Goal: Transaction & Acquisition: Book appointment/travel/reservation

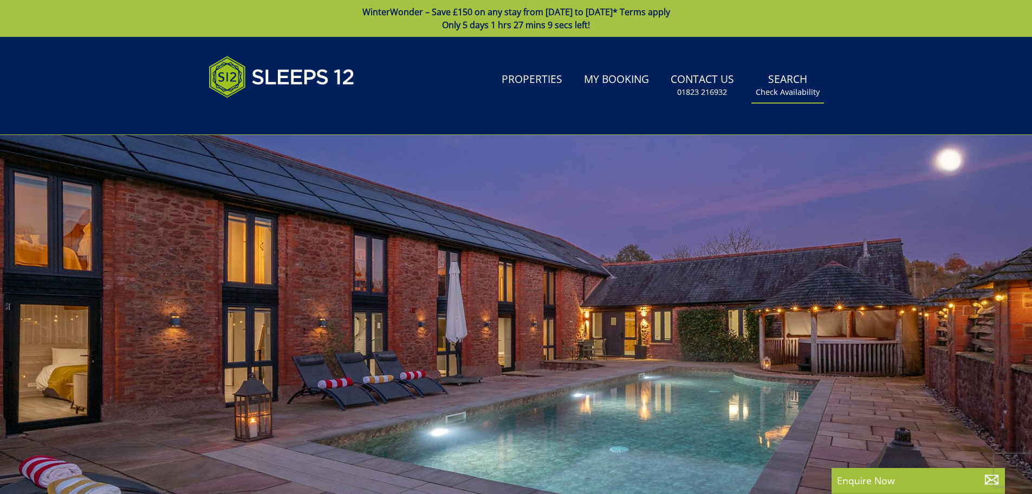
click at [778, 86] on link "Search Check Availability" at bounding box center [788, 85] width 73 height 35
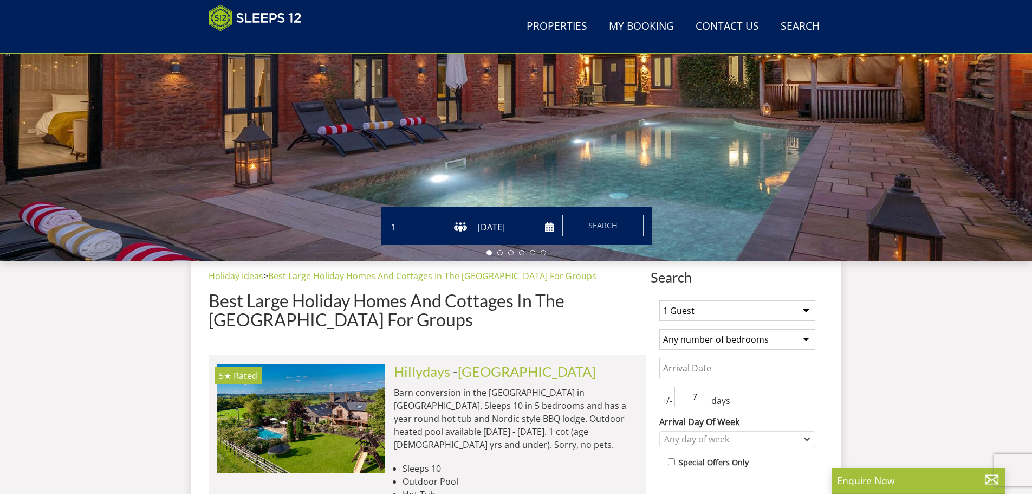
scroll to position [227, 0]
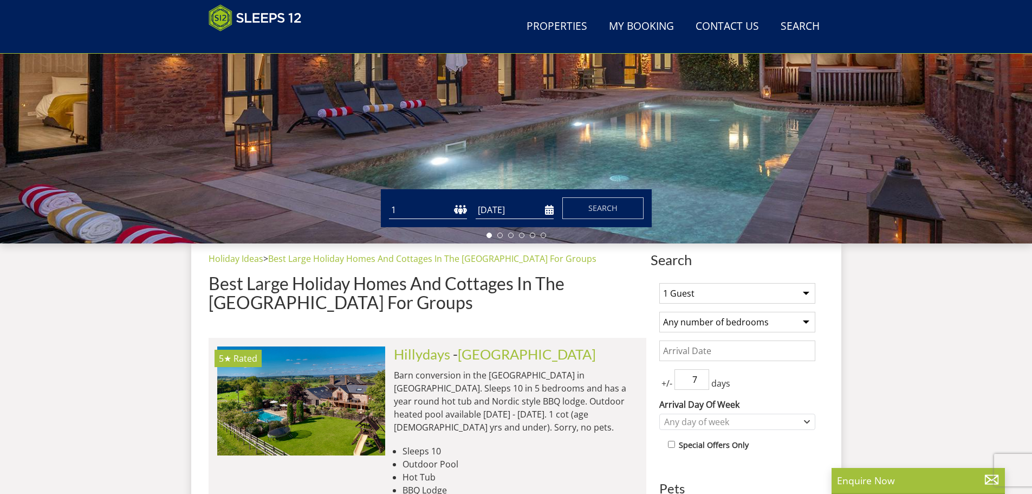
click at [519, 209] on input "[DATE]" at bounding box center [515, 210] width 78 height 18
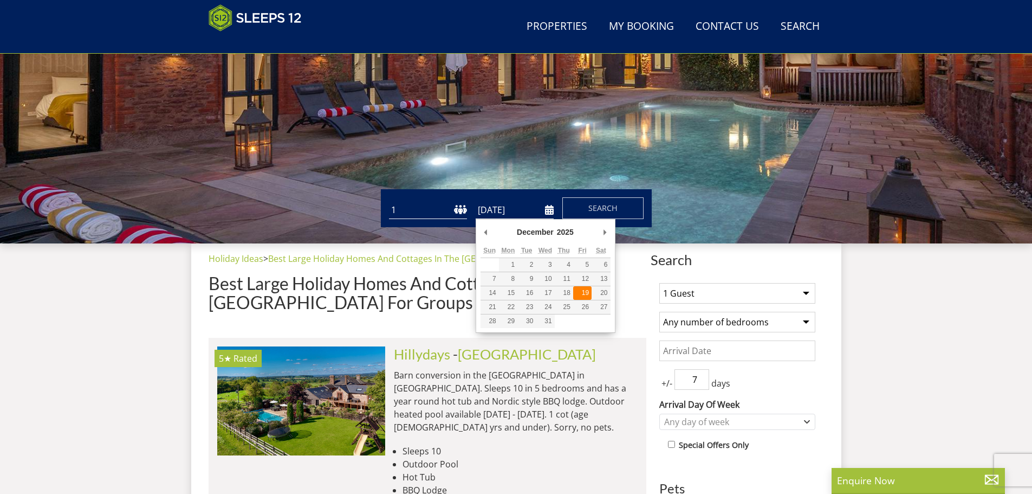
type input "[DATE]"
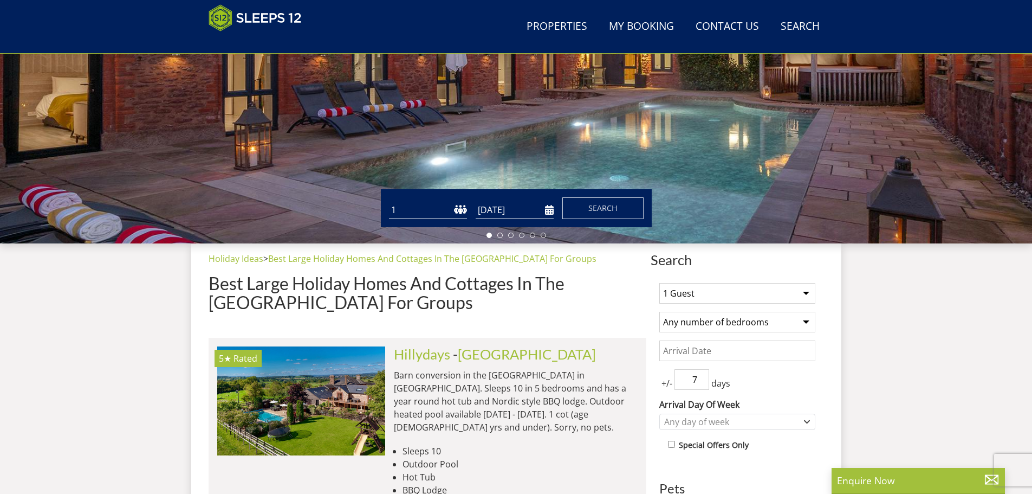
click at [414, 208] on select "1 2 3 4 5 6 7 8 9 10 11 12 13 14 15 16 17 18 19 20 21 22 23 24 25 26 27 28 29 3…" at bounding box center [428, 210] width 78 height 18
select select "10"
click at [389, 201] on select "1 2 3 4 5 6 7 8 9 10 11 12 13 14 15 16 17 18 19 20 21 22 23 24 25 26 27 28 29 3…" at bounding box center [428, 210] width 78 height 18
click at [598, 207] on span "Search" at bounding box center [603, 208] width 29 height 10
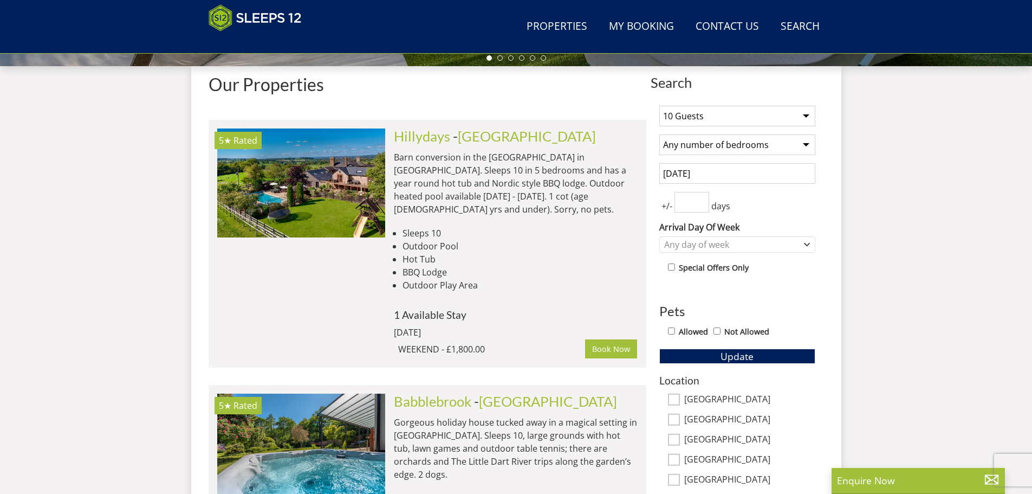
scroll to position [405, 0]
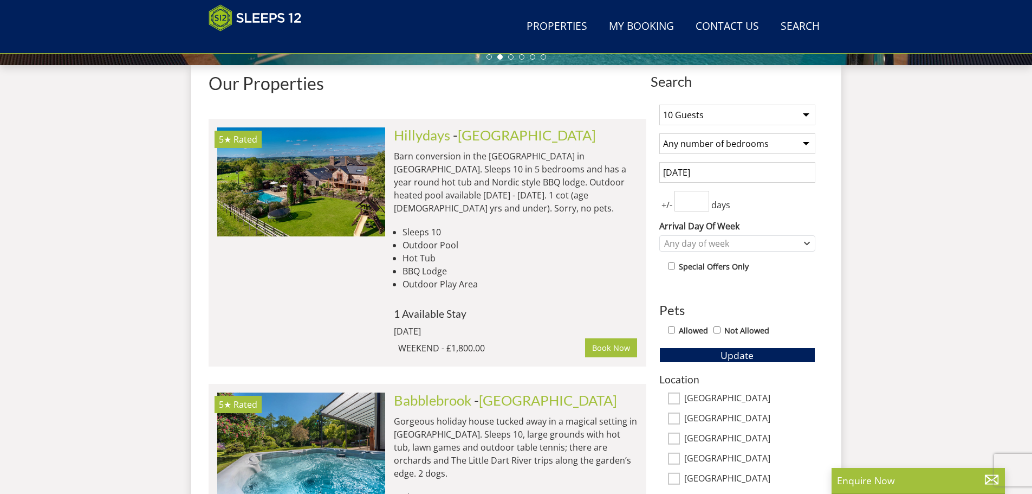
click at [801, 144] on select "Any number of bedrooms 4 Bedrooms 5 Bedrooms 6 Bedrooms 7 Bedrooms 8 Bedrooms 9…" at bounding box center [738, 143] width 156 height 21
select select "5"
click at [660, 133] on select "Any number of bedrooms 4 Bedrooms 5 Bedrooms 6 Bedrooms 7 Bedrooms 8 Bedrooms 9…" at bounding box center [738, 143] width 156 height 21
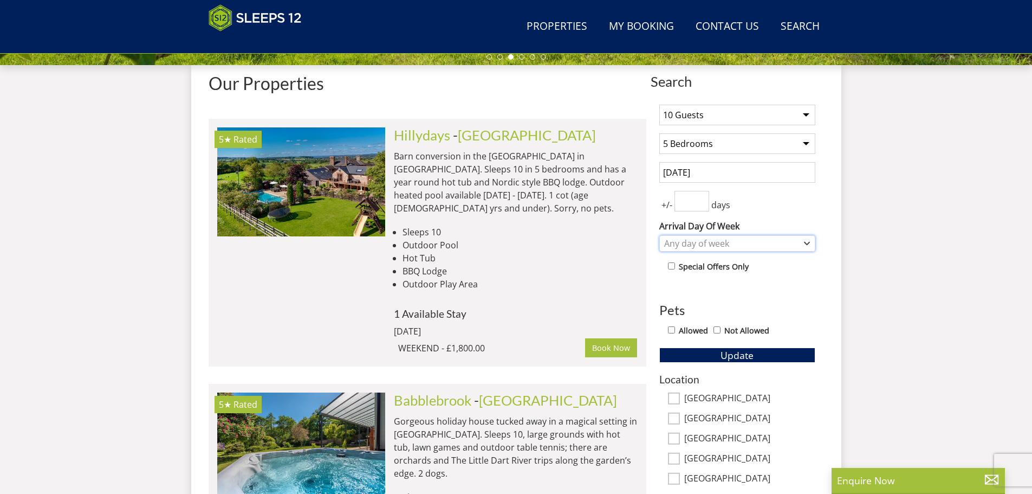
click at [727, 242] on div "Any day of week" at bounding box center [732, 243] width 140 height 12
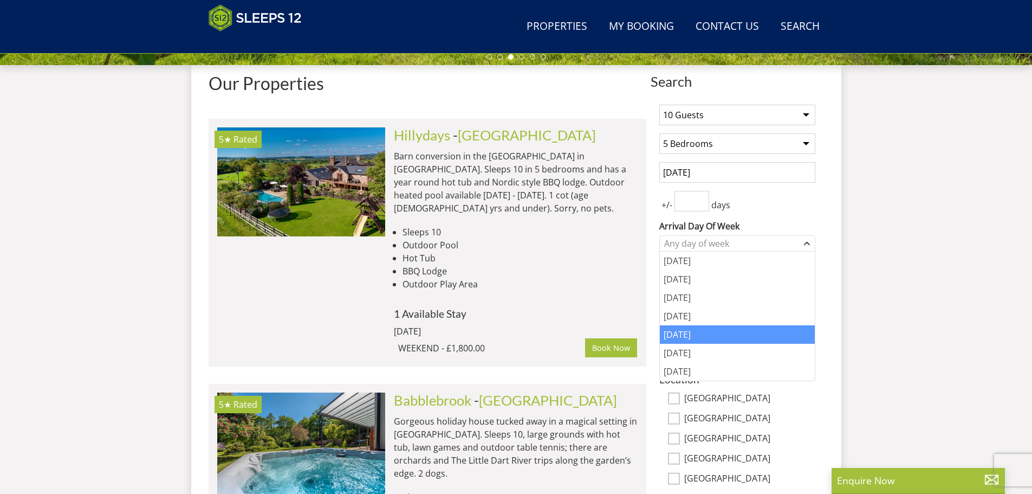
click at [684, 331] on div "[DATE]" at bounding box center [737, 334] width 155 height 18
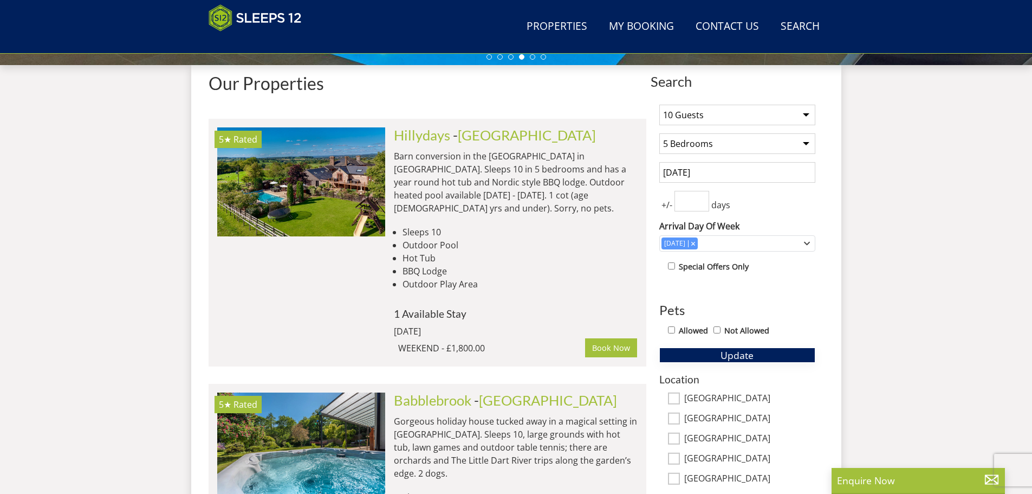
click at [729, 353] on span "Update" at bounding box center [737, 354] width 33 height 13
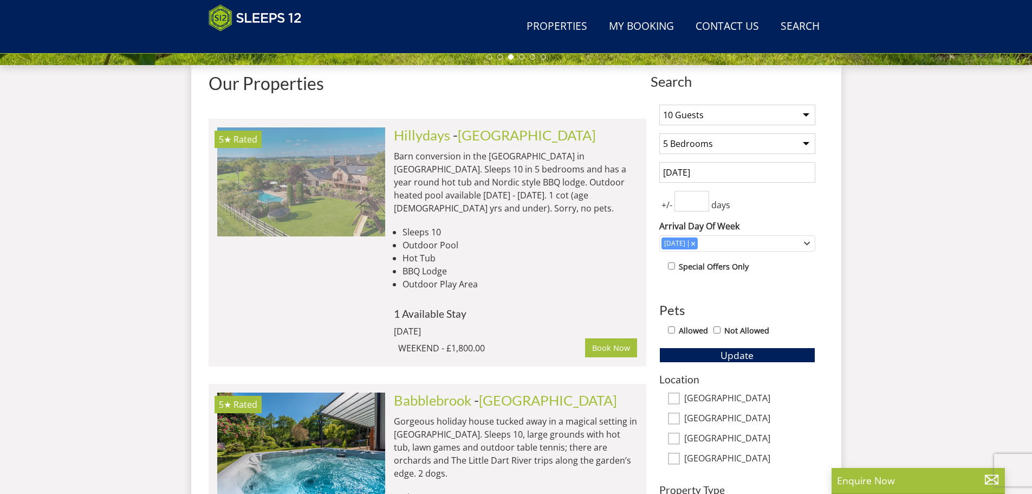
click at [305, 199] on img at bounding box center [301, 181] width 168 height 108
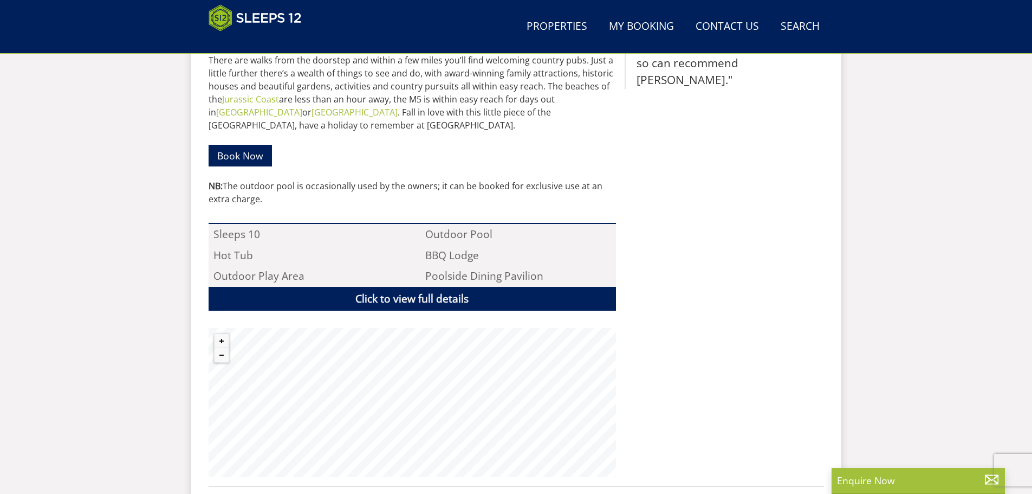
scroll to position [667, 0]
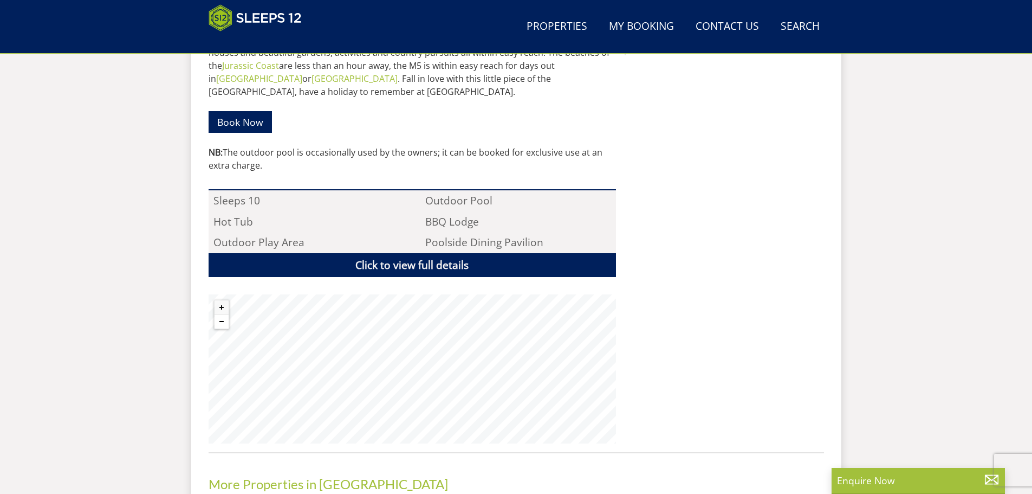
click at [225, 314] on button "Zoom out" at bounding box center [222, 321] width 14 height 14
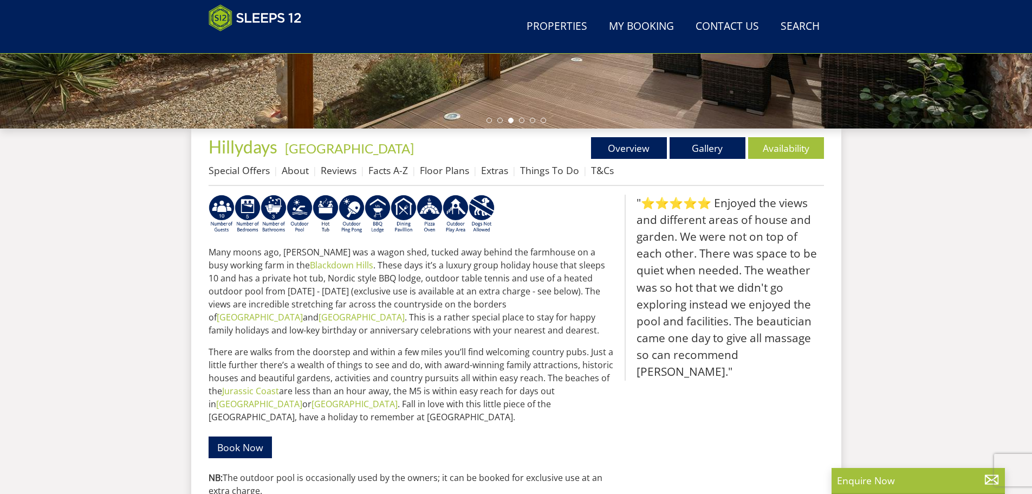
scroll to position [287, 0]
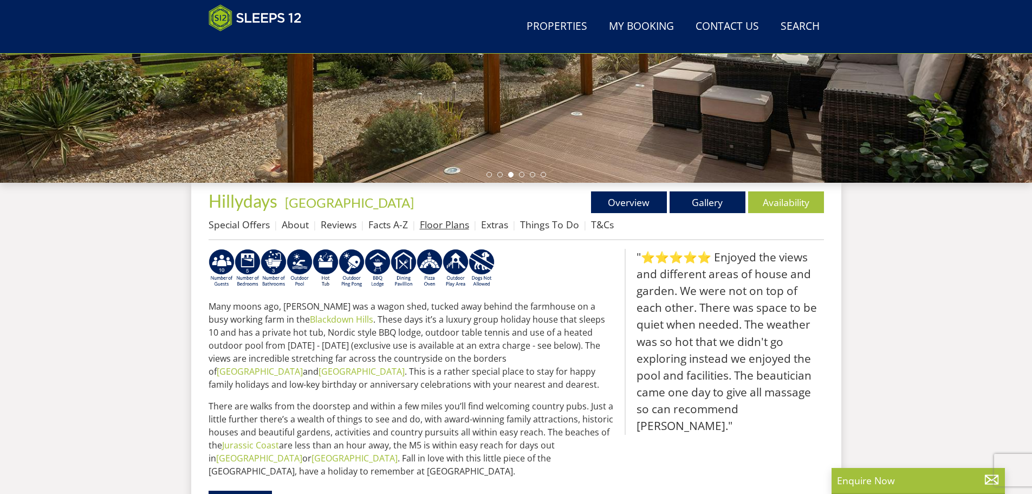
click at [436, 225] on link "Floor Plans" at bounding box center [444, 224] width 49 height 13
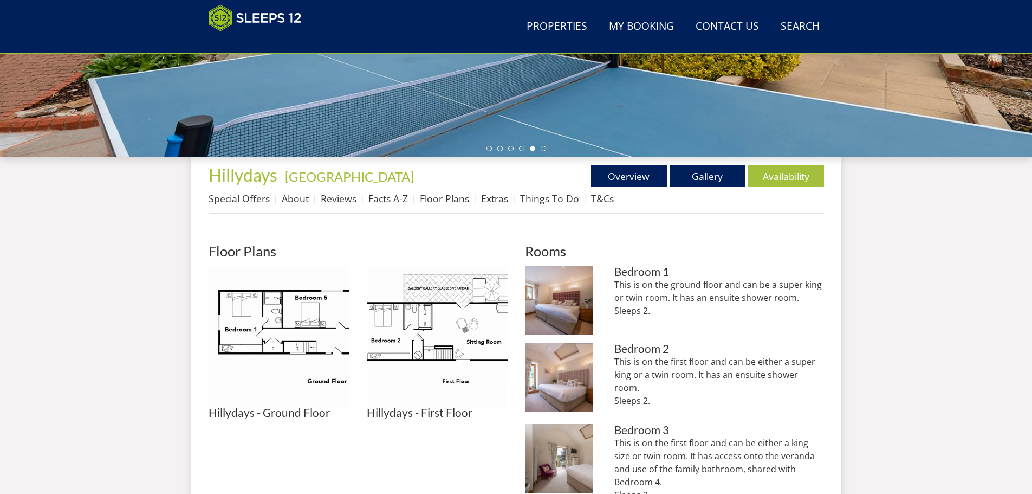
scroll to position [342, 0]
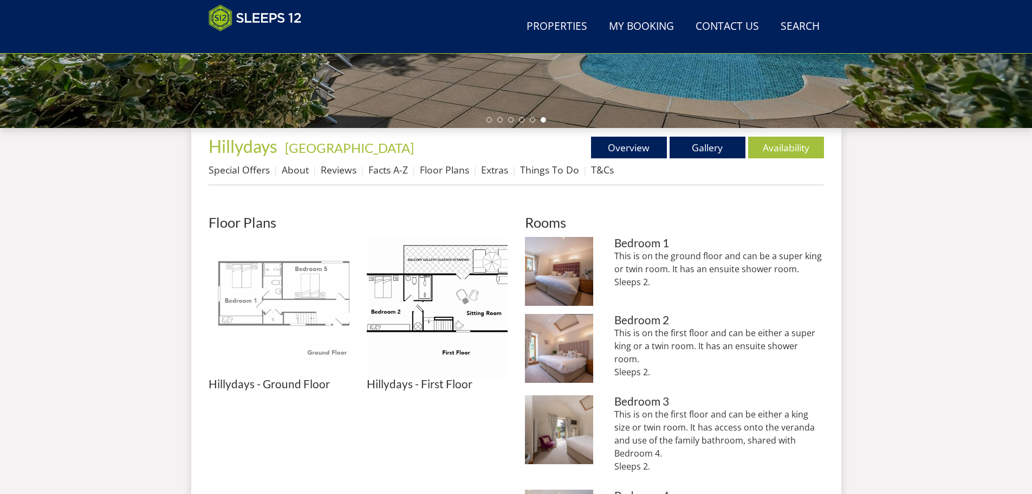
click at [293, 307] on img at bounding box center [279, 307] width 141 height 141
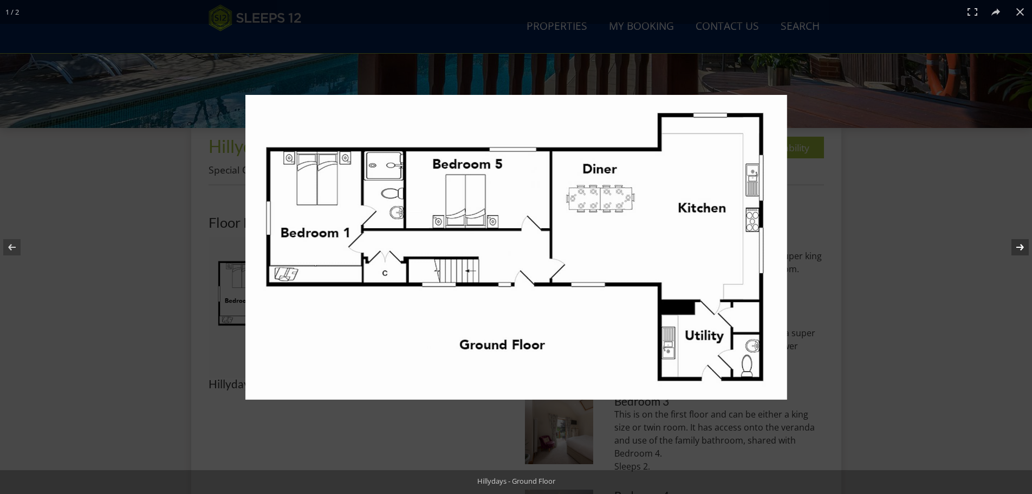
click at [1012, 245] on button at bounding box center [1014, 247] width 38 height 54
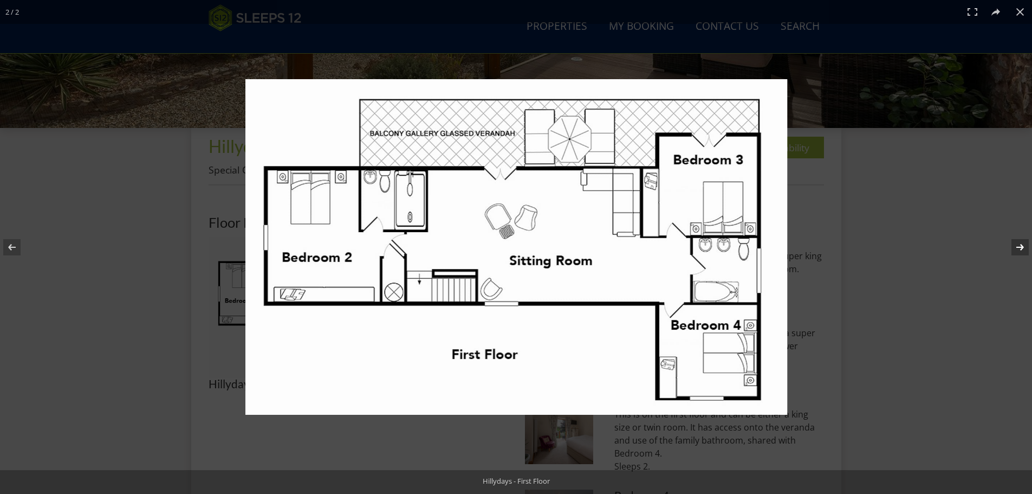
click at [1021, 246] on button at bounding box center [1014, 247] width 38 height 54
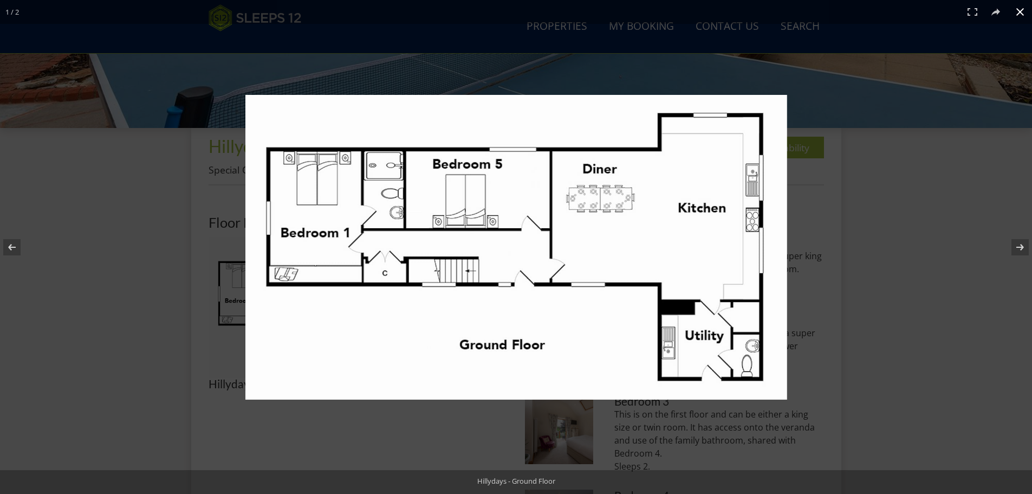
click at [916, 139] on div at bounding box center [598, 263] width 705 height 337
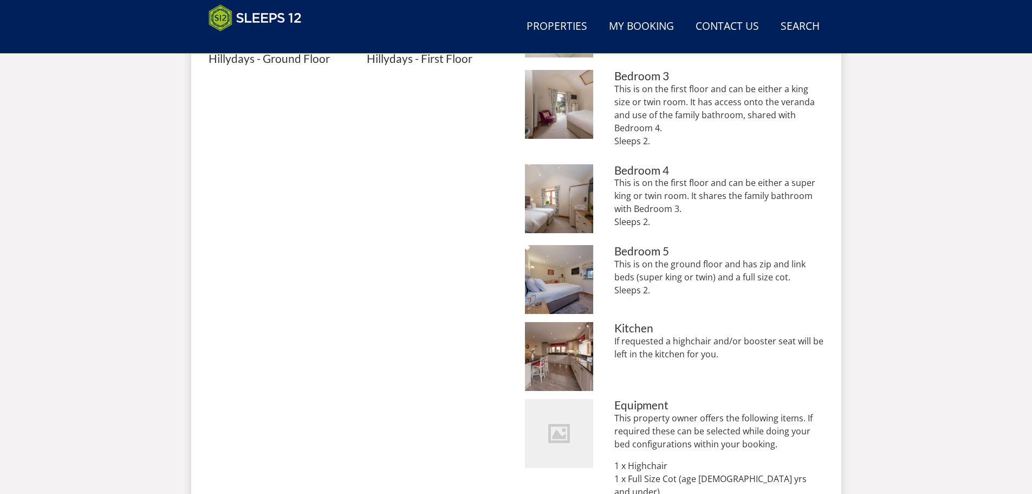
scroll to position [721, 0]
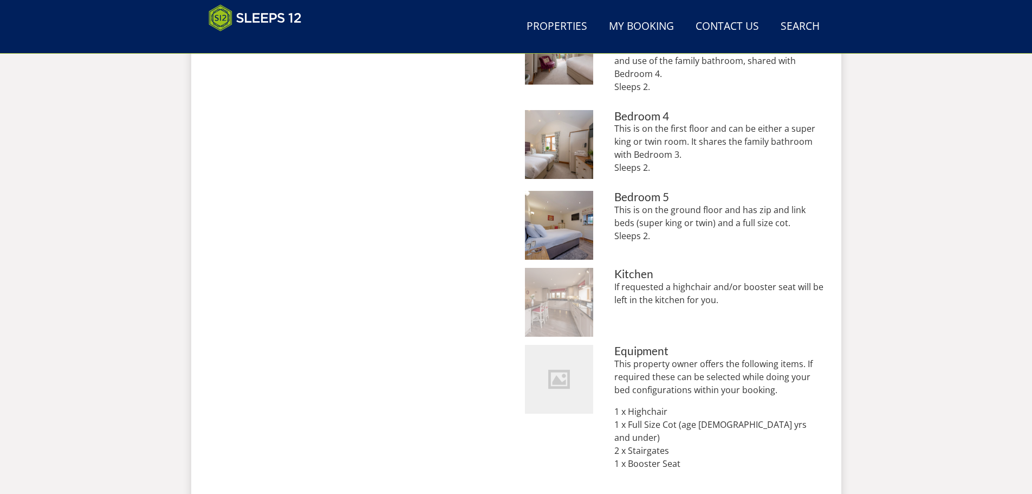
click at [577, 282] on img at bounding box center [559, 302] width 69 height 69
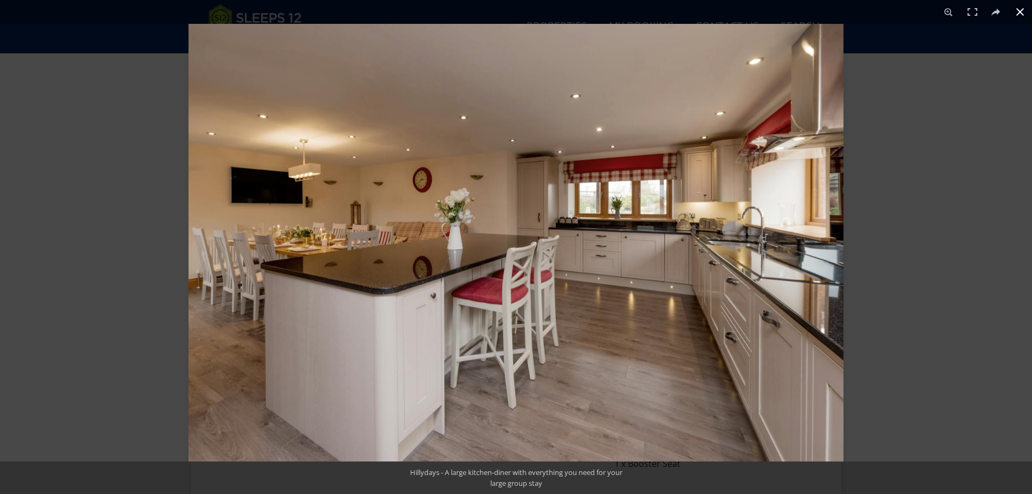
click at [1016, 10] on button at bounding box center [1021, 12] width 24 height 24
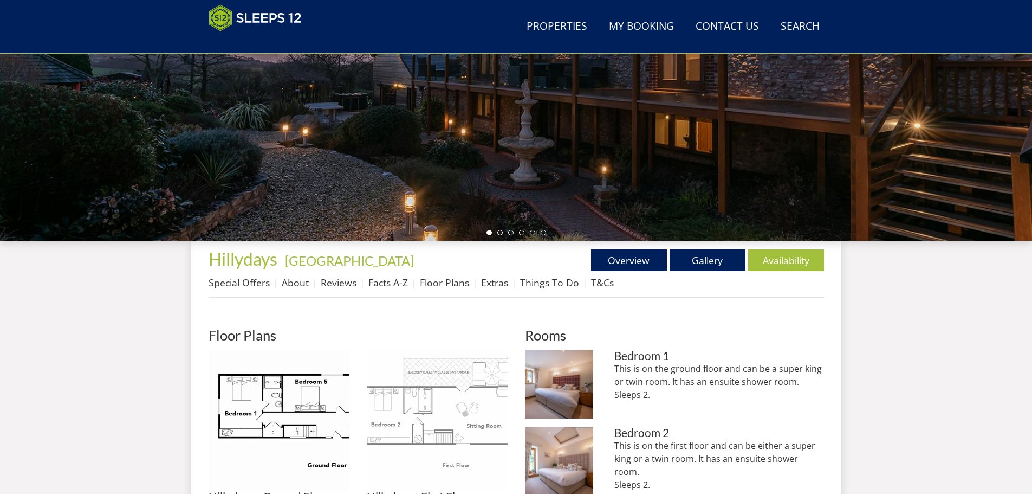
scroll to position [234, 0]
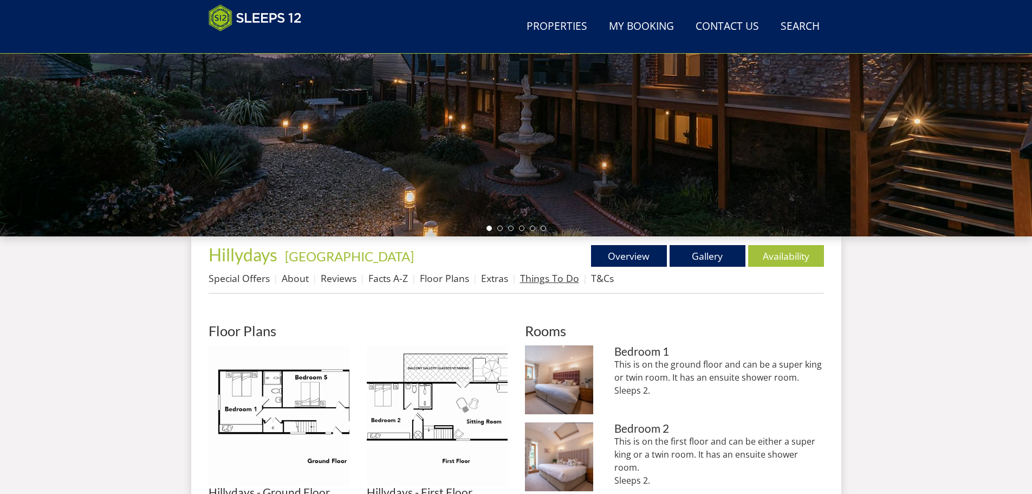
click at [556, 278] on link "Things To Do" at bounding box center [549, 278] width 59 height 13
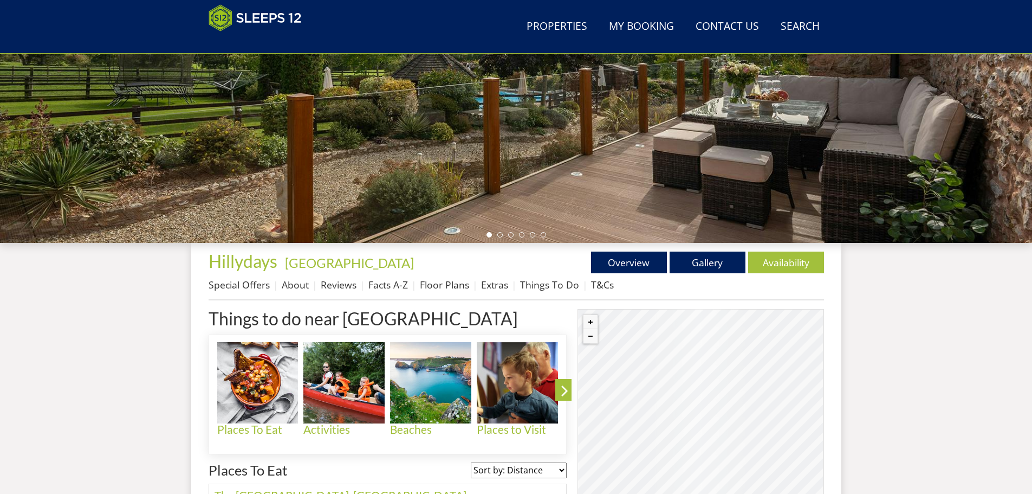
scroll to position [227, 0]
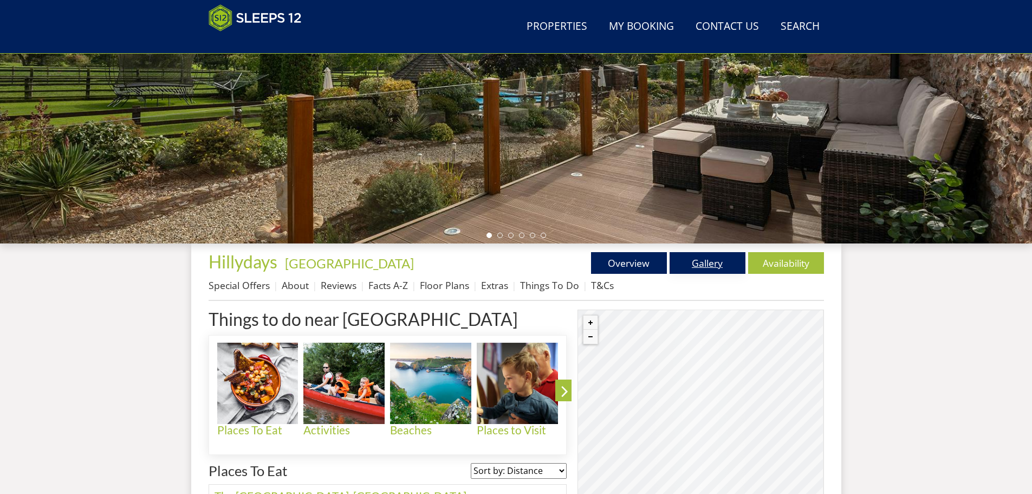
click at [700, 260] on link "Gallery" at bounding box center [708, 263] width 76 height 22
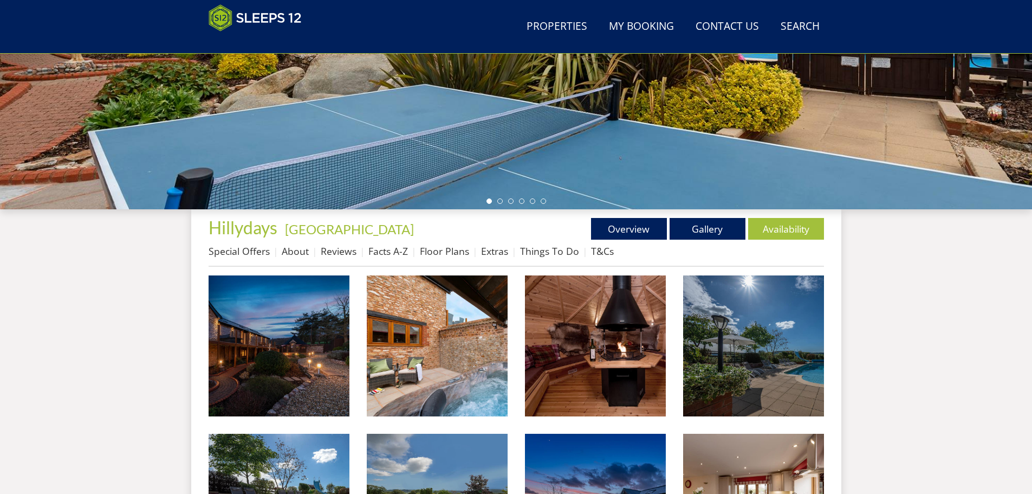
scroll to position [287, 0]
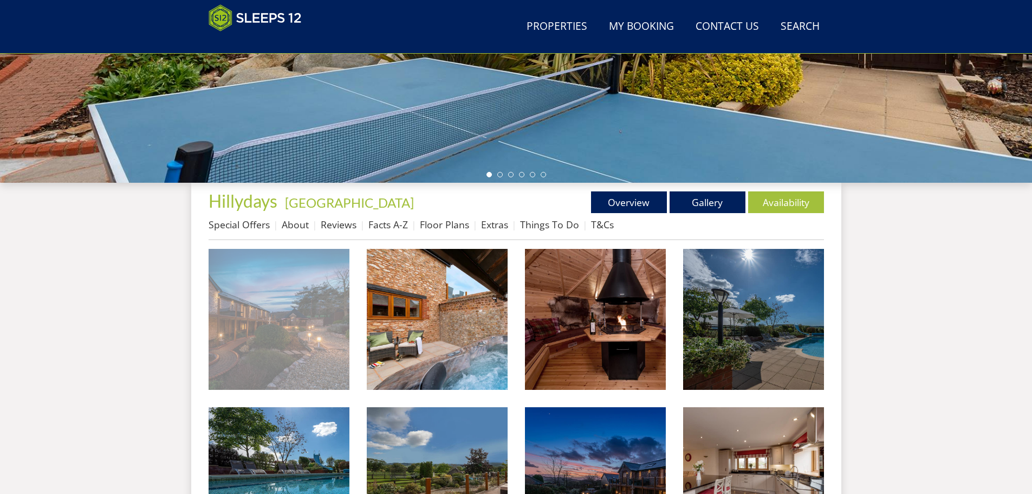
click at [297, 344] on img at bounding box center [279, 319] width 141 height 141
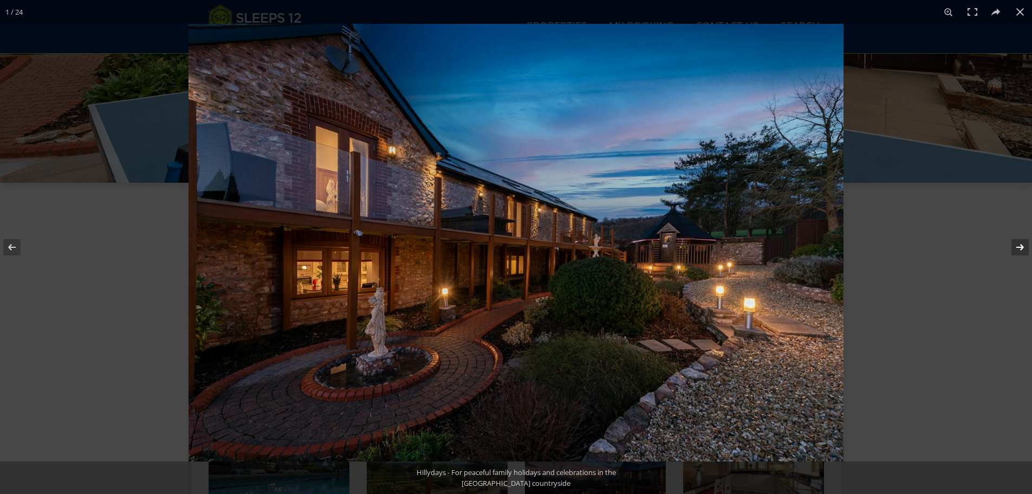
click at [1018, 247] on button at bounding box center [1014, 247] width 38 height 54
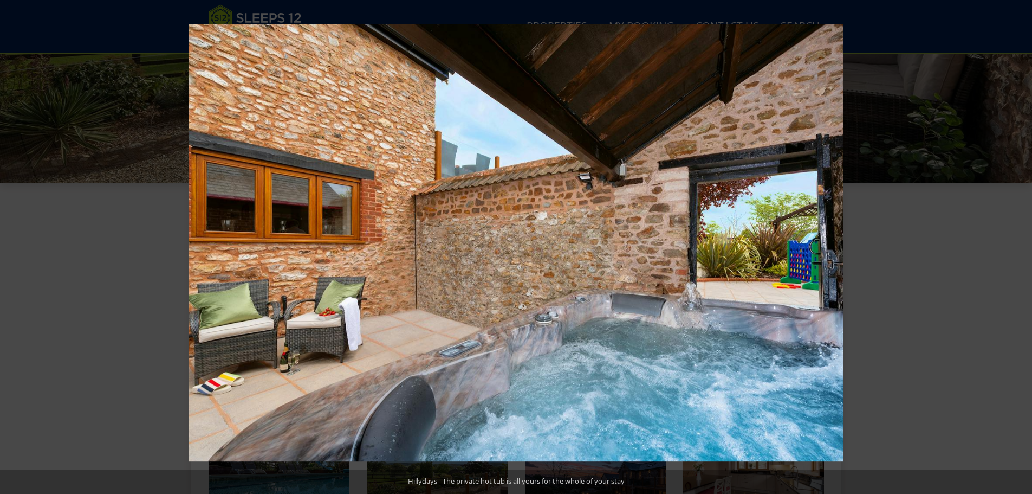
click at [1018, 247] on button at bounding box center [1014, 247] width 38 height 54
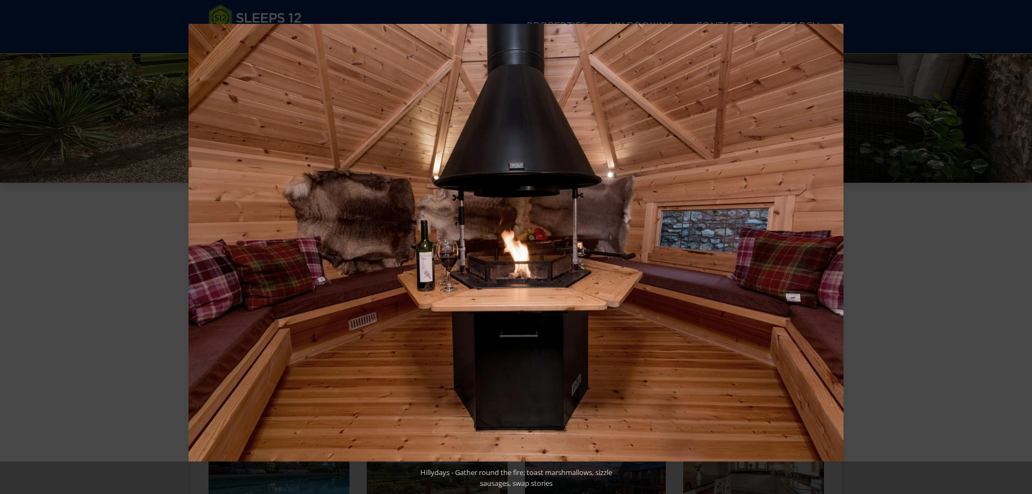
click at [1018, 247] on button at bounding box center [1014, 247] width 38 height 54
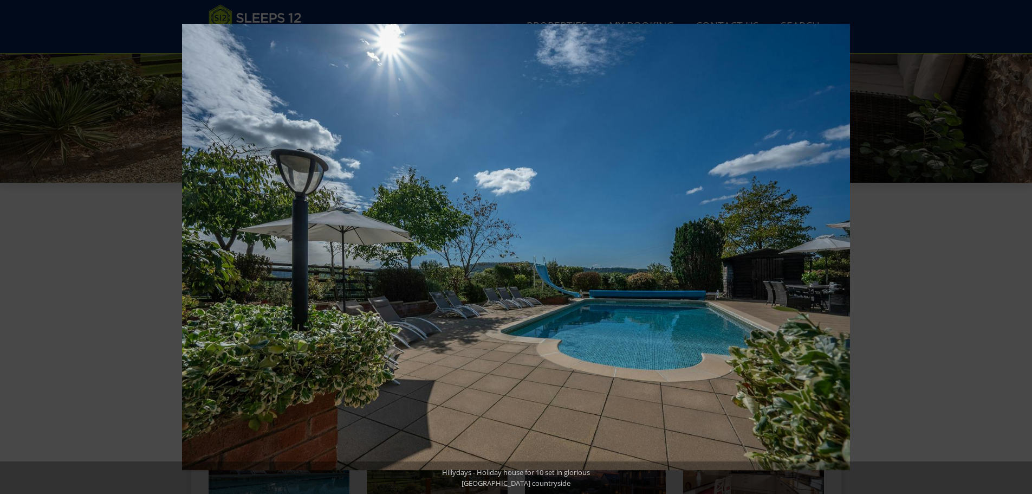
click at [1018, 247] on button at bounding box center [1014, 247] width 38 height 54
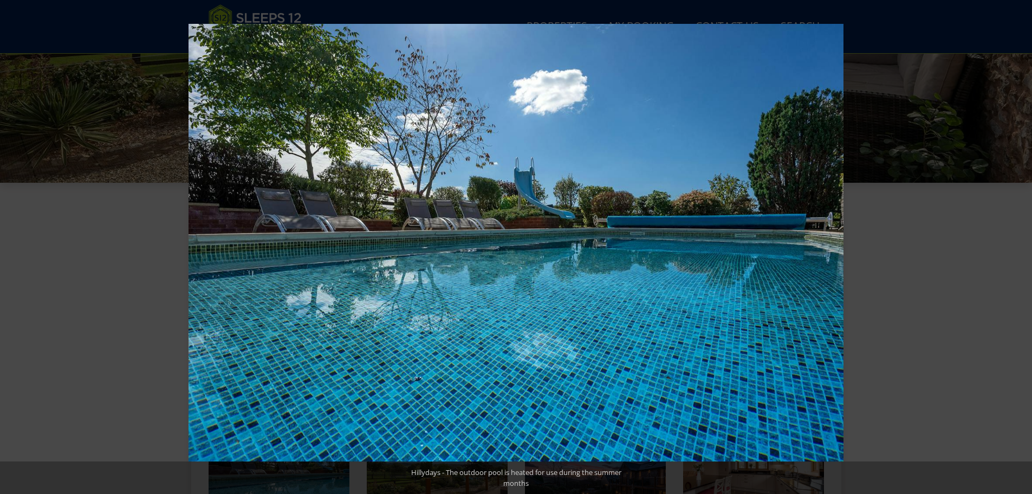
click at [1018, 247] on button at bounding box center [1014, 247] width 38 height 54
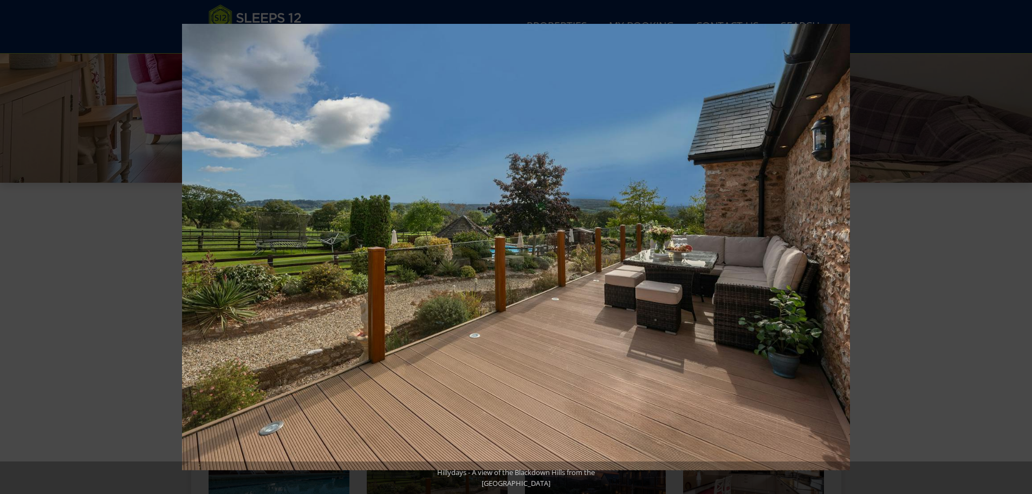
click at [1018, 247] on button at bounding box center [1014, 247] width 38 height 54
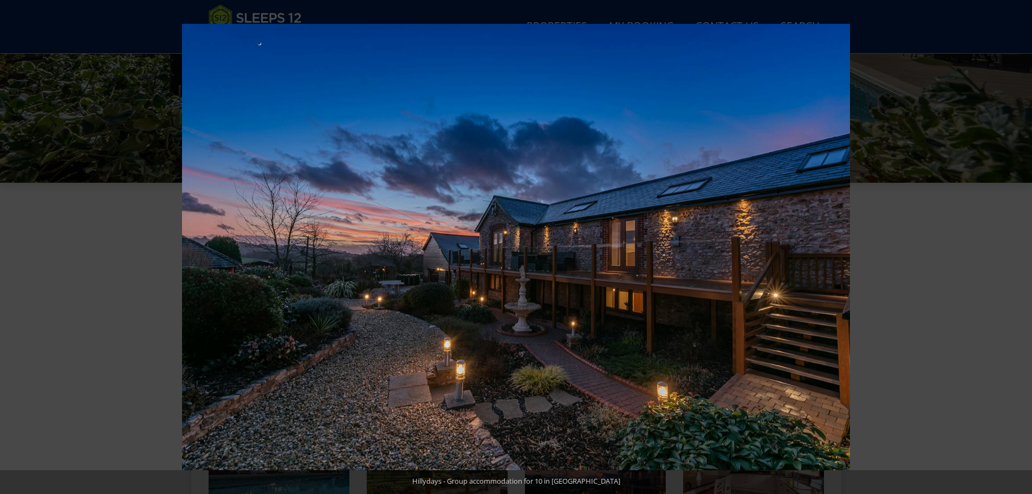
click at [1018, 247] on button at bounding box center [1014, 247] width 38 height 54
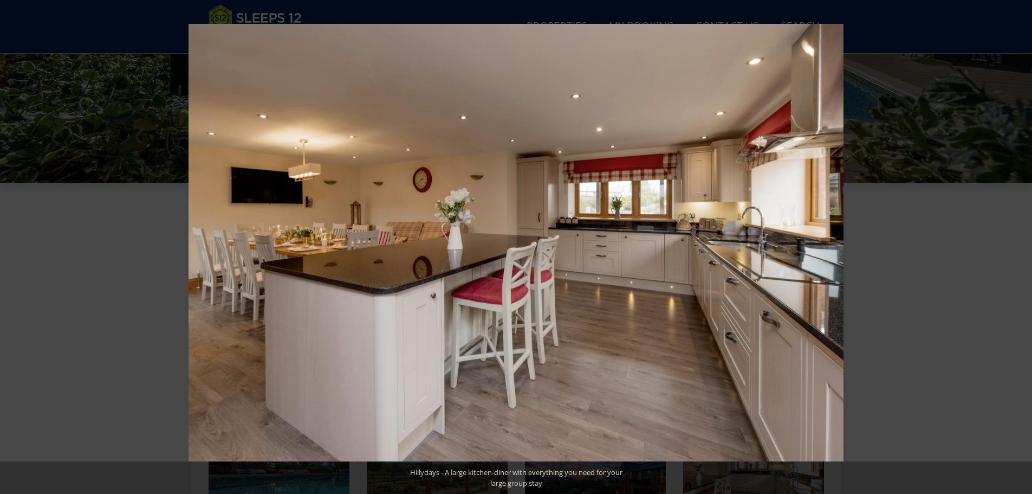
click at [1018, 247] on button at bounding box center [1014, 247] width 38 height 54
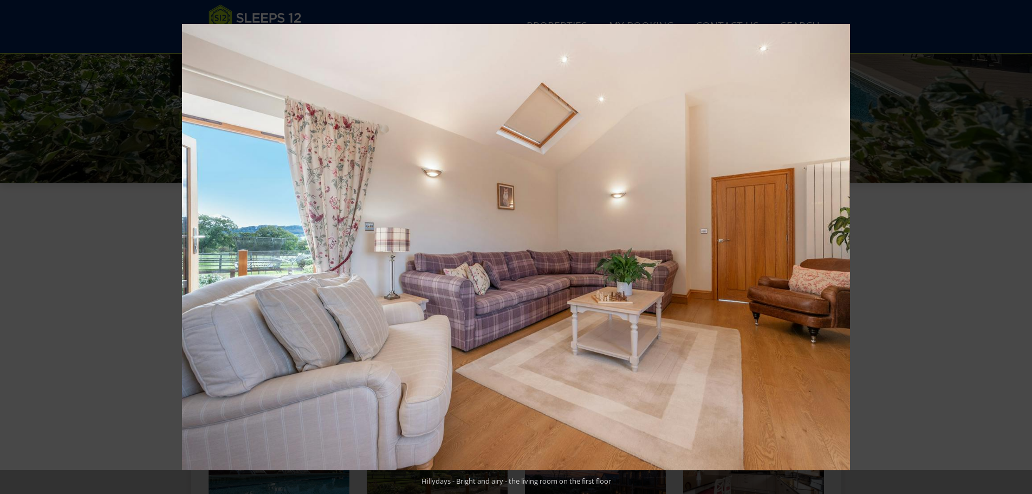
click at [1018, 247] on button at bounding box center [1014, 247] width 38 height 54
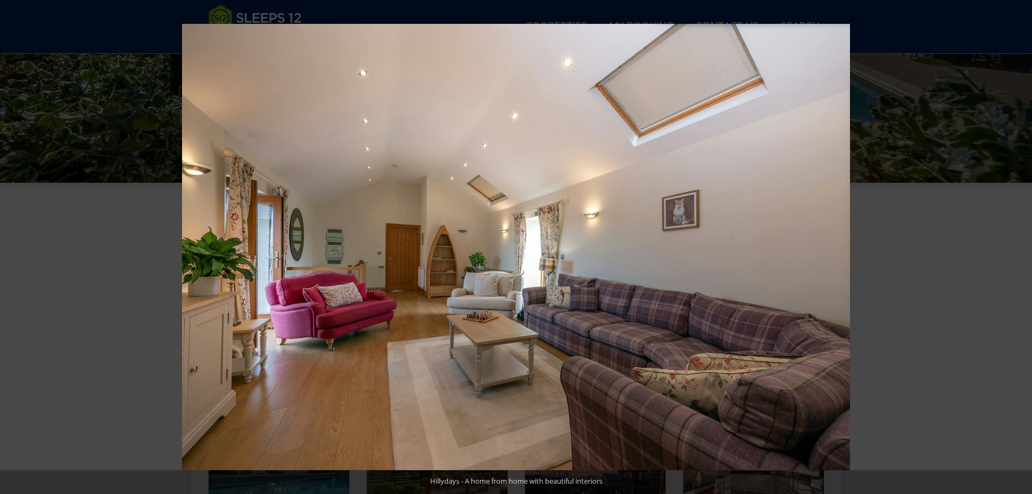
click at [1018, 247] on button at bounding box center [1014, 247] width 38 height 54
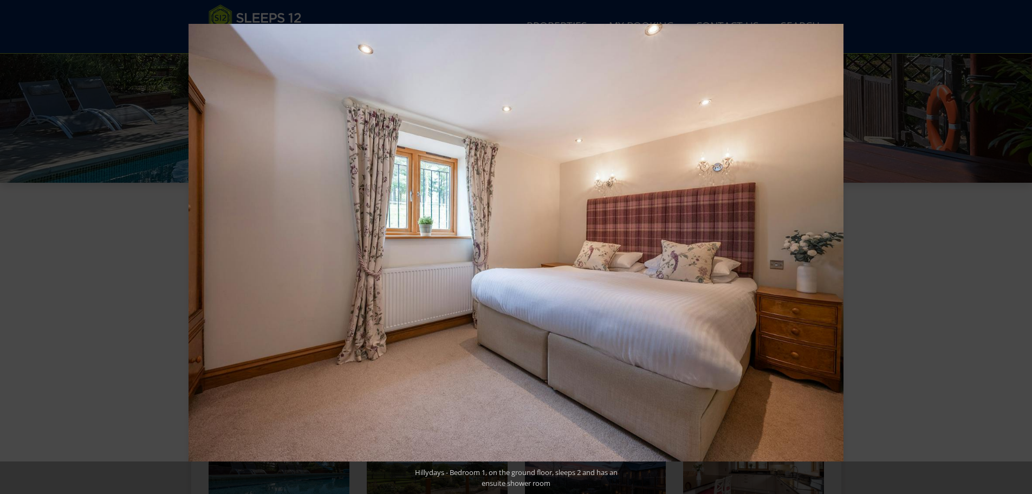
click at [1018, 247] on button at bounding box center [1014, 247] width 38 height 54
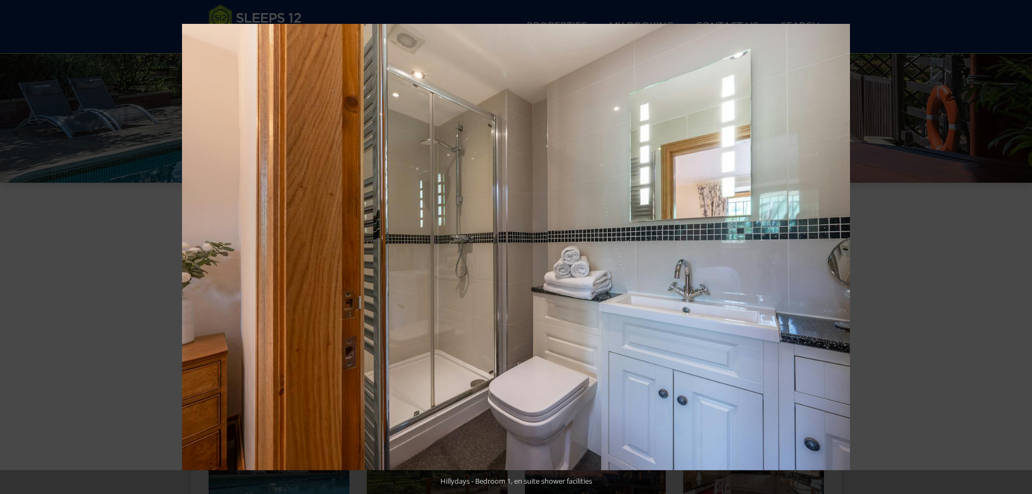
click at [1018, 247] on button at bounding box center [1014, 247] width 38 height 54
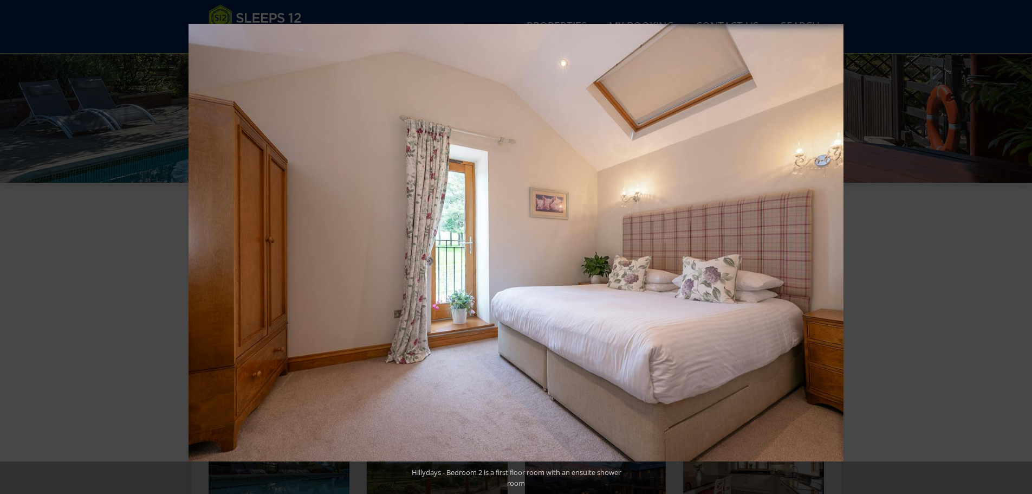
click at [1018, 247] on button at bounding box center [1014, 247] width 38 height 54
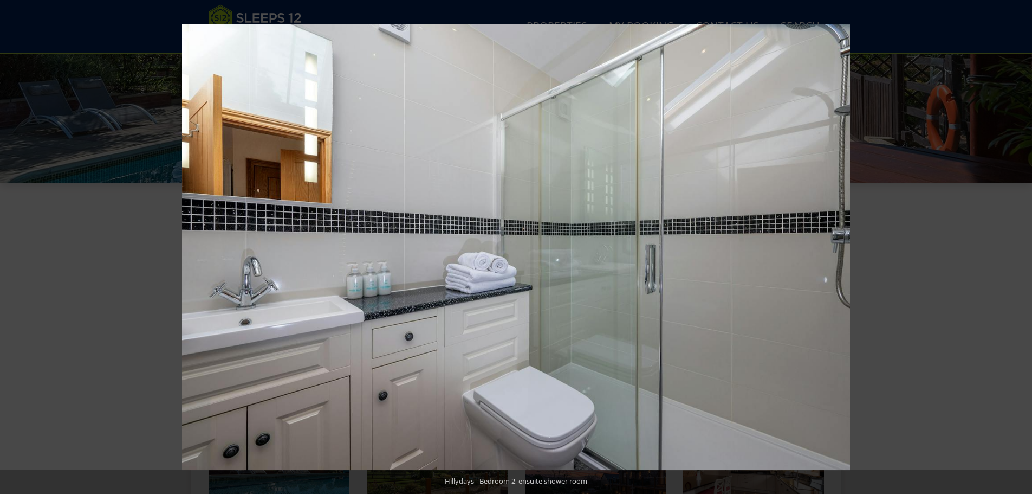
click at [1018, 247] on button at bounding box center [1014, 247] width 38 height 54
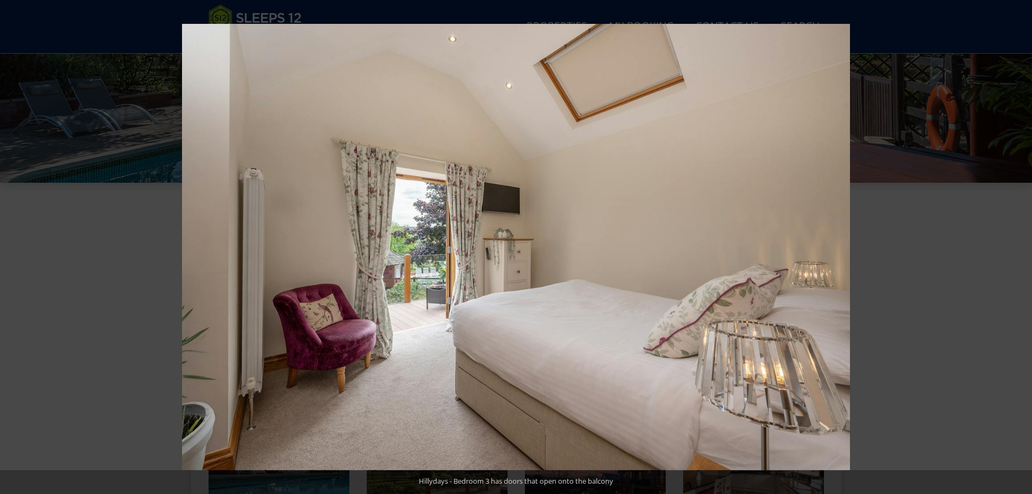
click at [1018, 247] on button at bounding box center [1014, 247] width 38 height 54
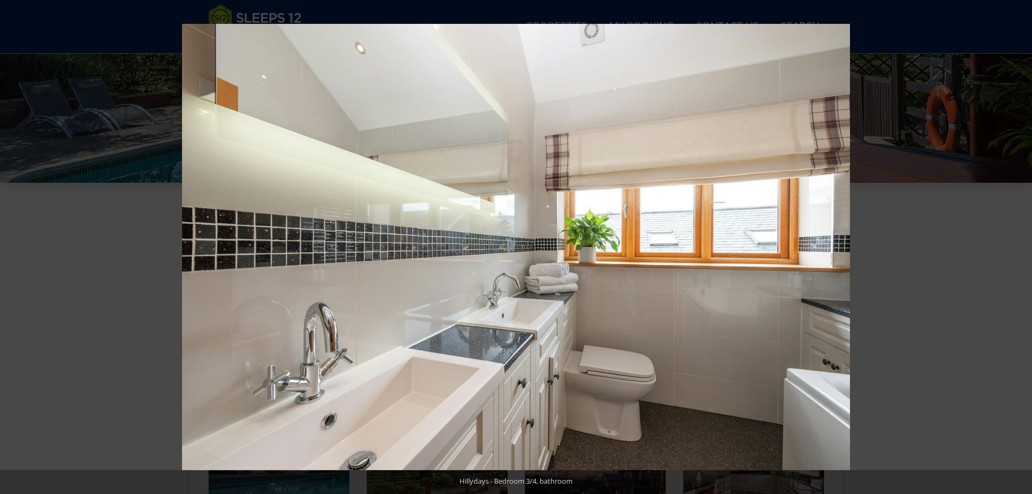
click at [1018, 247] on button at bounding box center [1014, 247] width 38 height 54
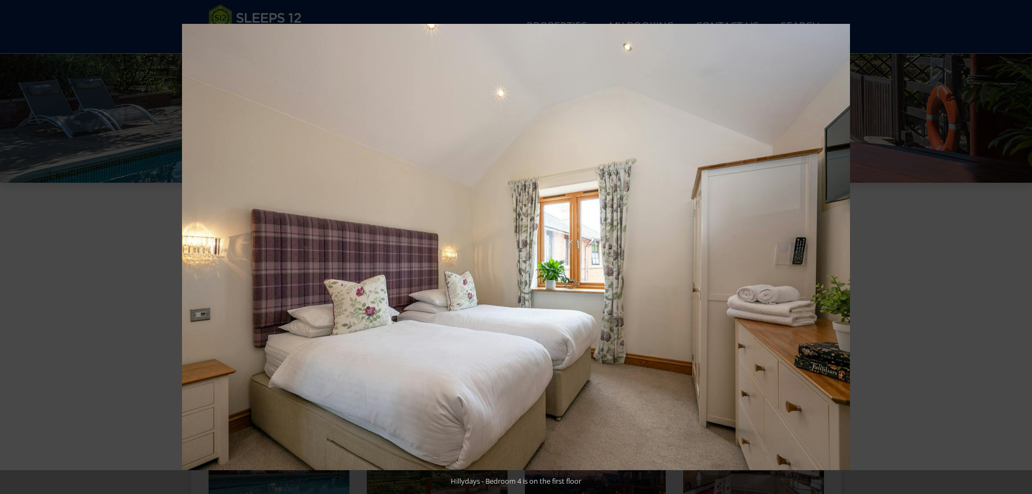
click at [1018, 247] on button at bounding box center [1014, 247] width 38 height 54
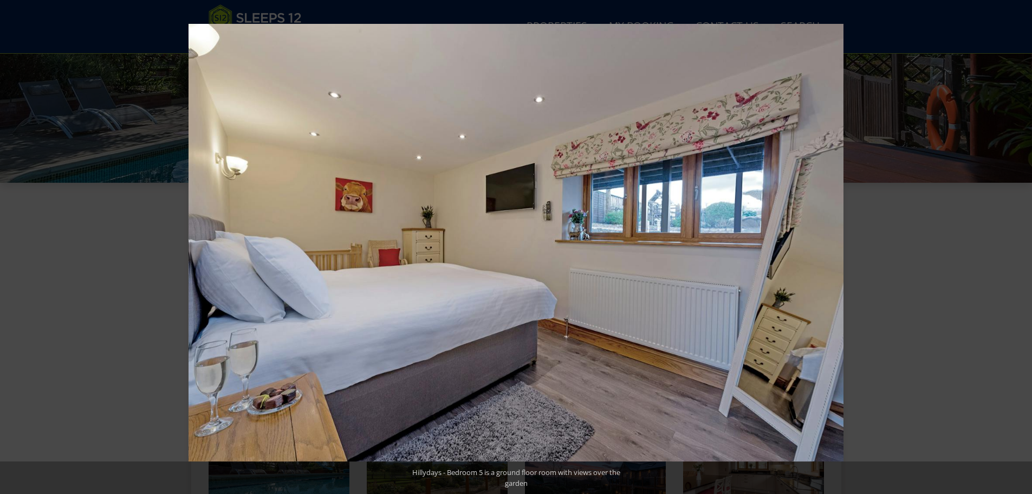
click at [1018, 247] on button at bounding box center [1014, 247] width 38 height 54
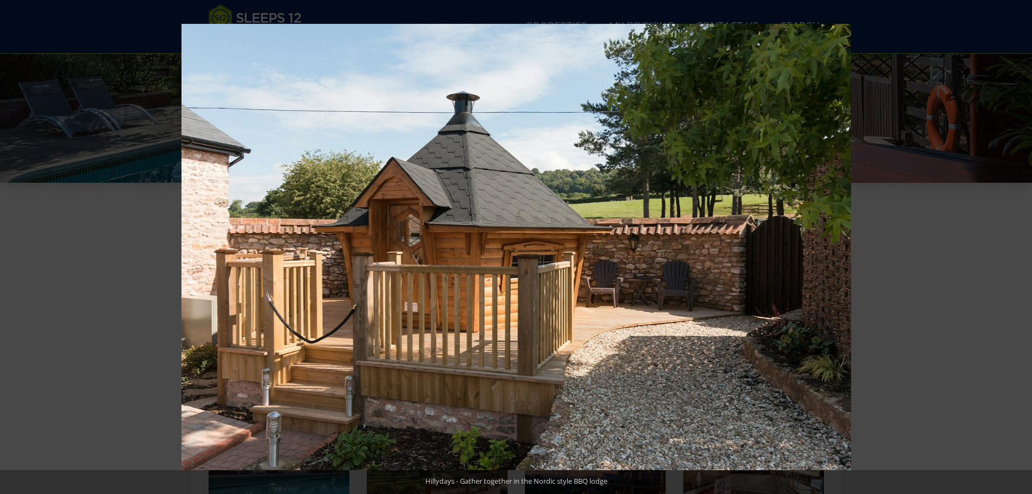
click at [1018, 247] on button at bounding box center [1014, 247] width 38 height 54
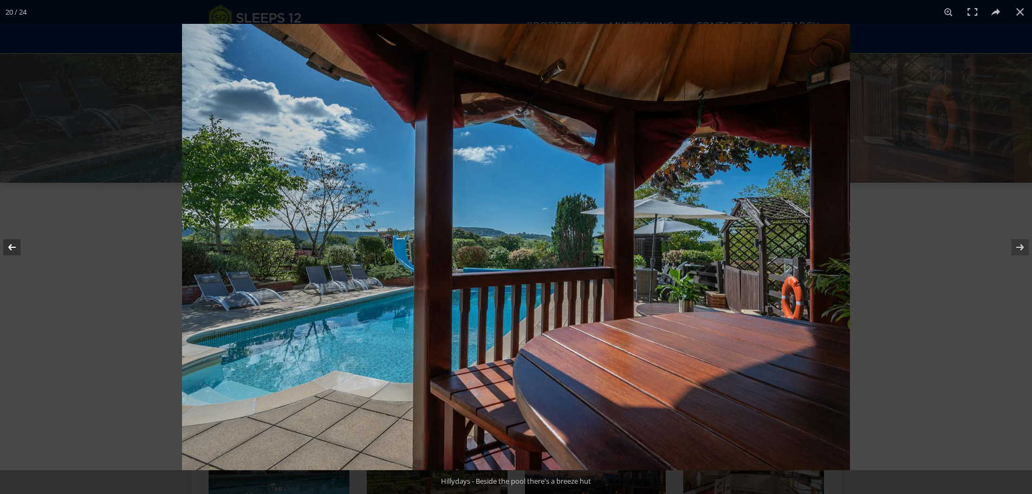
click at [12, 247] on button at bounding box center [19, 247] width 38 height 54
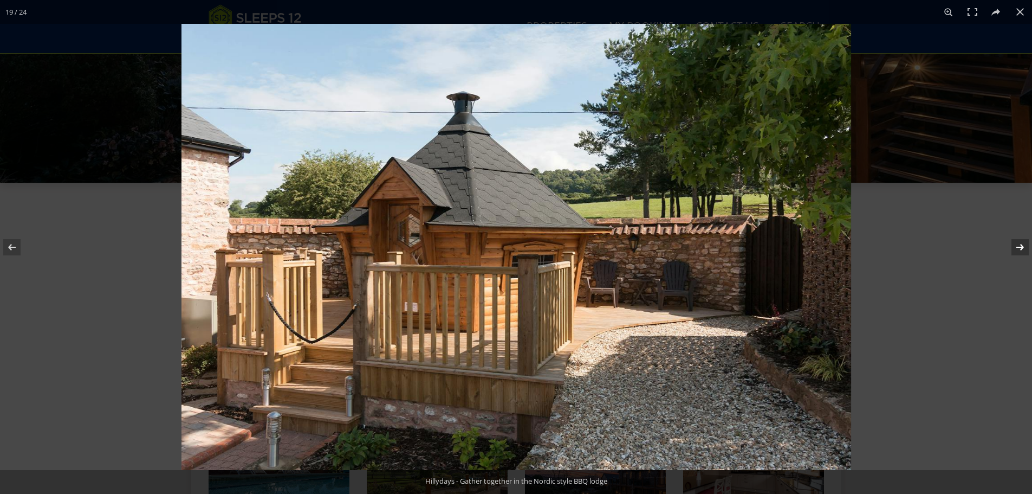
click at [1014, 240] on button at bounding box center [1014, 247] width 38 height 54
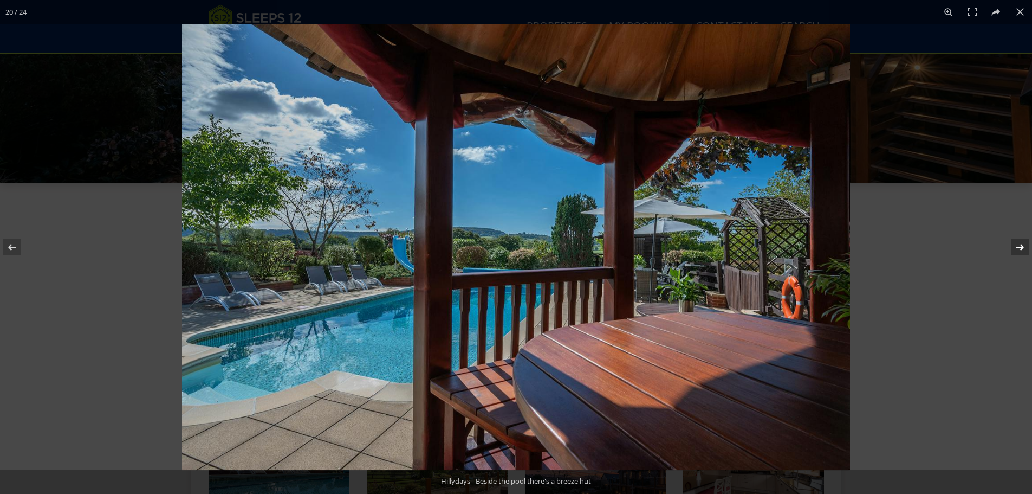
click at [1014, 240] on button at bounding box center [1014, 247] width 38 height 54
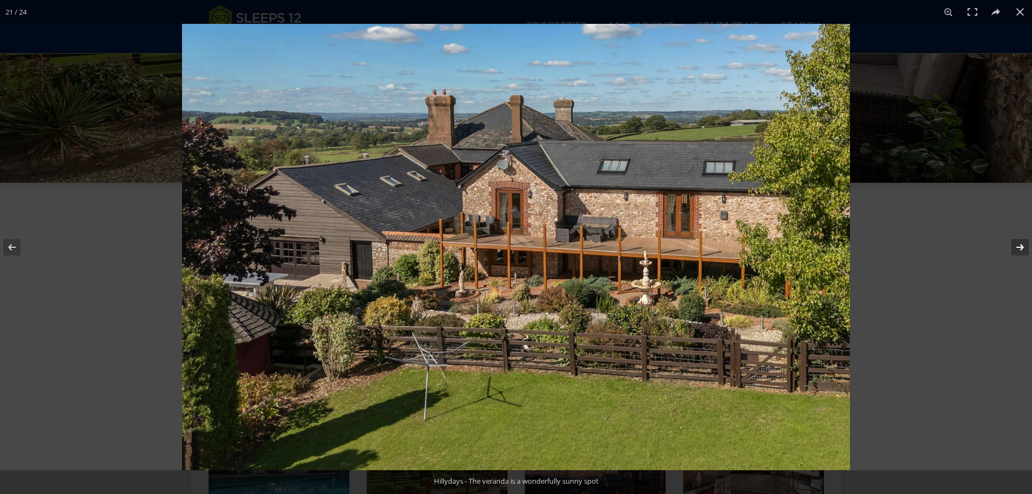
click at [1022, 243] on button at bounding box center [1014, 247] width 38 height 54
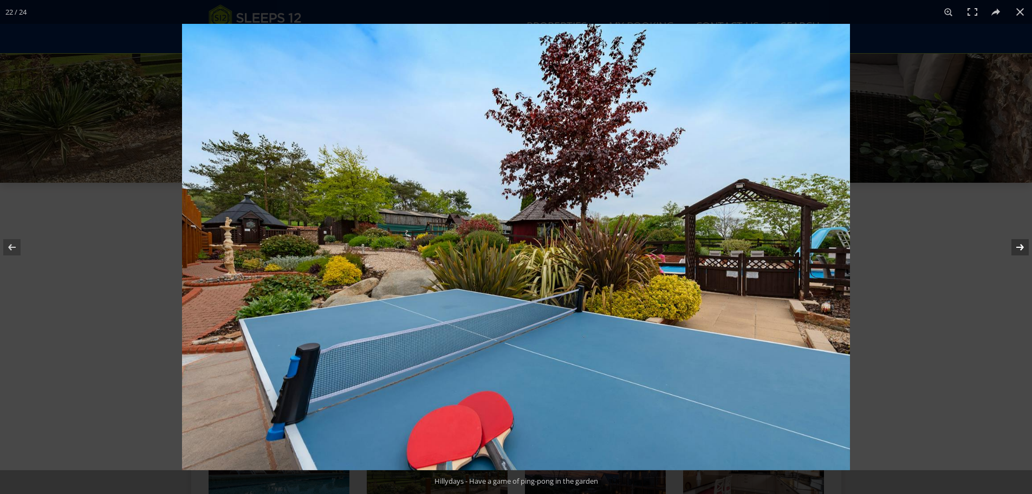
click at [1022, 243] on button at bounding box center [1014, 247] width 38 height 54
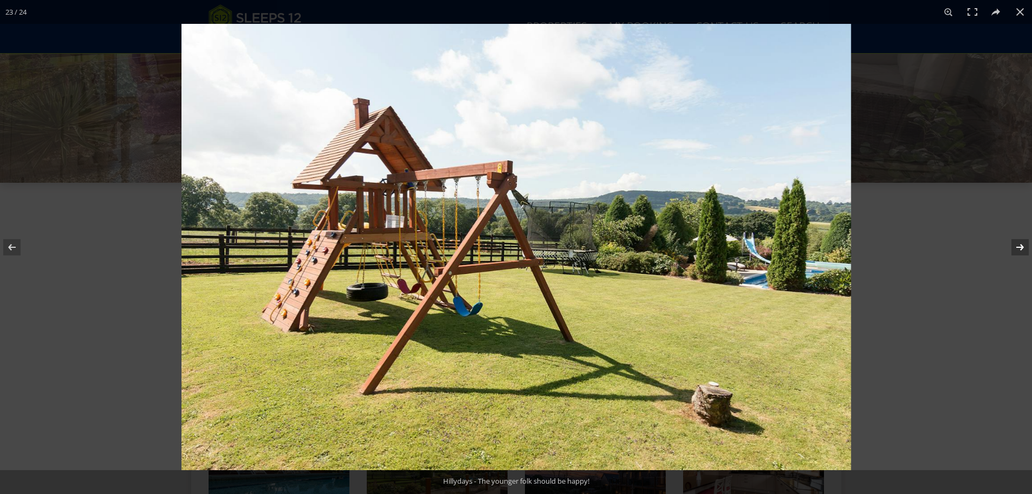
click at [1022, 243] on button at bounding box center [1014, 247] width 38 height 54
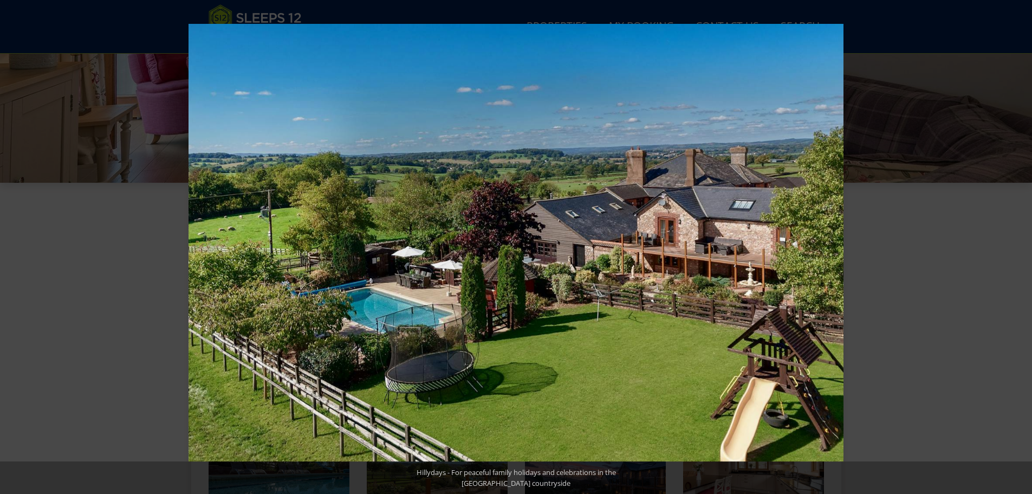
click at [1022, 243] on button at bounding box center [1014, 247] width 38 height 54
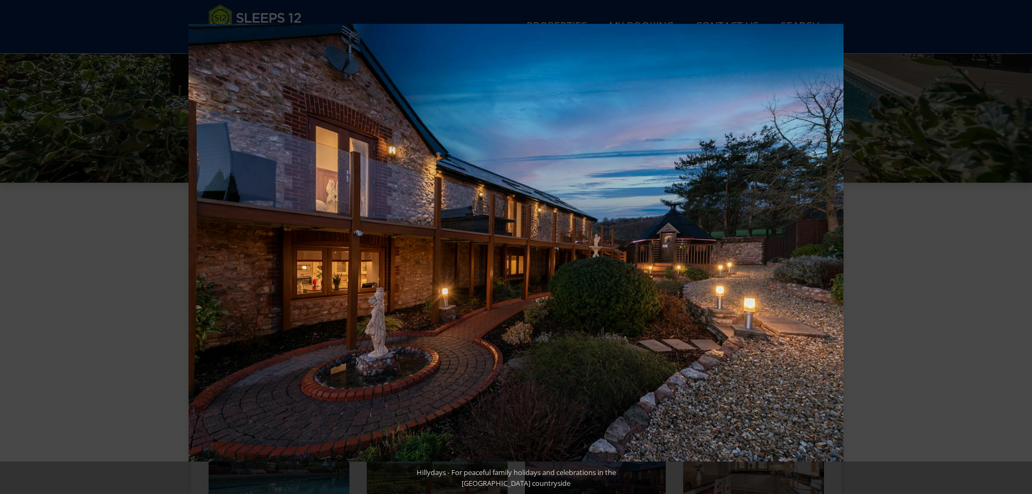
click at [1022, 243] on button at bounding box center [1014, 247] width 38 height 54
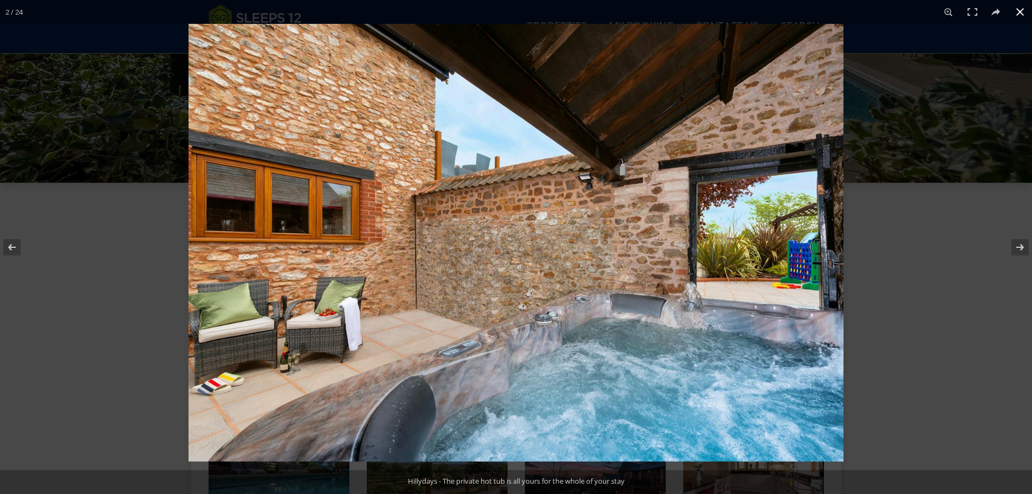
click at [1025, 10] on button at bounding box center [1021, 12] width 24 height 24
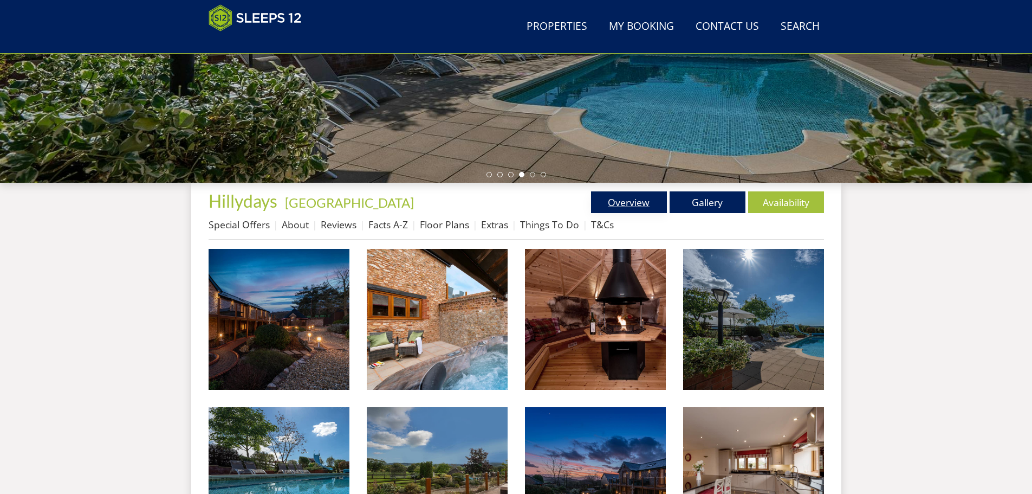
click at [621, 201] on link "Overview" at bounding box center [629, 202] width 76 height 22
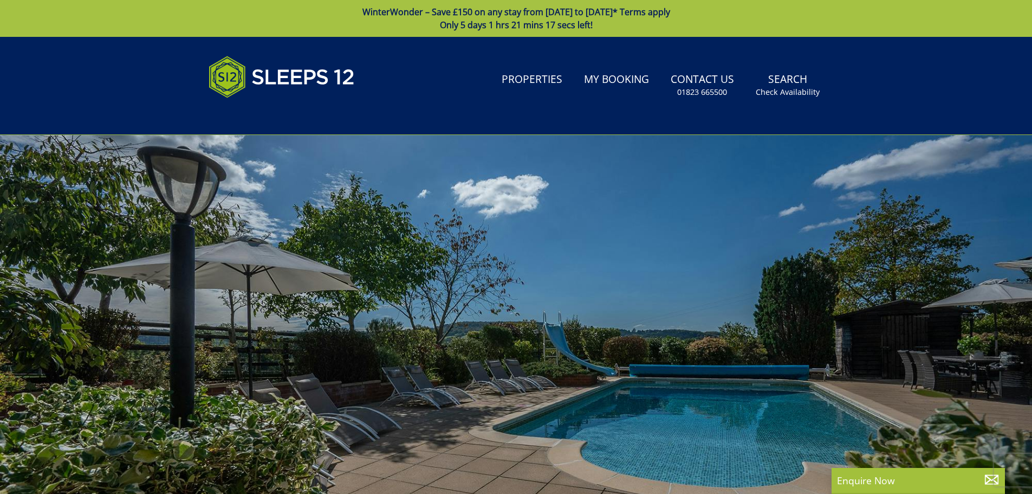
click at [517, 22] on span "Only 5 days 1 hrs 21 mins 17 secs left!" at bounding box center [516, 25] width 153 height 12
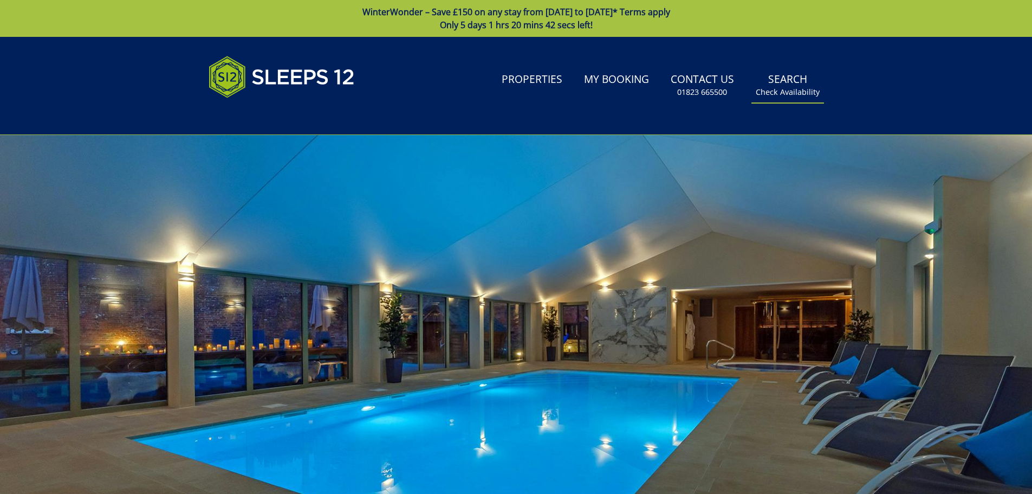
click at [779, 77] on link "Search Check Availability" at bounding box center [788, 85] width 73 height 35
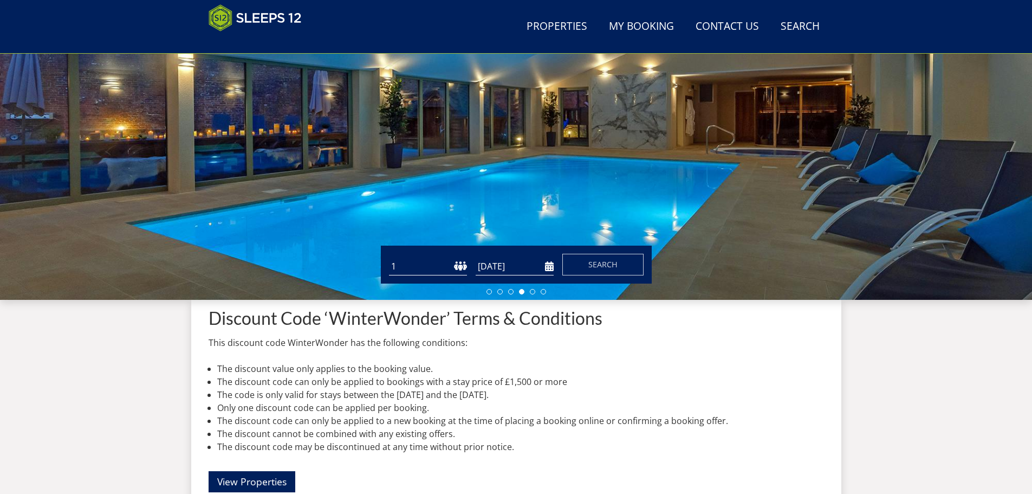
scroll to position [228, 0]
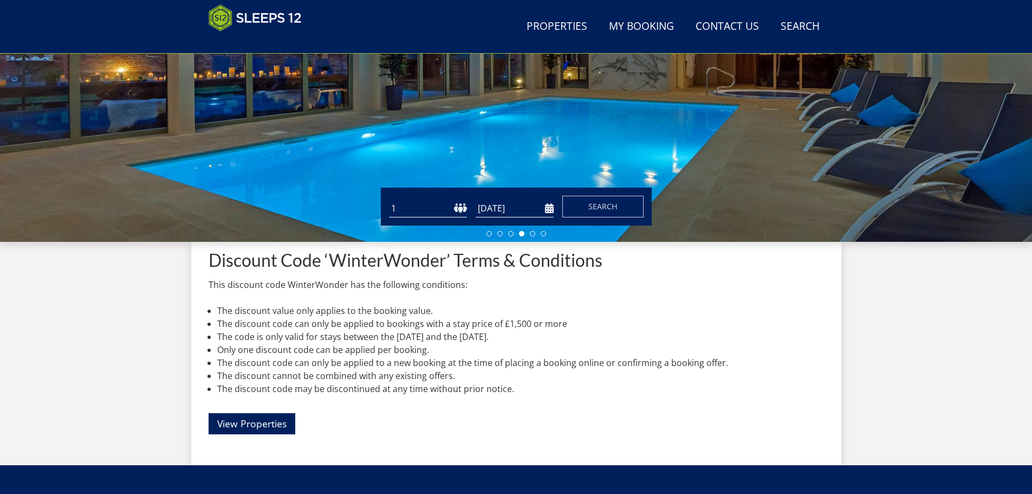
click at [504, 208] on input "[DATE]" at bounding box center [515, 208] width 78 height 18
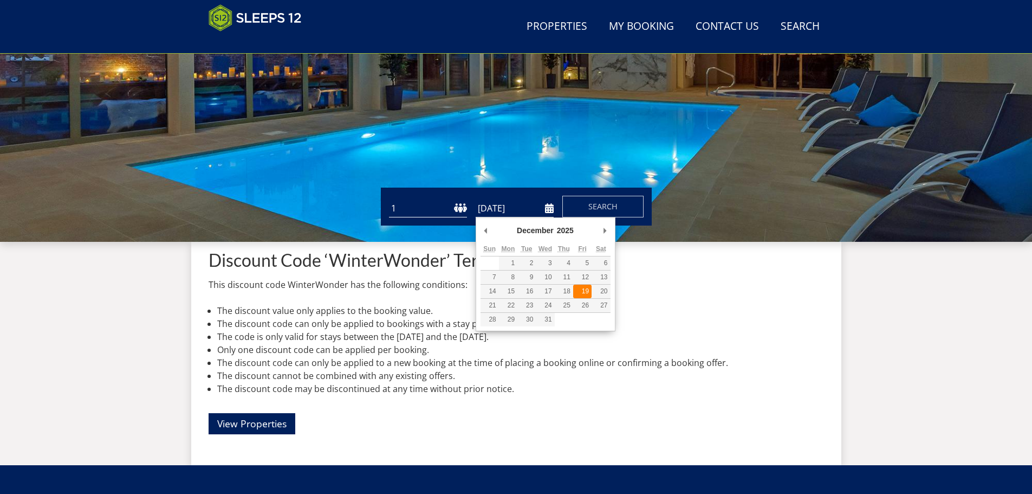
type input "[DATE]"
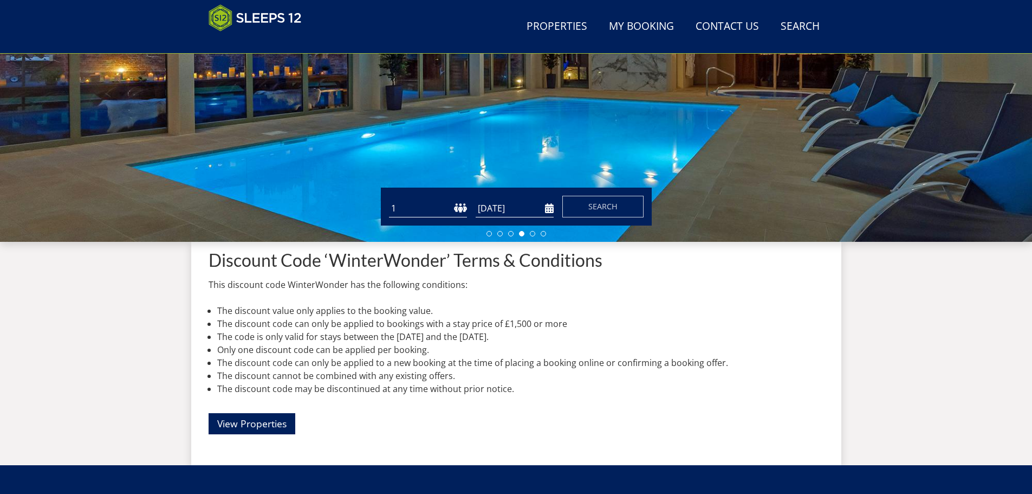
click at [443, 208] on select "1 2 3 4 5 6 7 8 9 10 11 12 13 14 15 16 17 18 19 20 21 22 23 24 25 26 27 28 29 3…" at bounding box center [428, 208] width 78 height 18
select select "10"
click at [389, 199] on select "1 2 3 4 5 6 7 8 9 10 11 12 13 14 15 16 17 18 19 20 21 22 23 24 25 26 27 28 29 3…" at bounding box center [428, 208] width 78 height 18
click at [612, 197] on button "Search" at bounding box center [603, 207] width 81 height 22
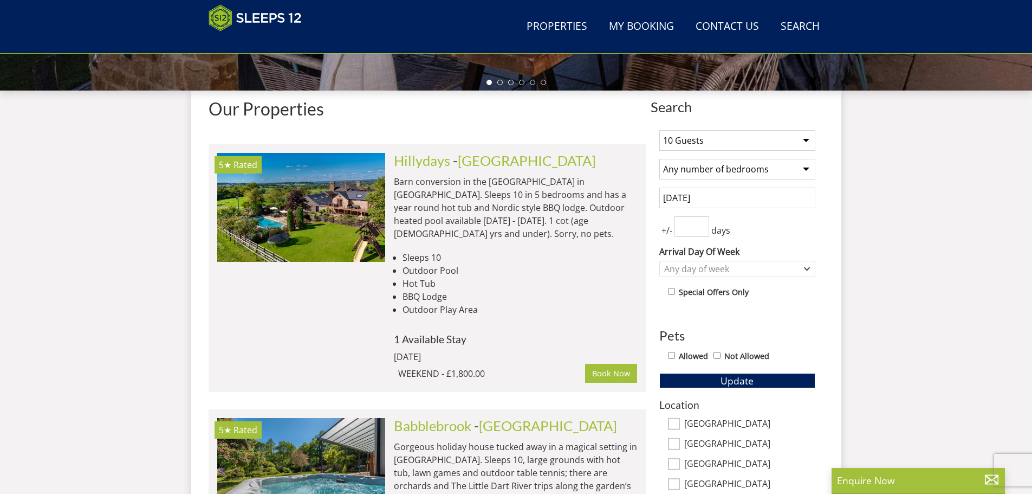
scroll to position [406, 0]
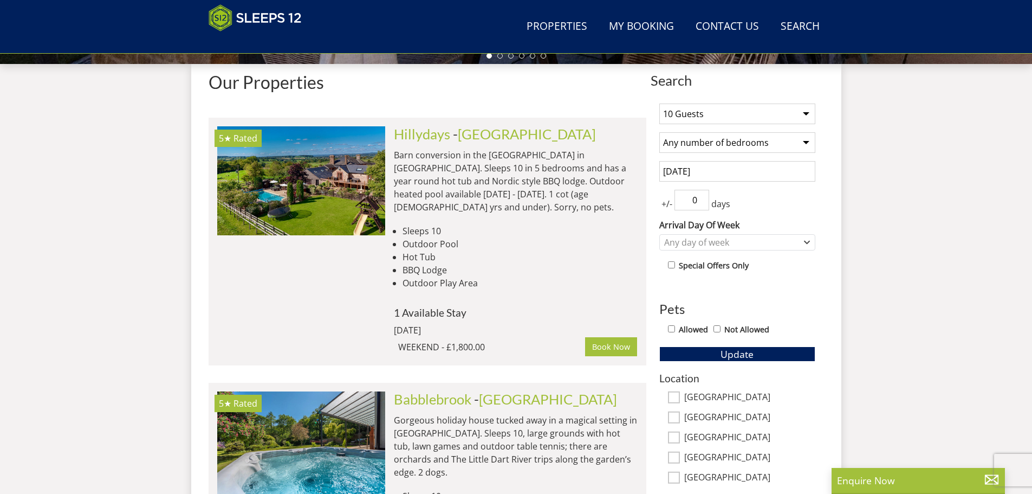
type input "0"
click at [701, 203] on input "0" at bounding box center [692, 200] width 35 height 21
click at [756, 237] on div "Any day of week" at bounding box center [732, 242] width 140 height 12
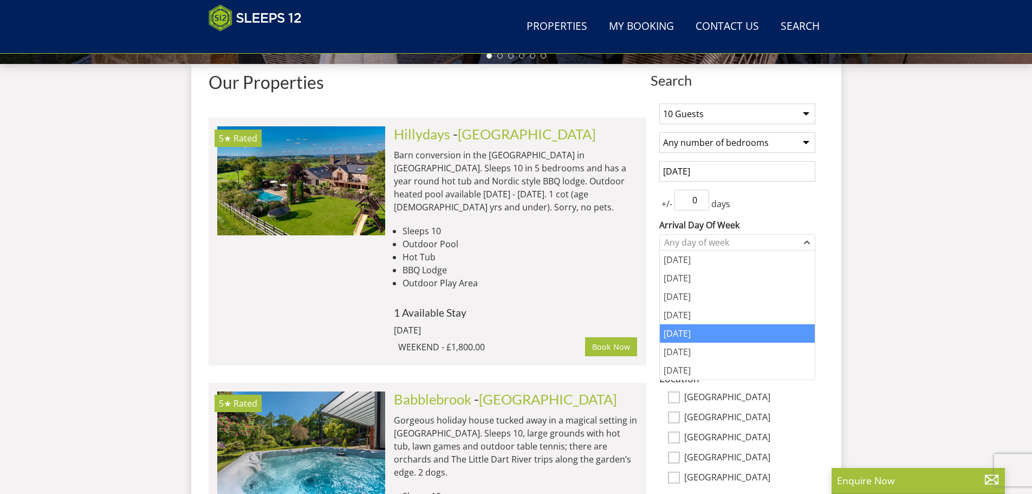
click at [681, 327] on div "[DATE]" at bounding box center [737, 333] width 155 height 18
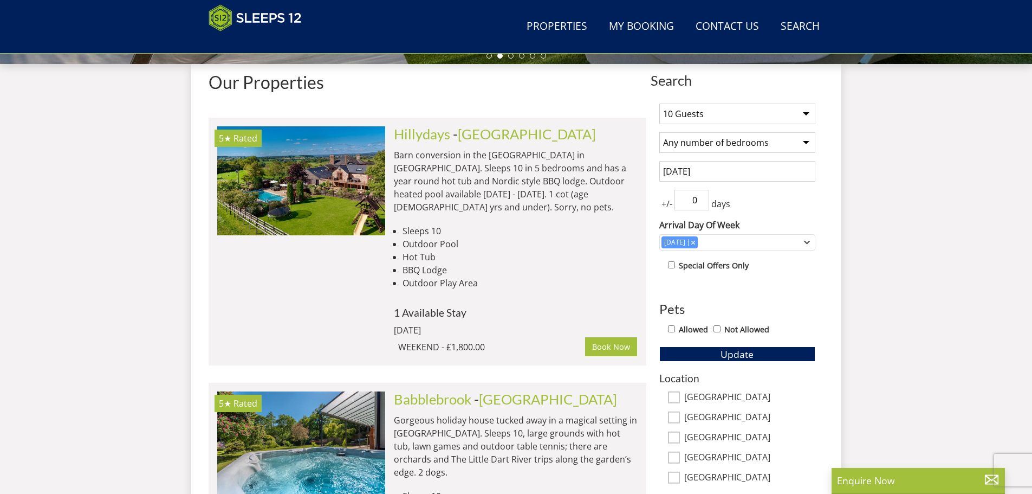
click at [779, 145] on select "Any number of bedrooms 4 Bedrooms 5 Bedrooms 6 Bedrooms 7 Bedrooms 8 Bedrooms 9…" at bounding box center [738, 142] width 156 height 21
click at [660, 132] on select "Any number of bedrooms 4 Bedrooms 5 Bedrooms 6 Bedrooms 7 Bedrooms 8 Bedrooms 9…" at bounding box center [738, 142] width 156 height 21
click at [808, 140] on select "Any number of bedrooms 4 Bedrooms 5 Bedrooms 6 Bedrooms 7 Bedrooms 8 Bedrooms 9…" at bounding box center [738, 142] width 156 height 21
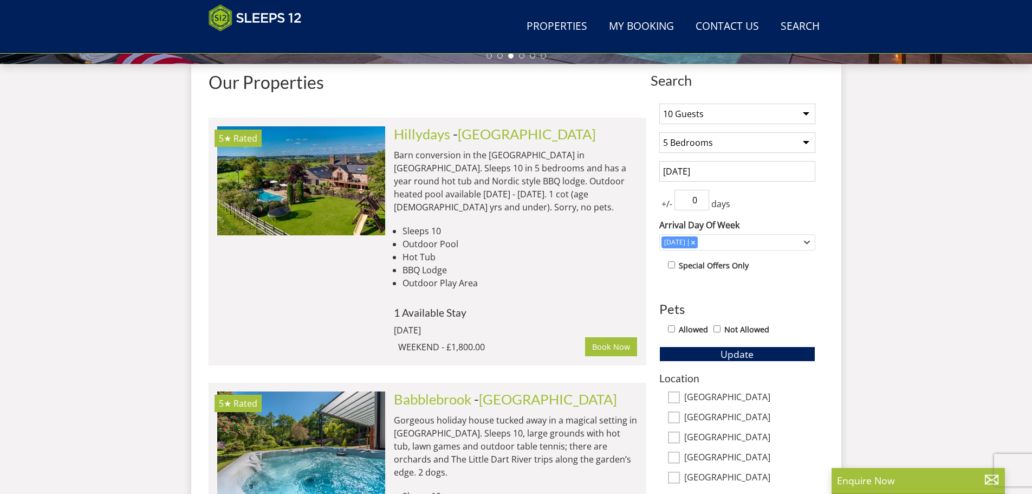
select select "0"
click at [660, 132] on select "Any number of bedrooms 4 Bedrooms 5 Bedrooms 6 Bedrooms 7 Bedrooms 8 Bedrooms 9…" at bounding box center [738, 142] width 156 height 21
click at [732, 352] on span "Update" at bounding box center [737, 353] width 33 height 13
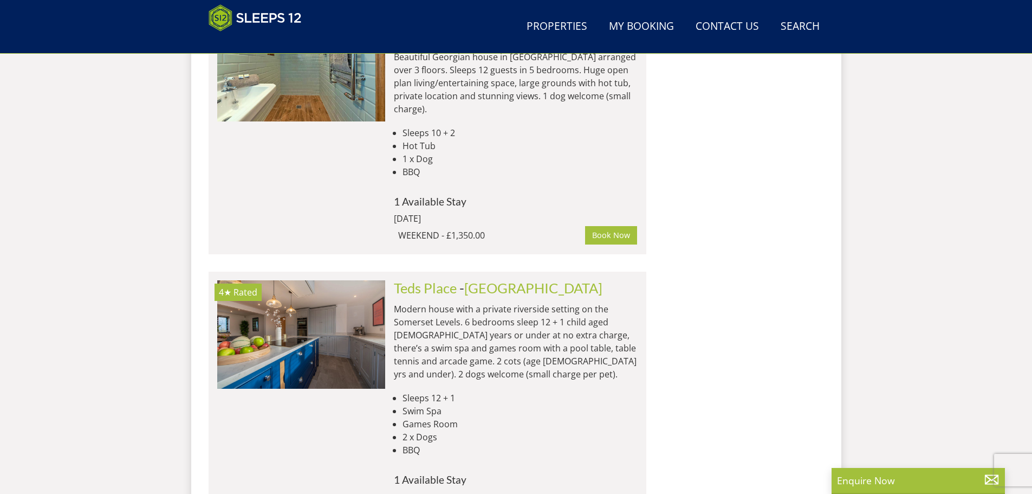
scroll to position [1104, 0]
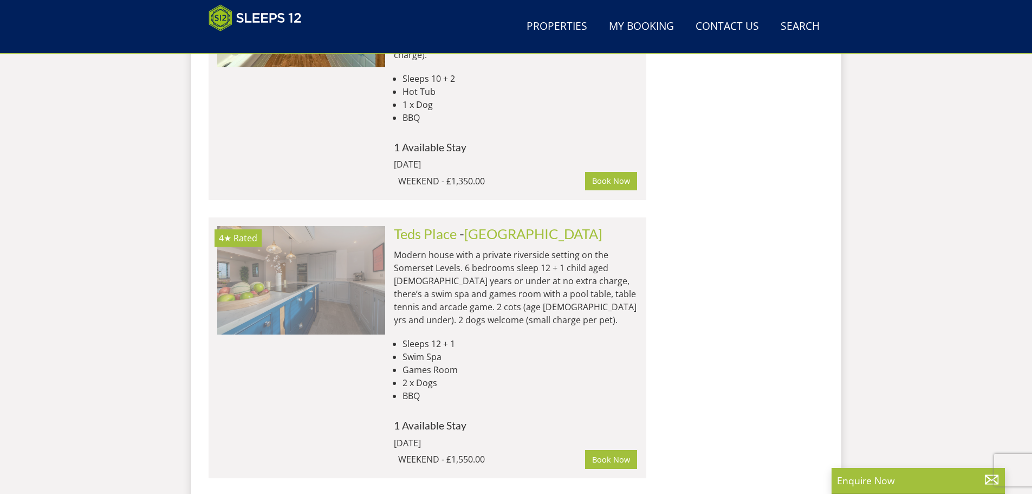
click at [294, 227] on img at bounding box center [301, 280] width 168 height 108
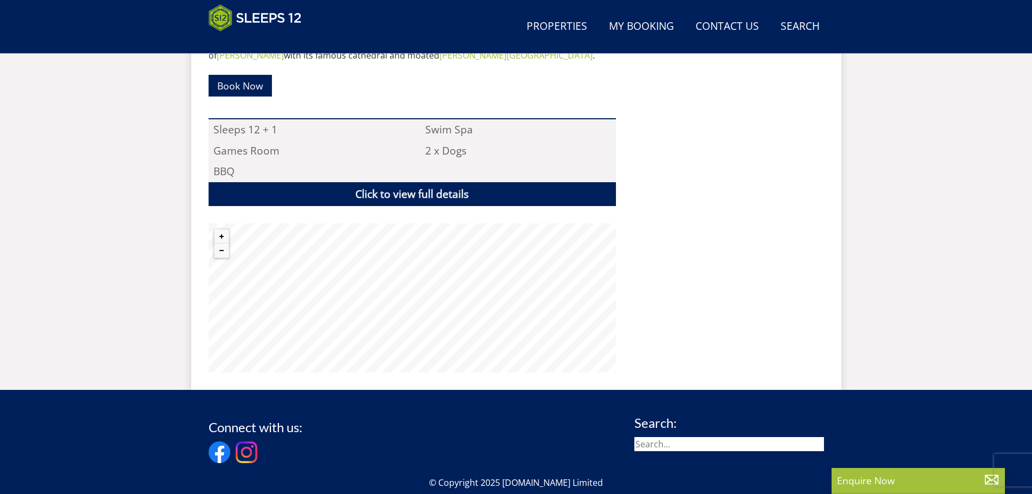
scroll to position [730, 0]
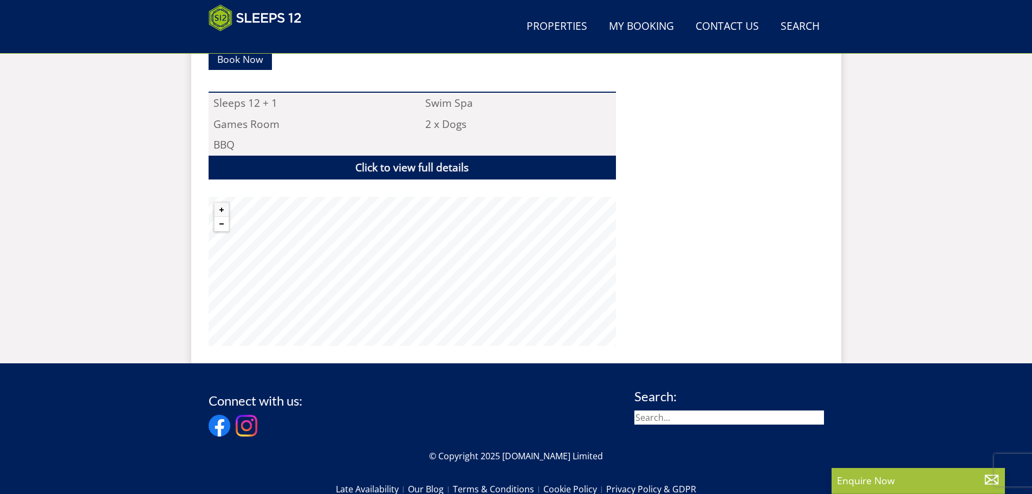
click at [222, 224] on button "Zoom out" at bounding box center [222, 224] width 14 height 14
click at [221, 224] on button "Zoom out" at bounding box center [222, 224] width 14 height 14
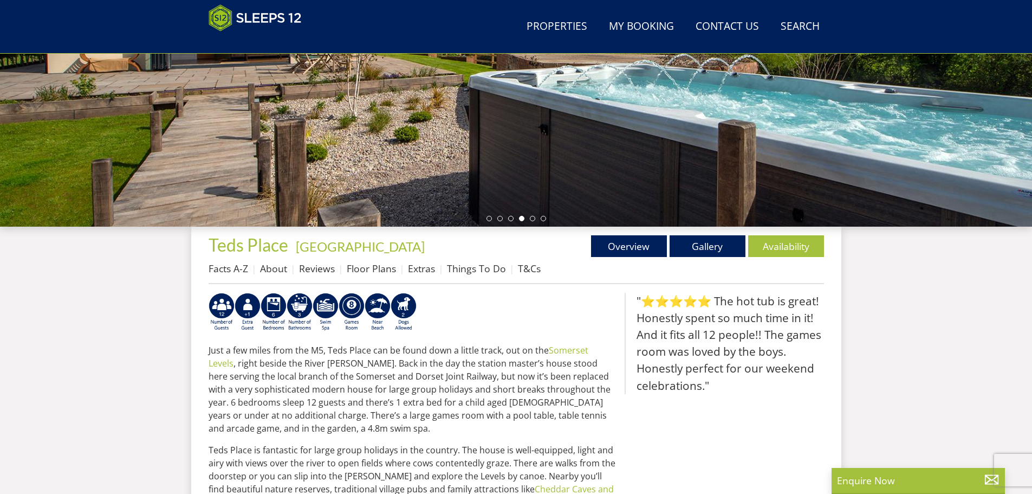
scroll to position [242, 0]
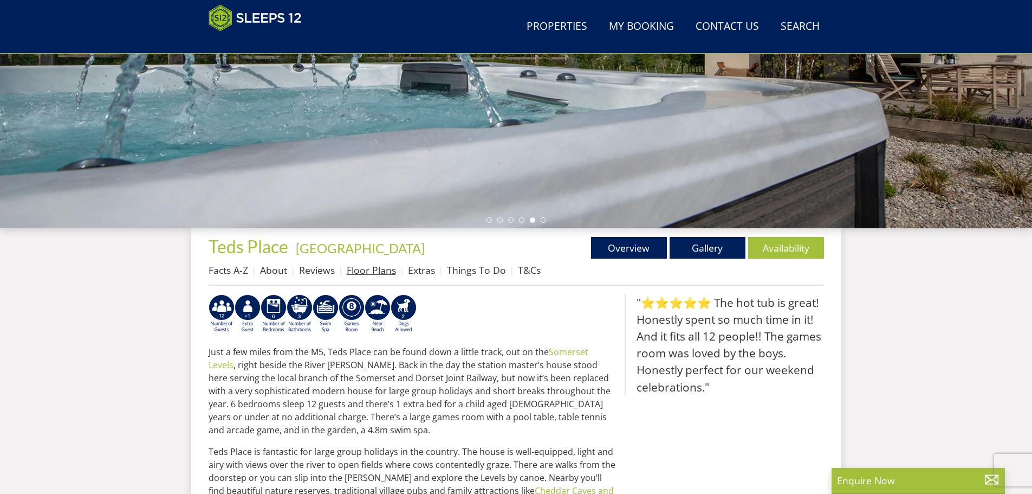
click at [354, 267] on link "Floor Plans" at bounding box center [371, 269] width 49 height 13
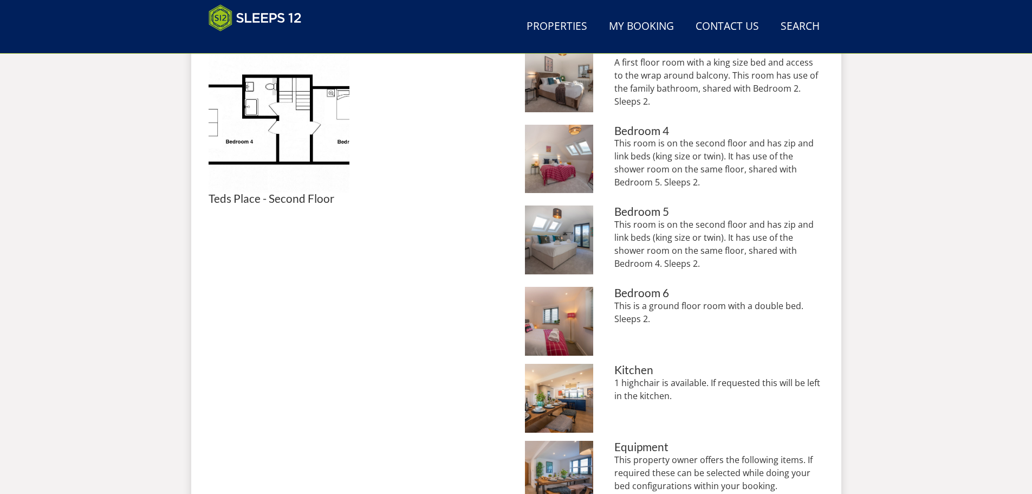
scroll to position [718, 0]
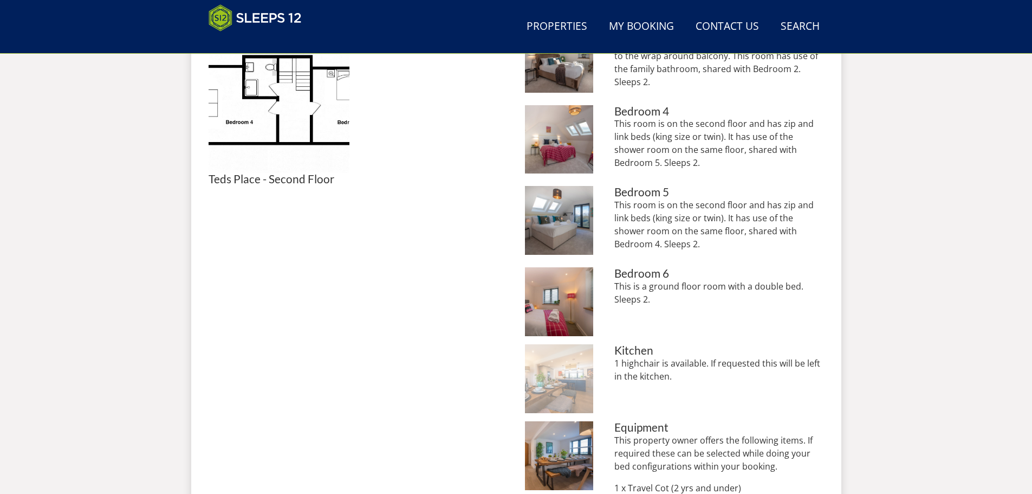
click at [542, 369] on img at bounding box center [559, 378] width 69 height 69
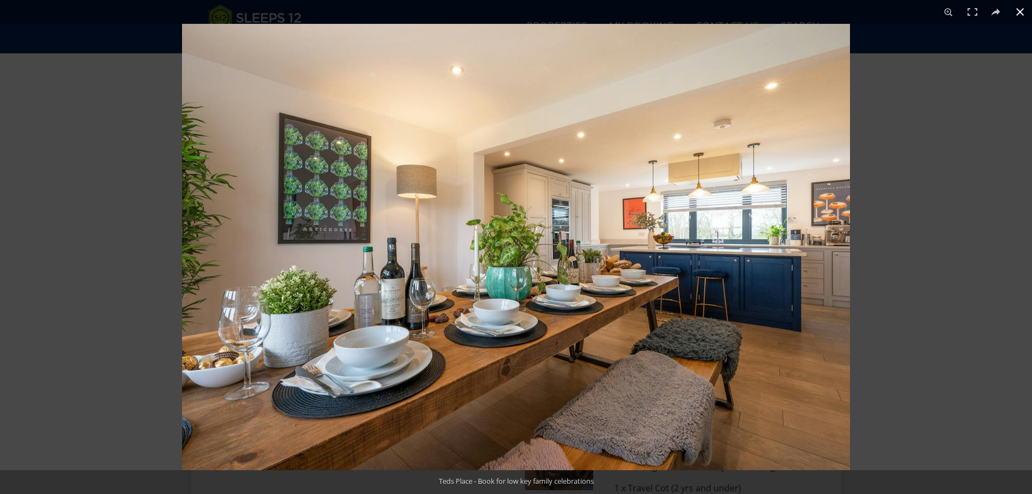
click at [895, 251] on div at bounding box center [698, 271] width 1032 height 494
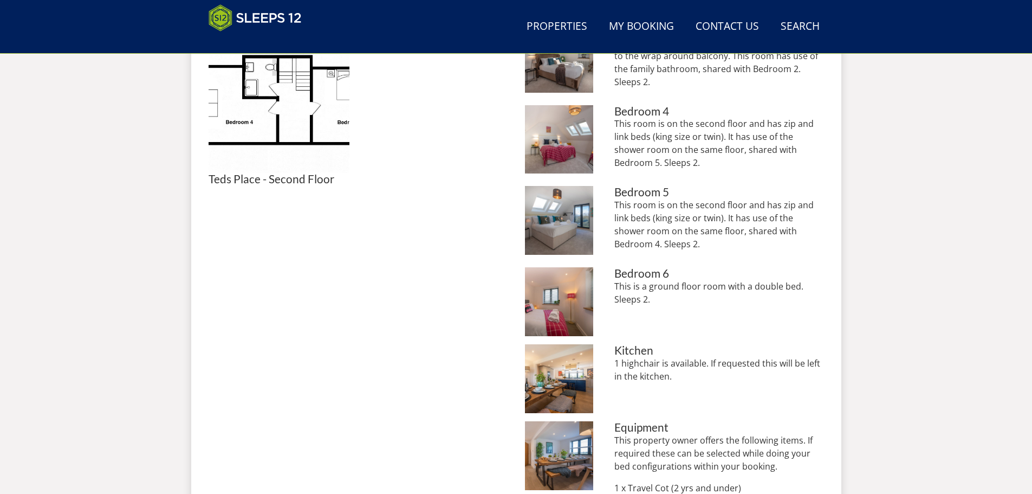
click at [660, 423] on h3 "Equipment" at bounding box center [719, 427] width 209 height 12
click at [603, 439] on li "Teds Place - Room to cook, drink and chat in the kitchen Equipment This propert…" at bounding box center [674, 468] width 299 height 95
click at [575, 440] on img at bounding box center [559, 455] width 69 height 69
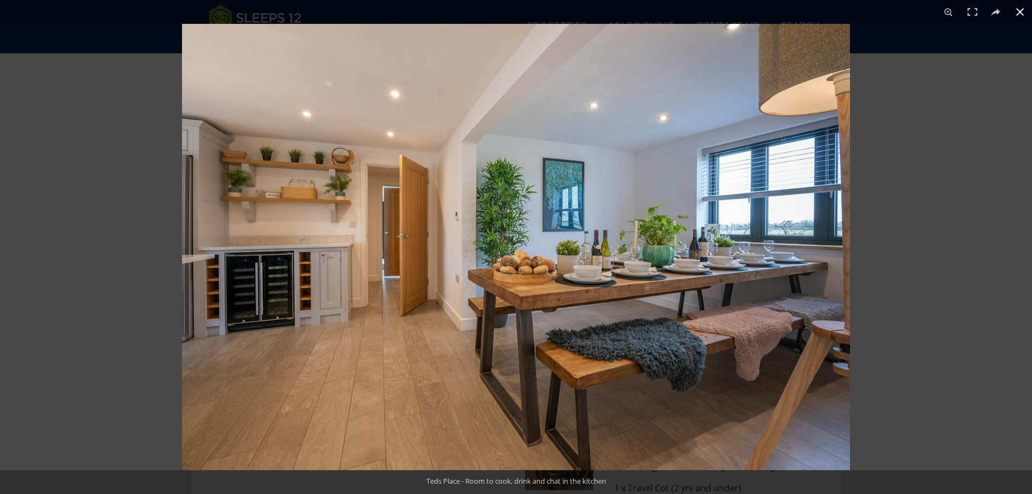
click at [895, 235] on div at bounding box center [698, 271] width 1032 height 494
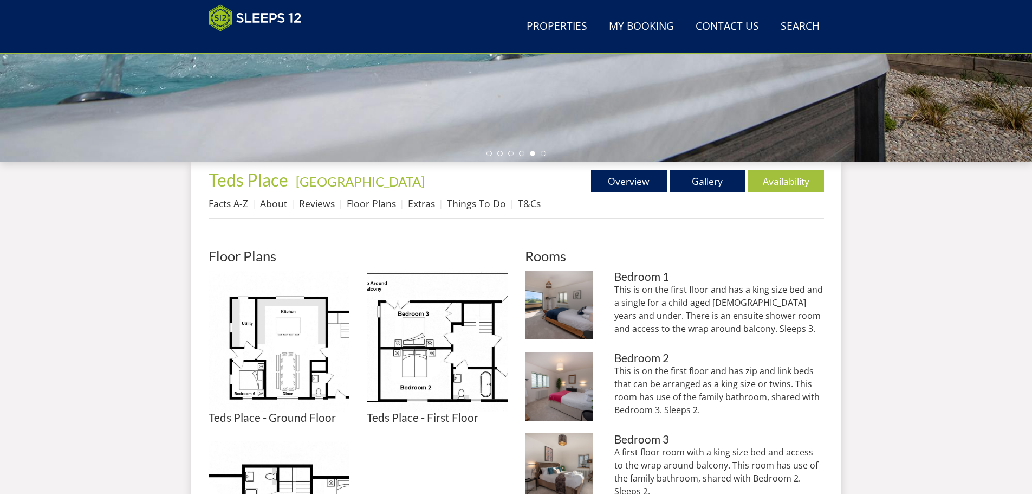
scroll to position [230, 0]
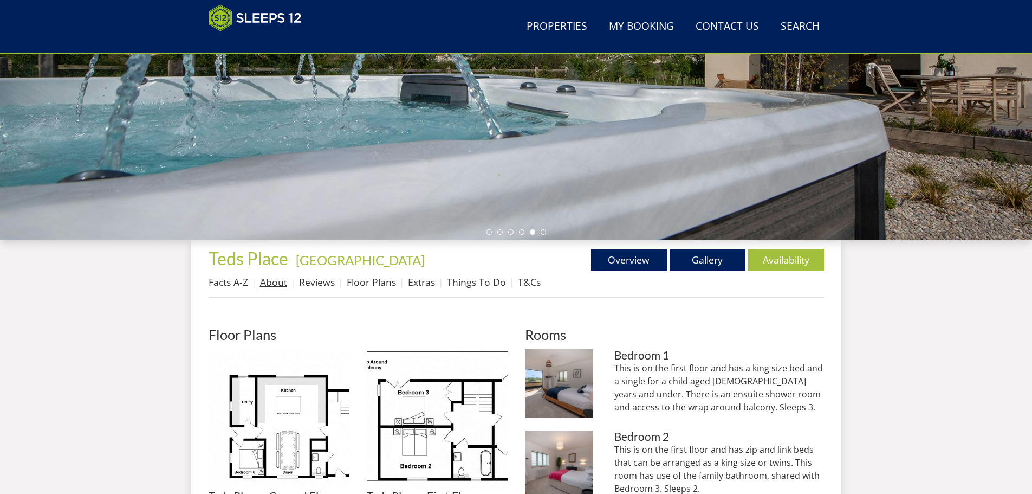
click at [277, 279] on link "About" at bounding box center [273, 281] width 27 height 13
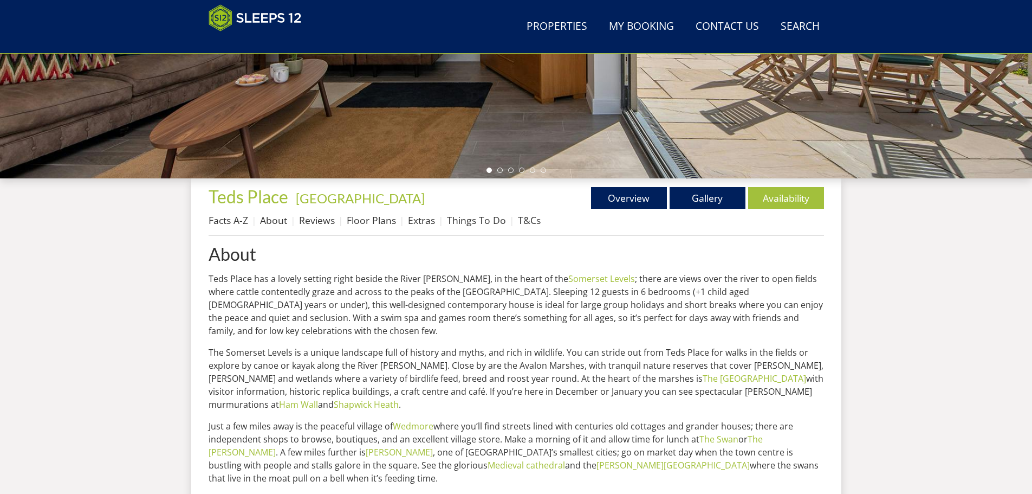
scroll to position [295, 0]
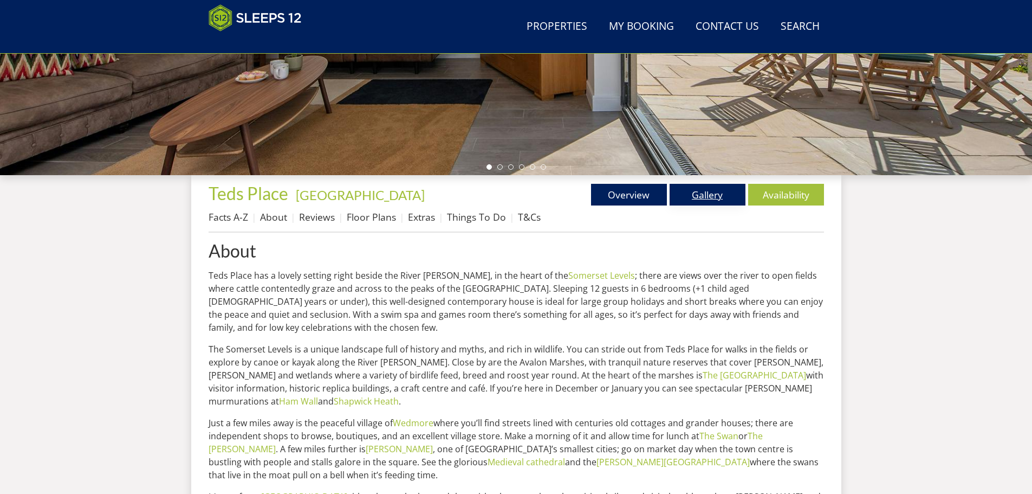
click at [712, 192] on link "Gallery" at bounding box center [708, 195] width 76 height 22
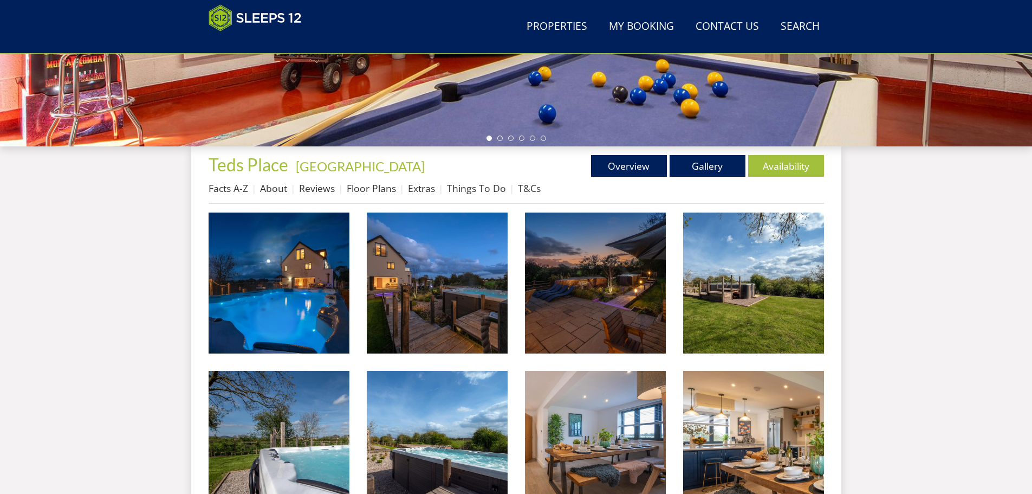
scroll to position [342, 0]
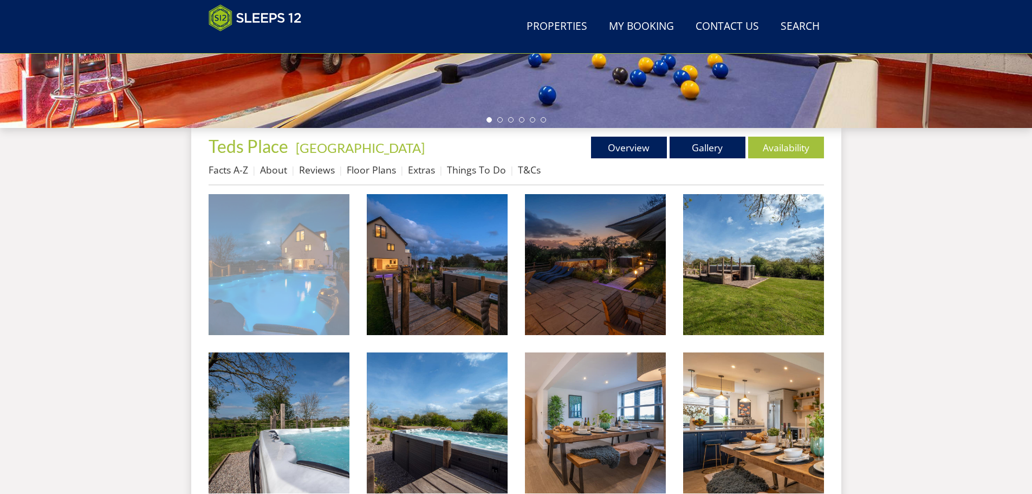
click at [294, 287] on img at bounding box center [279, 264] width 141 height 141
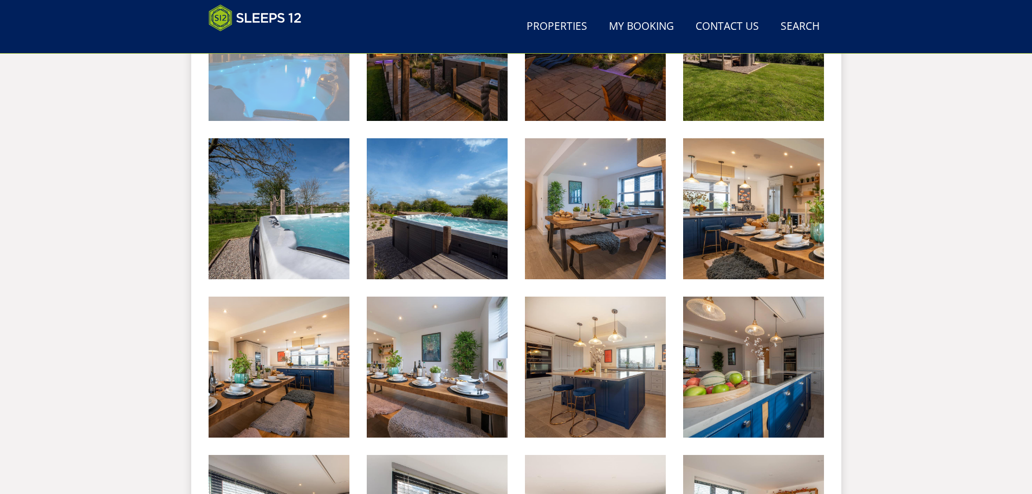
scroll to position [559, 0]
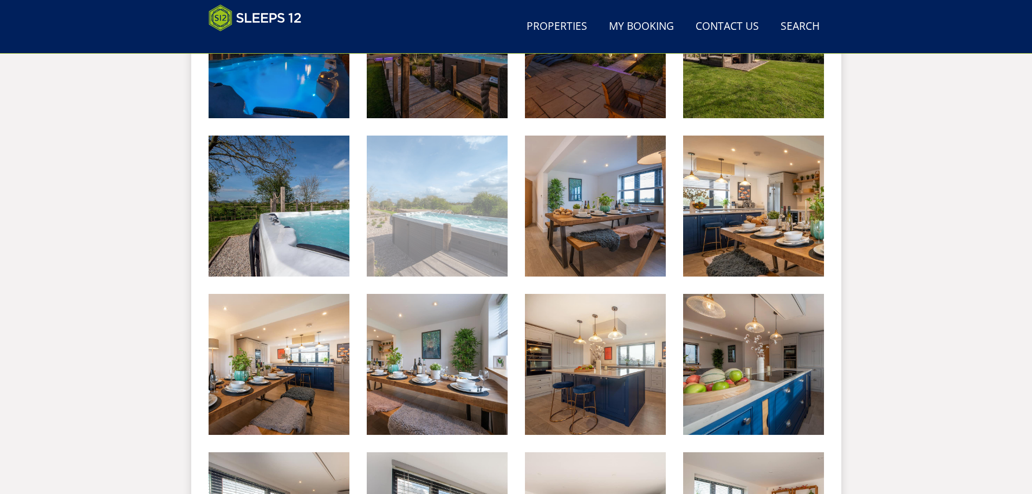
click at [432, 267] on img at bounding box center [437, 205] width 141 height 141
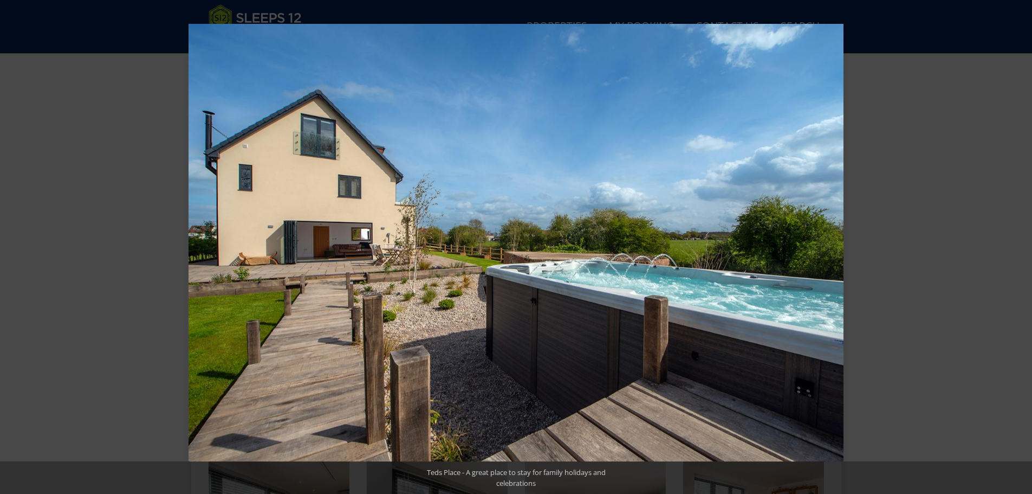
click at [1028, 9] on button at bounding box center [1021, 12] width 24 height 24
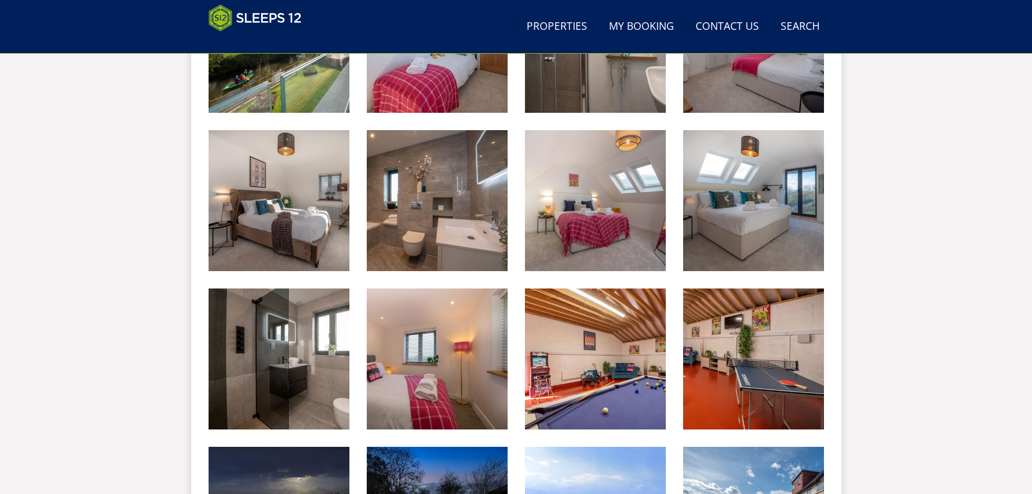
scroll to position [1372, 0]
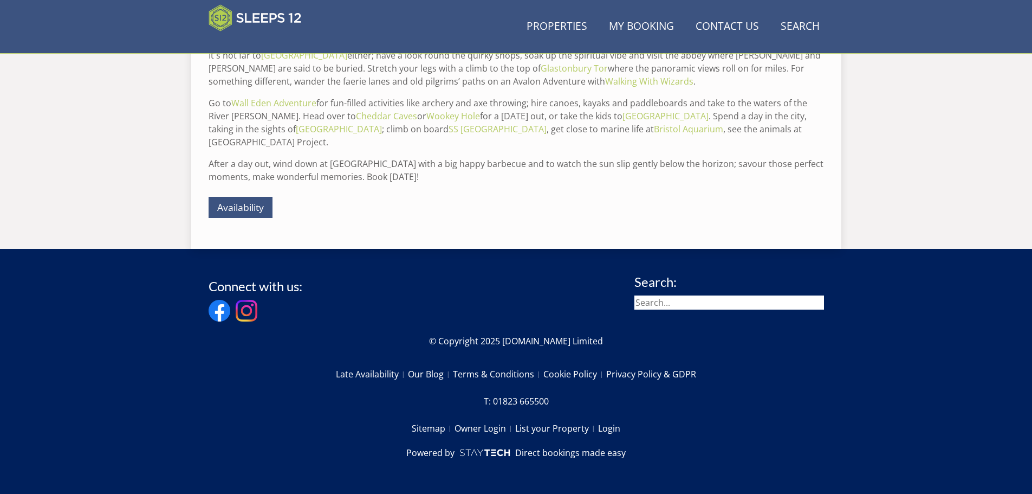
scroll to position [295, 0]
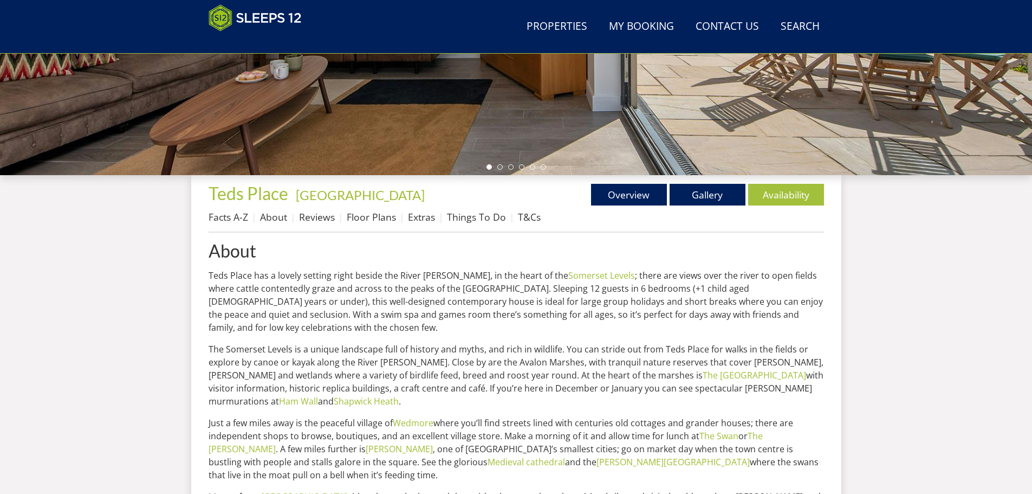
scroll to position [230, 0]
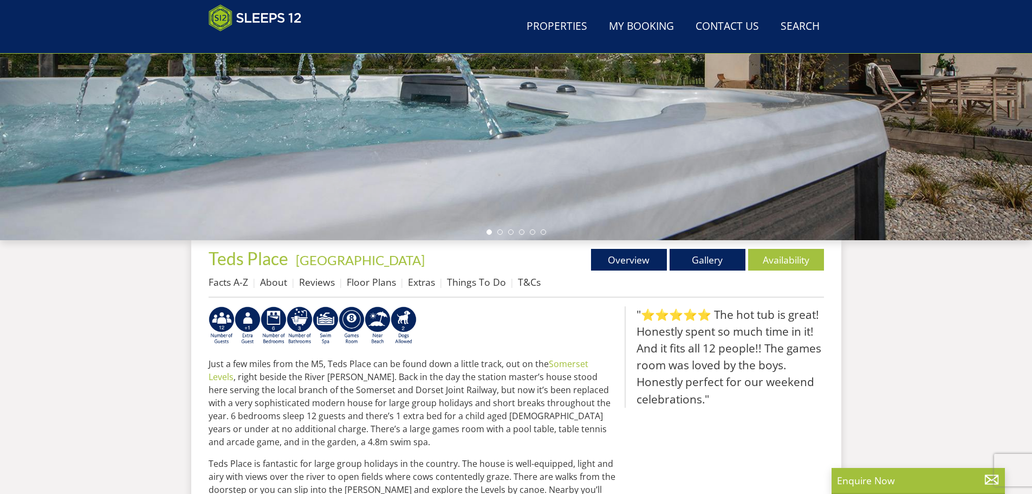
scroll to position [242, 0]
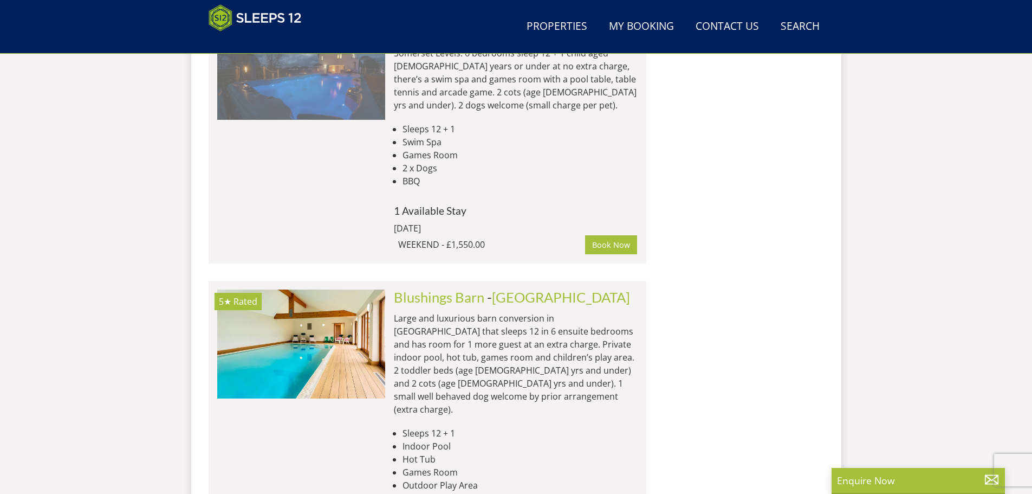
scroll to position [1321, 0]
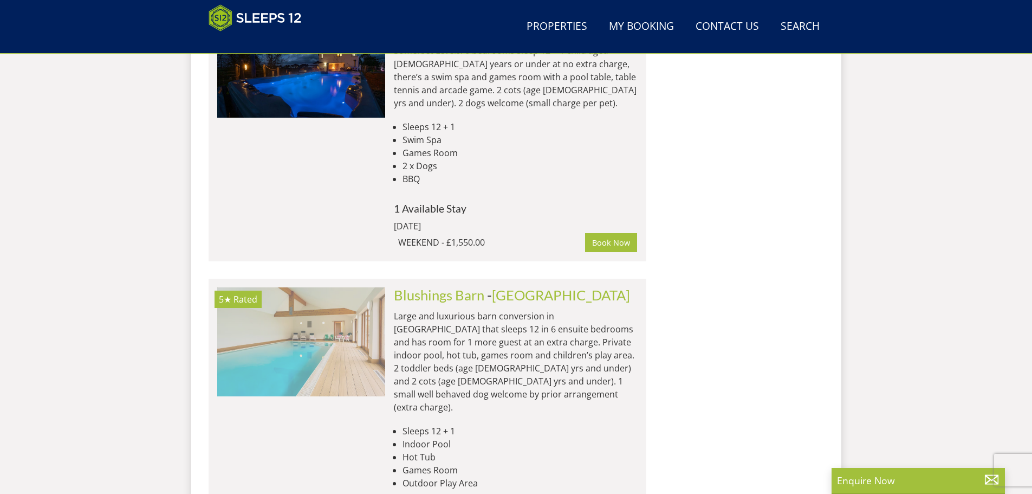
click at [302, 287] on img at bounding box center [301, 341] width 168 height 108
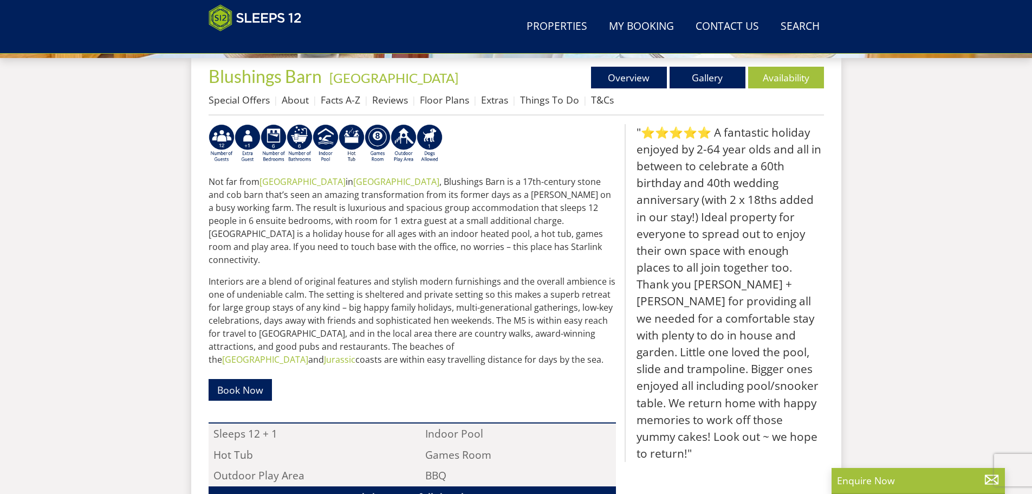
scroll to position [392, 0]
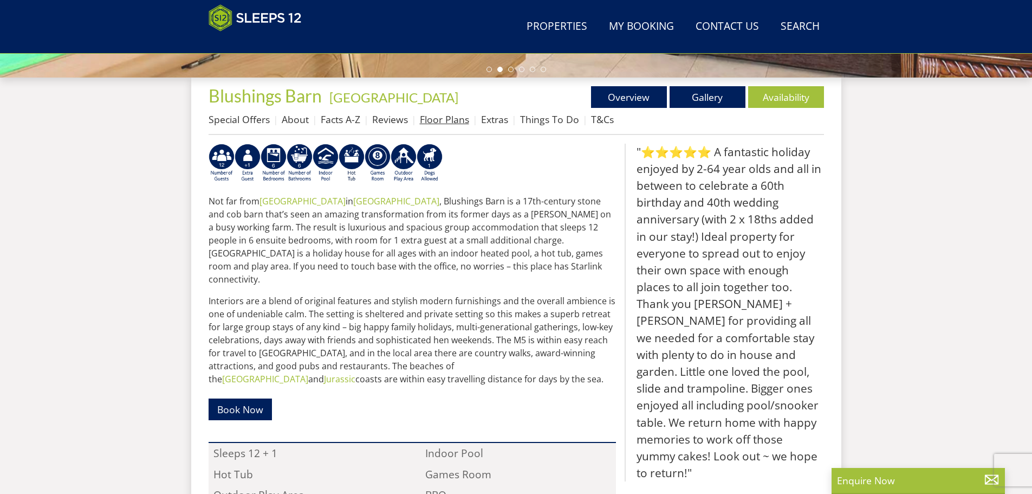
click at [437, 119] on link "Floor Plans" at bounding box center [444, 119] width 49 height 13
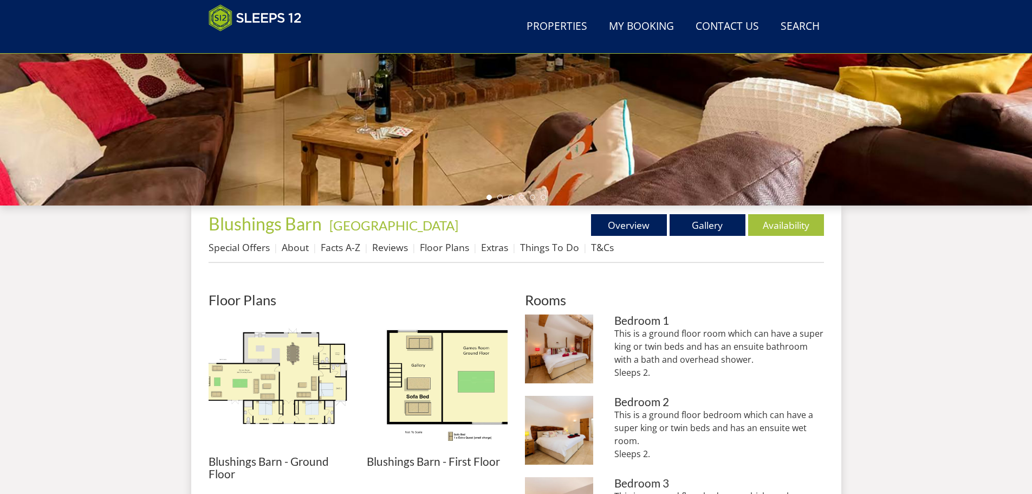
scroll to position [295, 0]
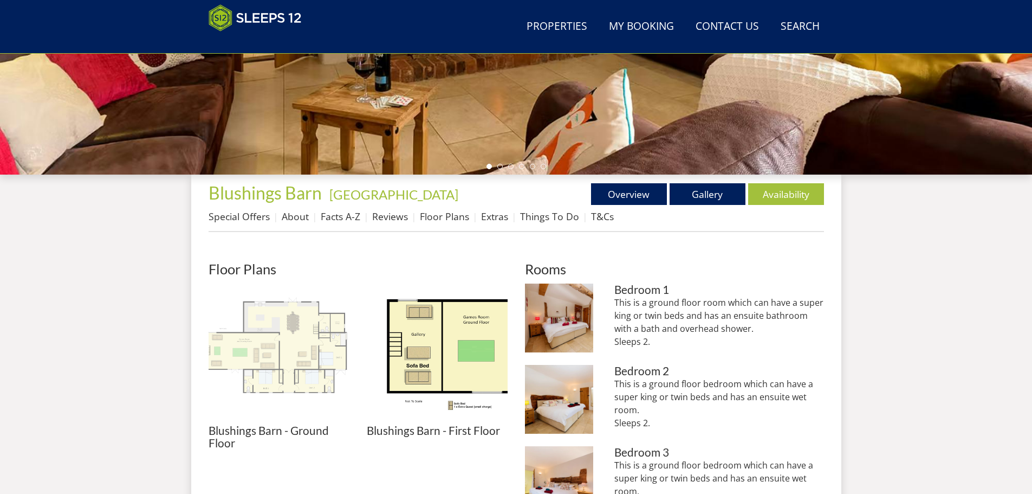
click at [286, 353] on img at bounding box center [279, 353] width 141 height 141
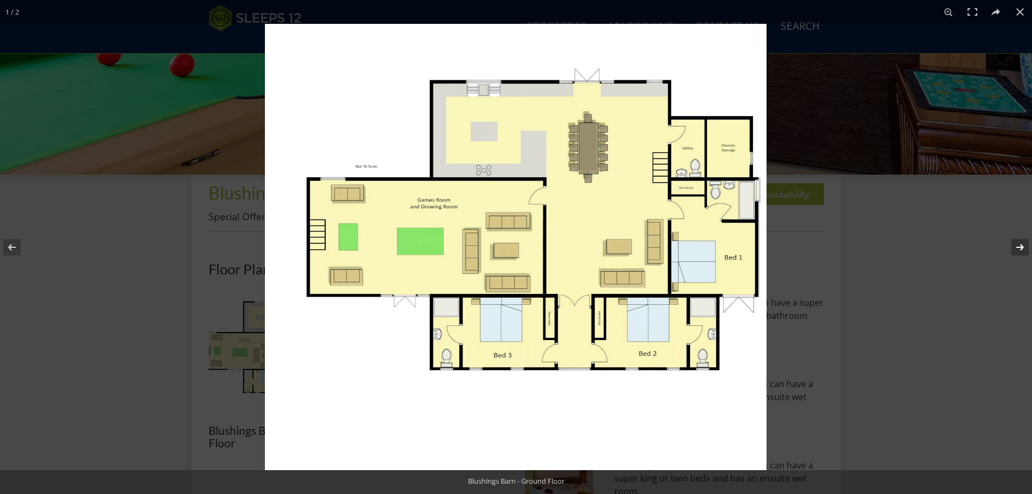
click at [1023, 241] on button at bounding box center [1014, 247] width 38 height 54
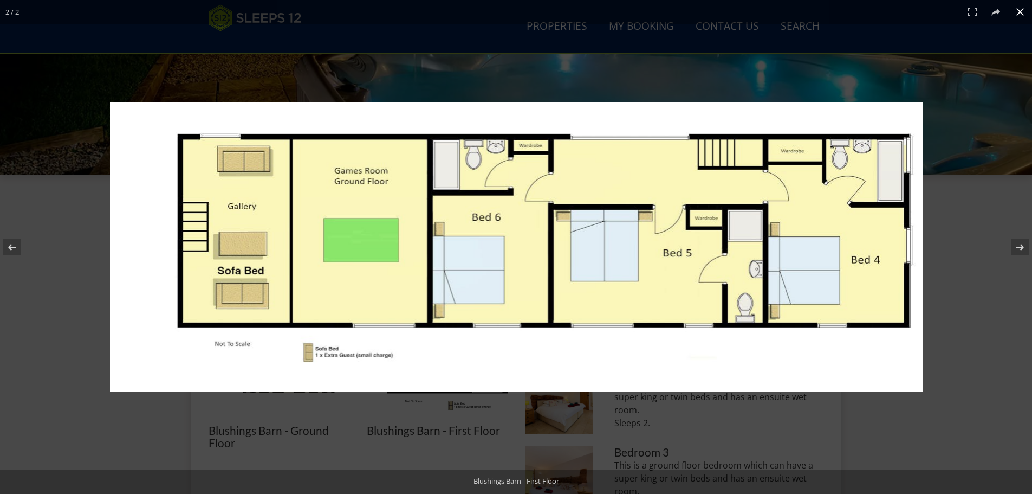
click at [739, 87] on div at bounding box center [516, 247] width 1032 height 494
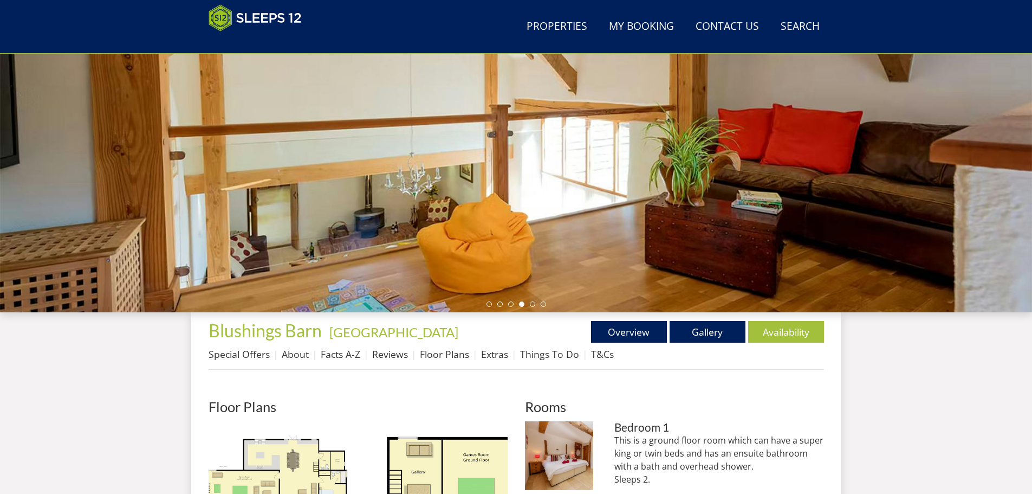
scroll to position [177, 0]
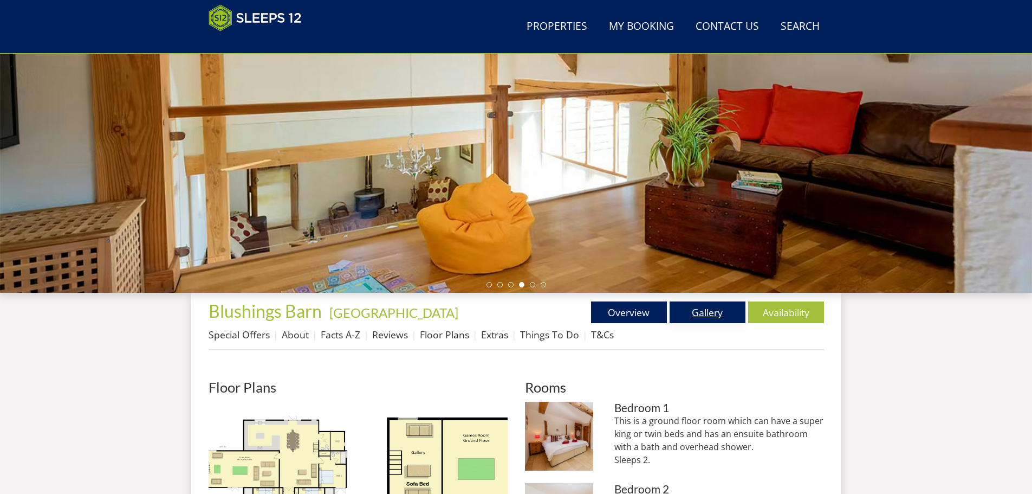
click at [700, 313] on link "Gallery" at bounding box center [708, 312] width 76 height 22
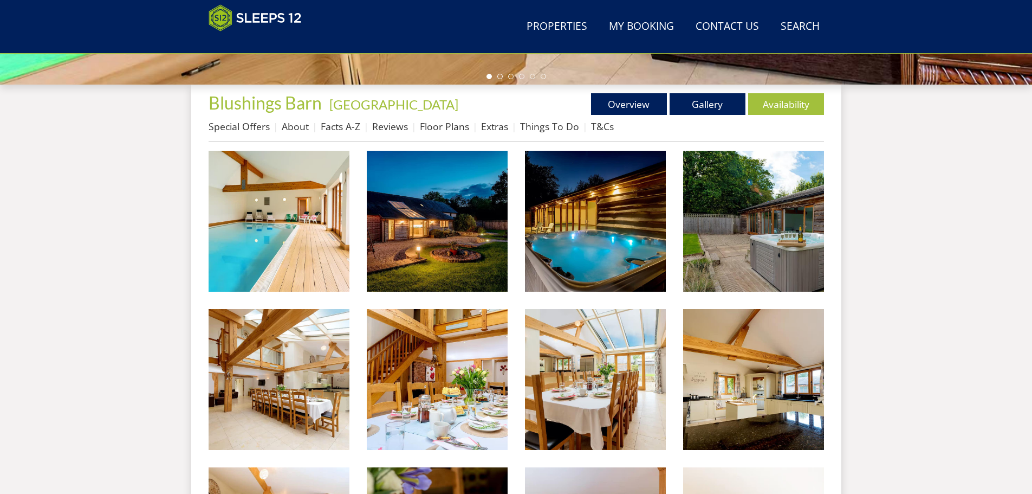
scroll to position [392, 0]
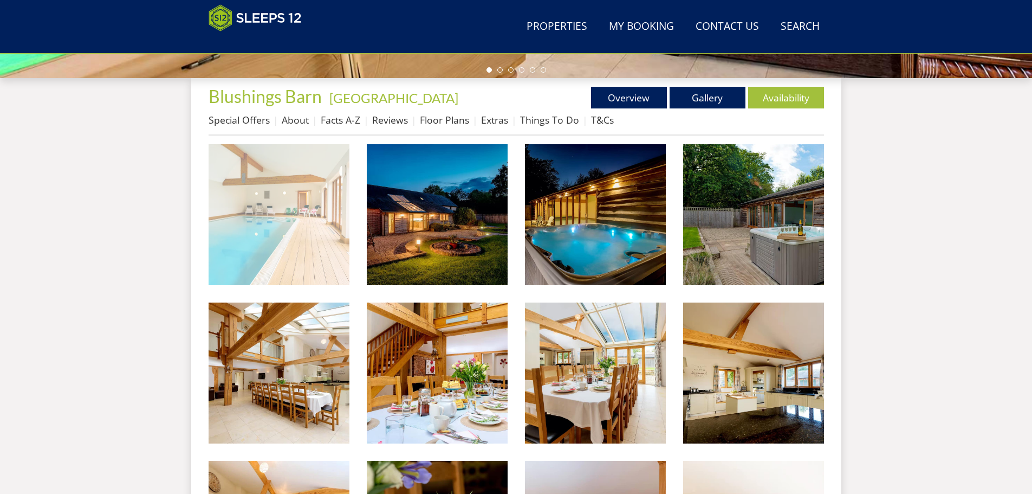
click at [311, 253] on img at bounding box center [279, 214] width 141 height 141
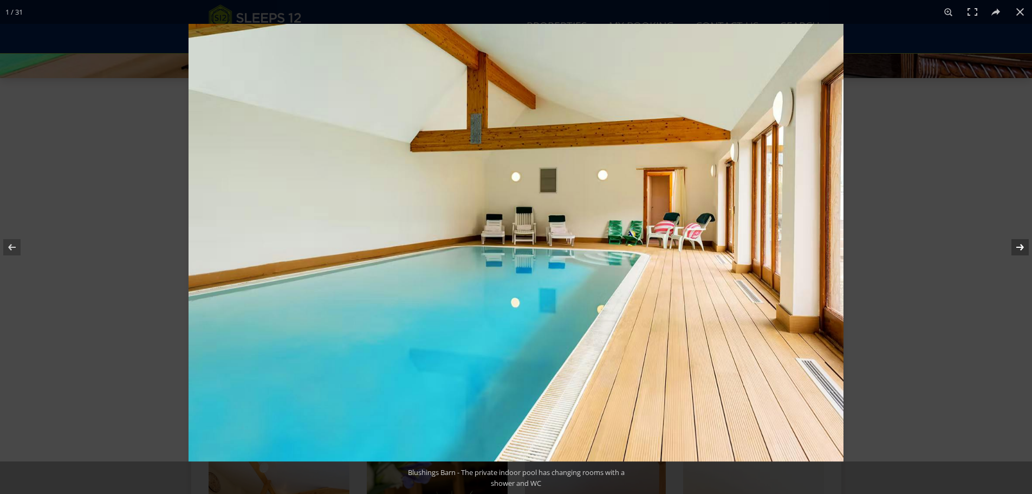
click at [1017, 243] on button at bounding box center [1014, 247] width 38 height 54
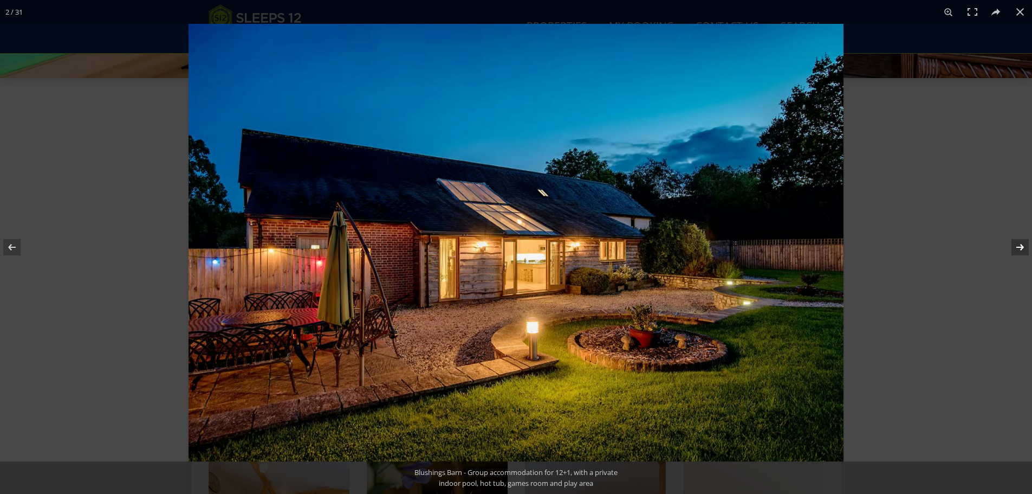
click at [1017, 243] on button at bounding box center [1014, 247] width 38 height 54
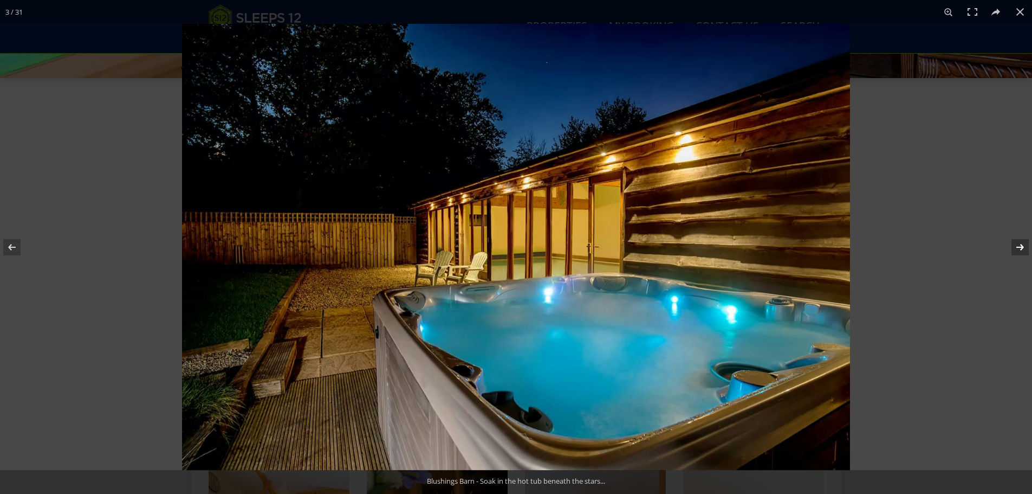
click at [1017, 243] on button at bounding box center [1014, 247] width 38 height 54
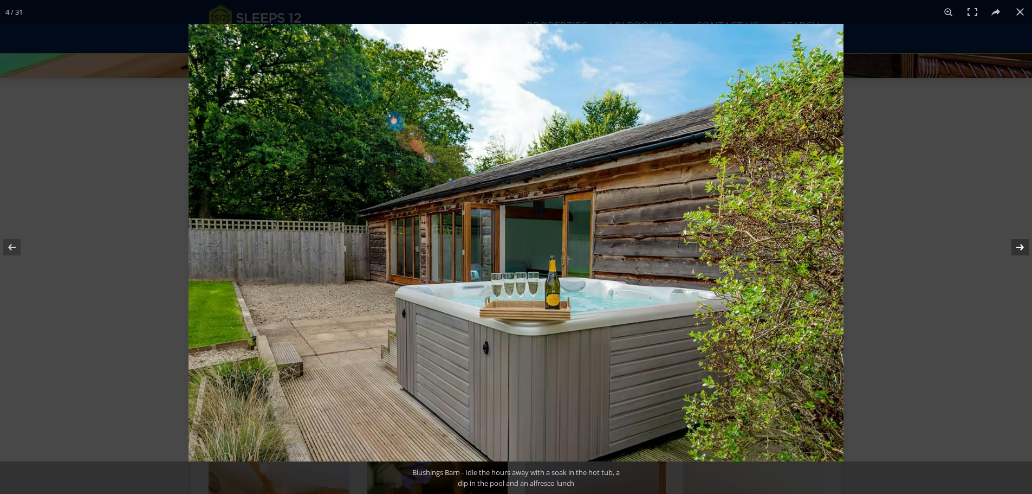
click at [1017, 243] on button at bounding box center [1014, 247] width 38 height 54
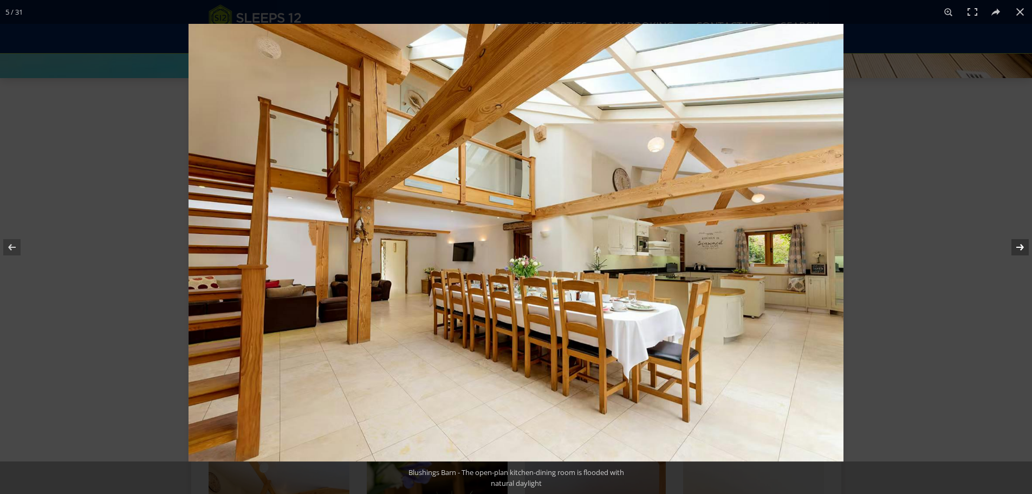
click at [1017, 243] on button at bounding box center [1014, 247] width 38 height 54
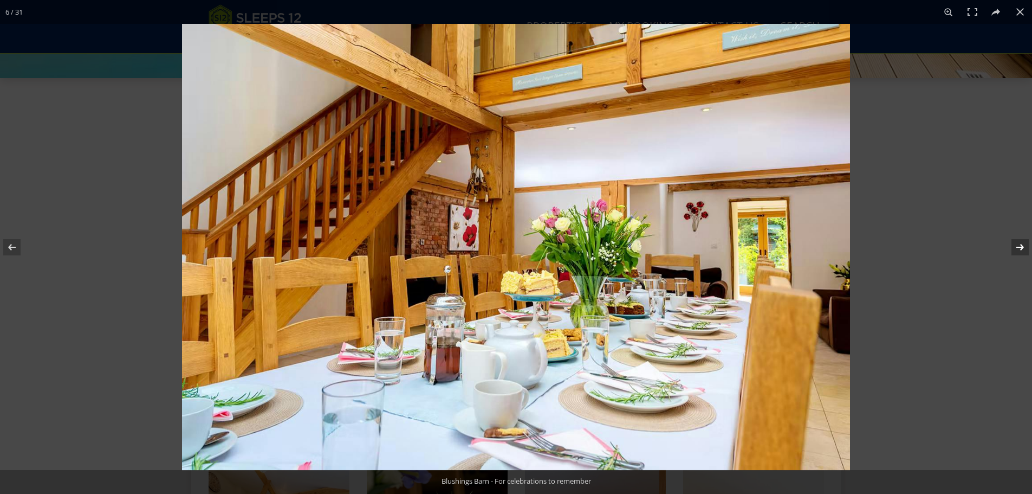
click at [1017, 243] on button at bounding box center [1014, 247] width 38 height 54
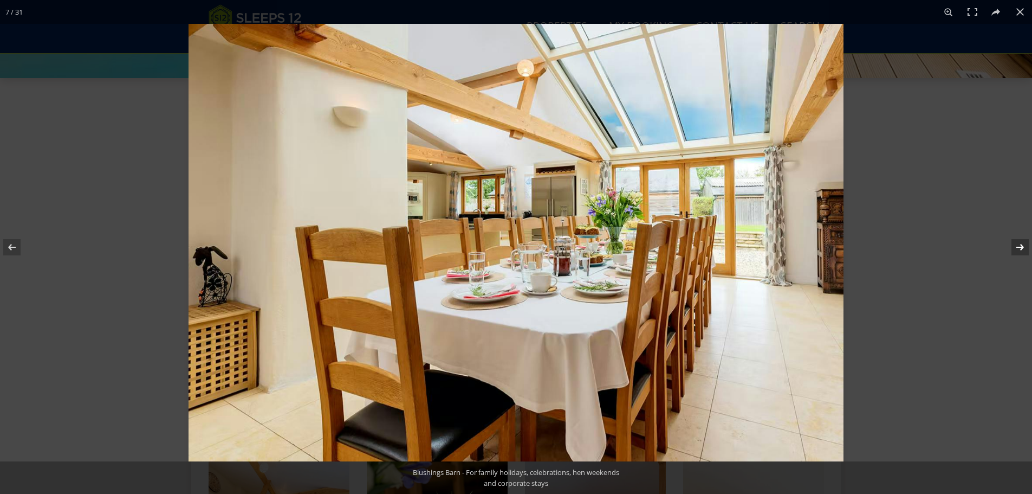
click at [1017, 243] on button at bounding box center [1014, 247] width 38 height 54
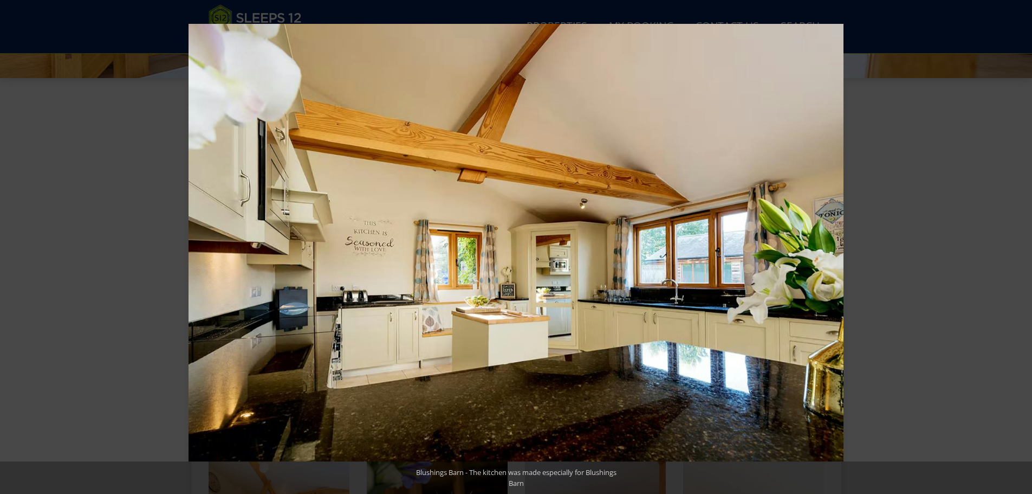
click at [1017, 243] on button at bounding box center [1014, 247] width 38 height 54
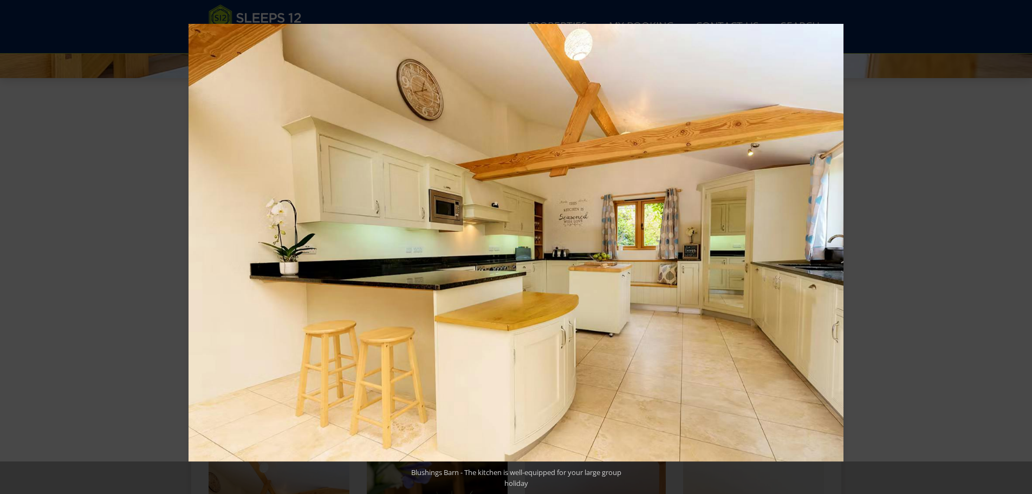
click at [1017, 243] on button at bounding box center [1014, 247] width 38 height 54
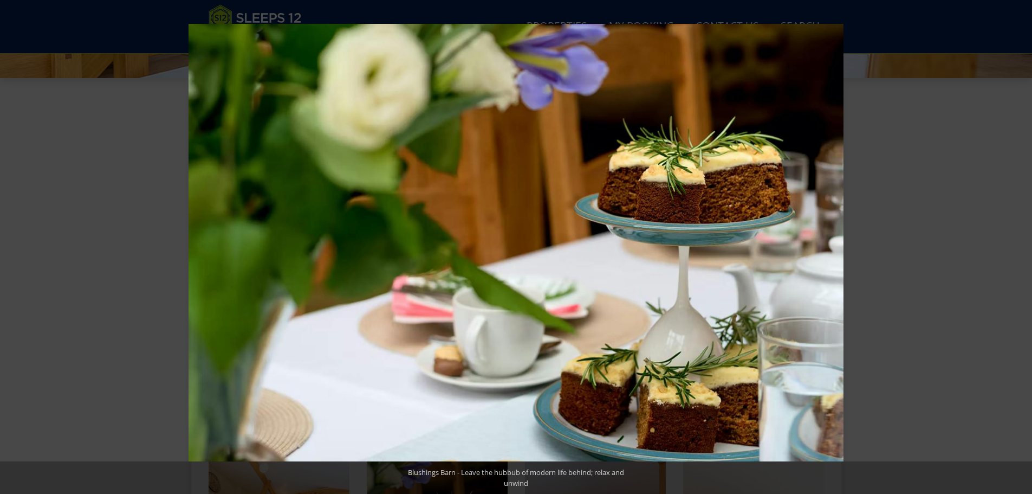
click at [1017, 243] on button at bounding box center [1014, 247] width 38 height 54
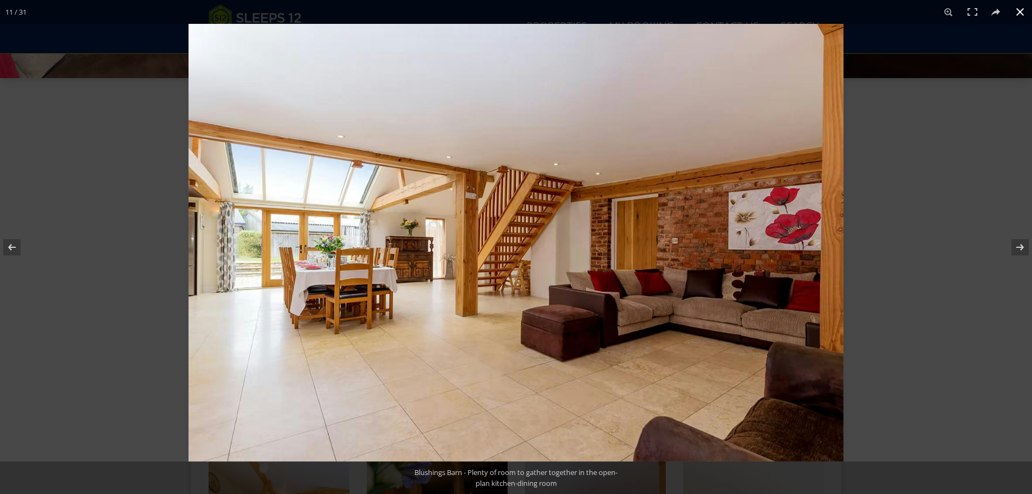
click at [1023, 13] on button at bounding box center [1021, 12] width 24 height 24
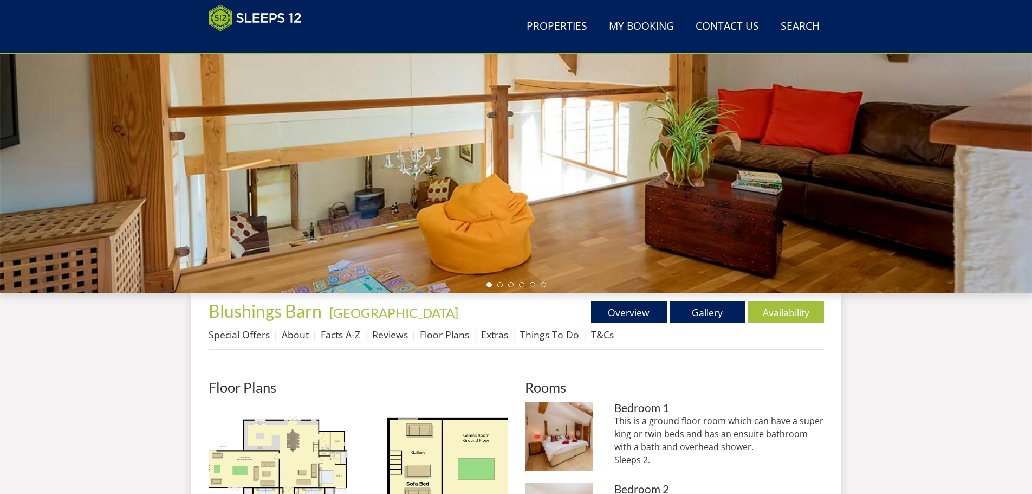
scroll to position [392, 0]
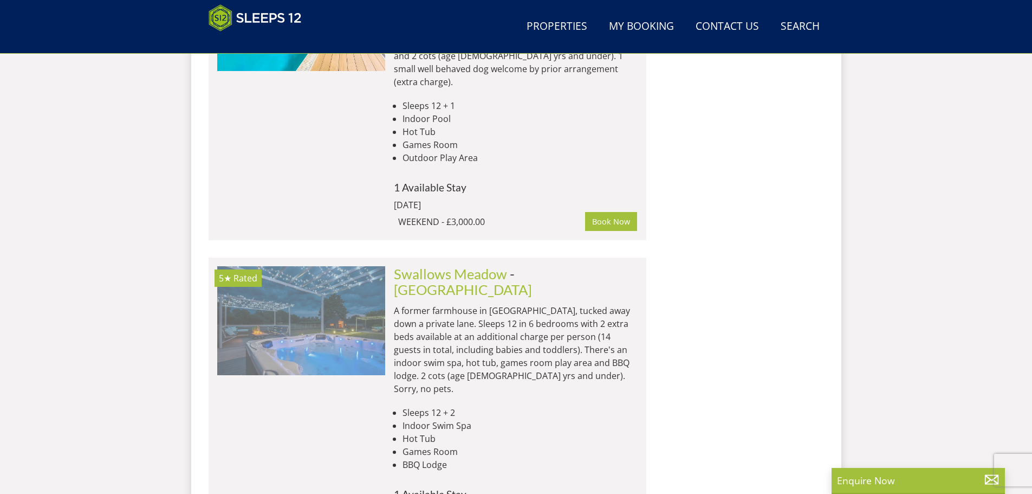
scroll to position [0, 673]
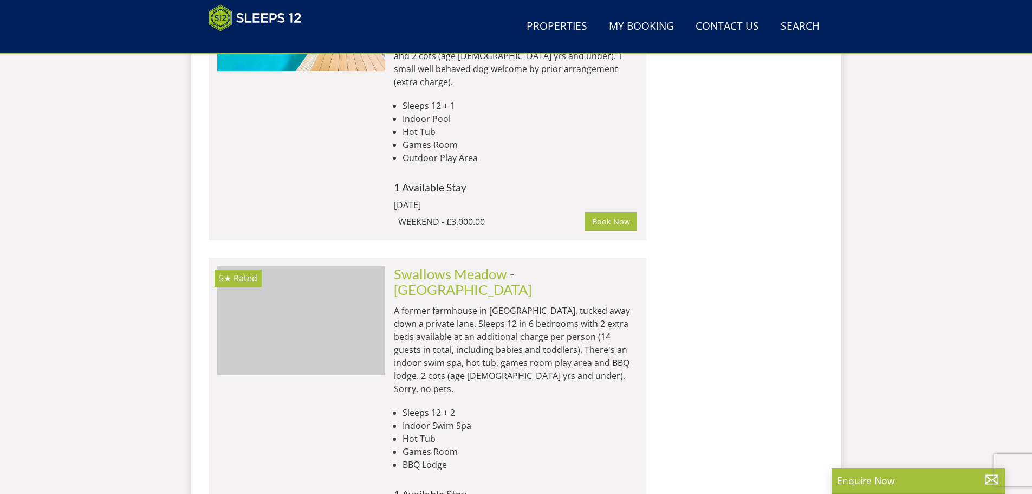
click at [298, 266] on img at bounding box center [301, 320] width 168 height 108
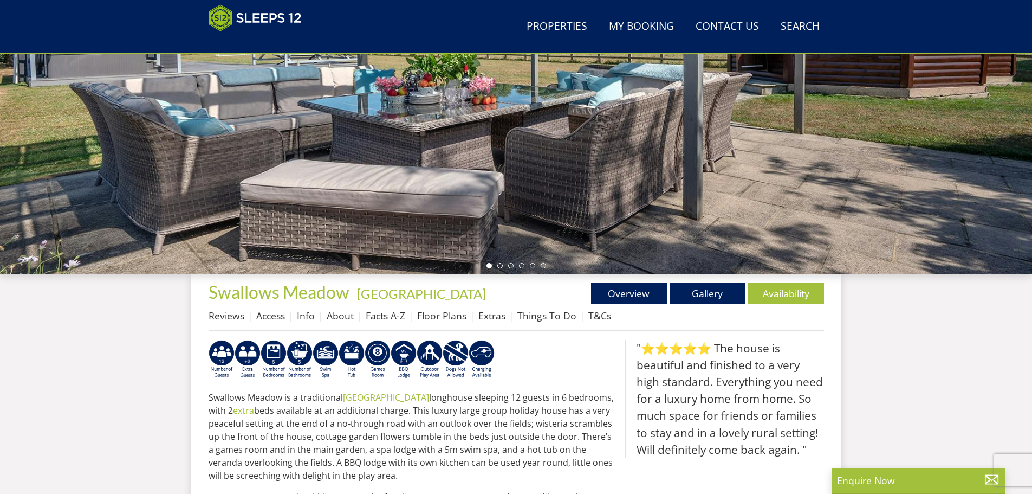
scroll to position [188, 0]
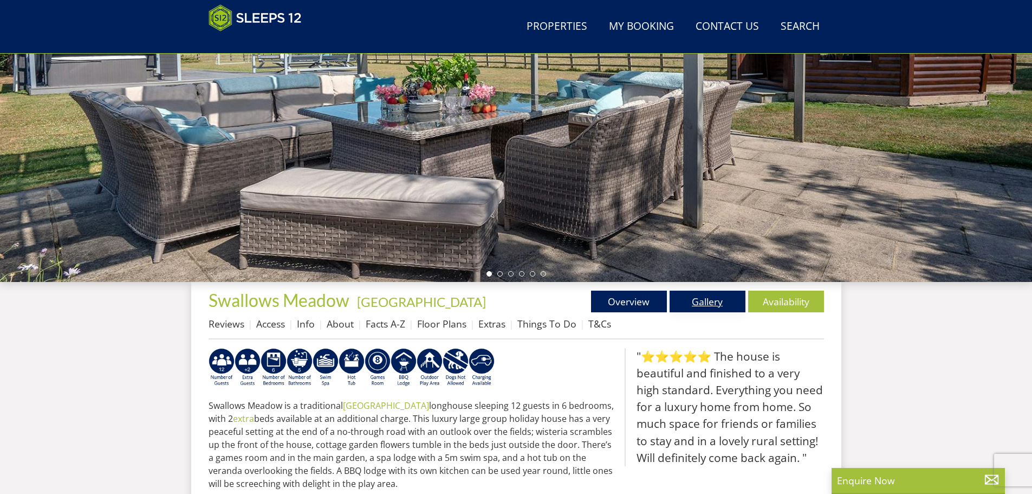
click at [707, 296] on link "Gallery" at bounding box center [708, 302] width 76 height 22
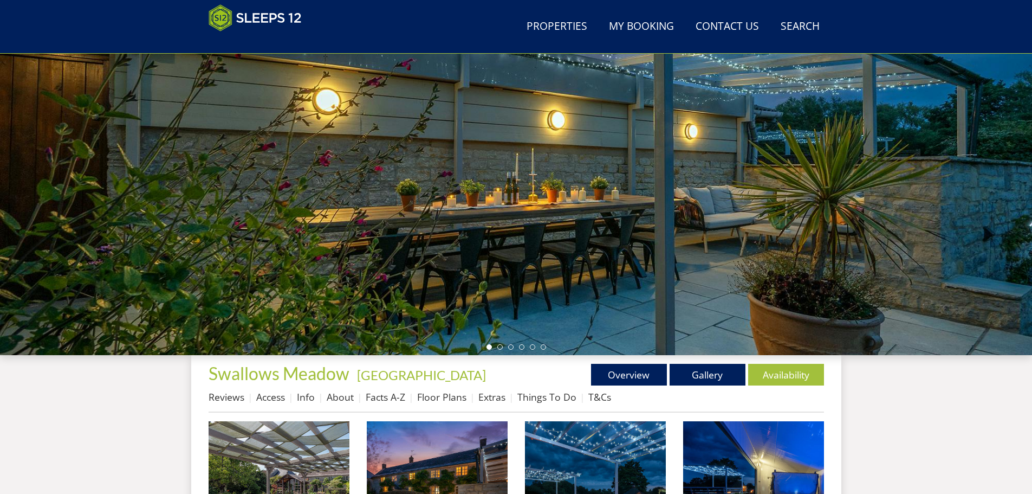
scroll to position [124, 0]
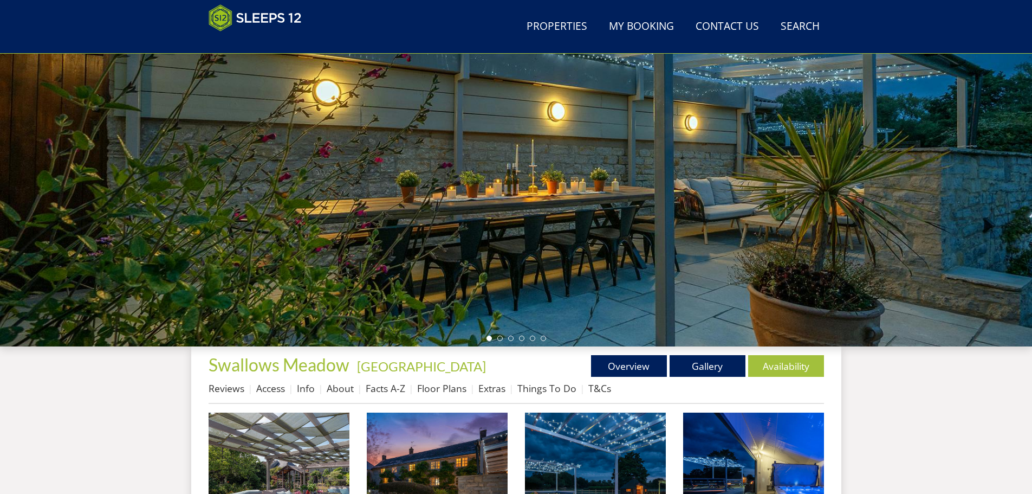
click at [876, 165] on div at bounding box center [516, 156] width 1032 height 379
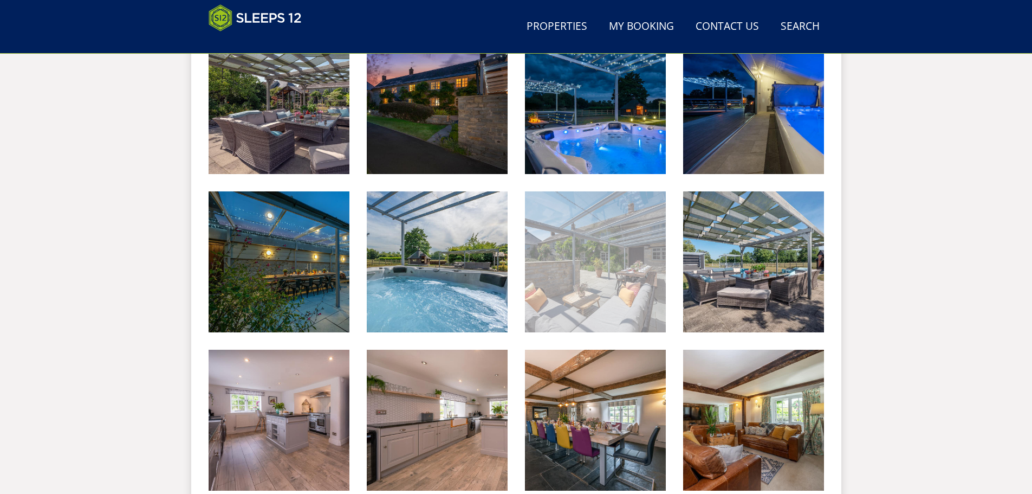
scroll to position [178, 0]
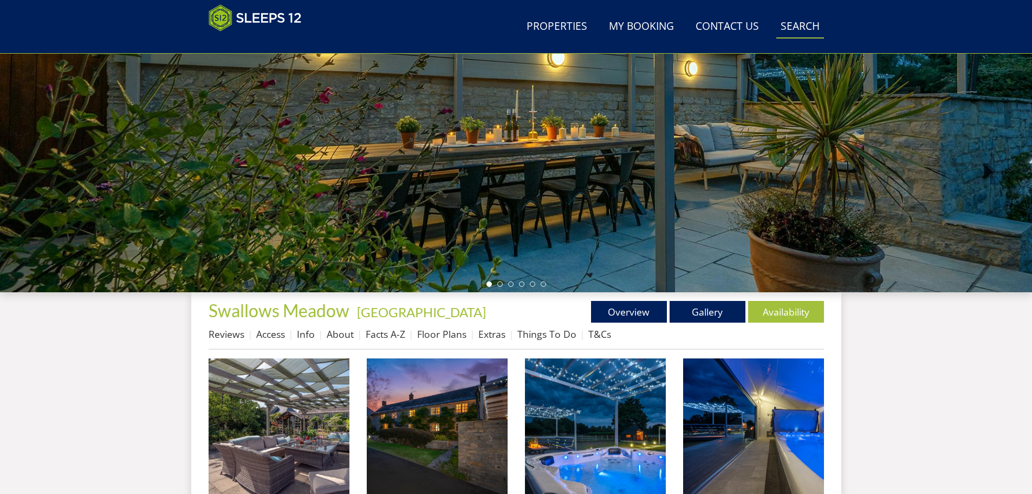
click at [788, 24] on link "Search Check Availability" at bounding box center [801, 27] width 48 height 24
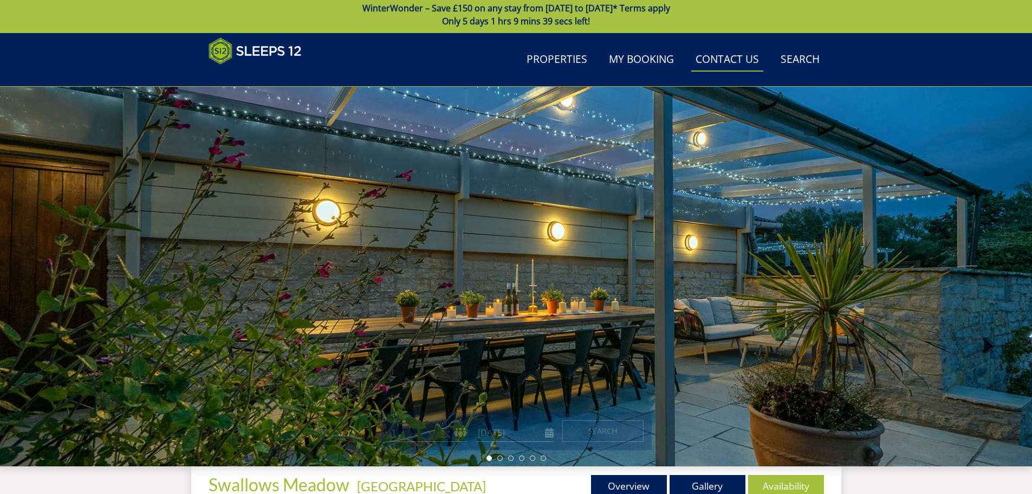
scroll to position [0, 0]
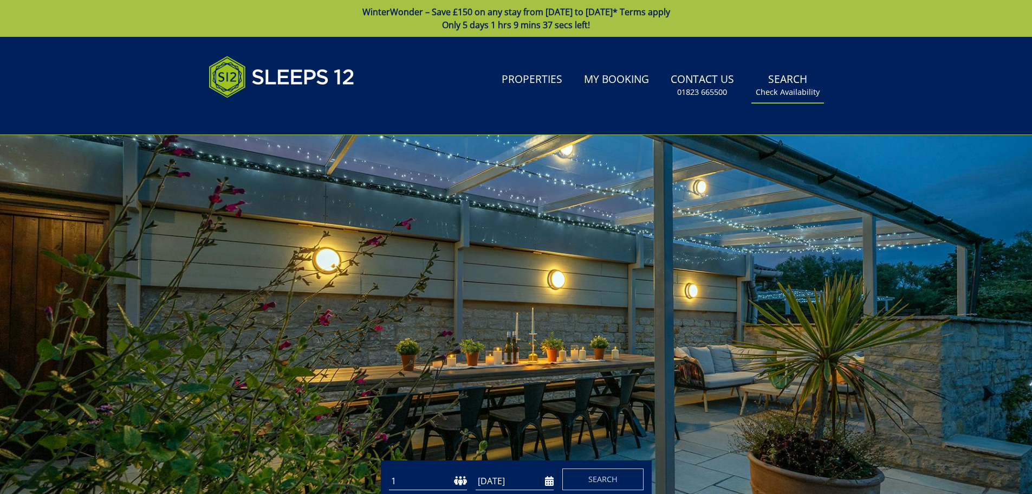
click at [779, 83] on link "Search Check Availability" at bounding box center [788, 85] width 73 height 35
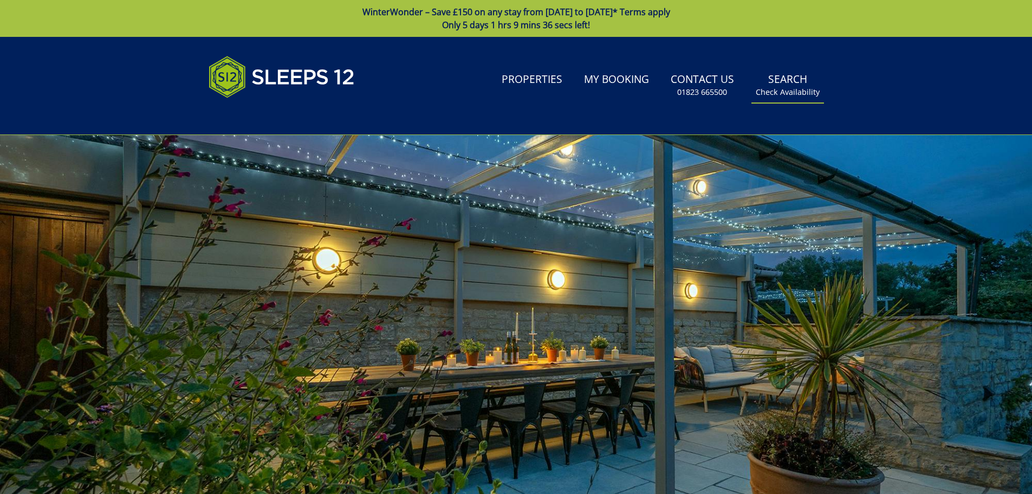
click at [780, 95] on small "Check Availability" at bounding box center [788, 92] width 64 height 11
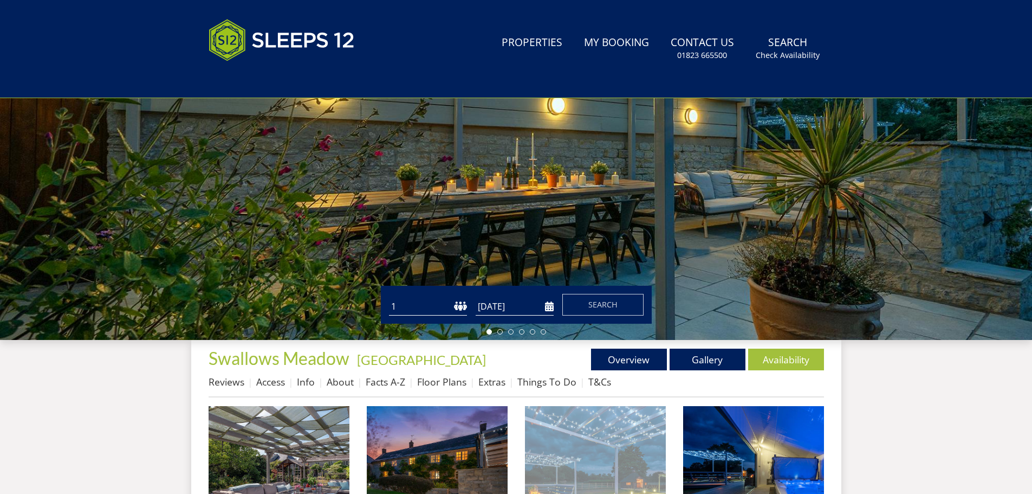
scroll to position [281, 0]
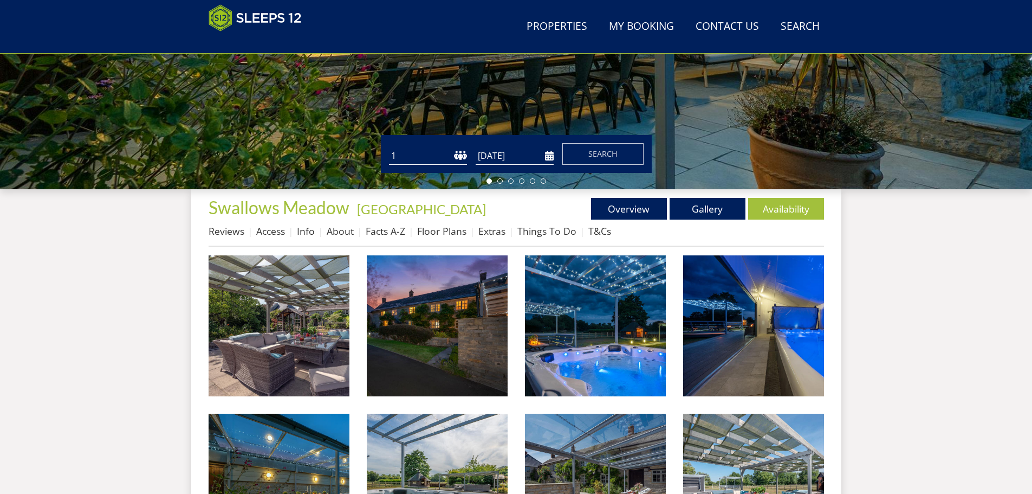
click at [437, 154] on select "1 2 3 4 5 6 7 8 9 10 11 12 13 14 15 16 17 18 19 20 21 22 23 24 25 26 27 28 29 3…" at bounding box center [428, 156] width 78 height 18
select select "30"
click at [389, 147] on select "1 2 3 4 5 6 7 8 9 10 11 12 13 14 15 16 17 18 19 20 21 22 23 24 25 26 27 28 29 3…" at bounding box center [428, 156] width 78 height 18
click at [547, 156] on input "[DATE]" at bounding box center [515, 156] width 78 height 18
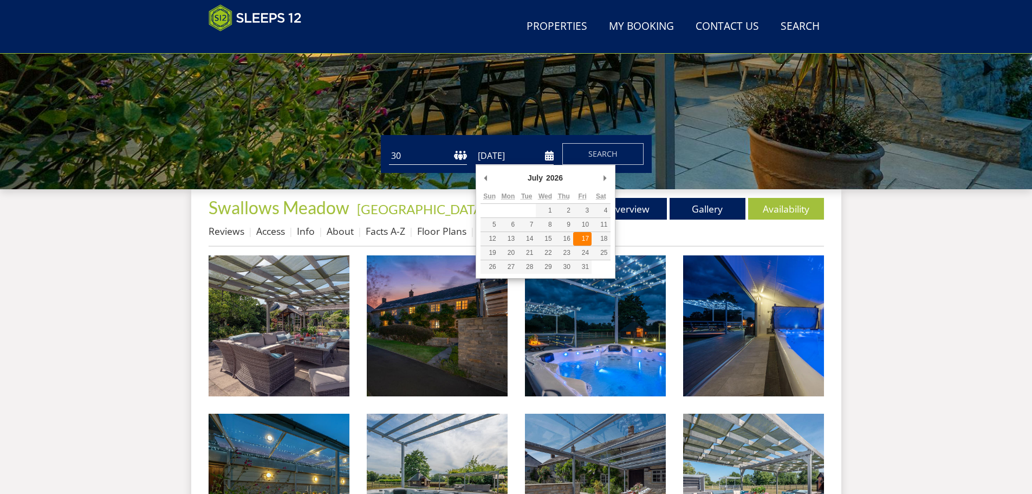
type input "[DATE]"
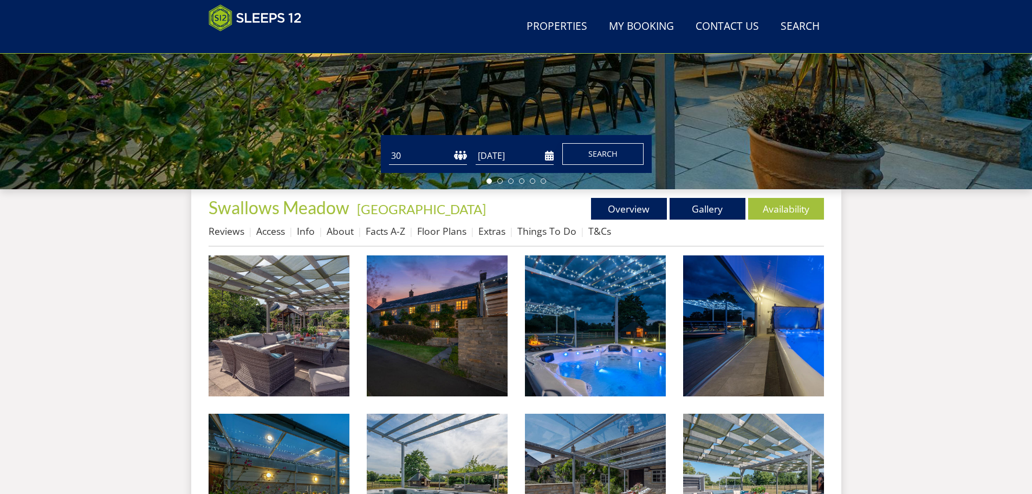
click at [598, 153] on span "Search" at bounding box center [603, 154] width 29 height 10
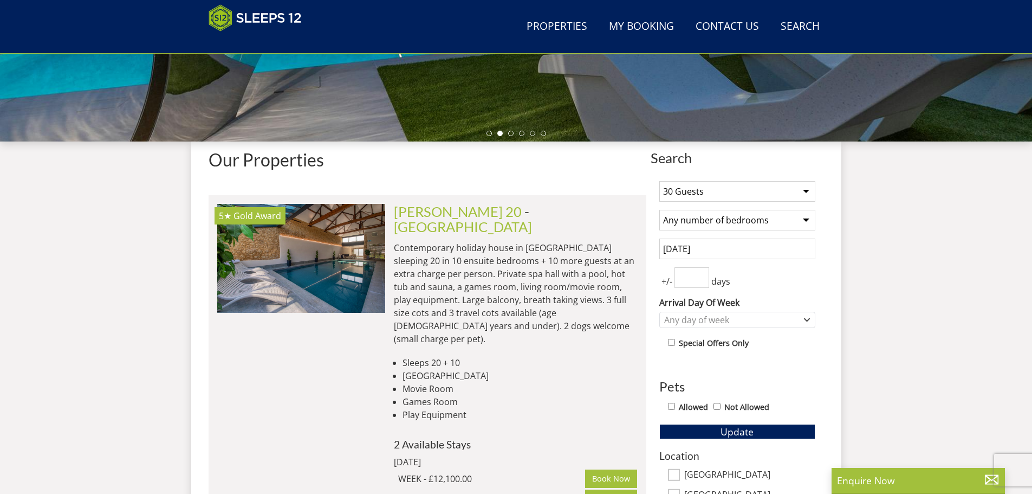
scroll to position [308, 0]
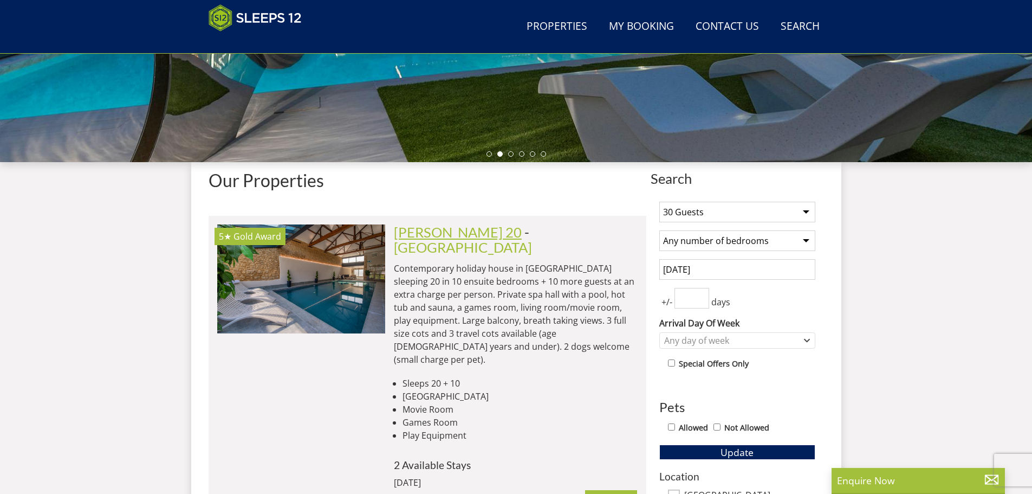
click at [428, 234] on link "[PERSON_NAME] 20" at bounding box center [458, 232] width 128 height 16
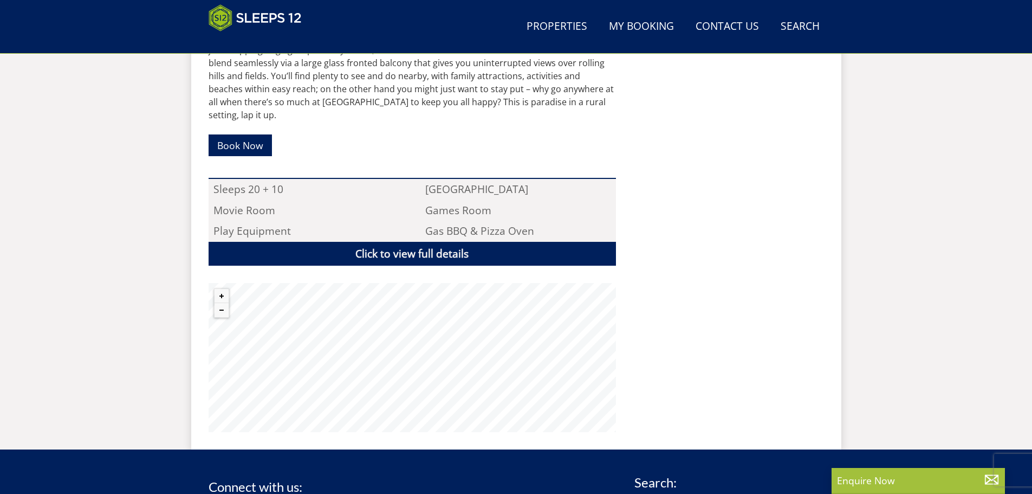
scroll to position [677, 0]
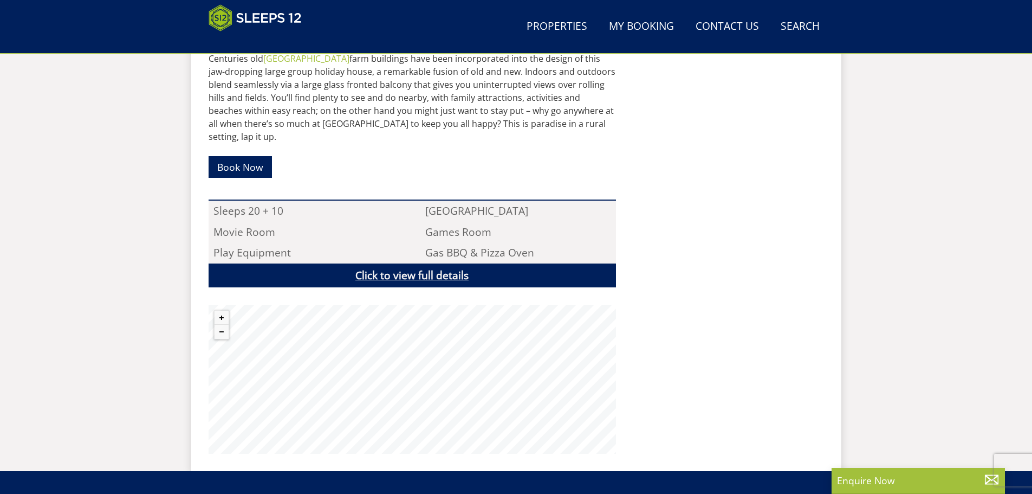
click at [429, 263] on link "Click to view full details" at bounding box center [413, 275] width 408 height 24
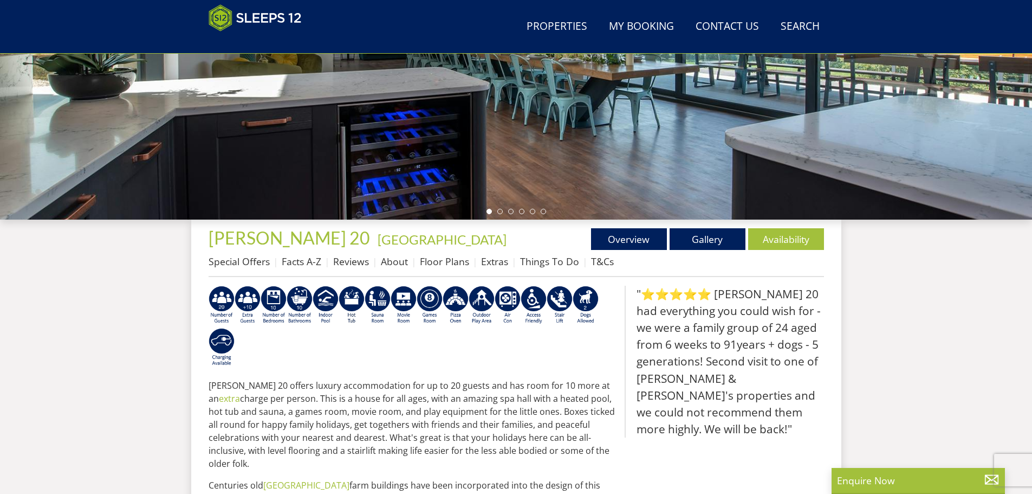
scroll to position [243, 0]
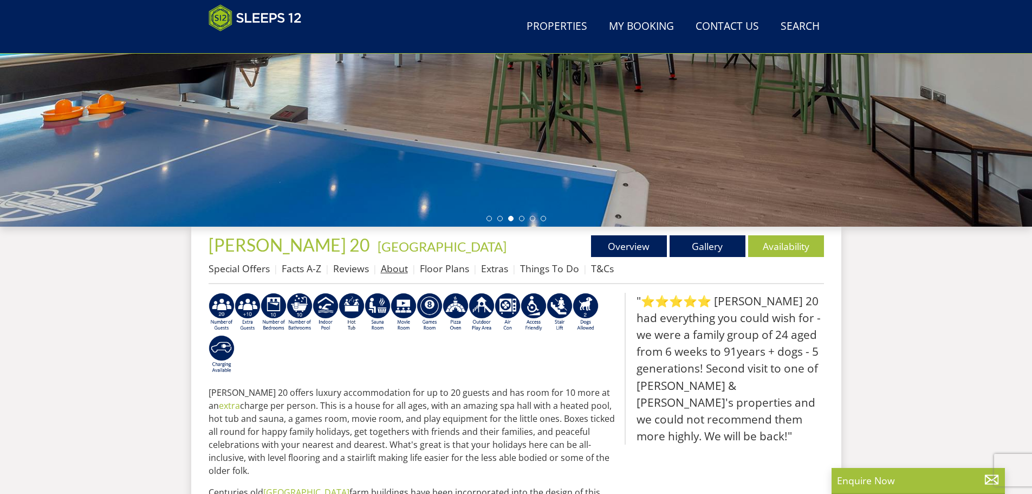
click at [399, 267] on link "About" at bounding box center [394, 268] width 27 height 13
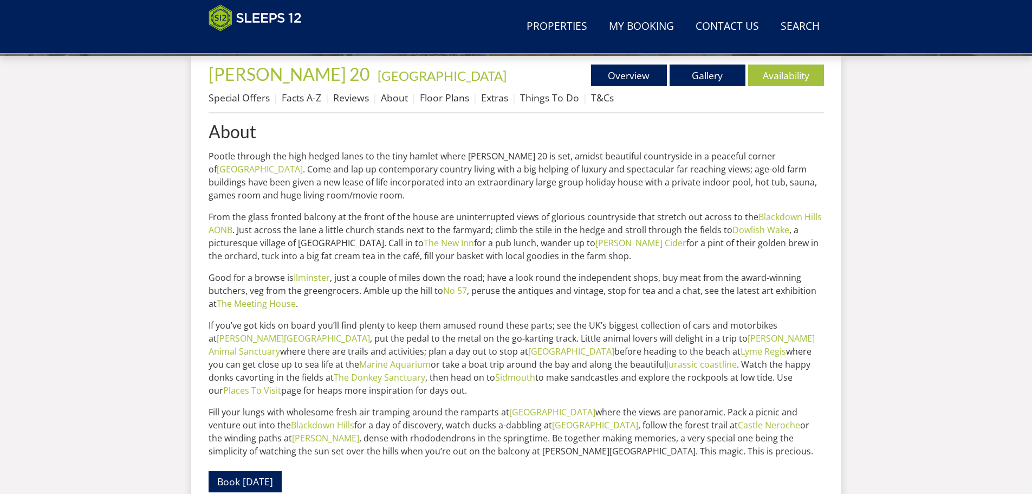
scroll to position [342, 0]
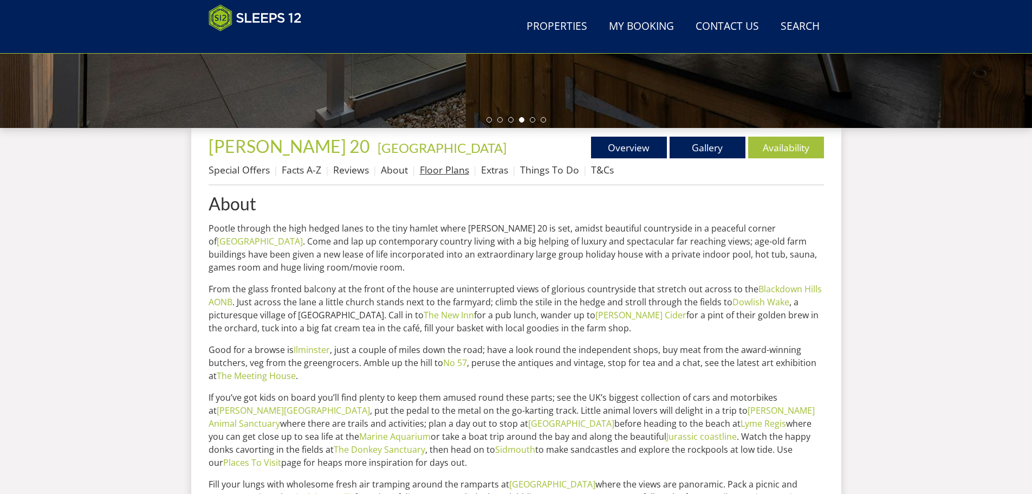
click at [435, 172] on link "Floor Plans" at bounding box center [444, 169] width 49 height 13
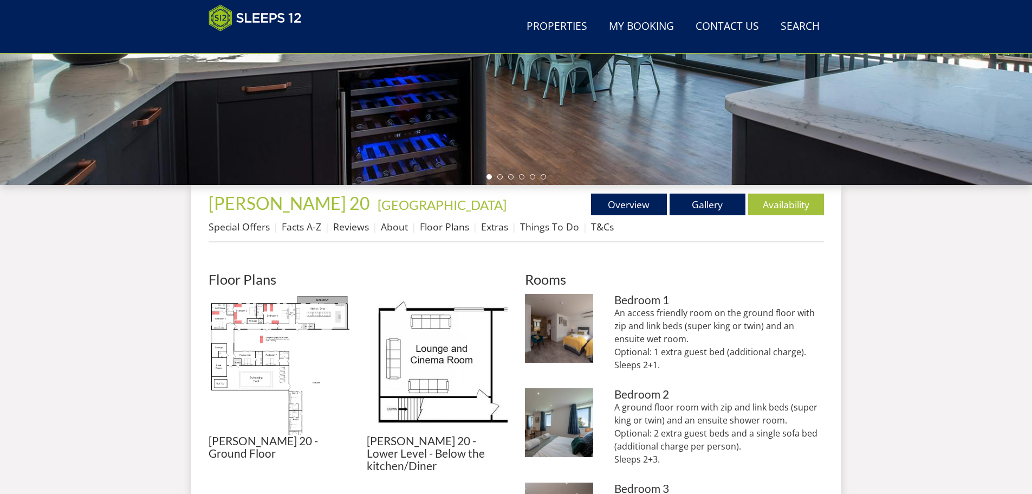
scroll to position [393, 0]
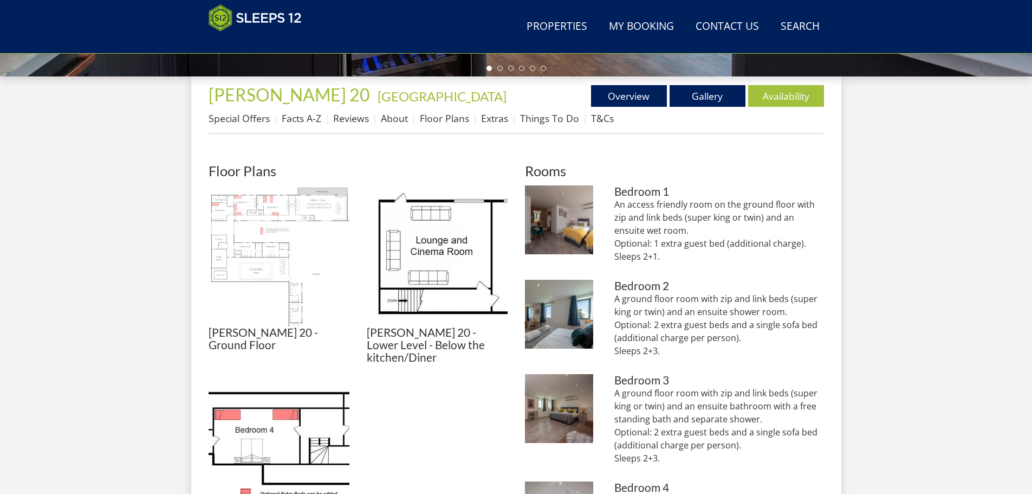
click at [276, 248] on img at bounding box center [279, 255] width 141 height 141
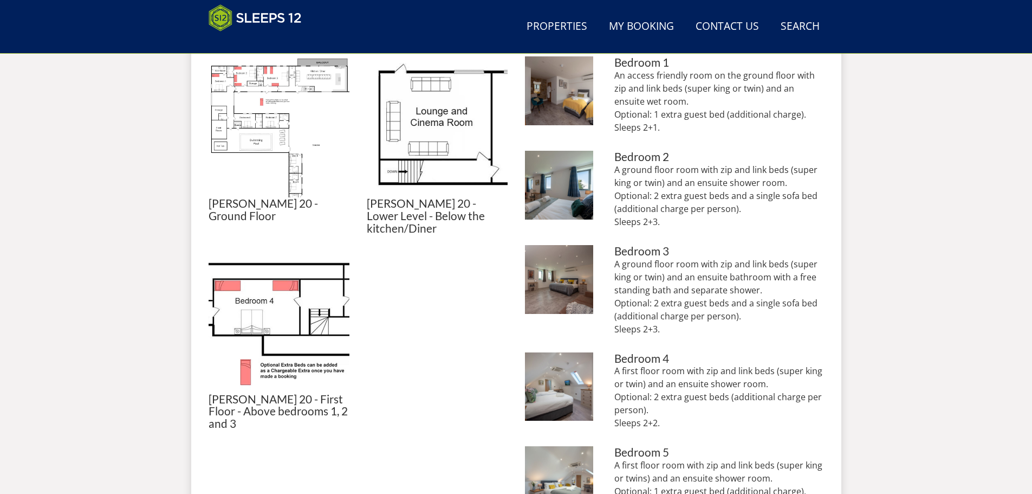
scroll to position [502, 0]
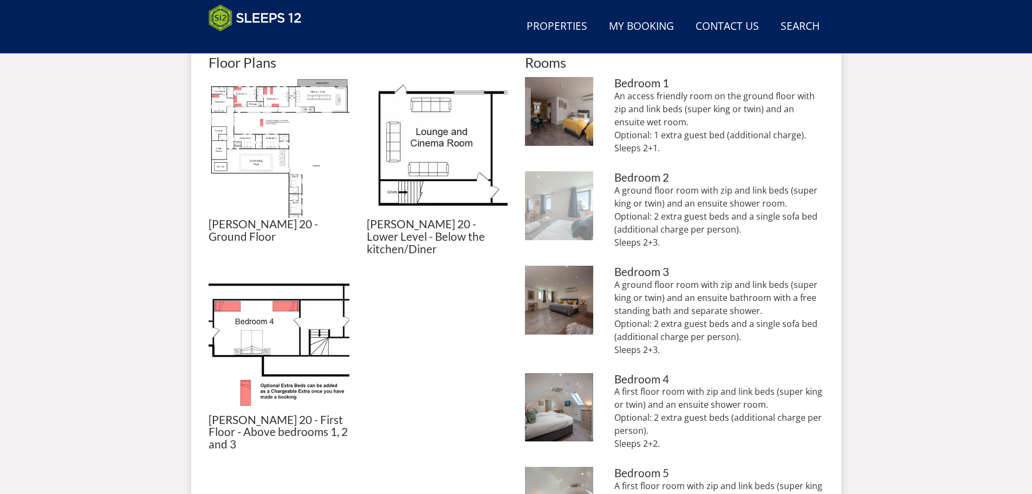
click at [563, 222] on img at bounding box center [559, 205] width 69 height 69
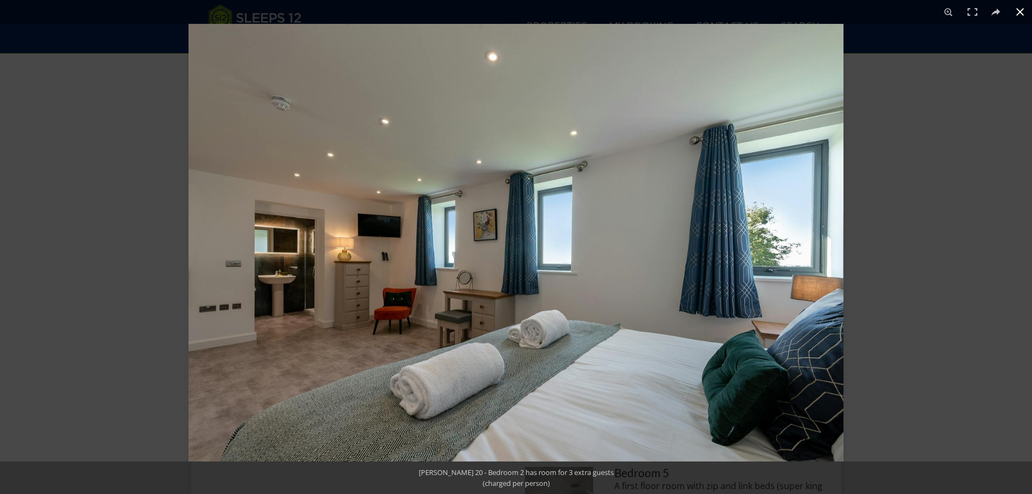
click at [911, 157] on div at bounding box center [705, 271] width 1032 height 494
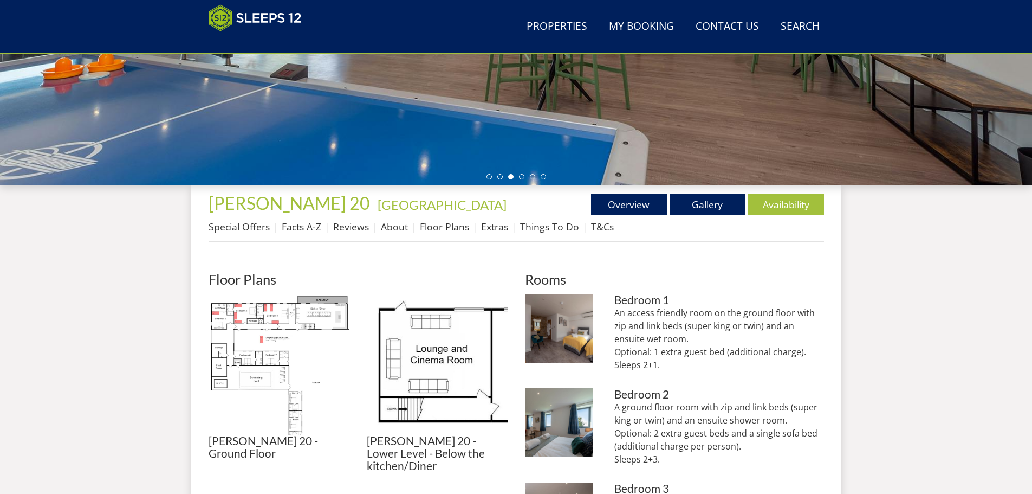
scroll to position [68, 0]
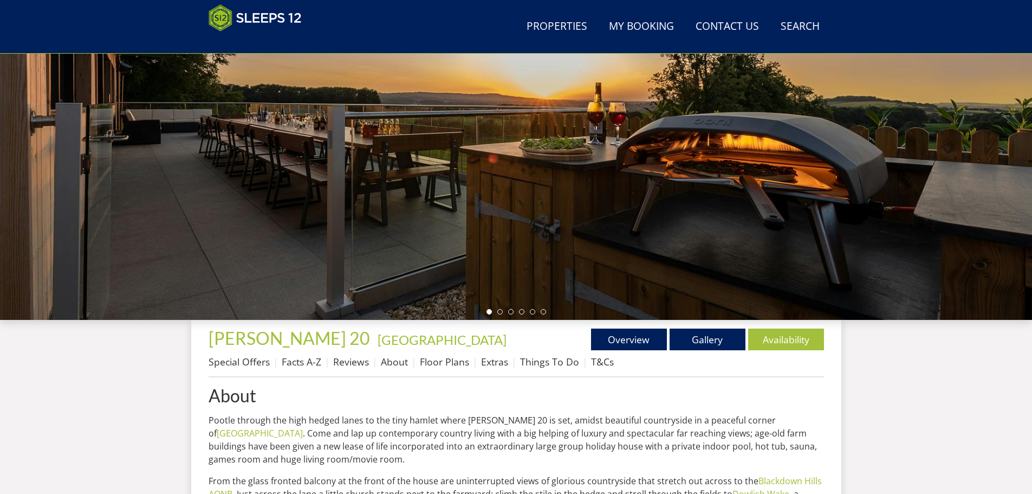
scroll to position [146, 0]
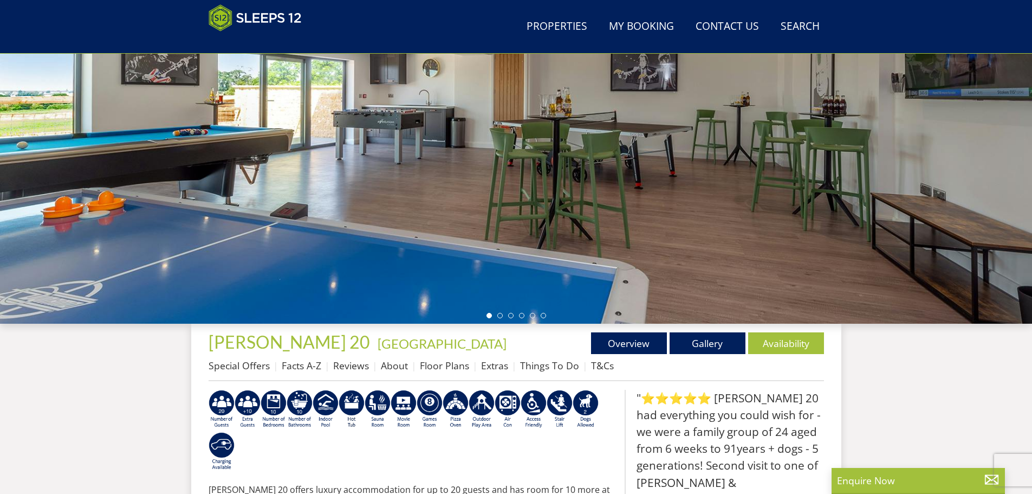
scroll to position [243, 0]
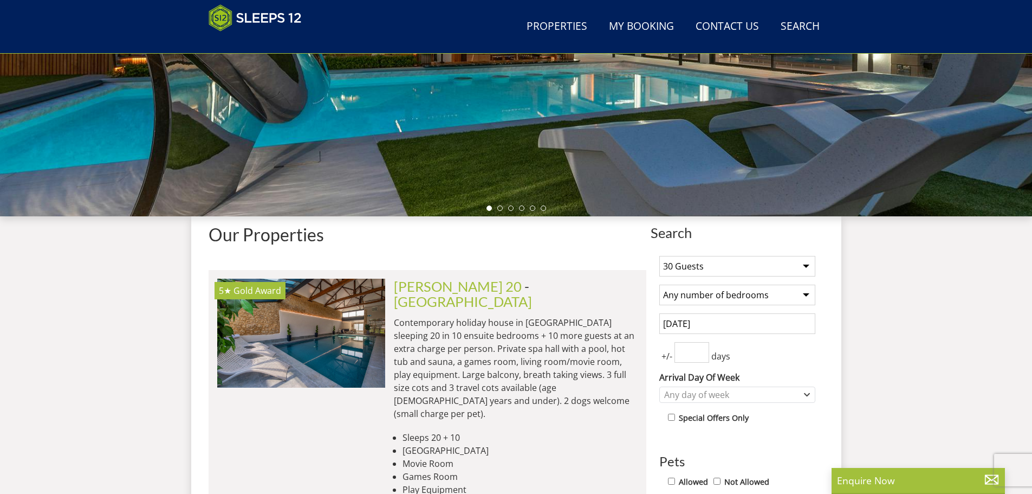
scroll to position [145, 0]
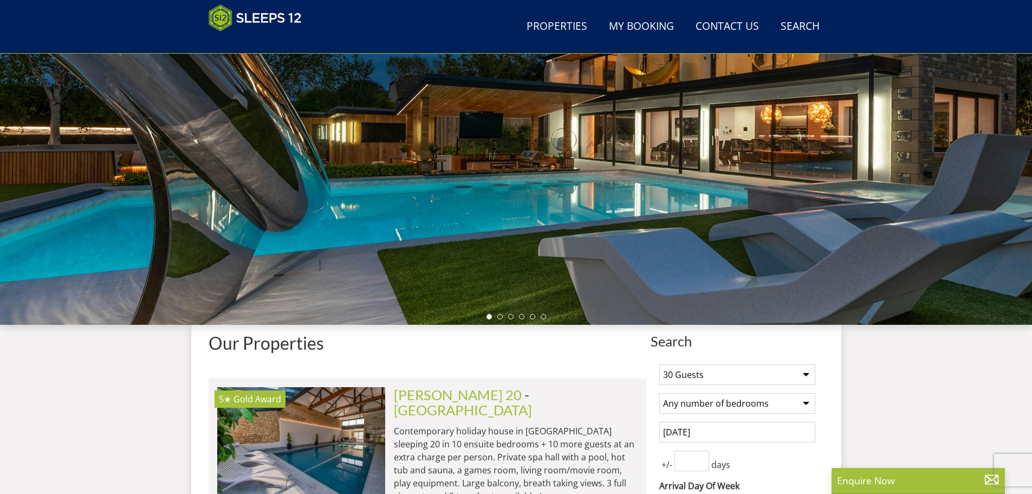
click at [806, 373] on select "1 Guest 2 Guests 3 Guests 4 Guests 5 Guests 6 Guests 7 Guests 8 Guests 9 Guests…" at bounding box center [738, 374] width 156 height 21
select select "27"
click at [660, 364] on select "1 Guest 2 Guests 3 Guests 4 Guests 5 Guests 6 Guests 7 Guests 8 Guests 9 Guests…" at bounding box center [738, 374] width 156 height 21
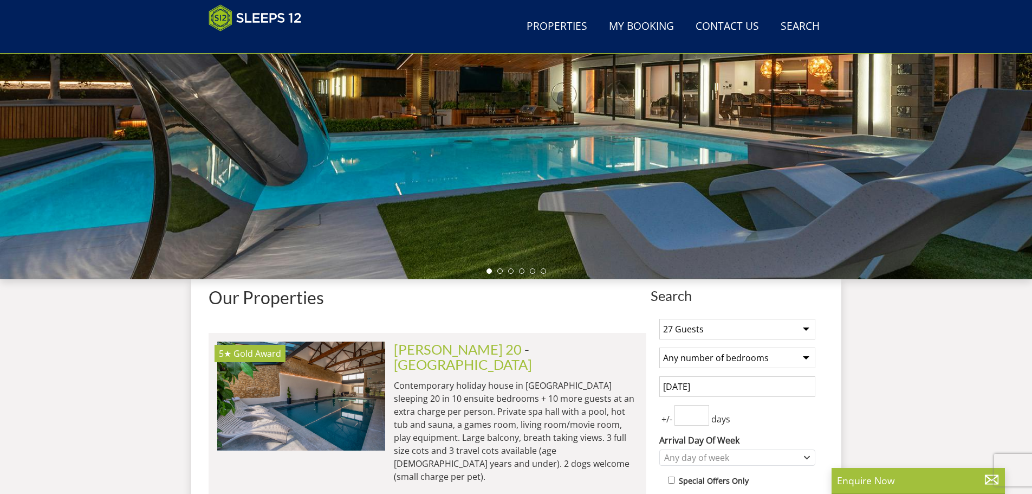
scroll to position [362, 0]
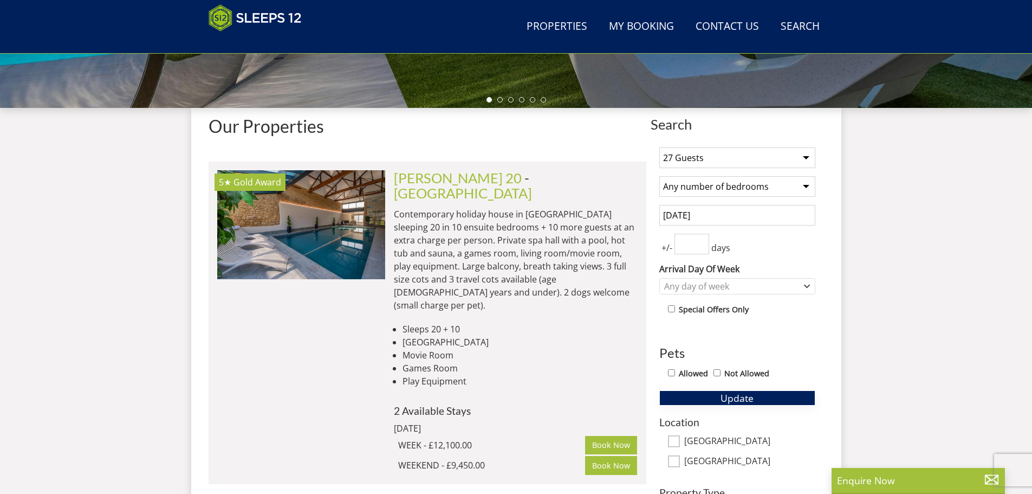
click at [748, 397] on span "Update" at bounding box center [737, 397] width 33 height 13
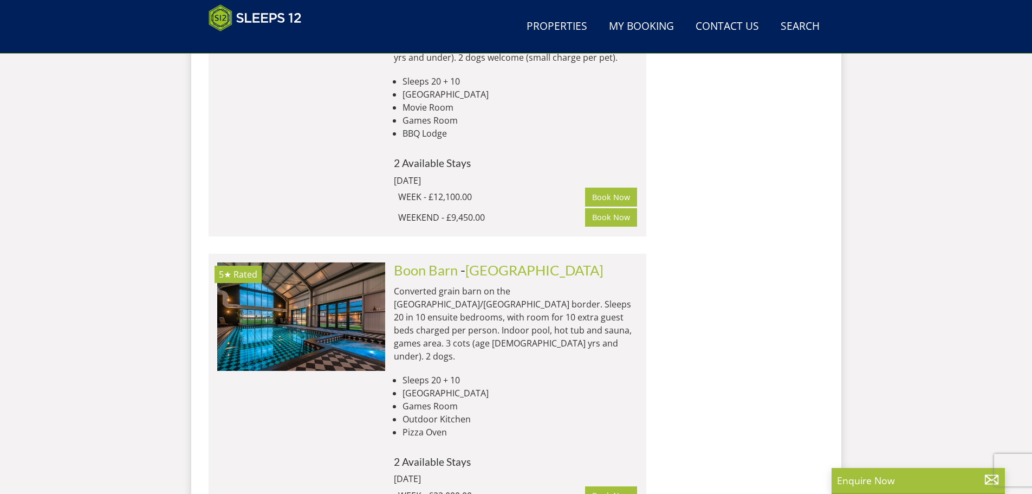
scroll to position [1229, 0]
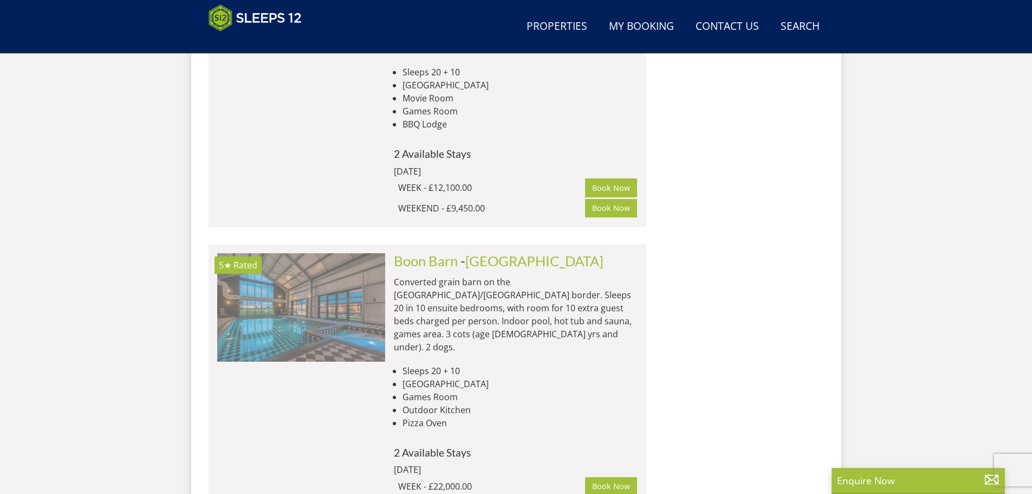
click at [346, 269] on img at bounding box center [301, 307] width 168 height 108
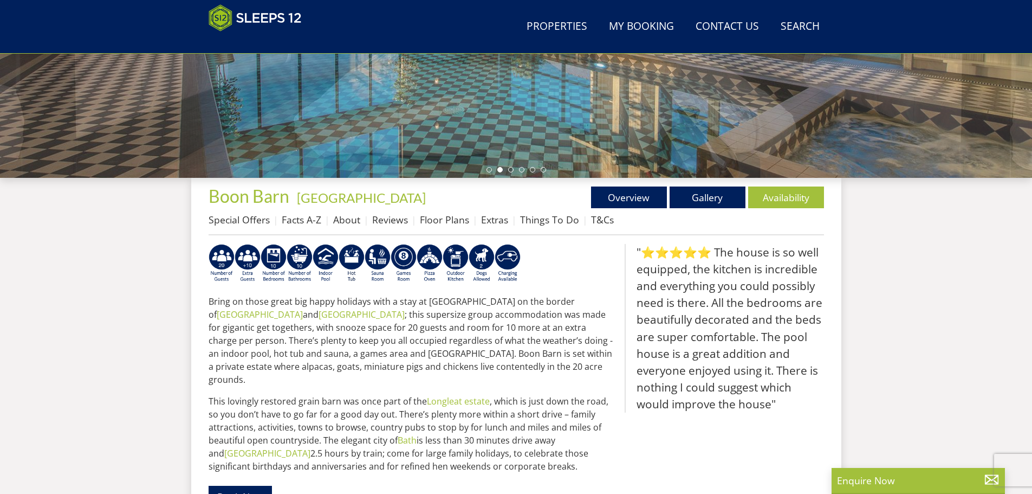
scroll to position [283, 0]
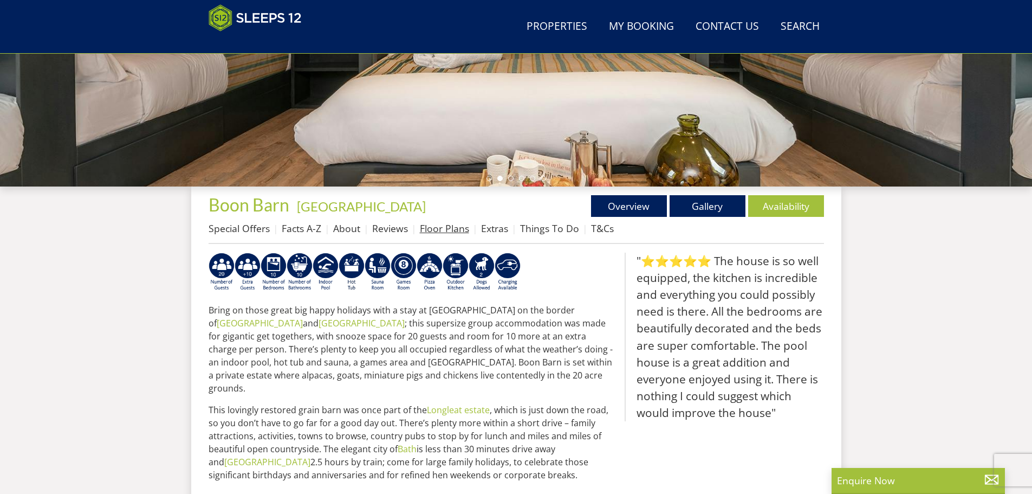
click at [429, 225] on link "Floor Plans" at bounding box center [444, 228] width 49 height 13
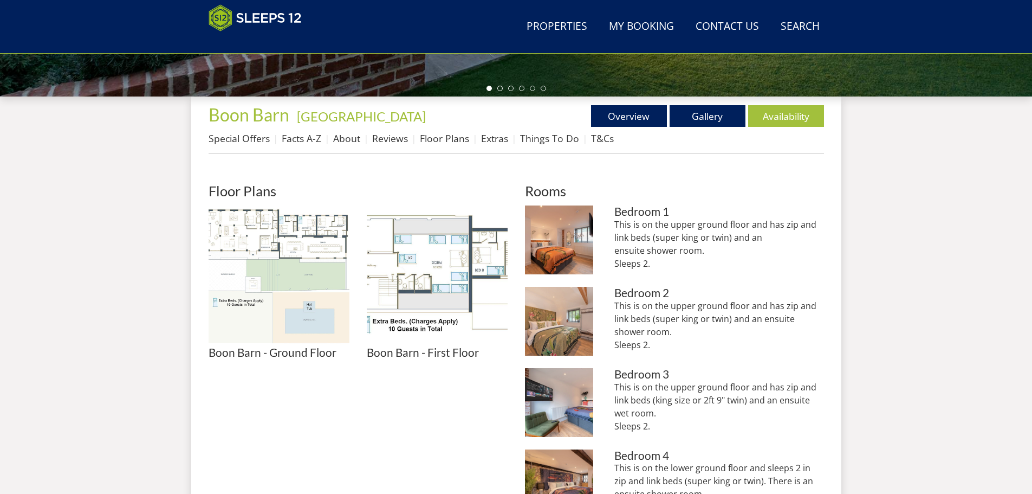
scroll to position [392, 0]
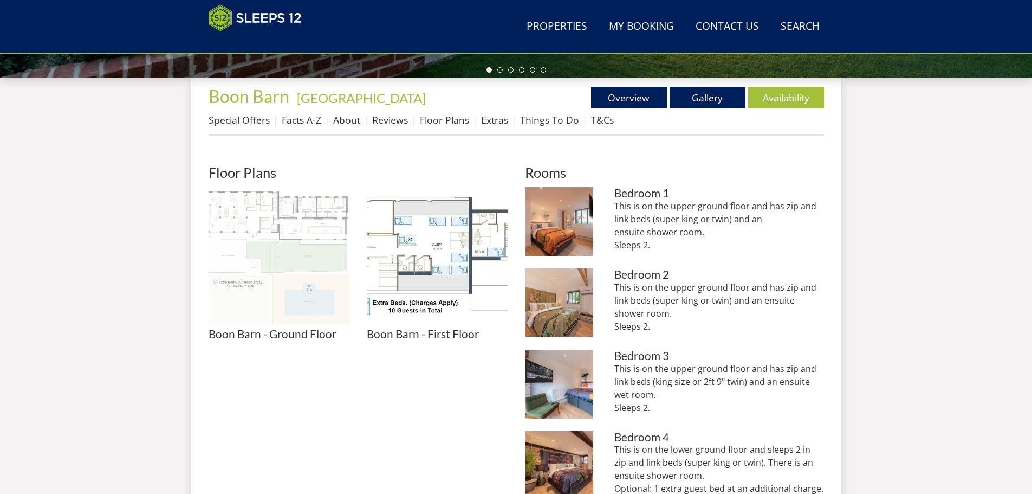
click at [264, 206] on img at bounding box center [279, 257] width 141 height 141
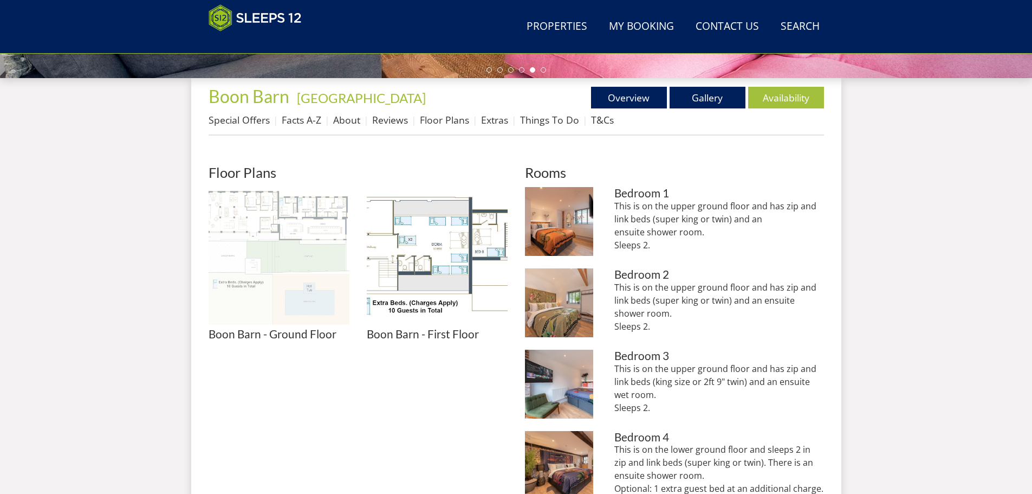
click at [325, 251] on img at bounding box center [279, 257] width 141 height 141
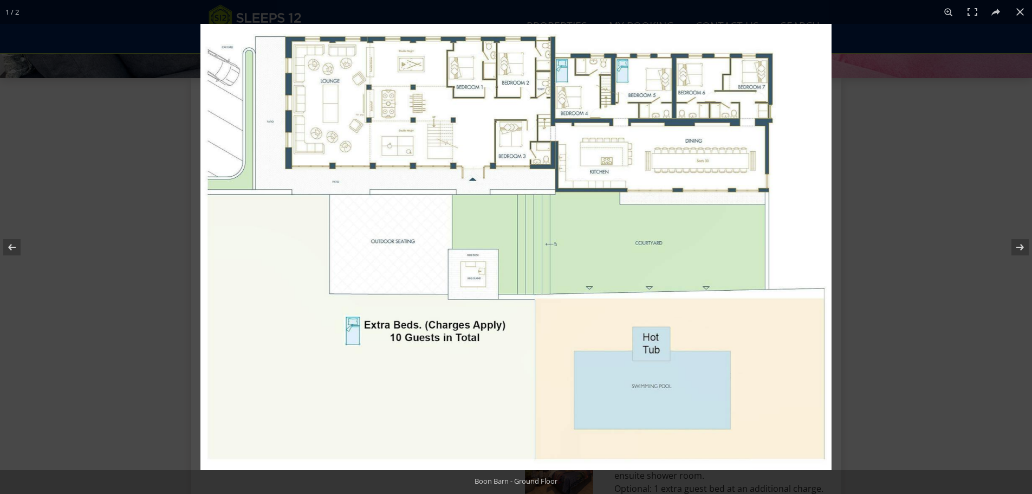
click at [294, 321] on img at bounding box center [516, 247] width 631 height 446
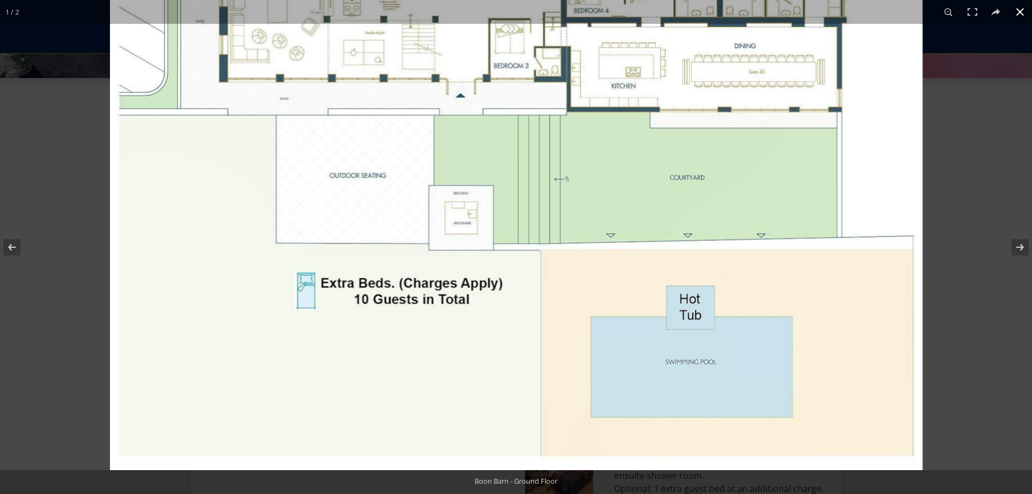
click at [1021, 13] on button at bounding box center [1021, 12] width 24 height 24
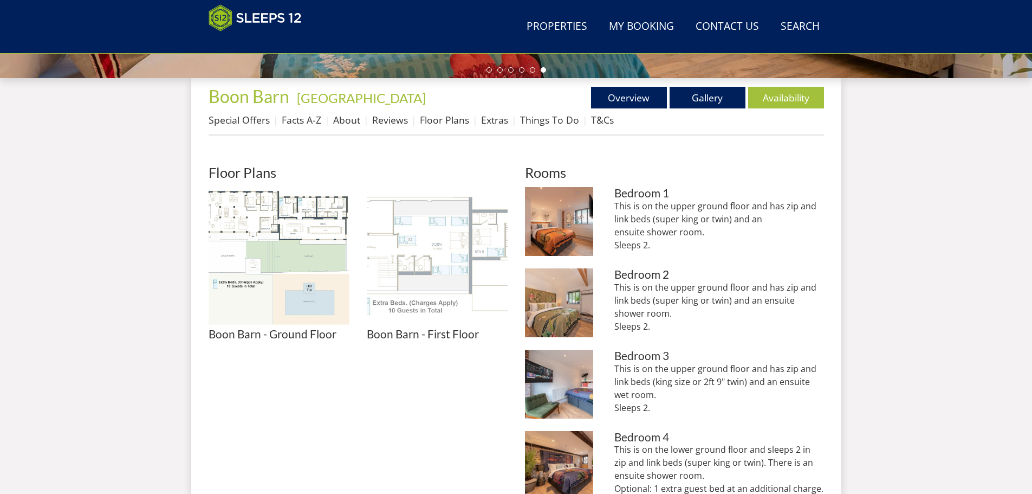
click at [444, 263] on img at bounding box center [437, 257] width 141 height 141
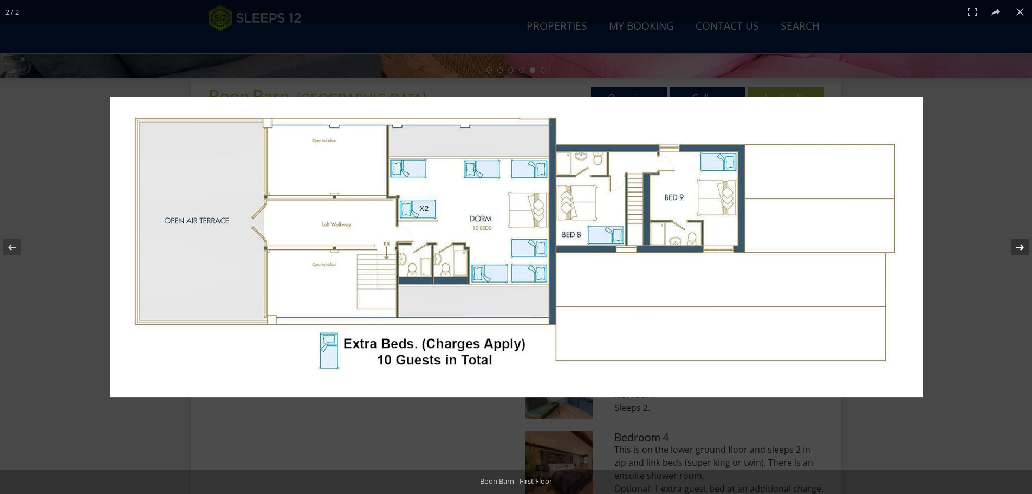
click at [1024, 246] on button at bounding box center [1014, 247] width 38 height 54
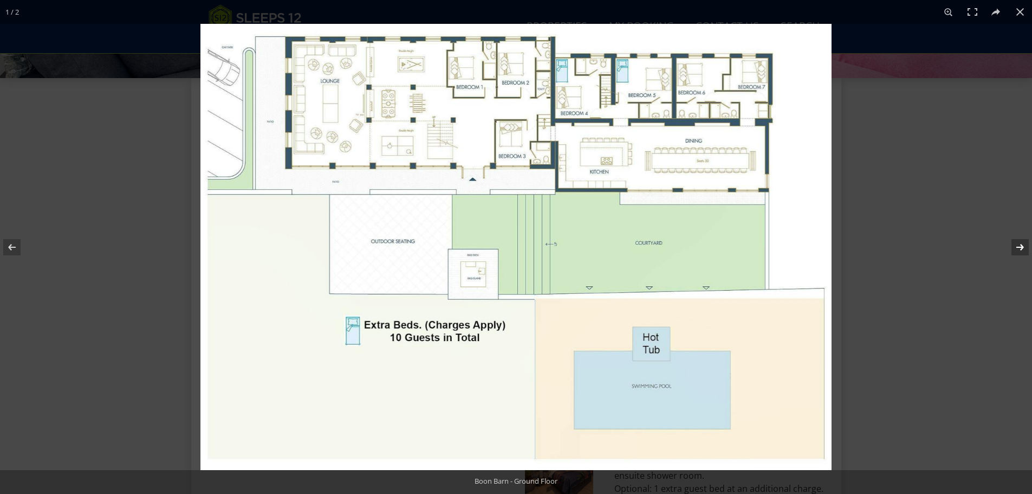
click at [1024, 246] on button at bounding box center [1014, 247] width 38 height 54
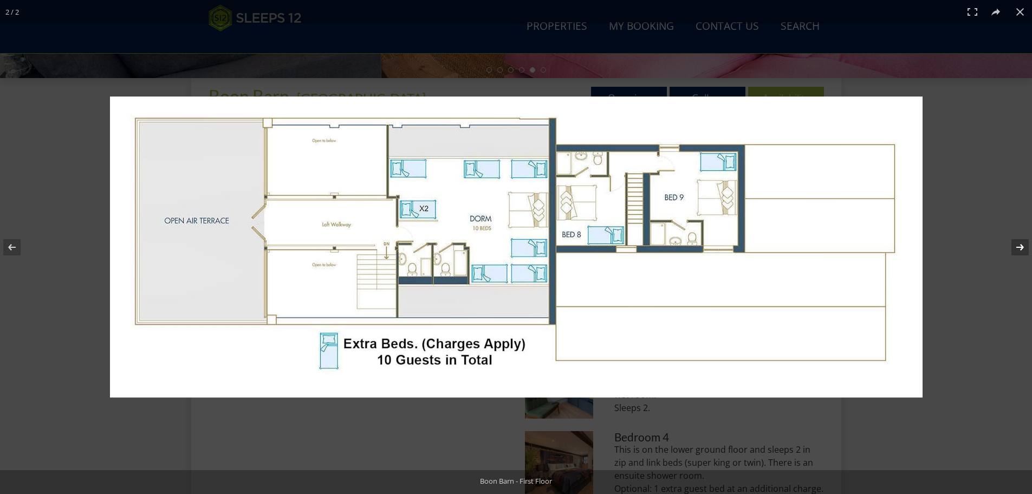
click at [1024, 246] on button at bounding box center [1014, 247] width 38 height 54
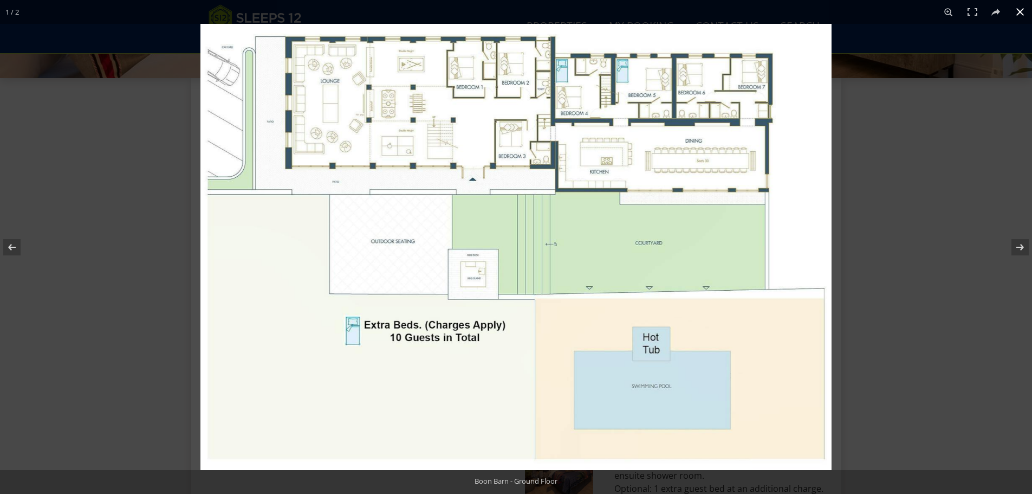
click at [1016, 10] on button at bounding box center [1021, 12] width 24 height 24
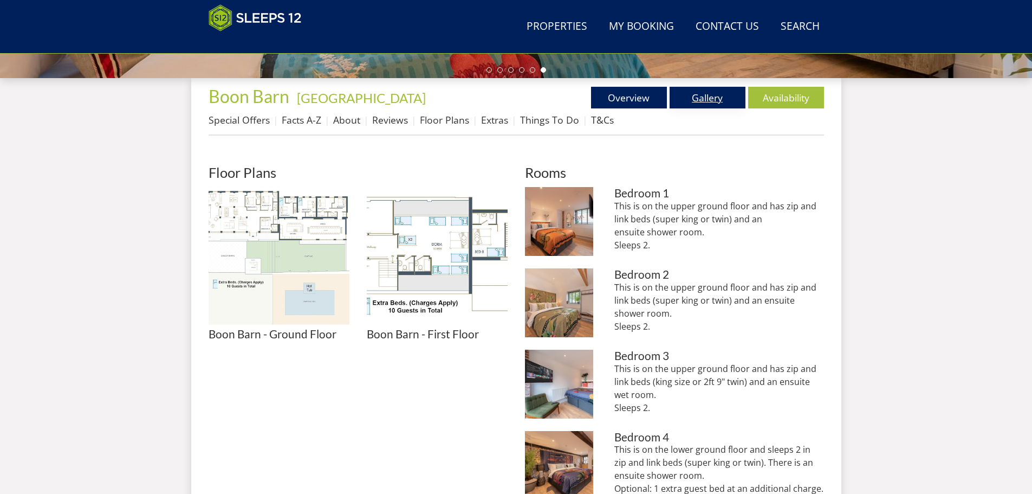
click at [693, 94] on link "Gallery" at bounding box center [708, 98] width 76 height 22
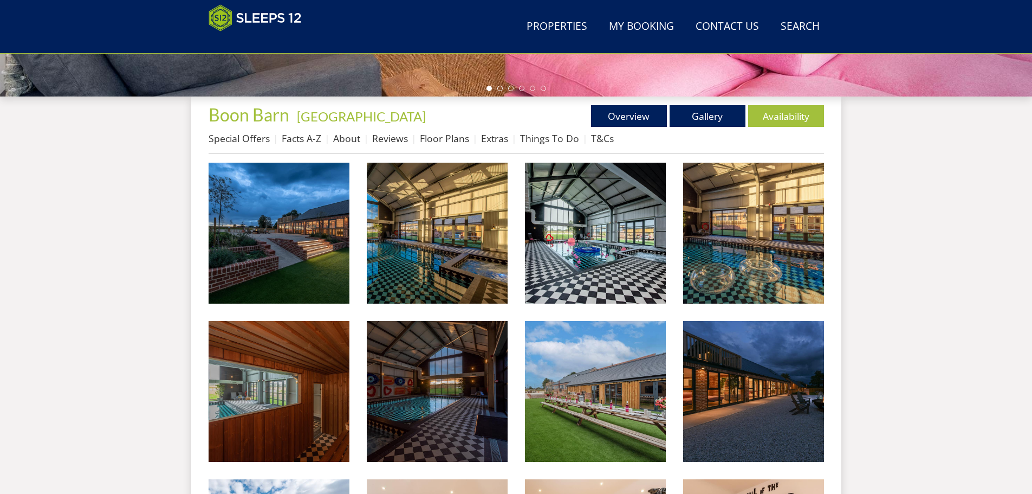
scroll to position [392, 0]
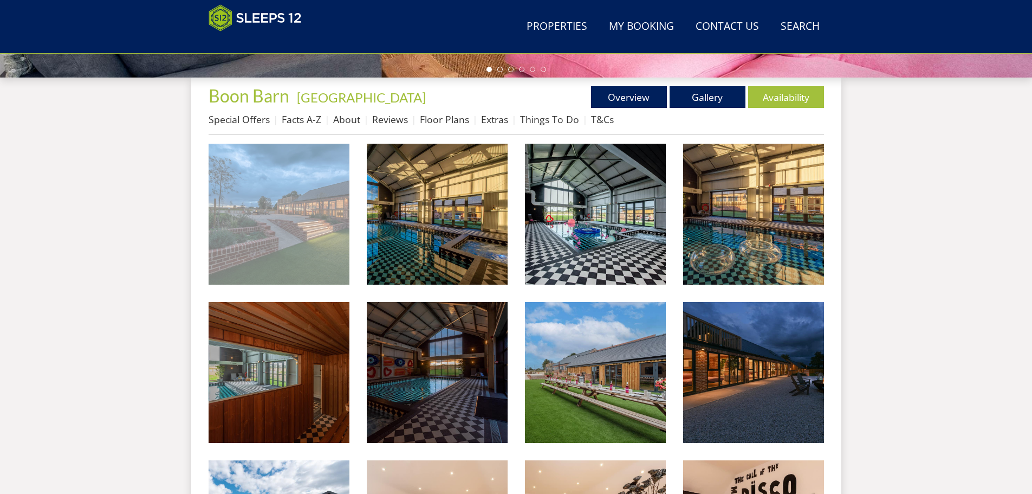
click at [294, 242] on img at bounding box center [279, 214] width 141 height 141
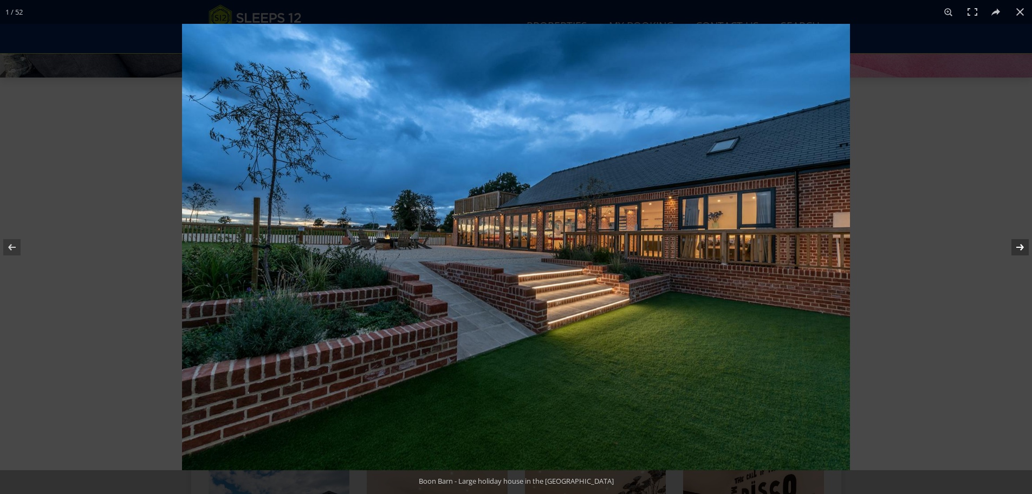
click at [1018, 242] on button at bounding box center [1014, 247] width 38 height 54
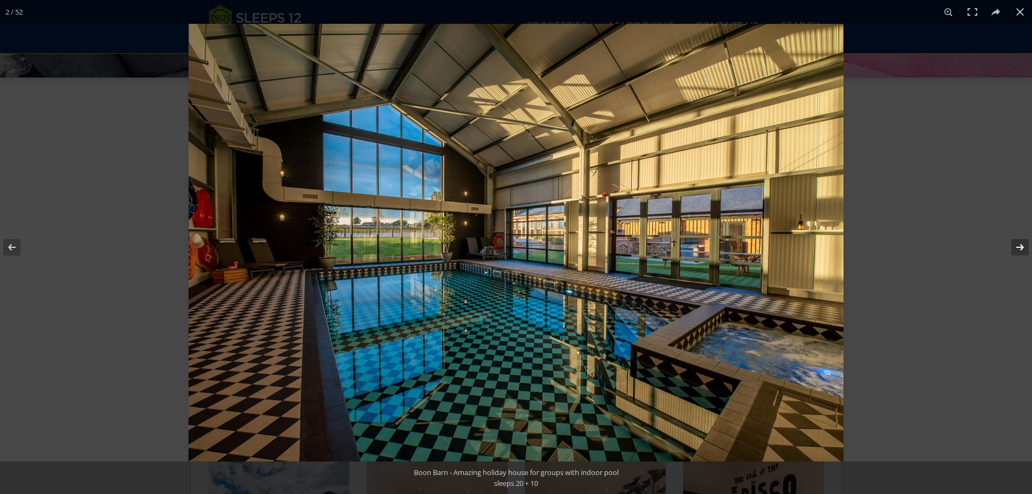
click at [1018, 242] on button at bounding box center [1014, 247] width 38 height 54
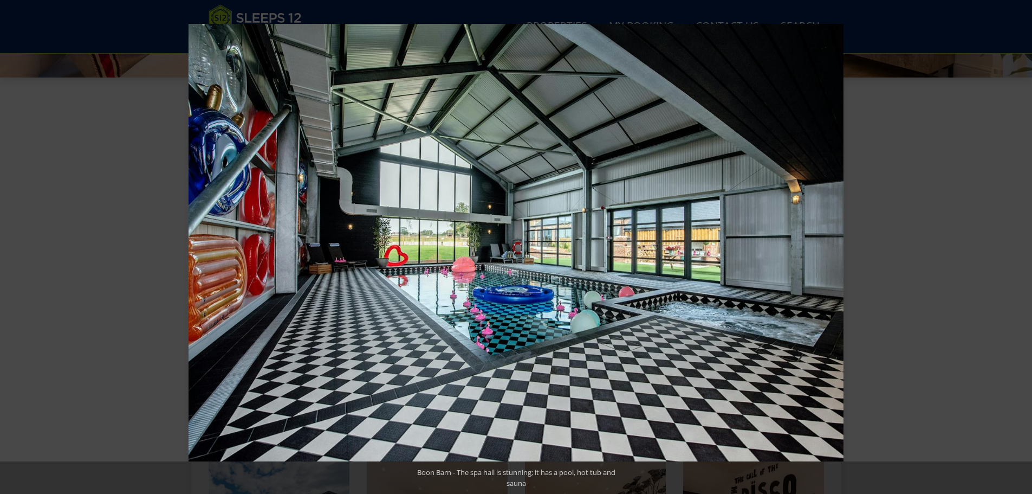
click at [1018, 242] on button at bounding box center [1014, 247] width 38 height 54
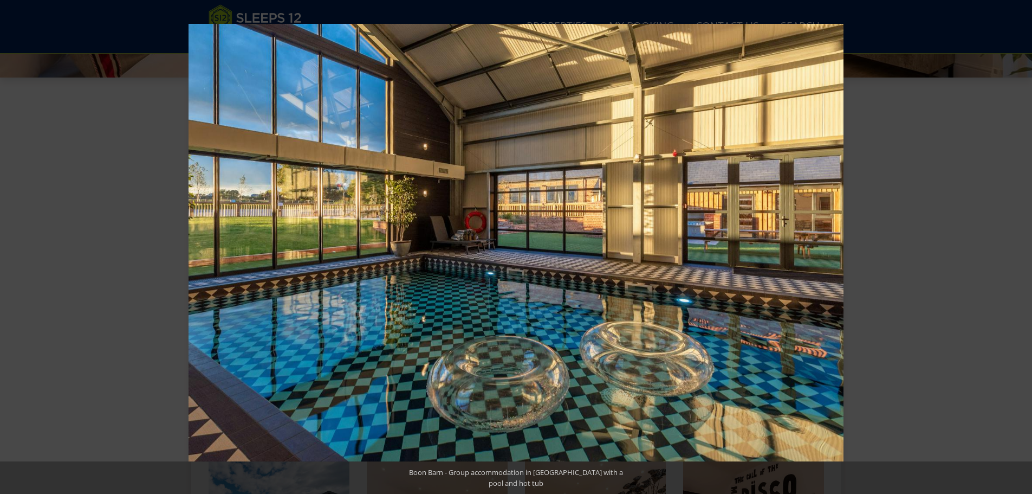
click at [1018, 242] on button at bounding box center [1014, 247] width 38 height 54
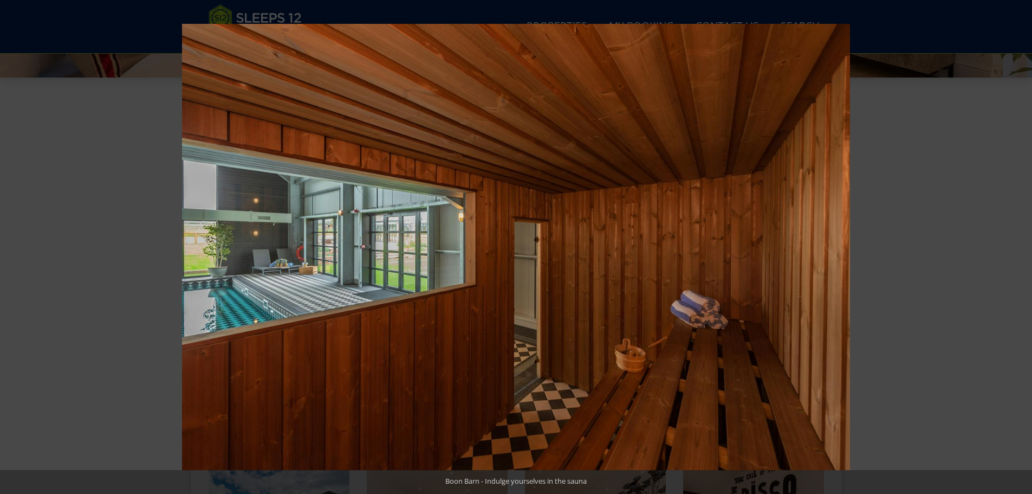
click at [1018, 242] on button at bounding box center [1014, 247] width 38 height 54
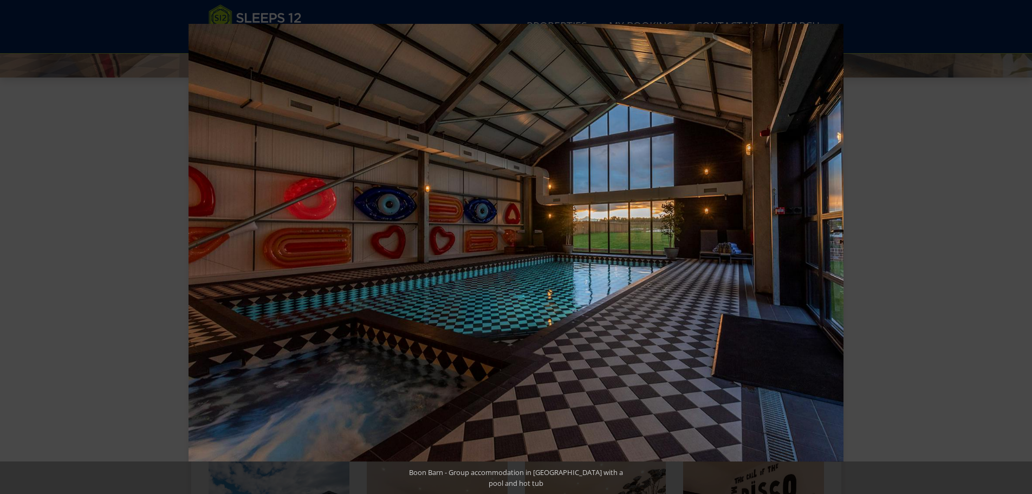
click at [1018, 242] on button at bounding box center [1014, 247] width 38 height 54
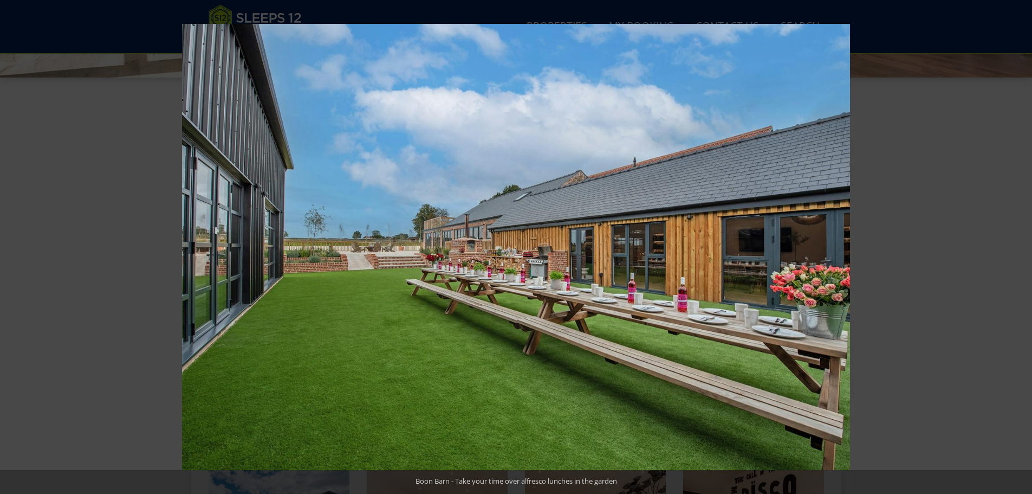
click at [1018, 242] on button at bounding box center [1014, 247] width 38 height 54
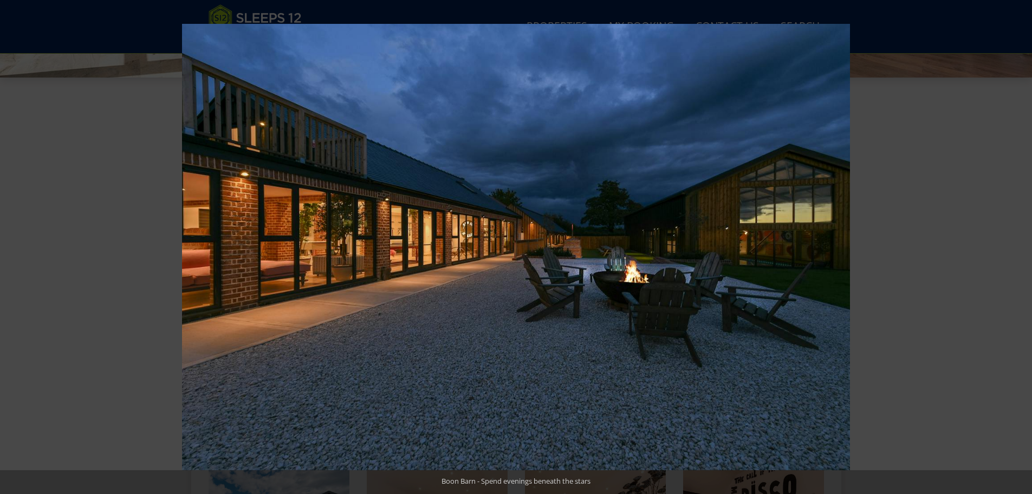
click at [1018, 242] on button at bounding box center [1014, 247] width 38 height 54
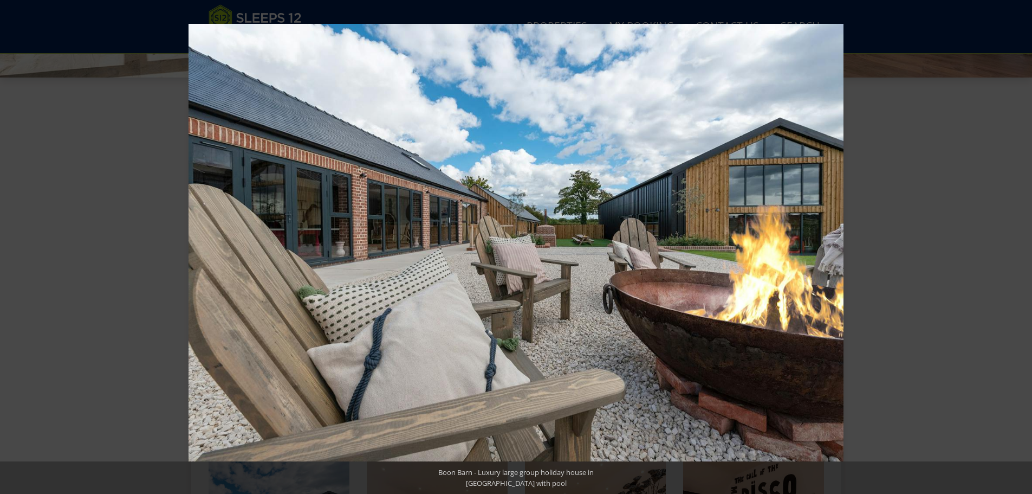
click at [1018, 242] on button at bounding box center [1014, 247] width 38 height 54
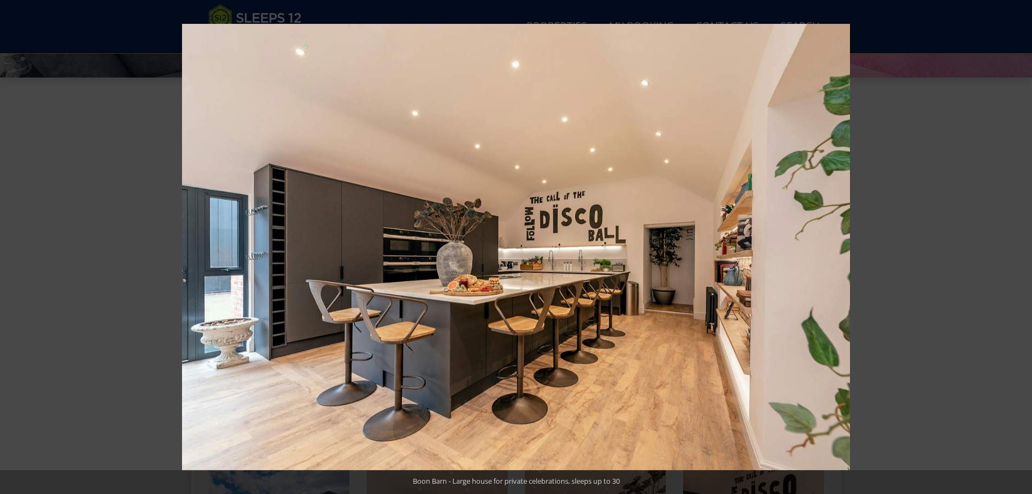
click at [1018, 242] on button at bounding box center [1014, 247] width 38 height 54
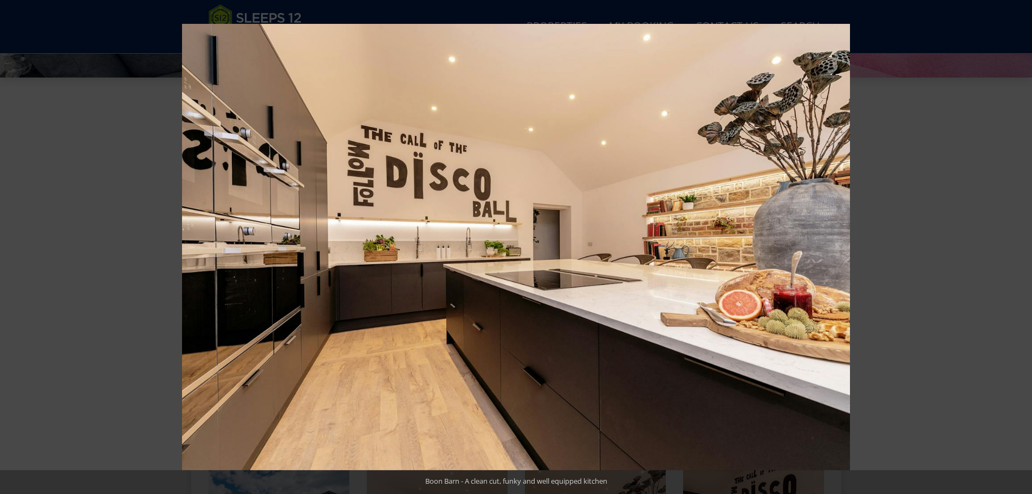
click at [1018, 242] on button at bounding box center [1014, 247] width 38 height 54
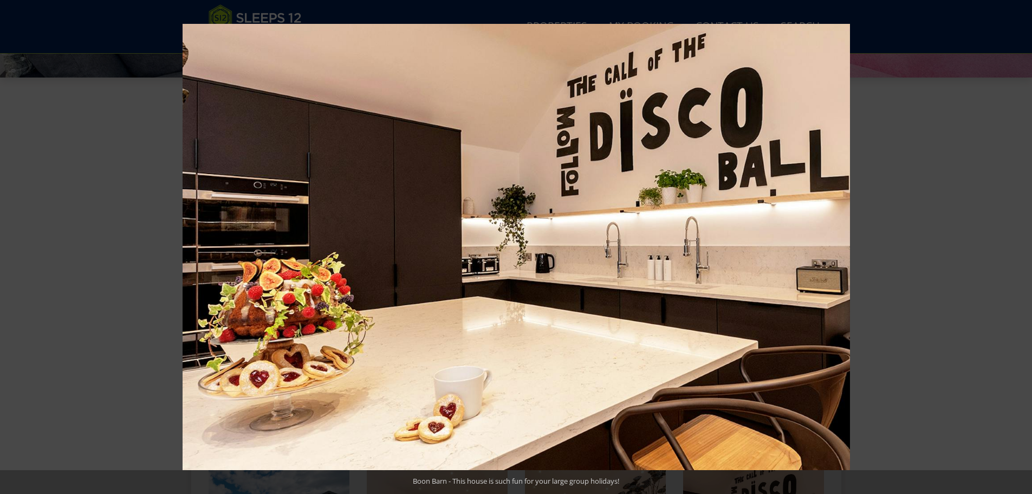
click at [1018, 242] on button at bounding box center [1014, 247] width 38 height 54
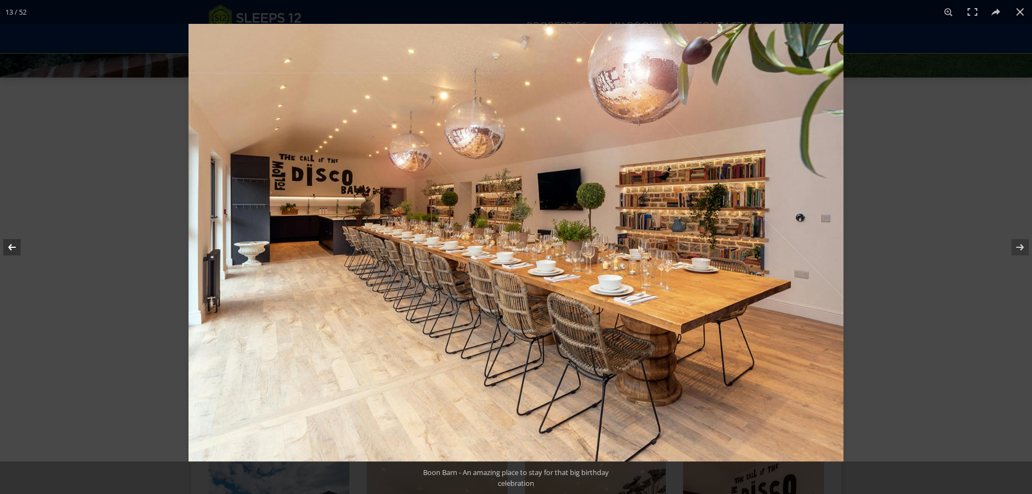
click at [15, 248] on button at bounding box center [19, 247] width 38 height 54
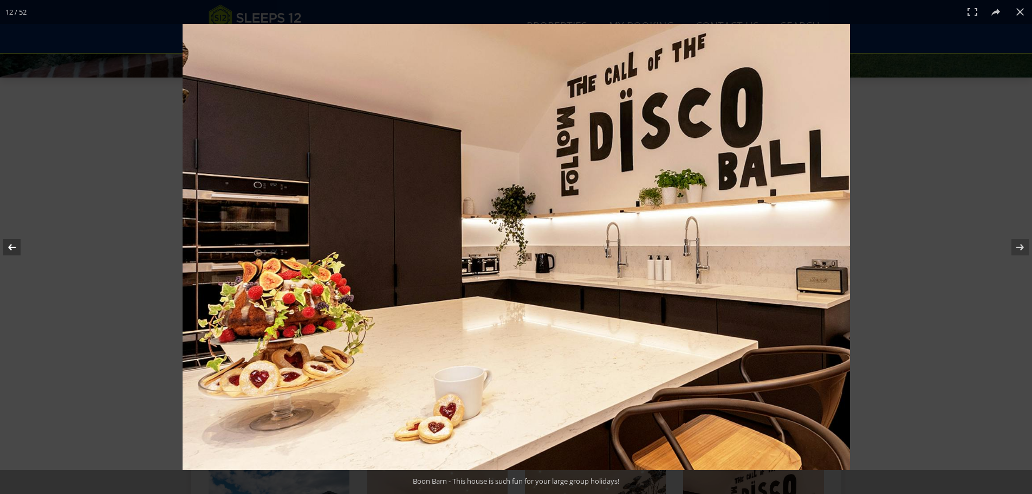
click at [15, 248] on button at bounding box center [19, 247] width 38 height 54
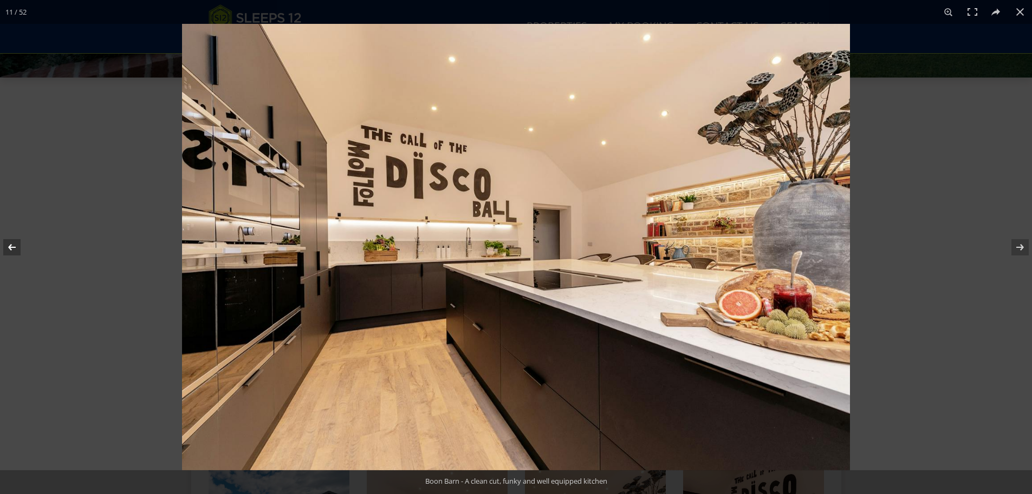
click at [15, 248] on button at bounding box center [19, 247] width 38 height 54
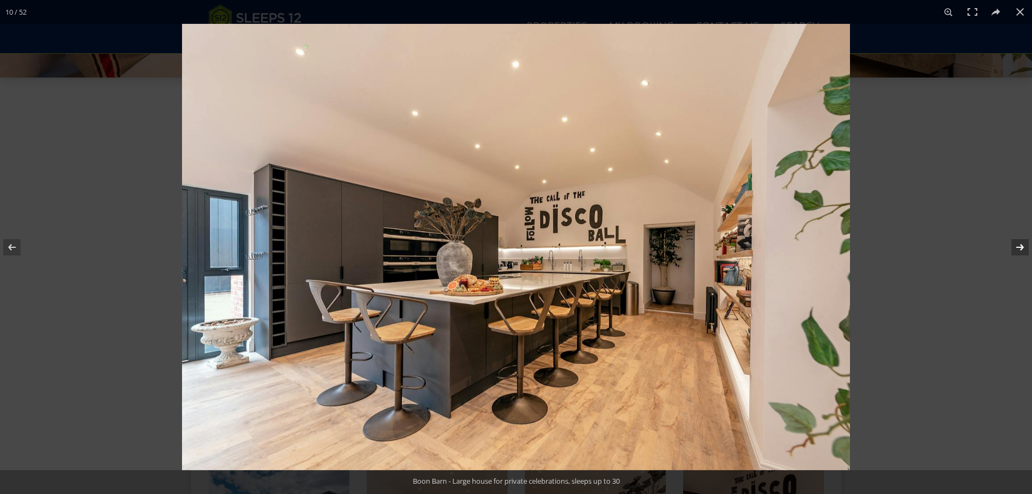
click at [1018, 242] on button at bounding box center [1014, 247] width 38 height 54
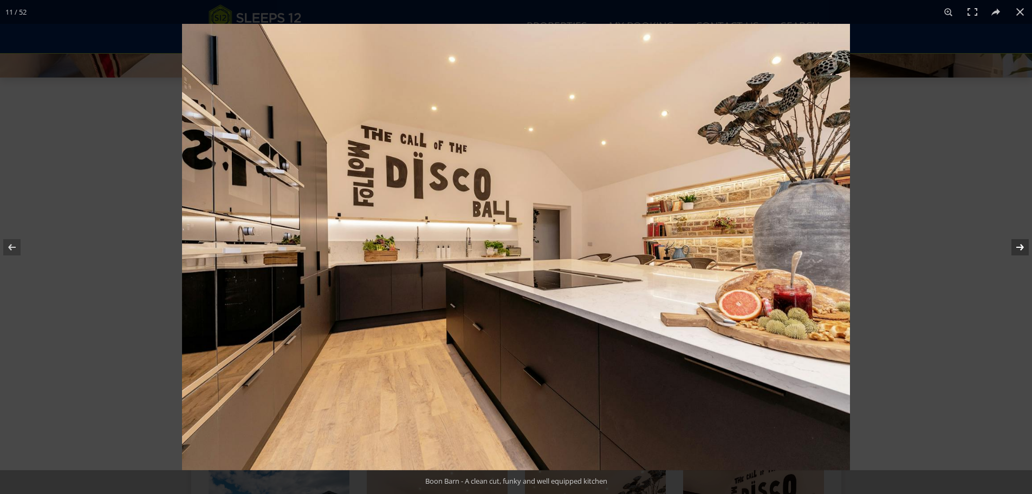
click at [1018, 242] on button at bounding box center [1014, 247] width 38 height 54
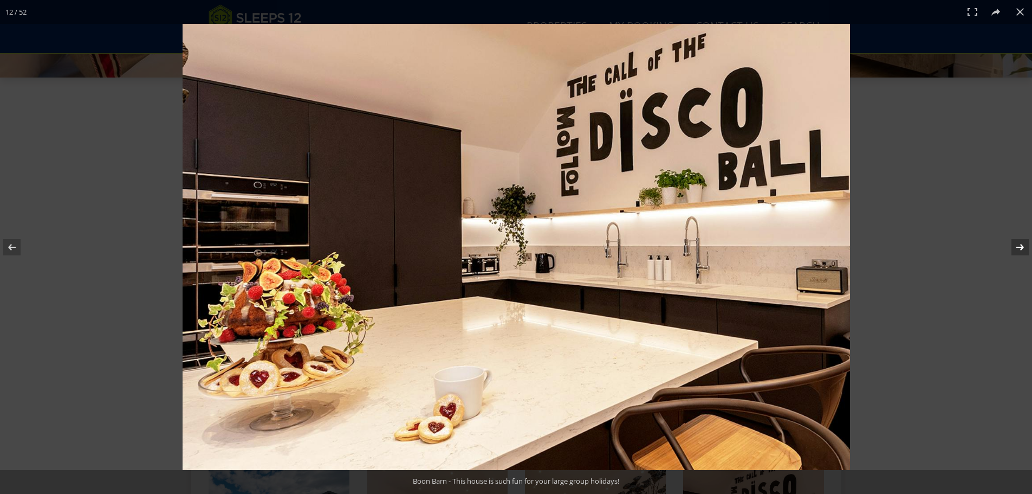
click at [1018, 242] on button at bounding box center [1014, 247] width 38 height 54
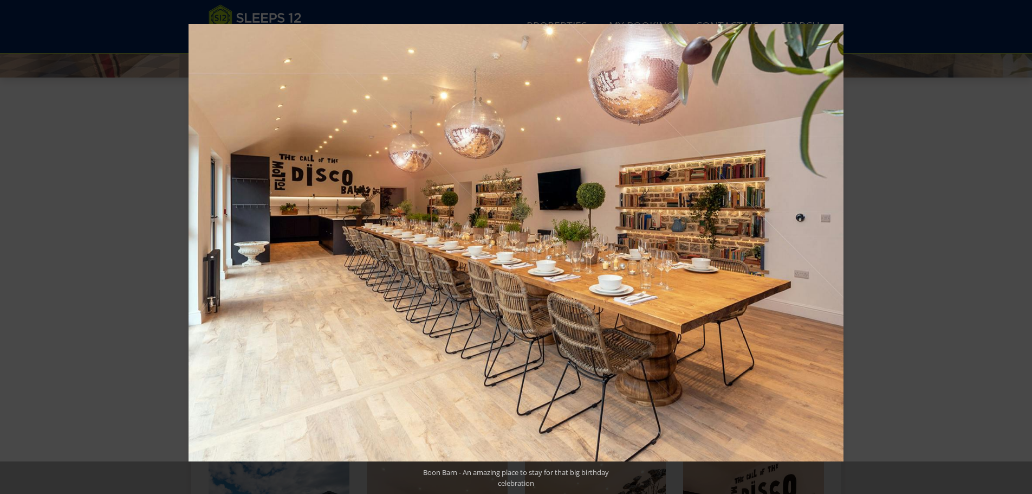
click at [1018, 242] on button at bounding box center [1014, 247] width 38 height 54
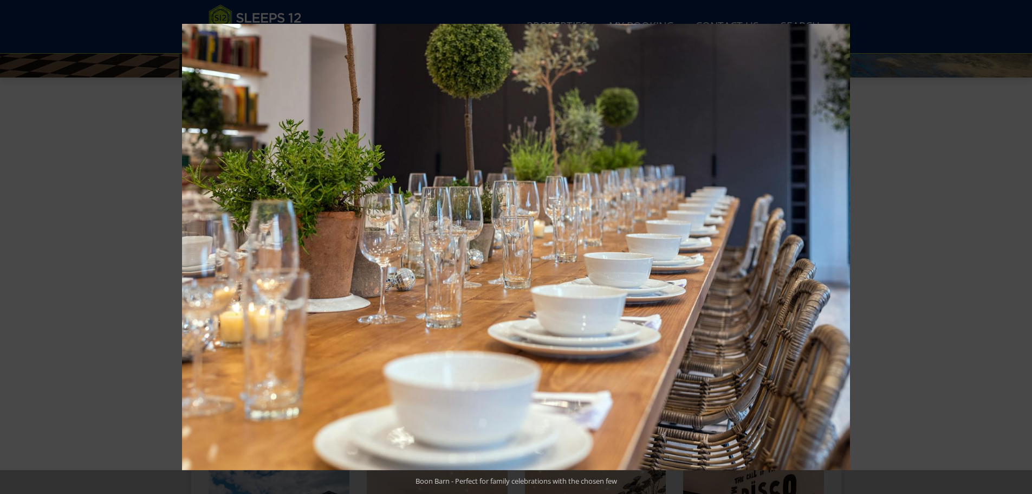
click at [1018, 242] on button at bounding box center [1014, 247] width 38 height 54
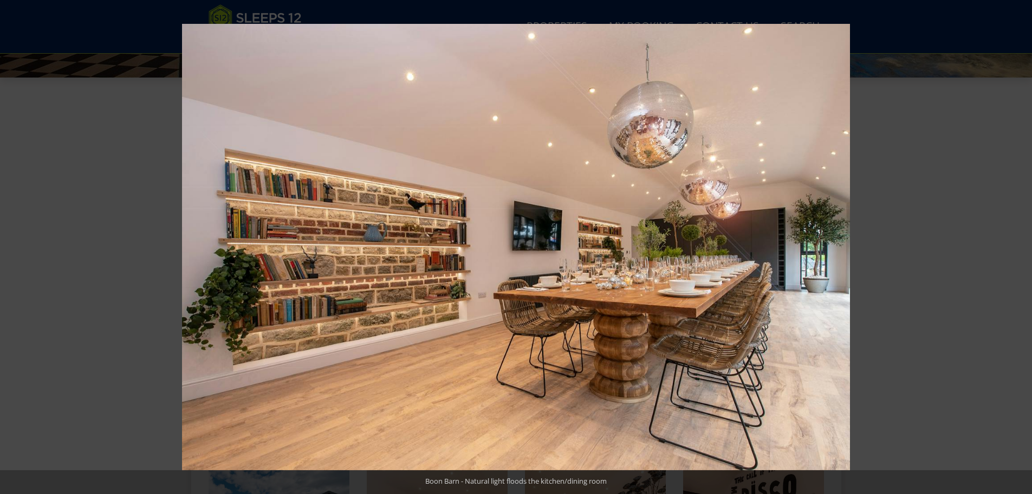
click at [1018, 242] on button at bounding box center [1014, 247] width 38 height 54
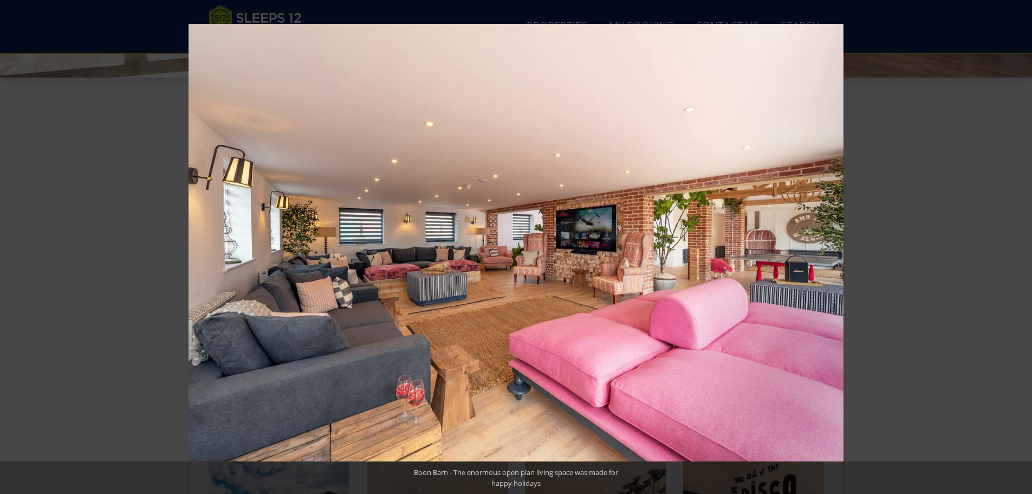
click at [1018, 242] on button at bounding box center [1014, 247] width 38 height 54
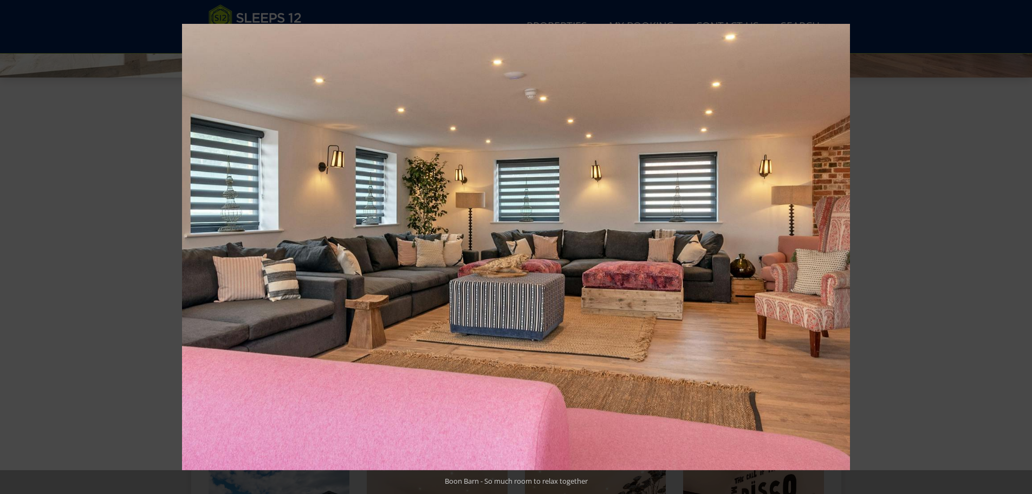
click at [1018, 242] on button at bounding box center [1014, 247] width 38 height 54
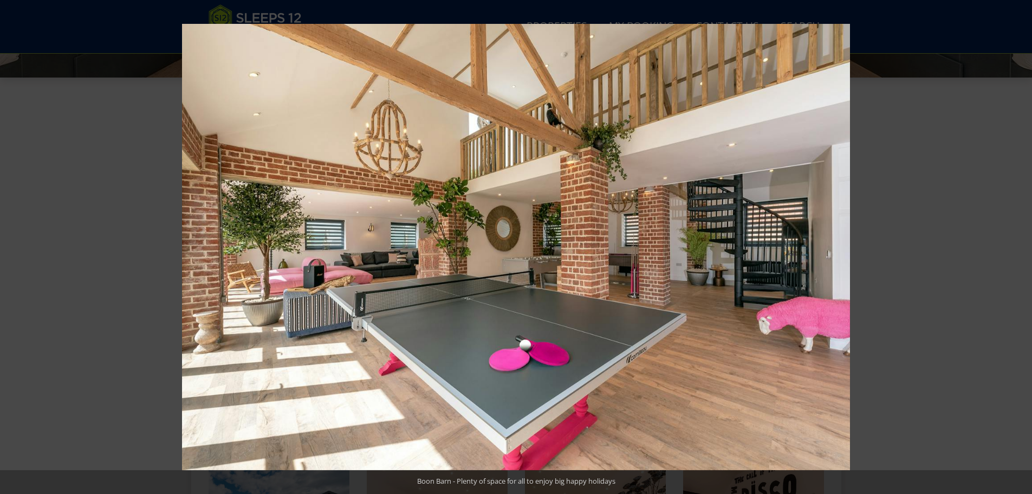
click at [1018, 242] on button at bounding box center [1014, 247] width 38 height 54
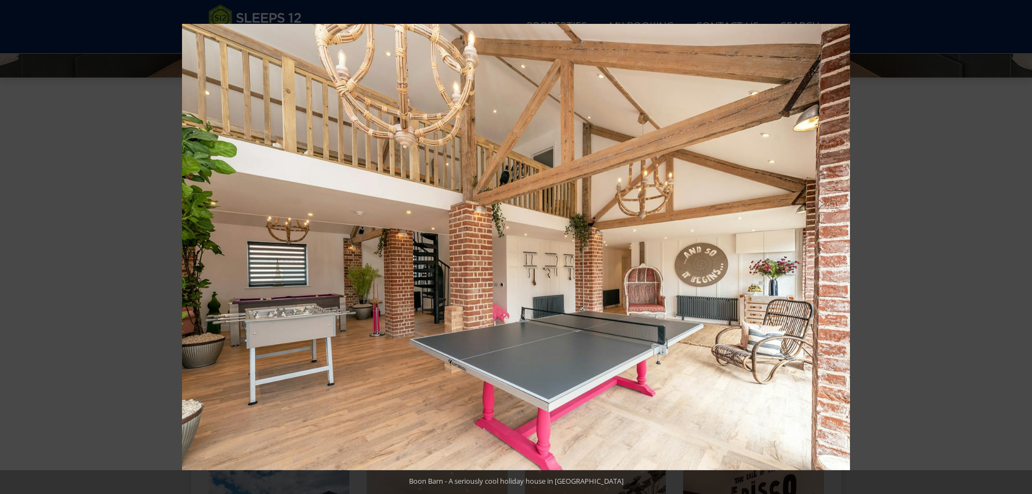
click at [1018, 242] on button at bounding box center [1014, 247] width 38 height 54
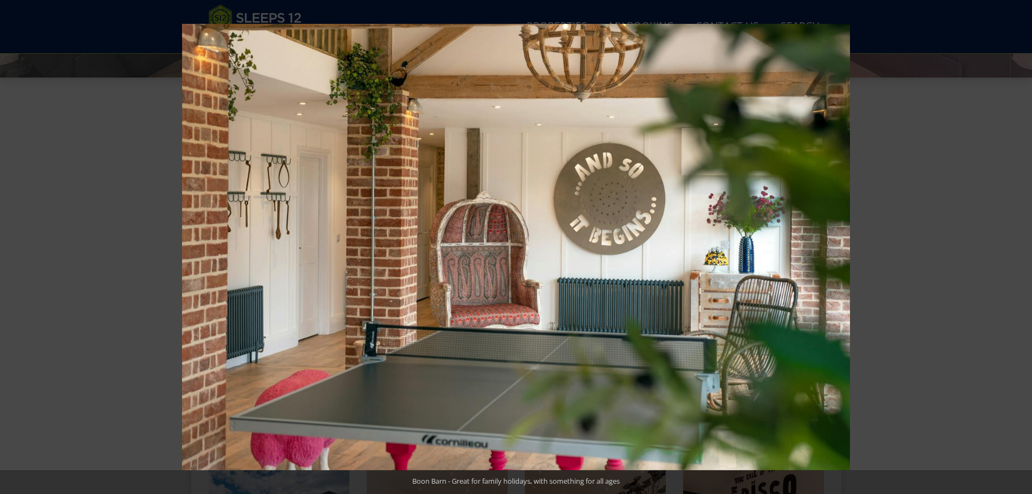
click at [1018, 242] on button at bounding box center [1014, 247] width 38 height 54
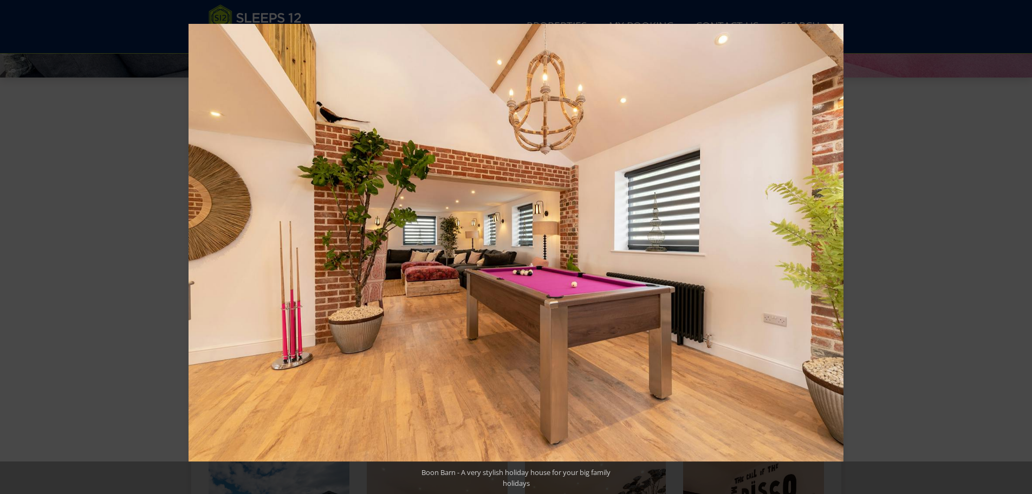
click at [1018, 242] on button at bounding box center [1014, 247] width 38 height 54
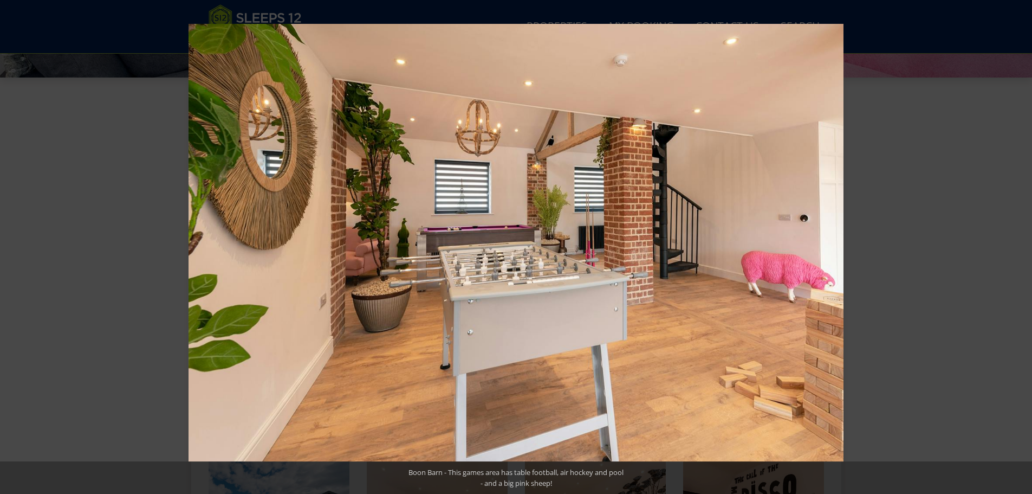
click at [1018, 242] on button at bounding box center [1014, 247] width 38 height 54
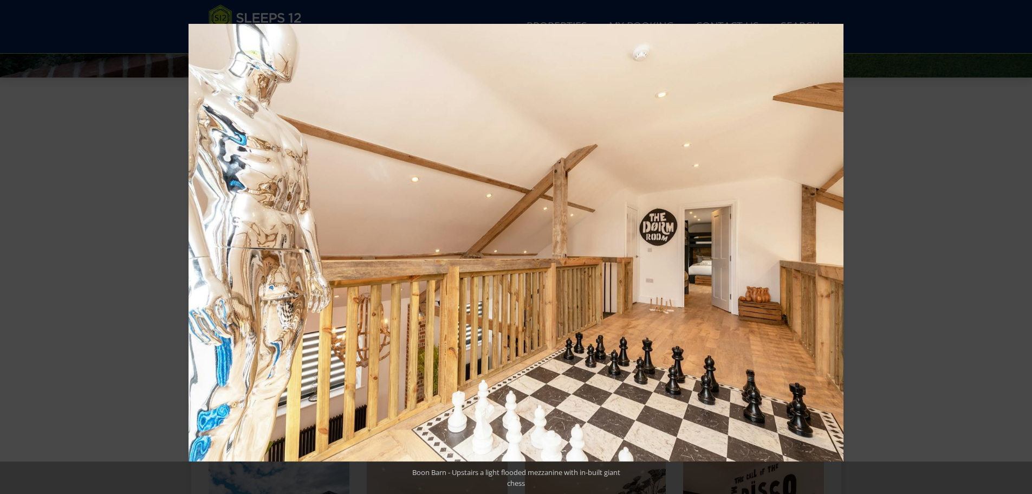
click at [1018, 242] on button at bounding box center [1014, 247] width 38 height 54
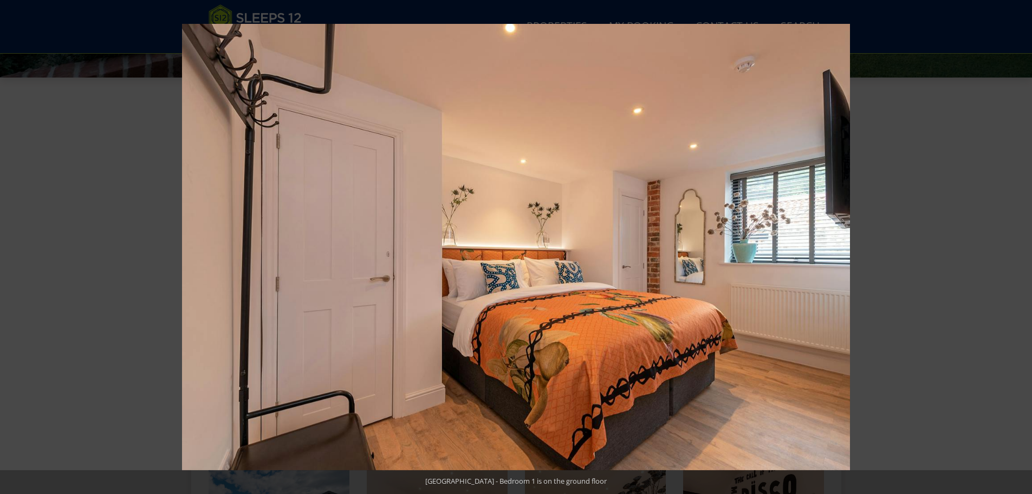
click at [1018, 242] on button at bounding box center [1014, 247] width 38 height 54
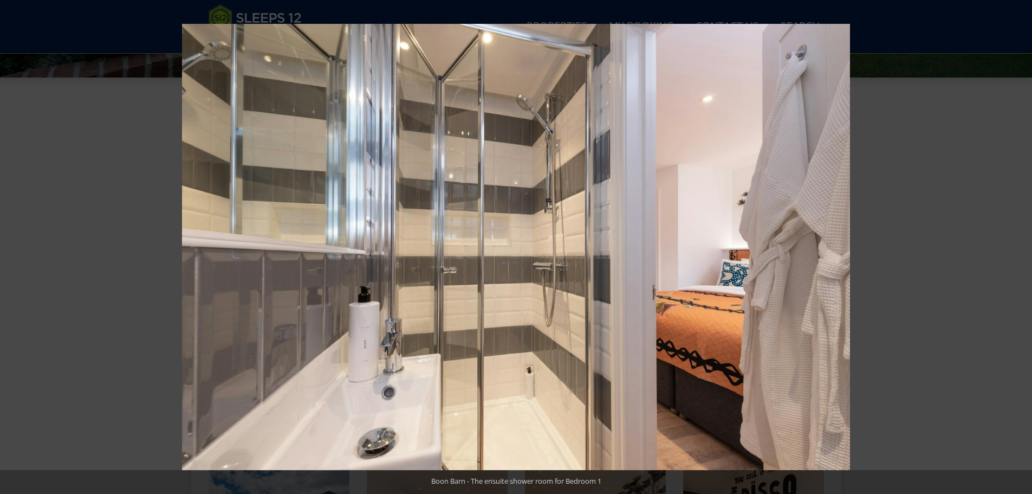
click at [1018, 242] on button at bounding box center [1014, 247] width 38 height 54
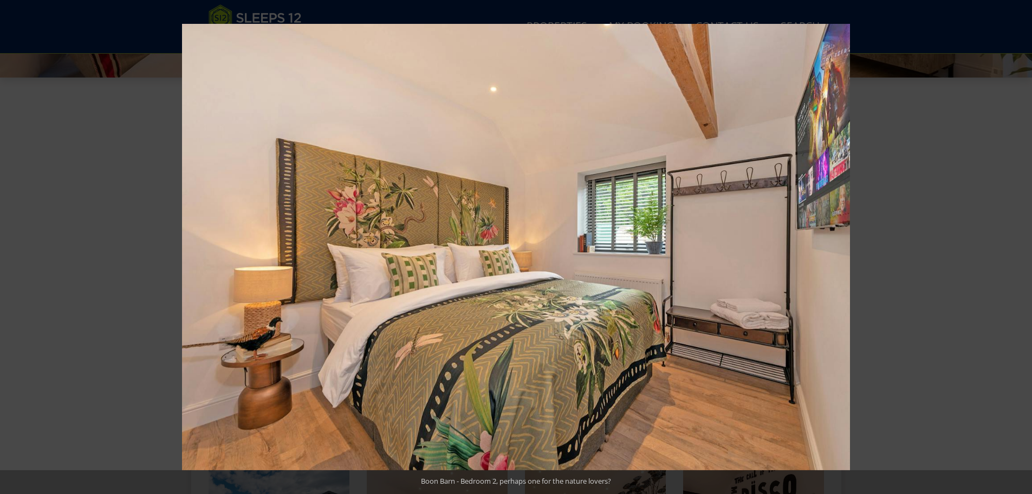
click at [1018, 242] on button at bounding box center [1014, 247] width 38 height 54
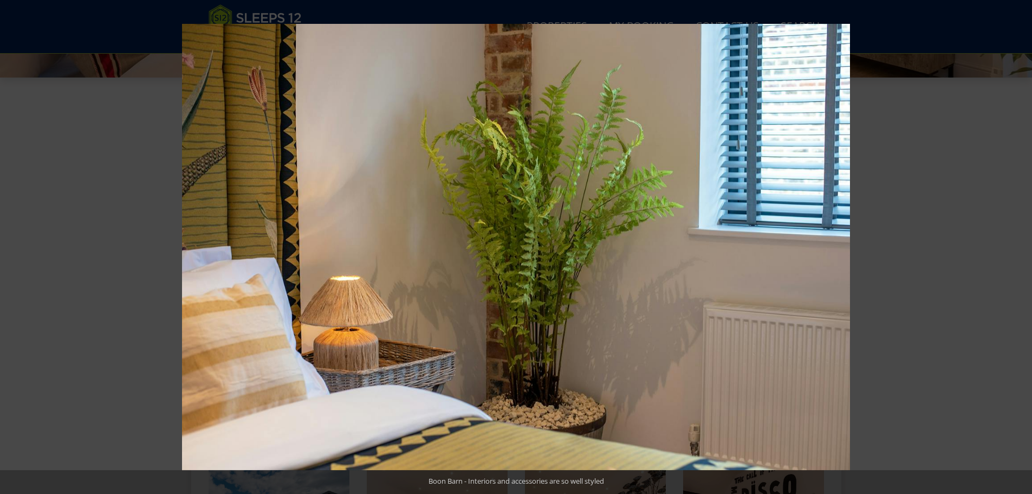
click at [1018, 242] on button at bounding box center [1014, 247] width 38 height 54
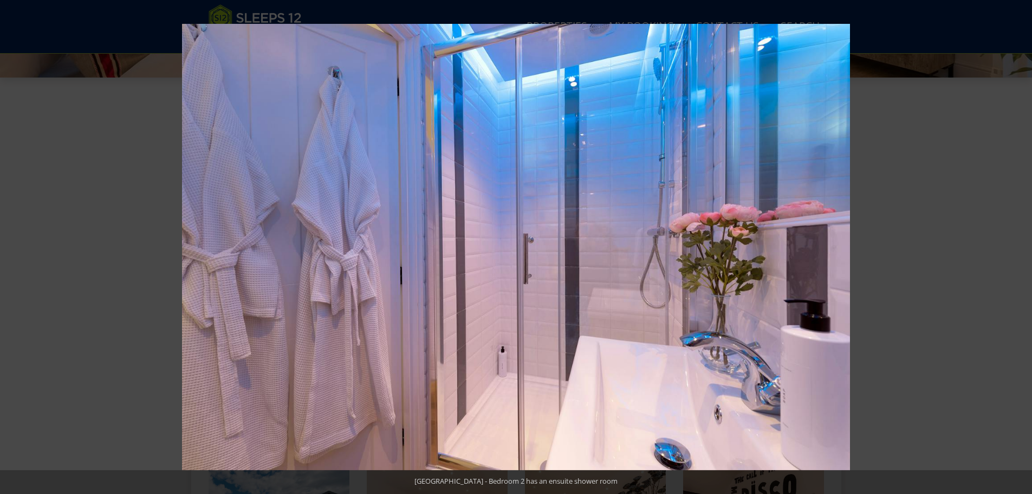
click at [1018, 242] on button at bounding box center [1014, 247] width 38 height 54
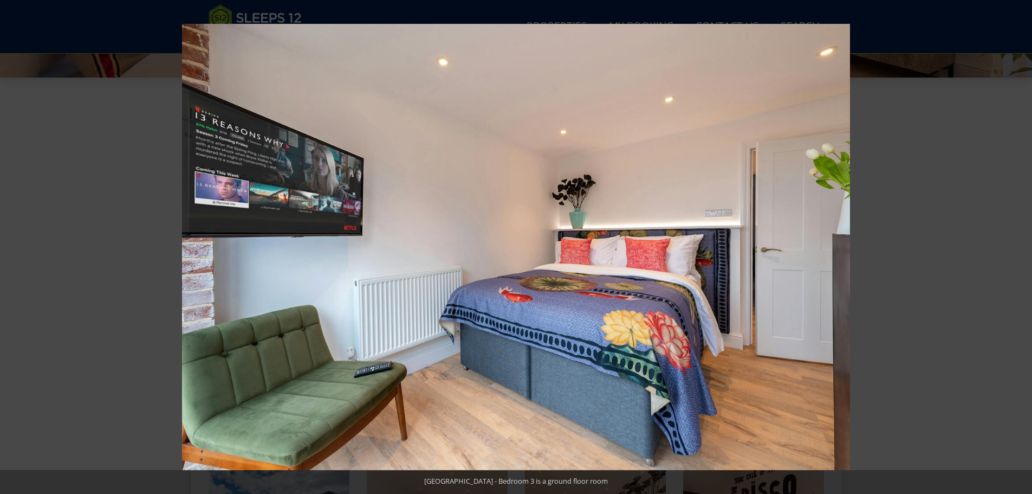
click at [1018, 242] on button at bounding box center [1014, 247] width 38 height 54
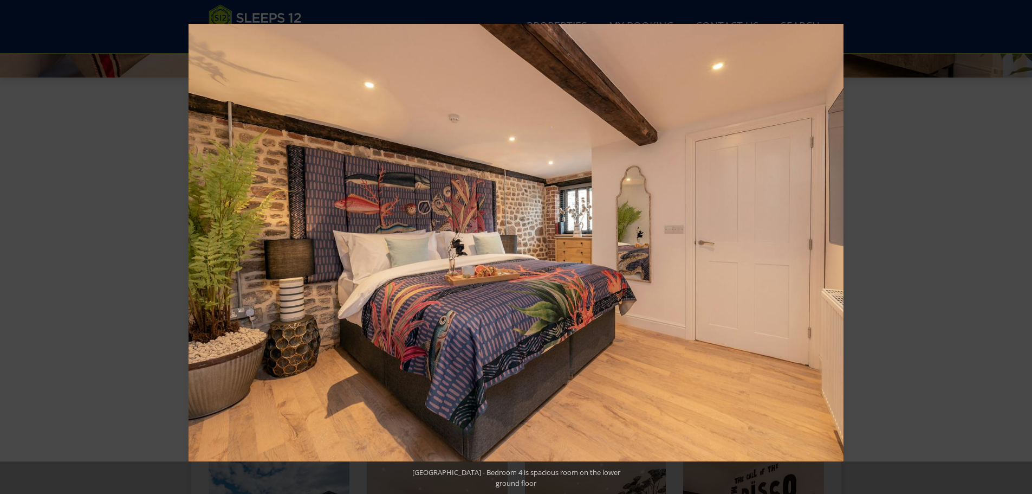
click at [1018, 242] on button at bounding box center [1014, 247] width 38 height 54
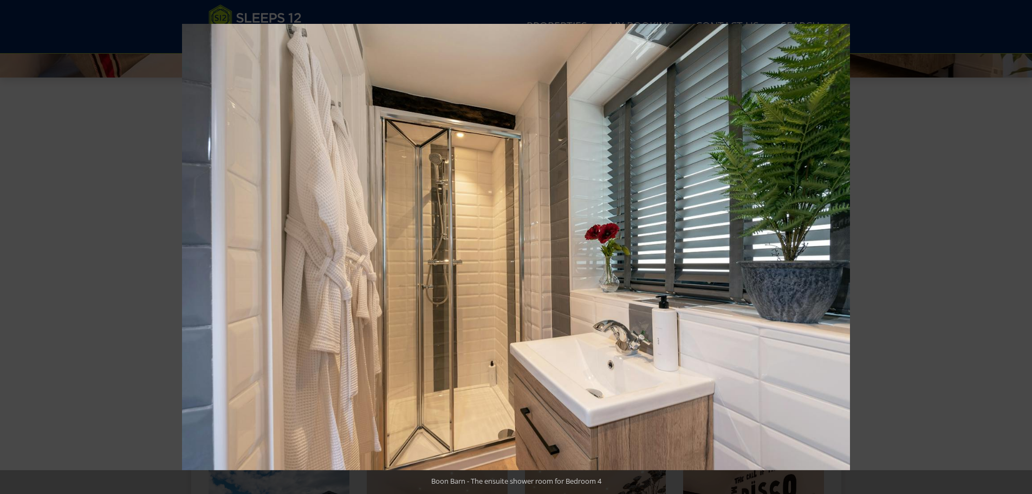
click at [1018, 242] on button at bounding box center [1014, 247] width 38 height 54
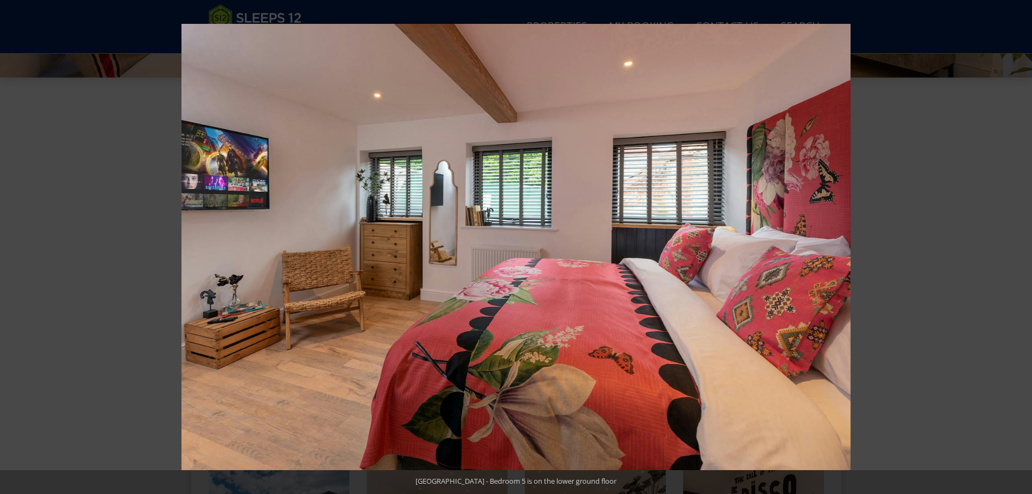
click at [1018, 242] on button at bounding box center [1014, 247] width 38 height 54
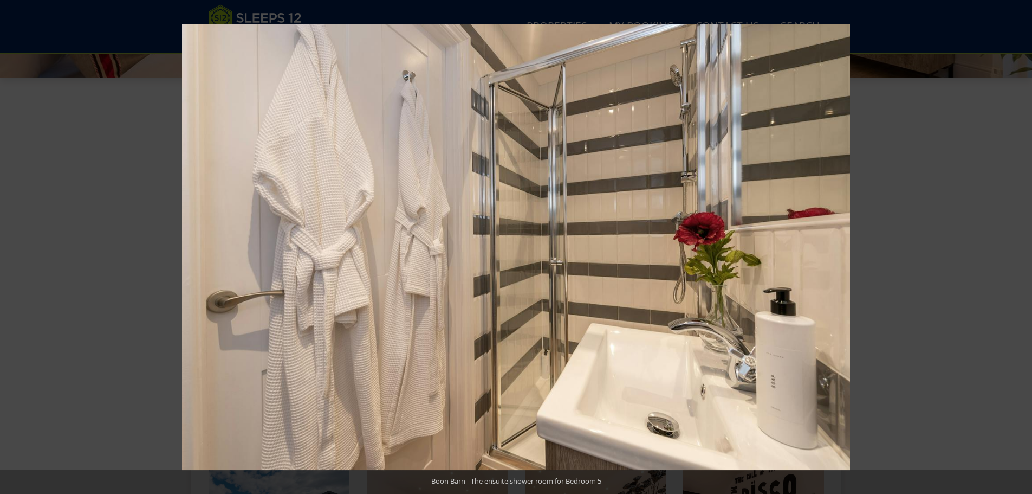
click at [1018, 242] on button at bounding box center [1014, 247] width 38 height 54
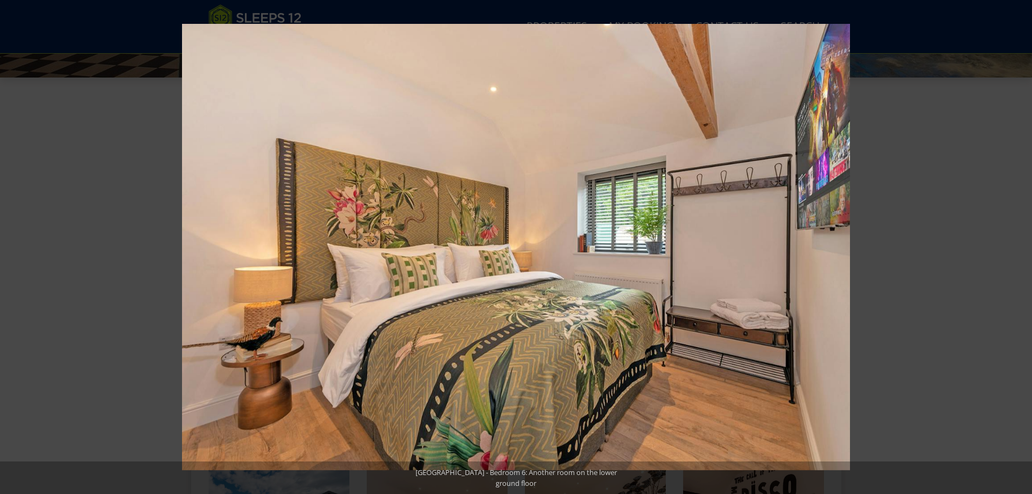
click at [1018, 242] on button at bounding box center [1014, 247] width 38 height 54
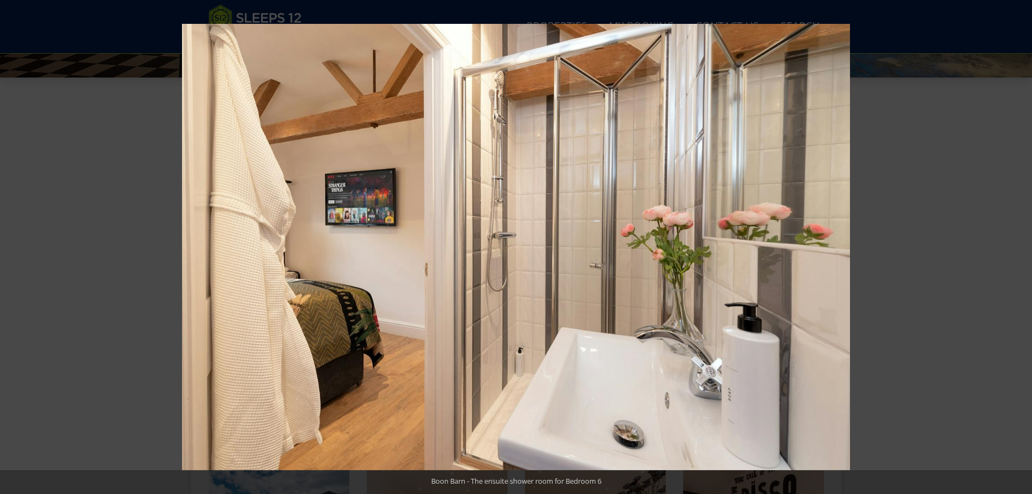
click at [1018, 242] on button at bounding box center [1014, 247] width 38 height 54
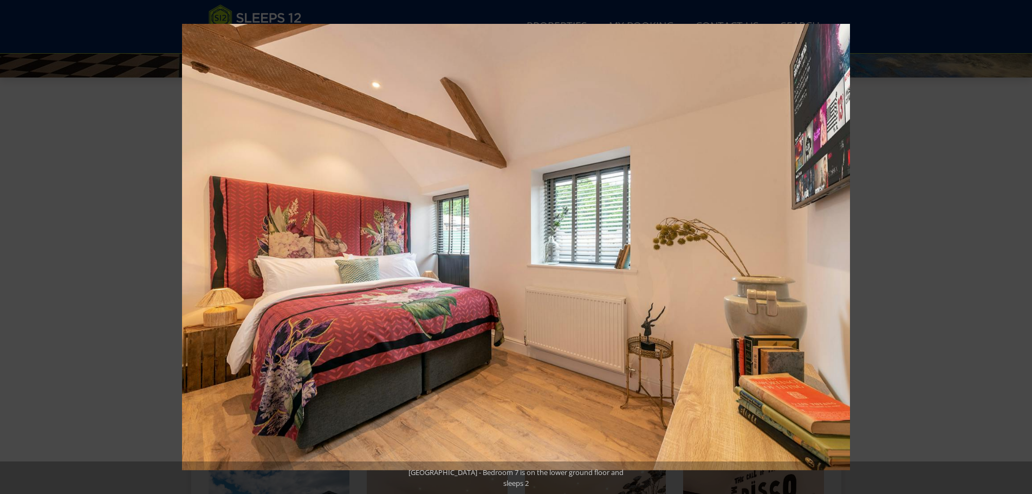
click at [1018, 242] on button at bounding box center [1014, 247] width 38 height 54
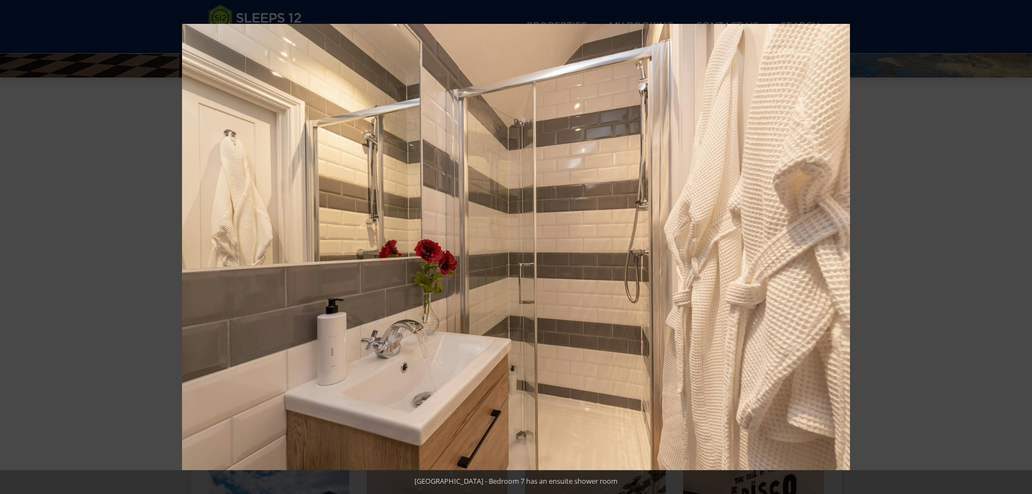
click at [1018, 242] on button at bounding box center [1014, 247] width 38 height 54
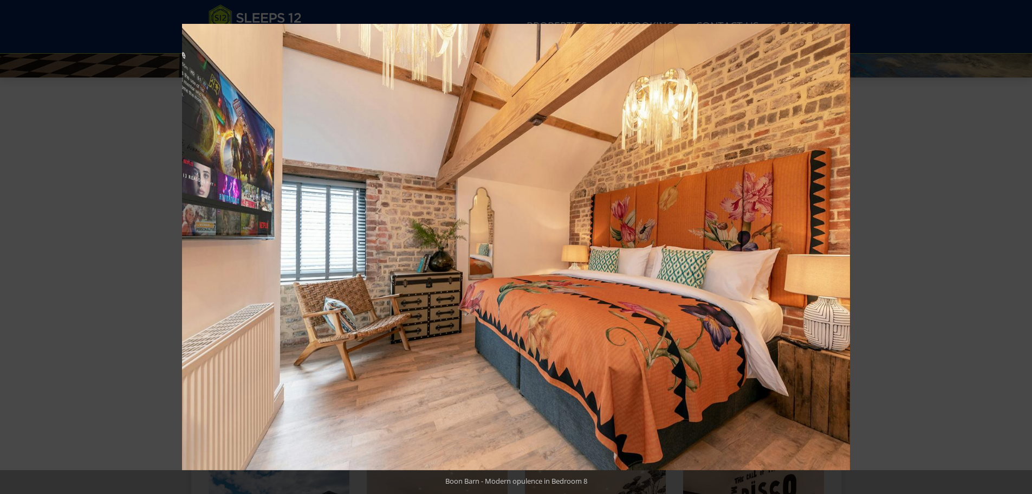
click at [1018, 242] on button at bounding box center [1014, 247] width 38 height 54
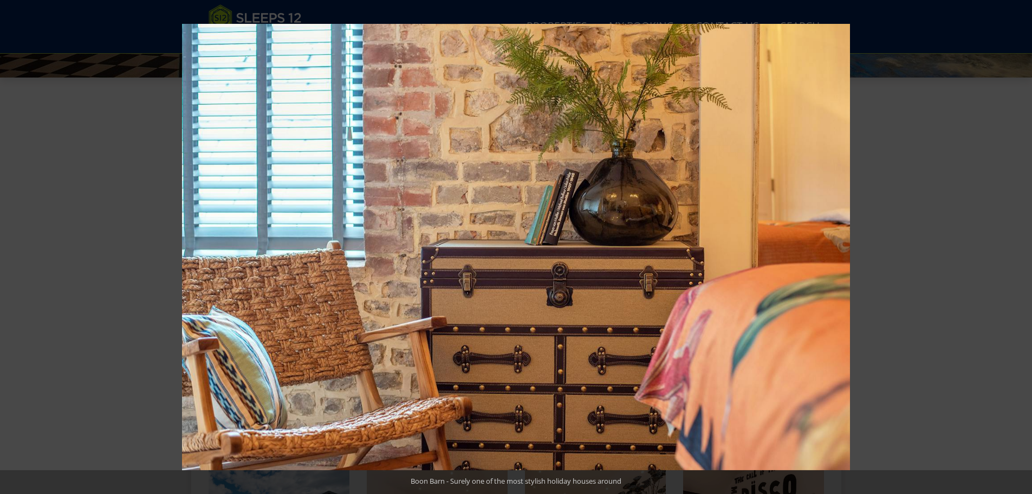
click at [1018, 242] on button at bounding box center [1014, 247] width 38 height 54
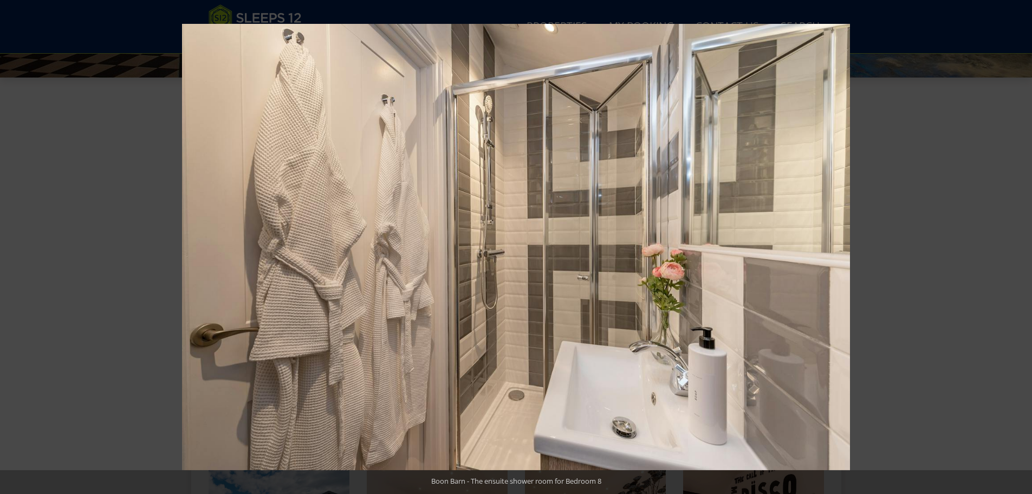
click at [1018, 242] on button at bounding box center [1014, 247] width 38 height 54
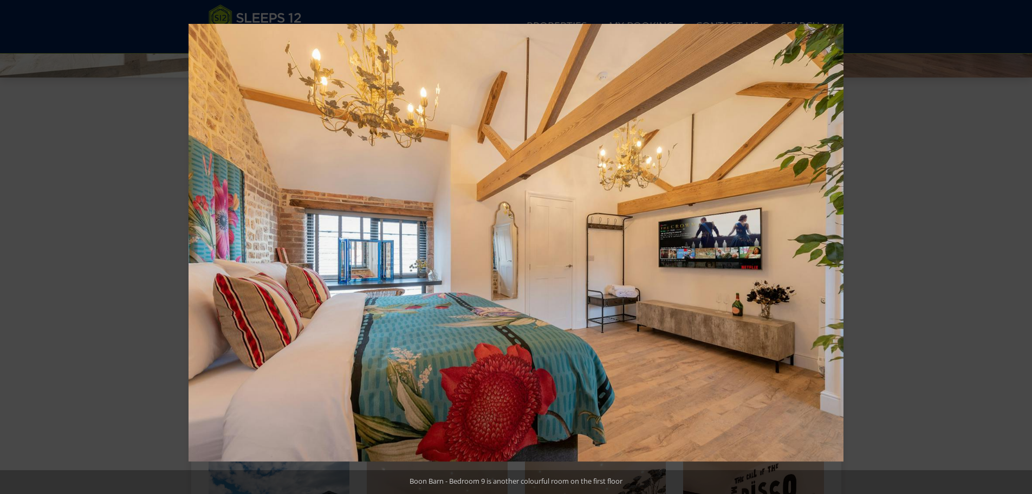
click at [1018, 242] on button at bounding box center [1014, 247] width 38 height 54
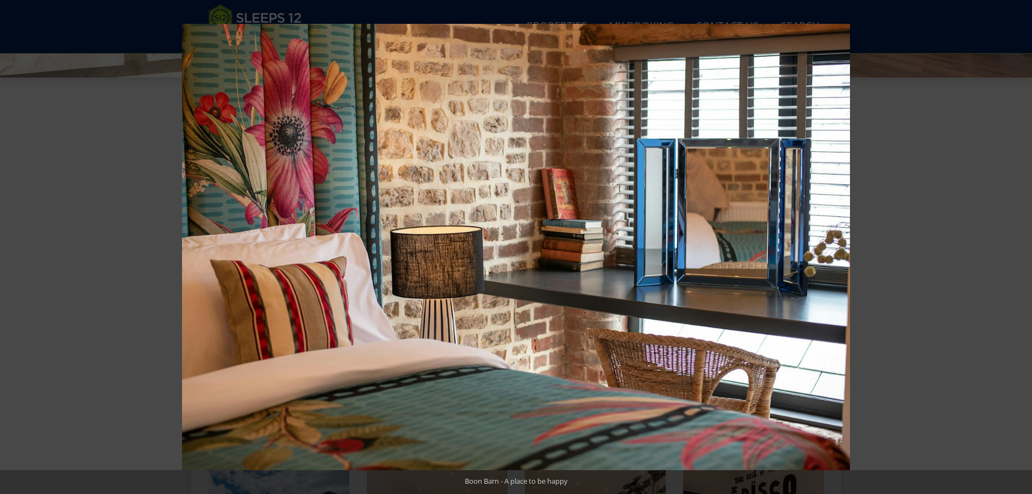
click at [1018, 242] on button at bounding box center [1014, 247] width 38 height 54
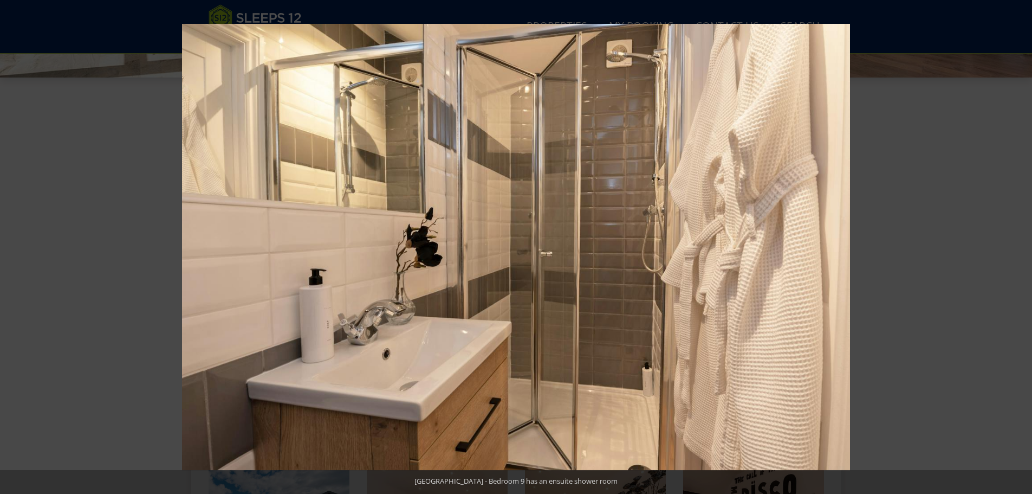
click at [1018, 242] on button at bounding box center [1014, 247] width 38 height 54
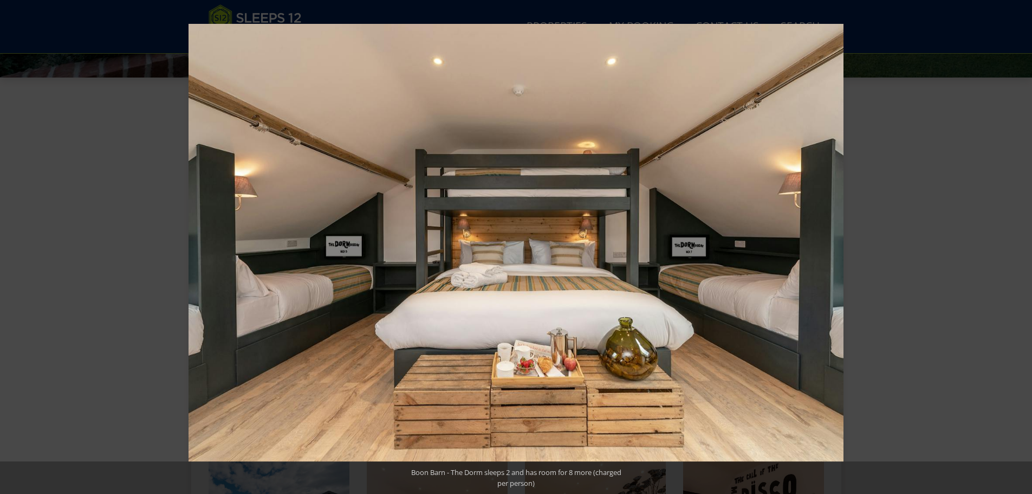
click at [1018, 242] on button at bounding box center [1014, 247] width 38 height 54
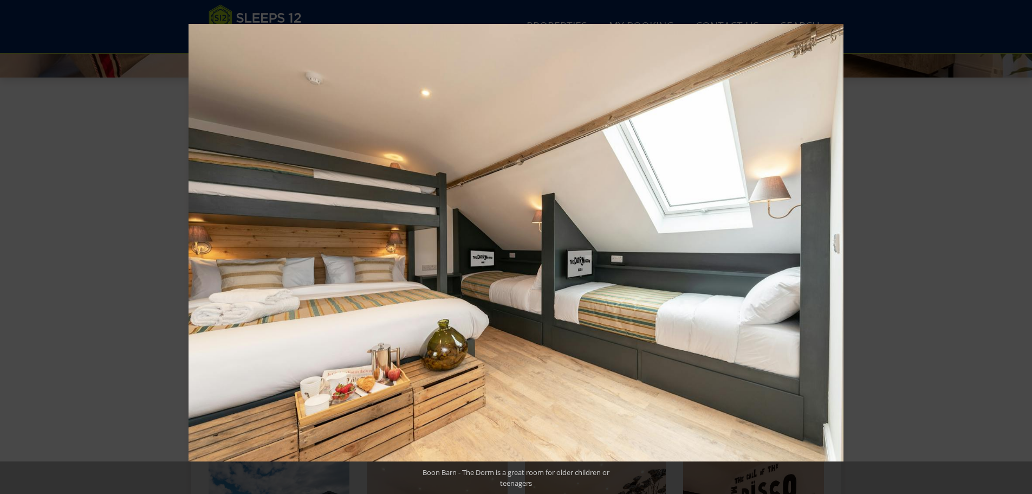
click at [1018, 242] on button at bounding box center [1014, 247] width 38 height 54
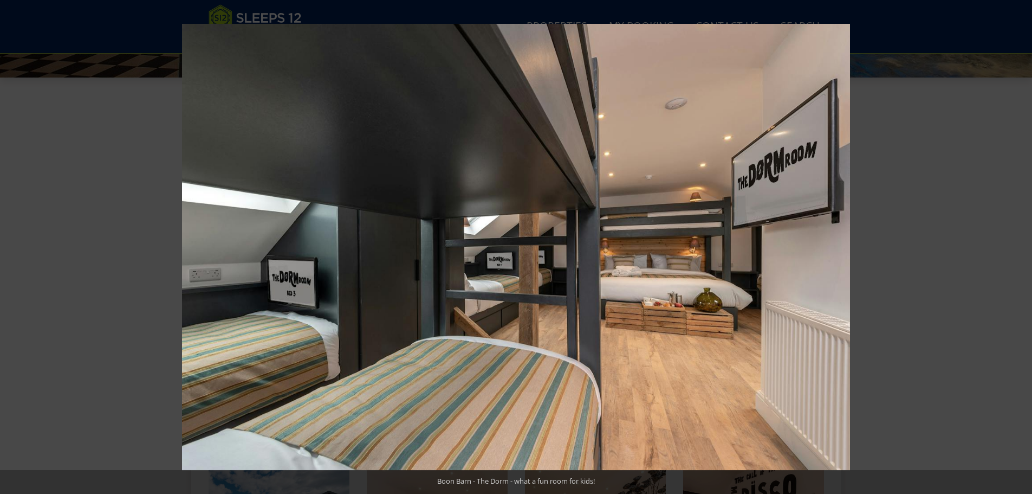
click at [1018, 242] on button at bounding box center [1014, 247] width 38 height 54
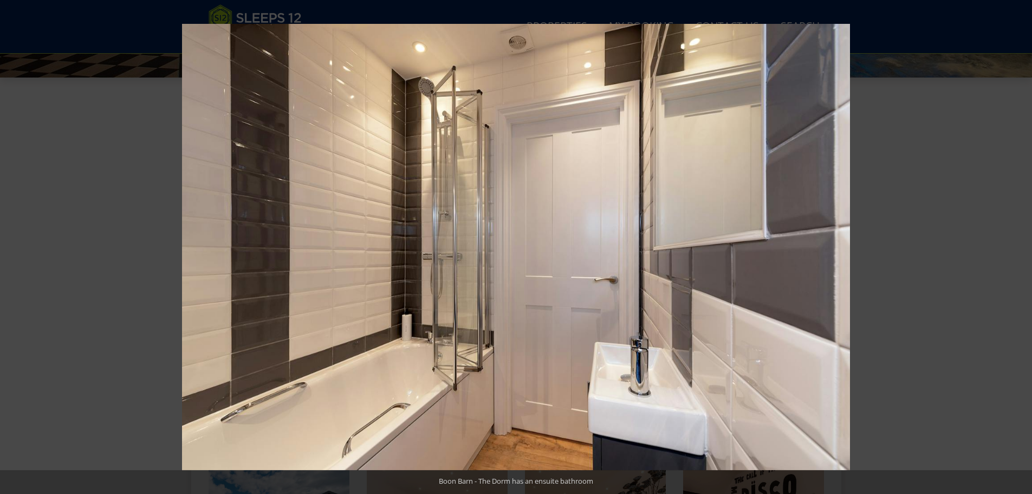
click at [1018, 242] on button at bounding box center [1014, 247] width 38 height 54
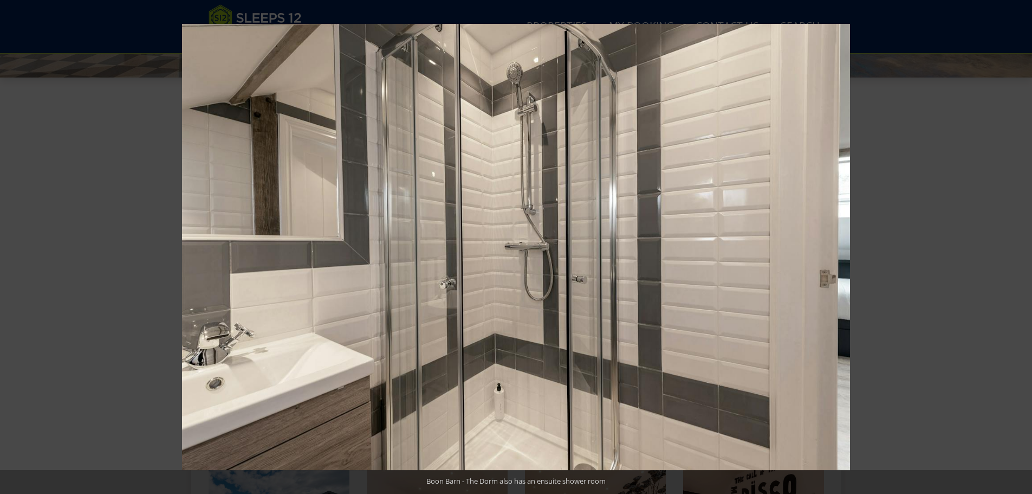
click at [1018, 242] on button at bounding box center [1014, 247] width 38 height 54
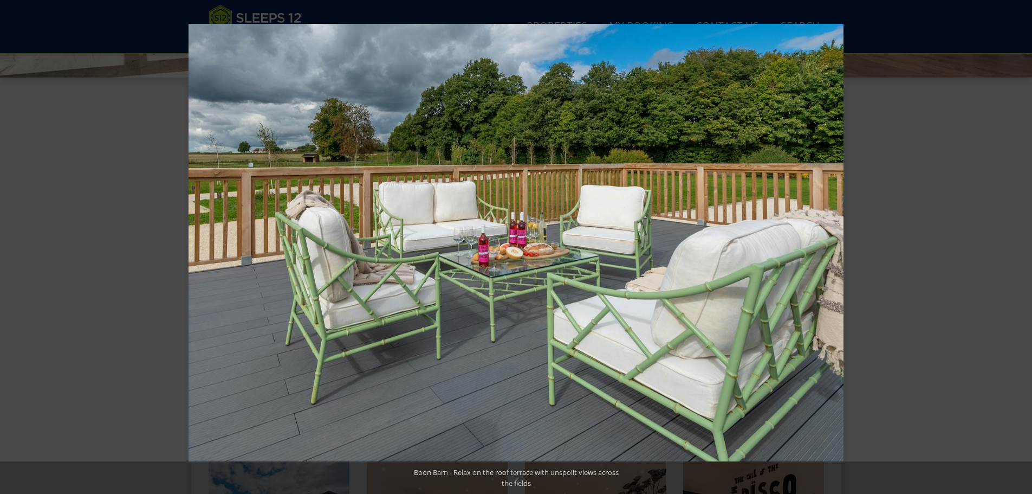
click at [1018, 242] on button at bounding box center [1014, 247] width 38 height 54
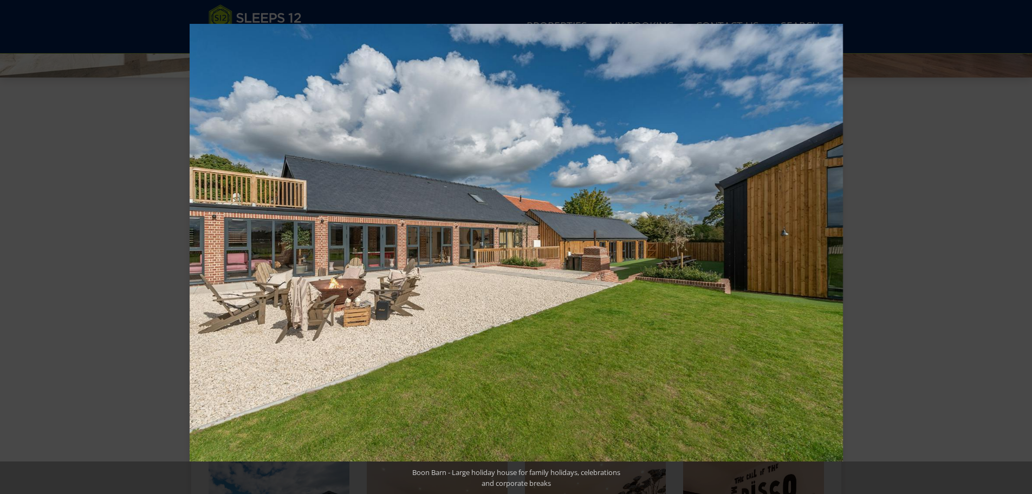
click at [1018, 242] on button at bounding box center [1014, 247] width 38 height 54
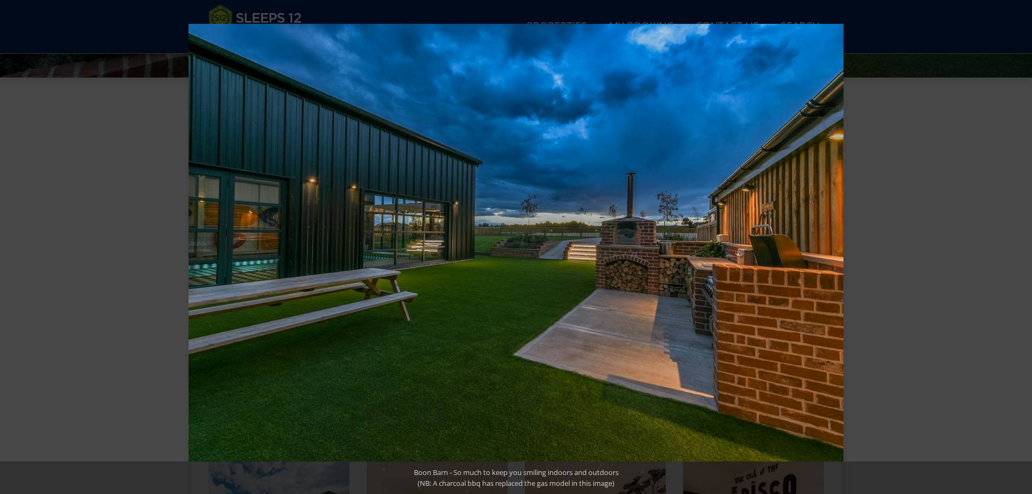
click at [1018, 242] on button at bounding box center [1014, 247] width 38 height 54
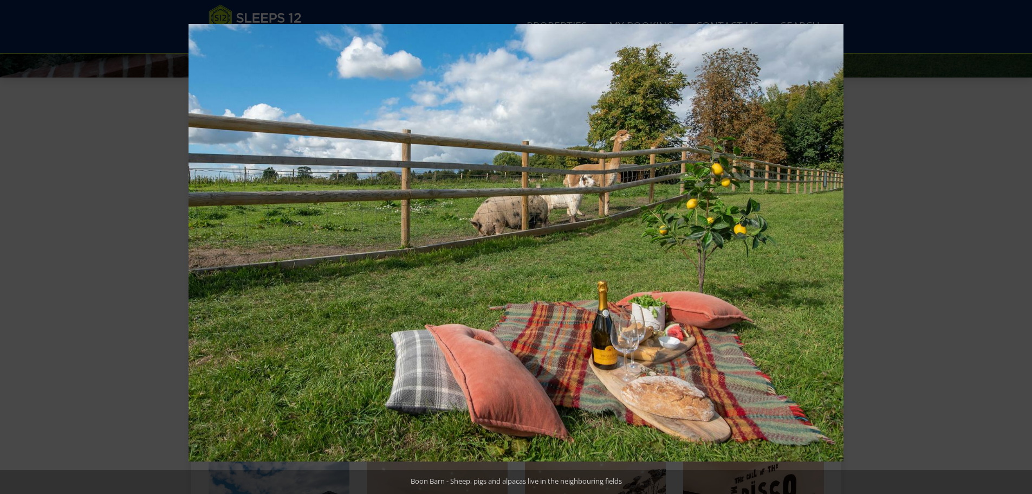
click at [1018, 242] on button at bounding box center [1014, 247] width 38 height 54
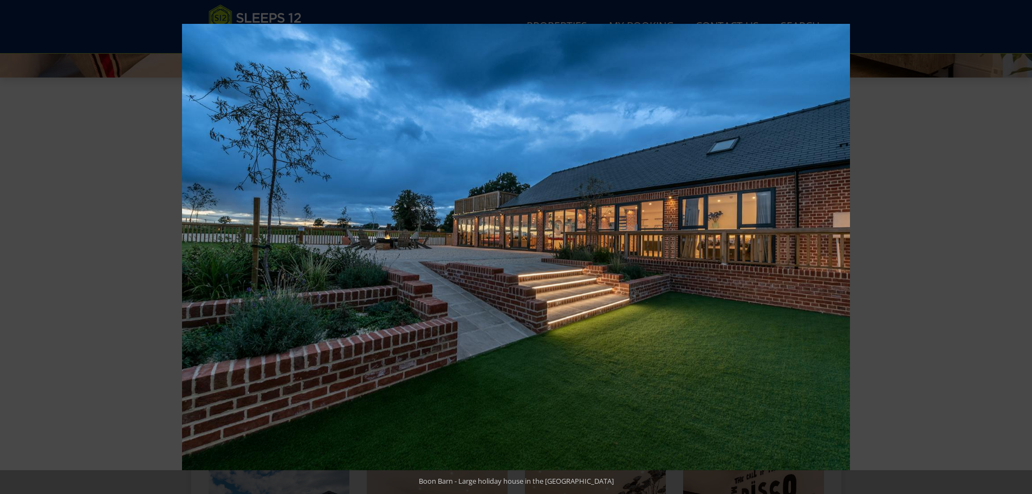
click at [1018, 242] on button at bounding box center [1014, 247] width 38 height 54
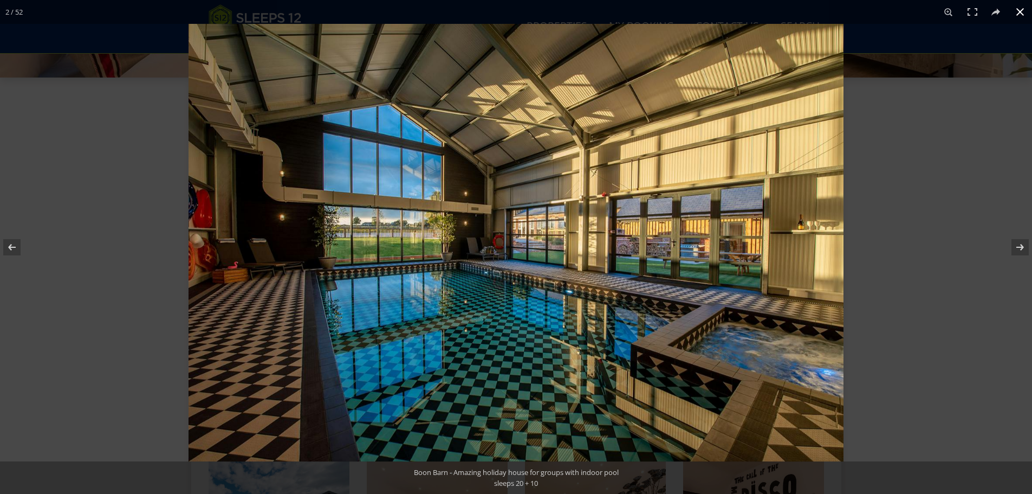
click at [1021, 10] on button at bounding box center [1021, 12] width 24 height 24
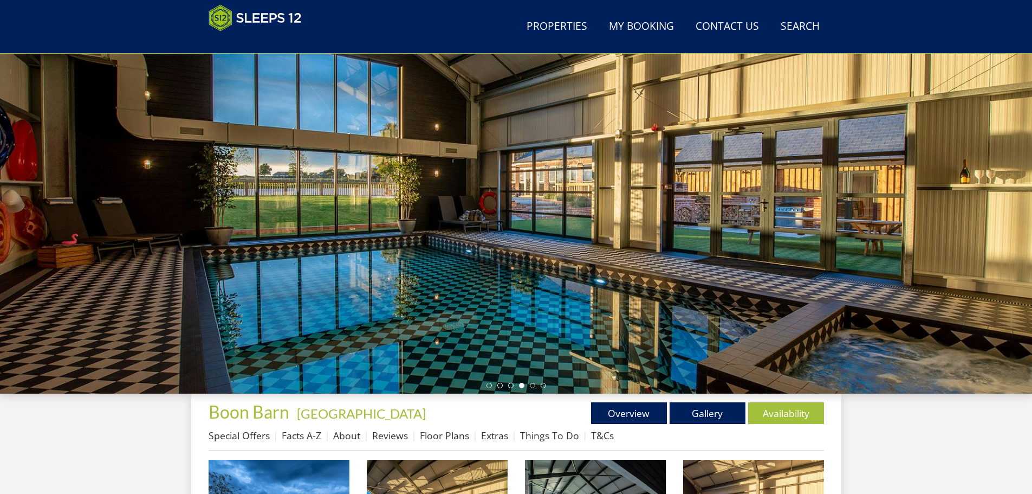
scroll to position [242, 0]
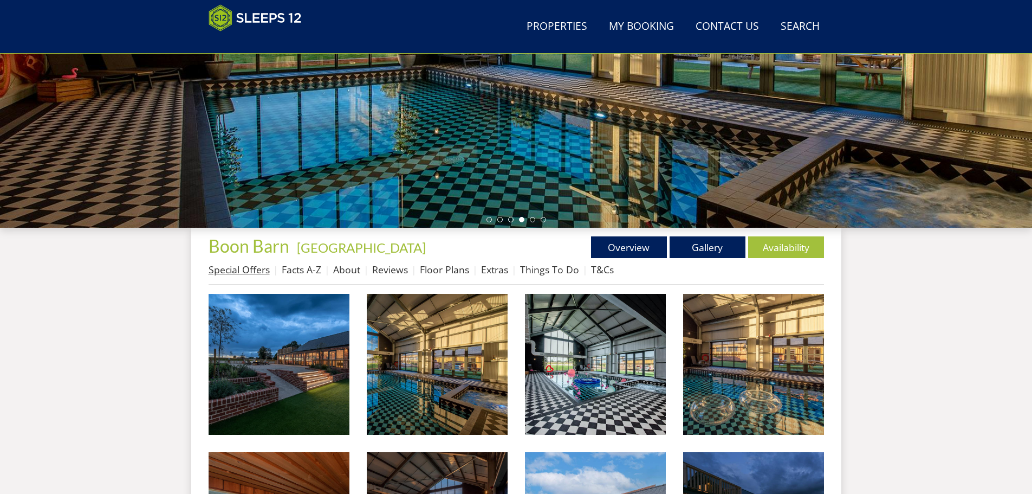
click at [239, 271] on link "Special Offers" at bounding box center [239, 269] width 61 height 13
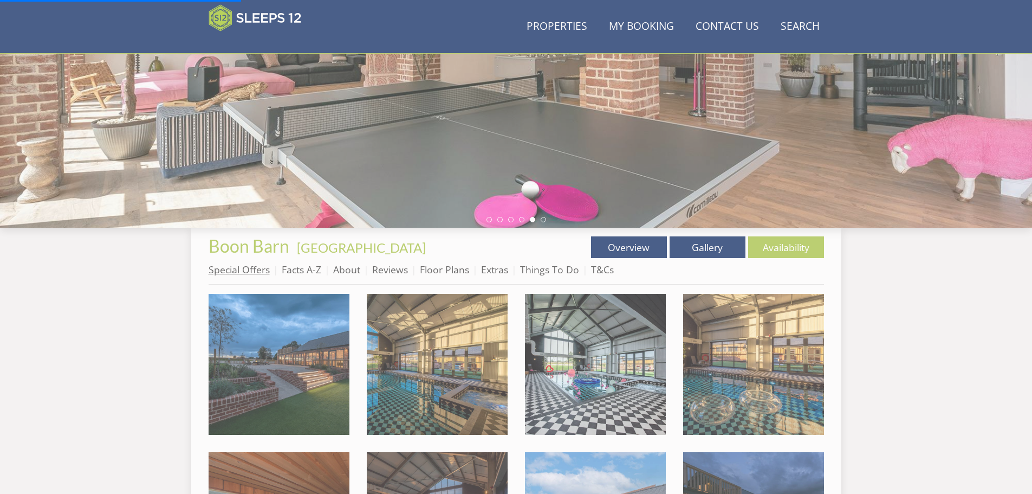
click at [220, 268] on link "Special Offers" at bounding box center [239, 269] width 61 height 13
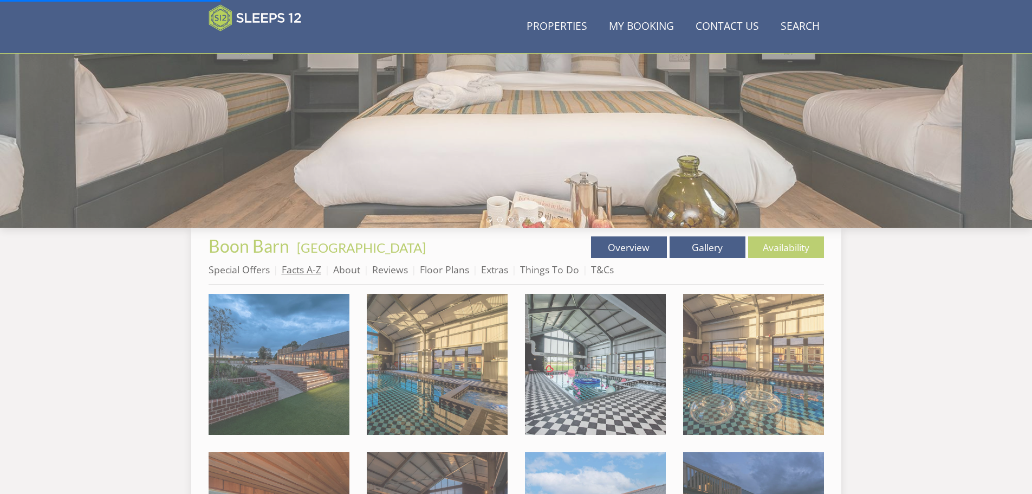
click at [307, 268] on link "Facts A-Z" at bounding box center [302, 269] width 40 height 13
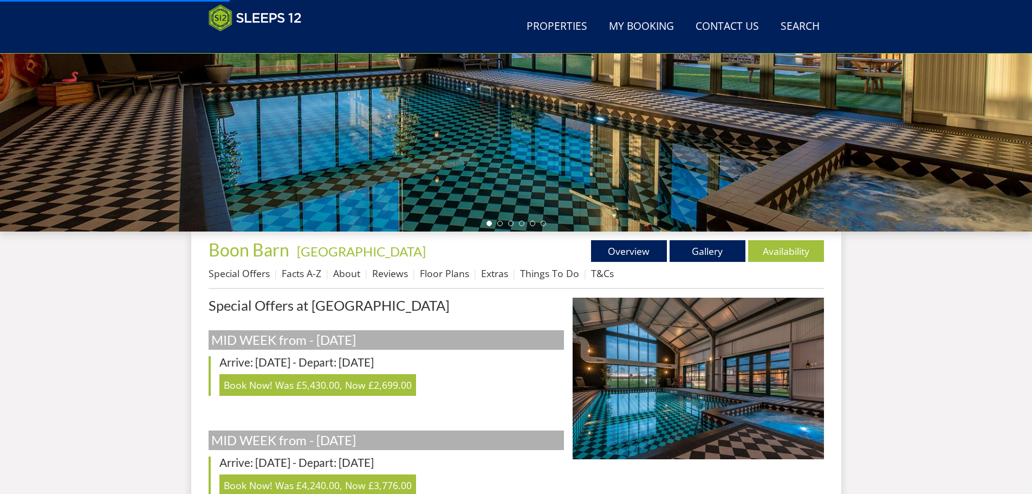
scroll to position [315, 0]
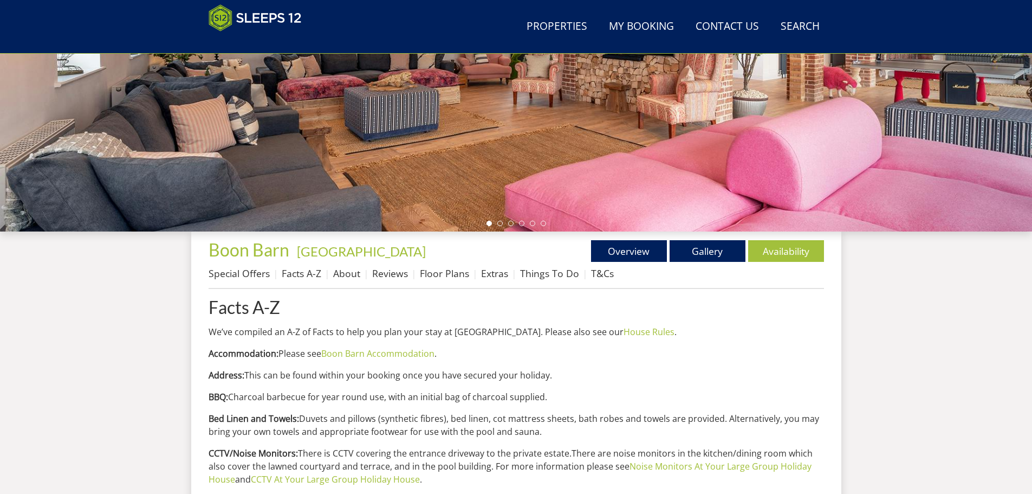
scroll to position [401, 0]
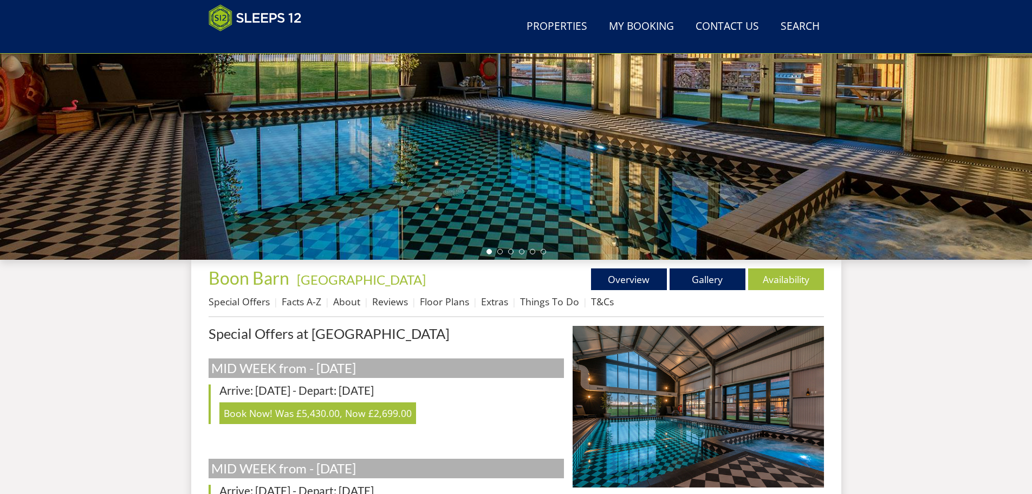
scroll to position [179, 0]
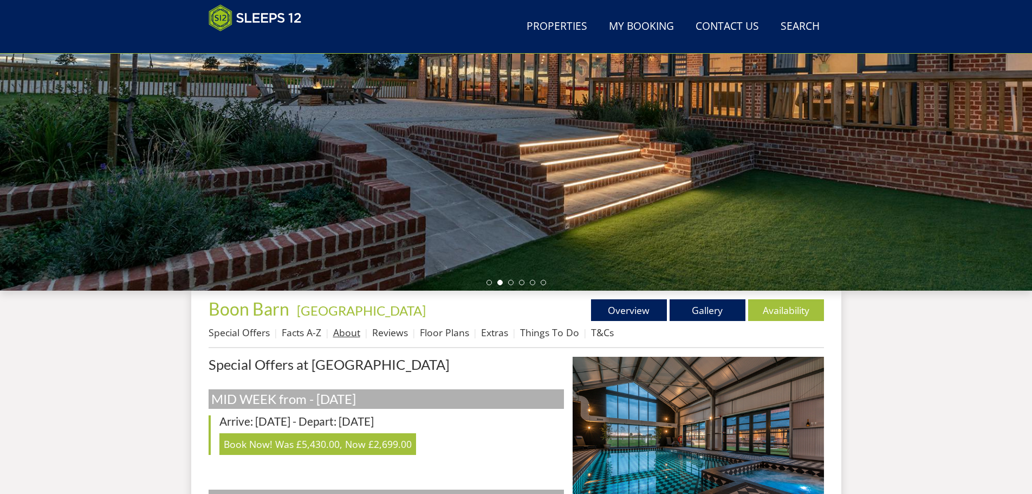
click at [352, 334] on link "About" at bounding box center [346, 332] width 27 height 13
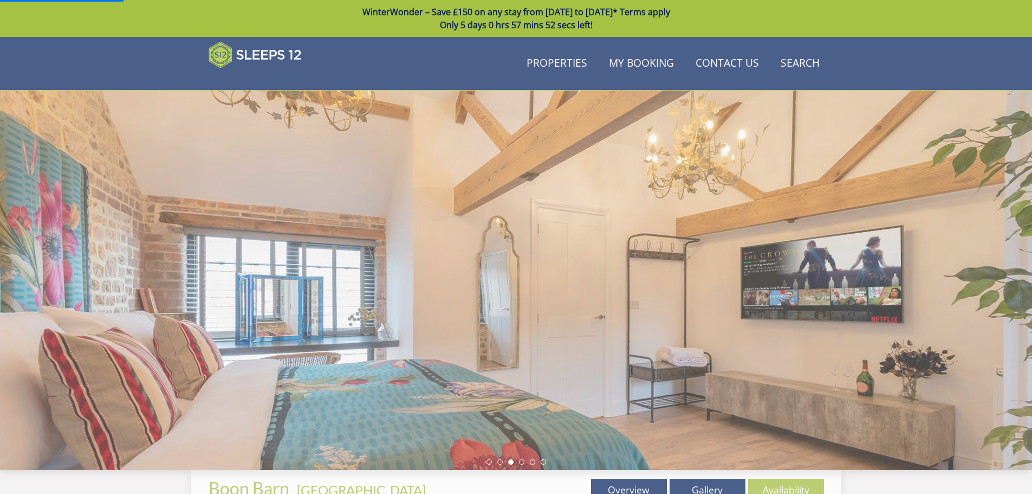
scroll to position [179, 0]
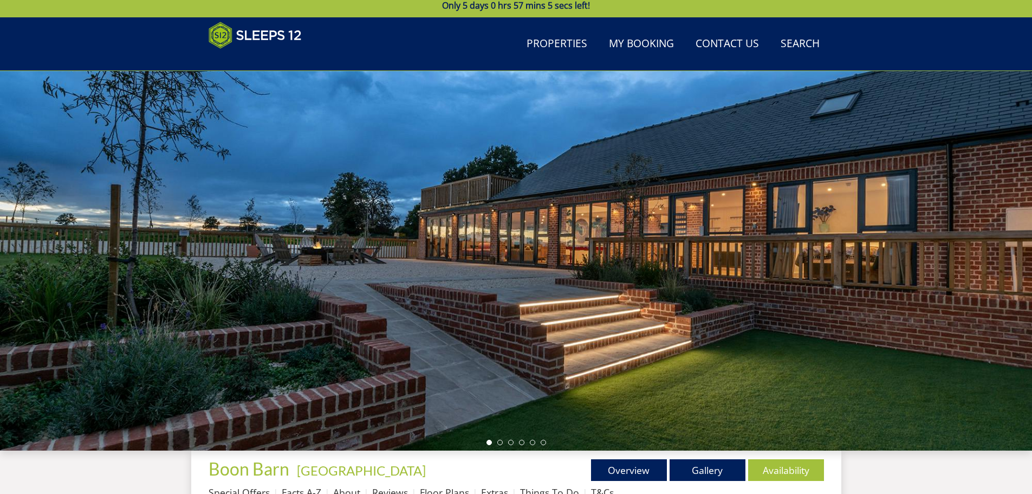
scroll to position [18, 0]
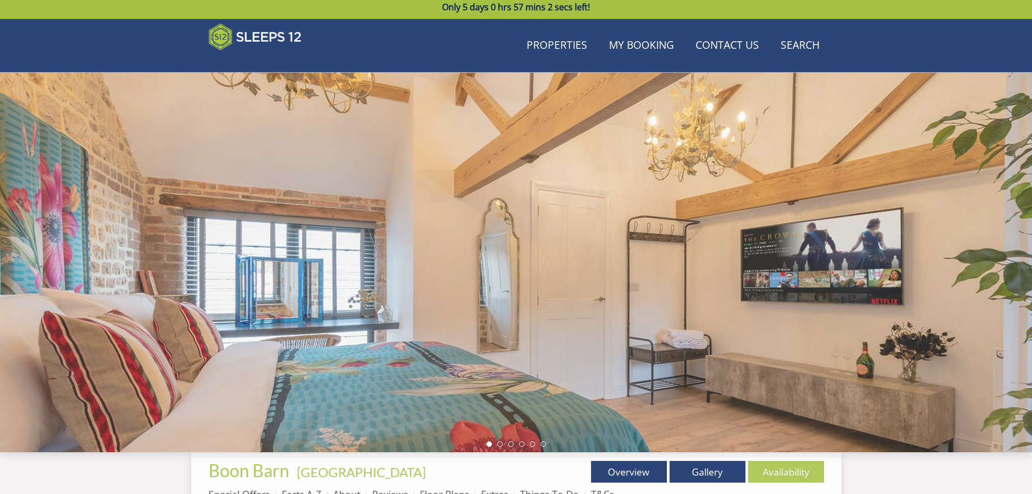
scroll to position [179, 0]
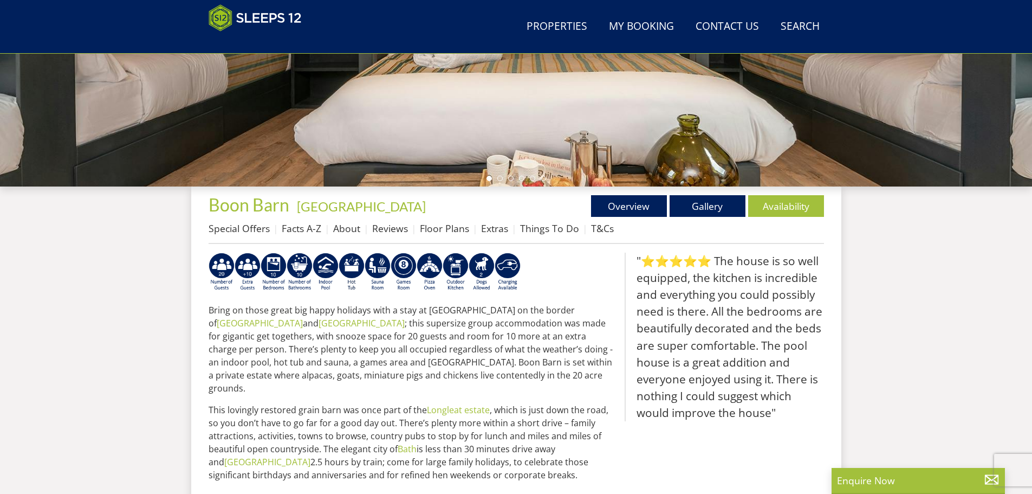
select select "27"
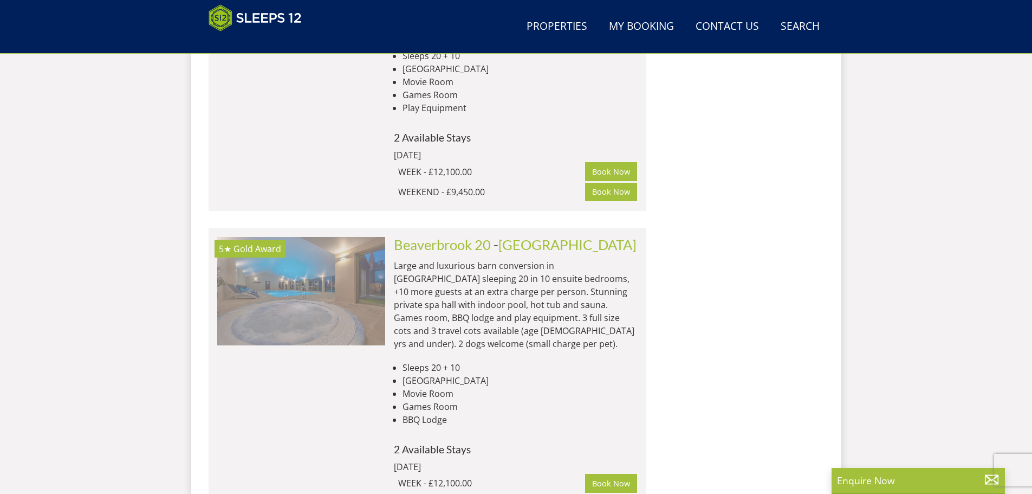
scroll to position [932, 0]
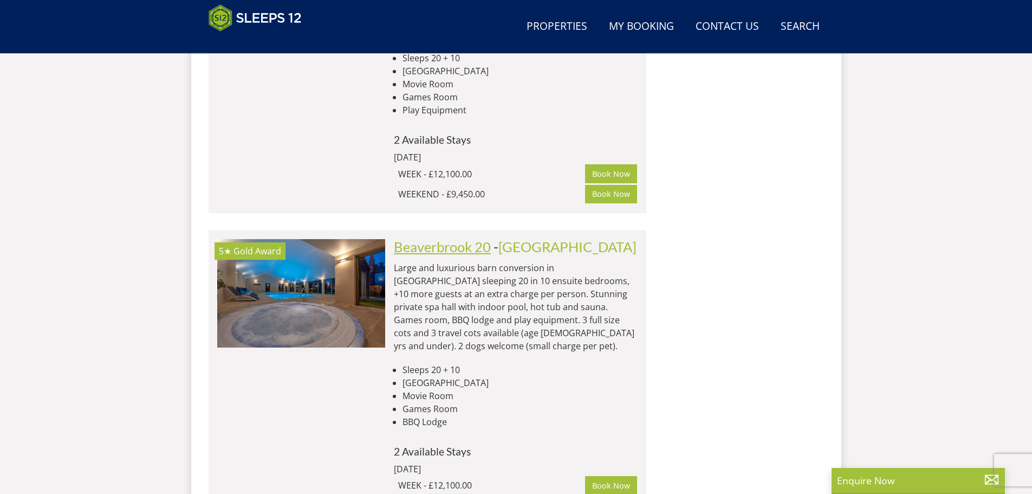
click at [425, 238] on link "Beaverbrook 20" at bounding box center [442, 246] width 97 height 16
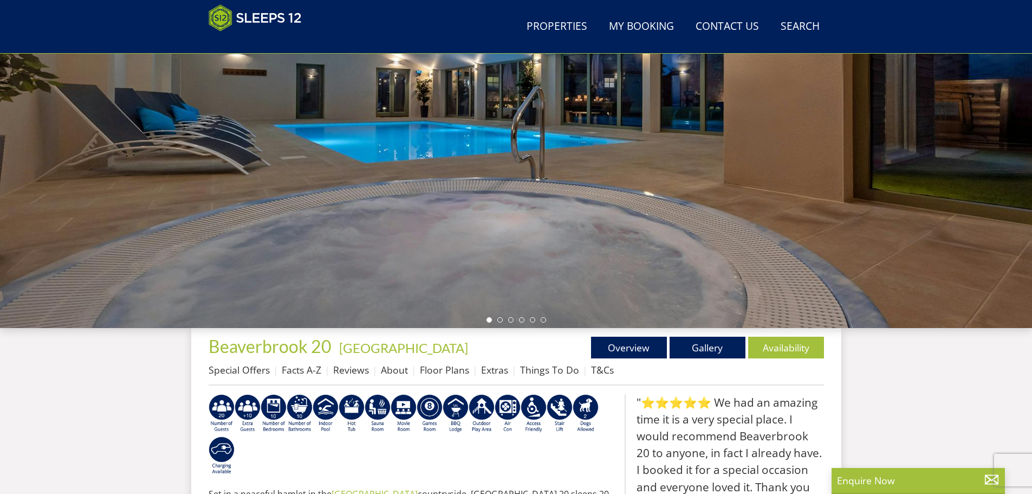
scroll to position [137, 0]
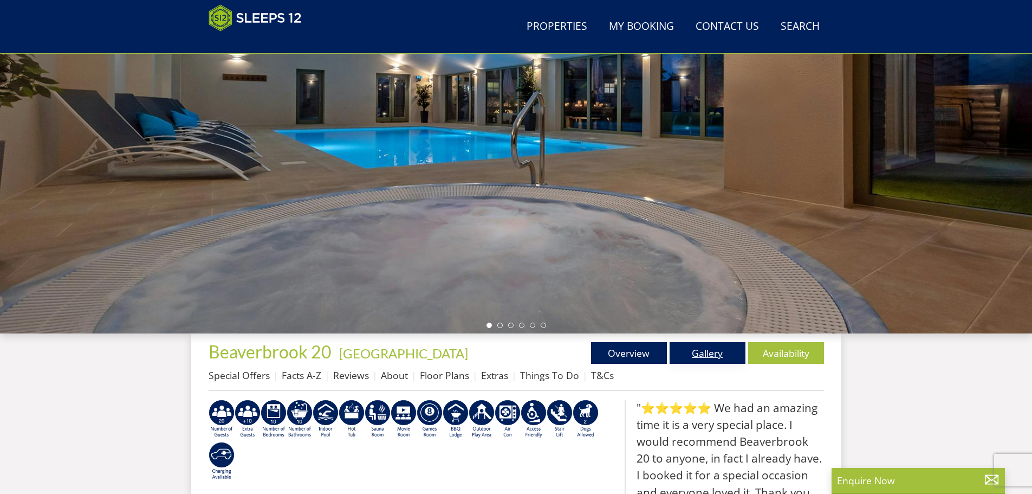
click at [703, 353] on link "Gallery" at bounding box center [708, 353] width 76 height 22
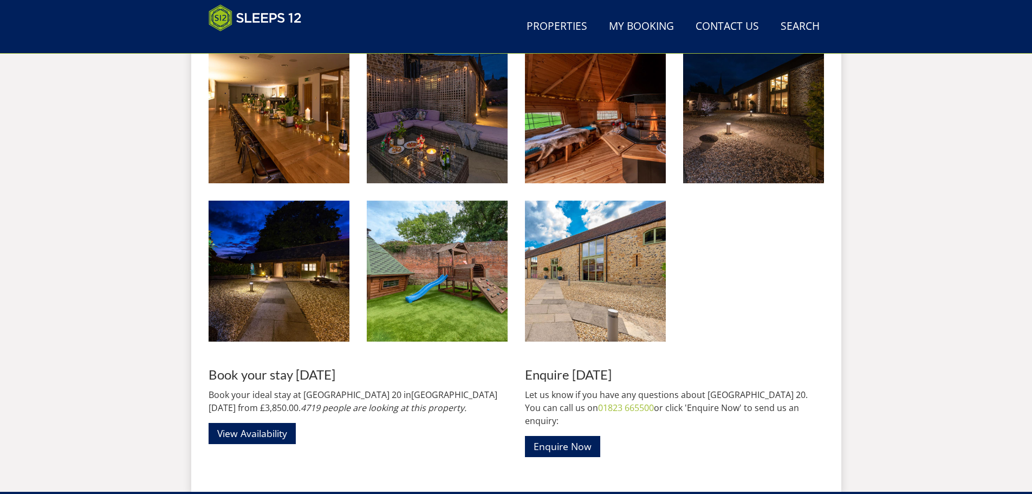
scroll to position [1541, 0]
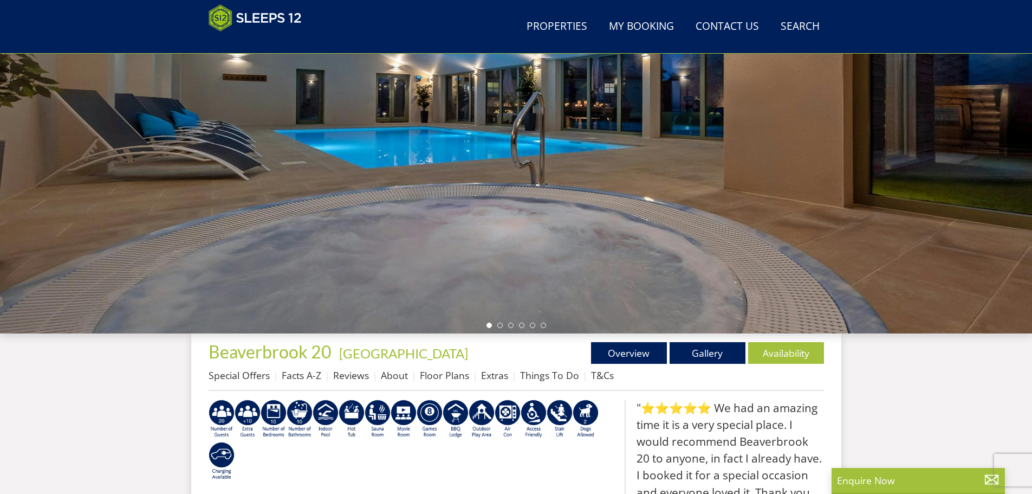
select select "27"
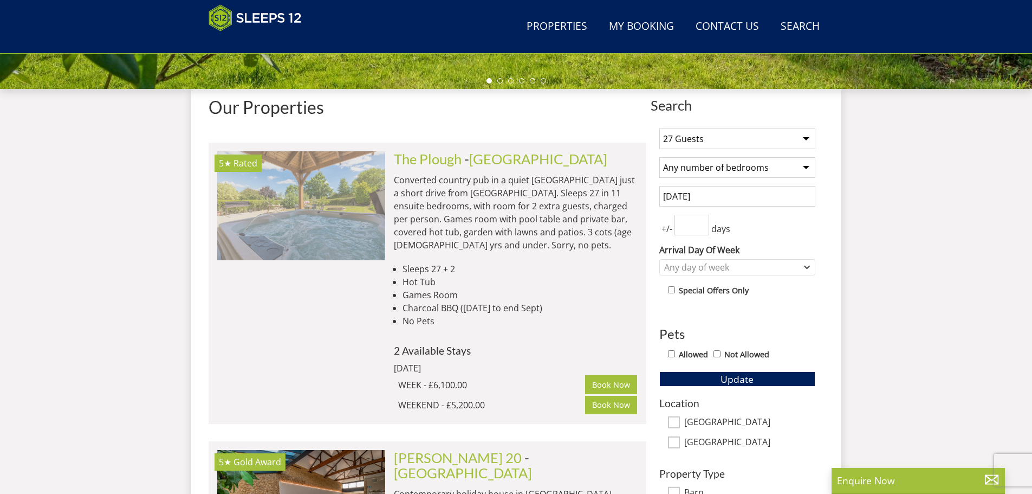
scroll to position [390, 0]
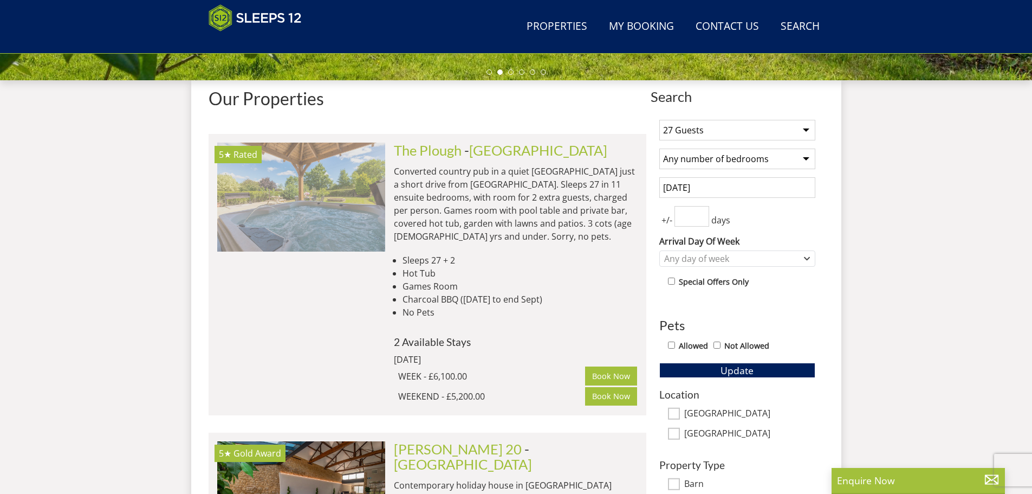
click at [317, 230] on img at bounding box center [301, 197] width 168 height 108
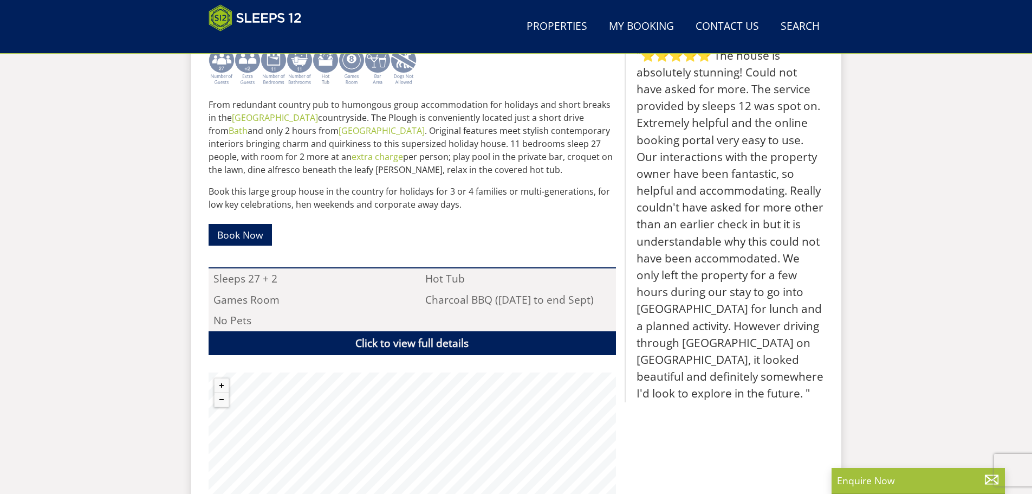
scroll to position [508, 0]
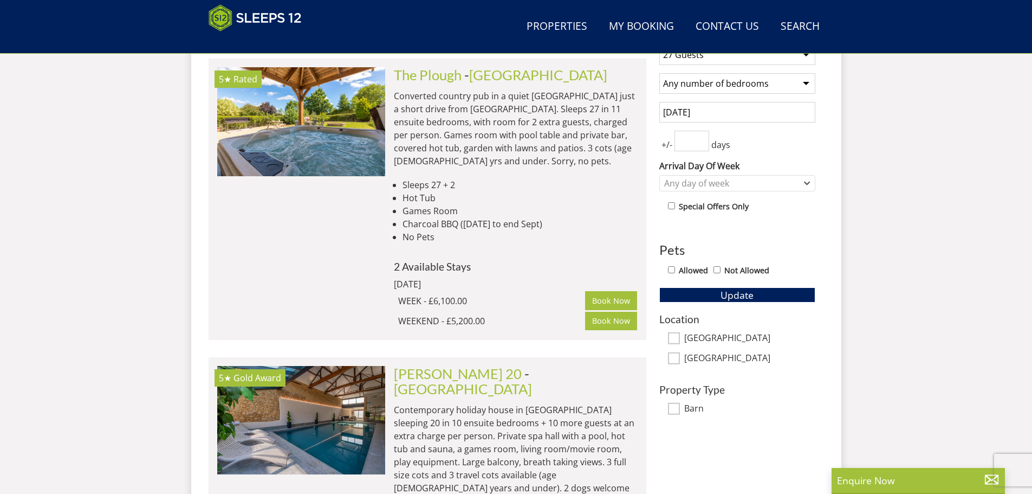
scroll to position [444, 0]
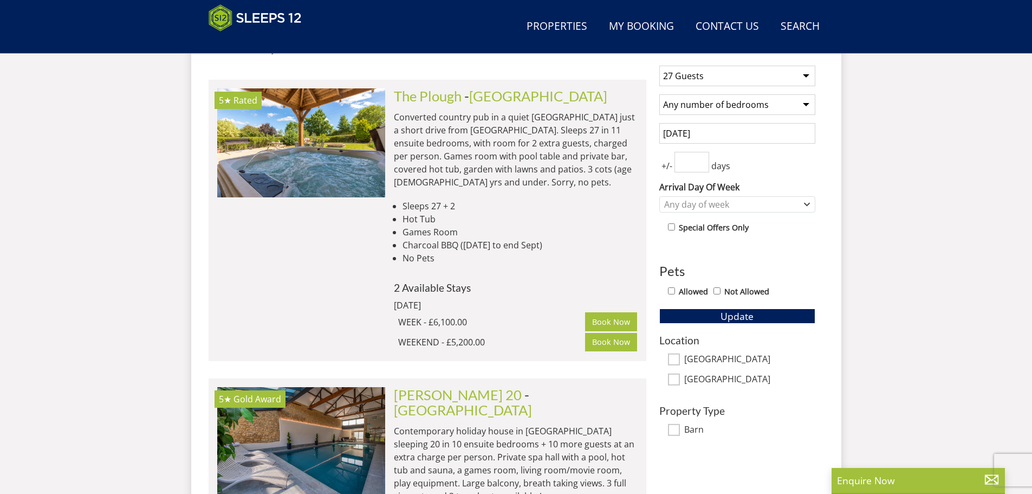
click at [748, 77] on select "1 Guest 2 Guests 3 Guests 4 Guests 5 Guests 6 Guests 7 Guests 8 Guests 9 Guests…" at bounding box center [738, 76] width 156 height 21
select select "20"
click at [660, 66] on select "1 Guest 2 Guests 3 Guests 4 Guests 5 Guests 6 Guests 7 Guests 8 Guests 9 Guests…" at bounding box center [738, 76] width 156 height 21
click at [731, 315] on span "Update" at bounding box center [737, 315] width 33 height 13
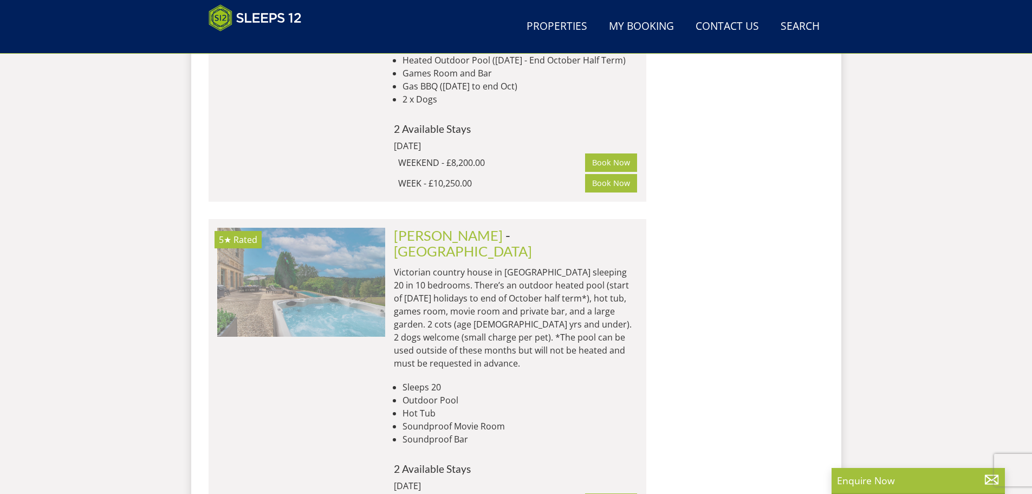
scroll to position [986, 0]
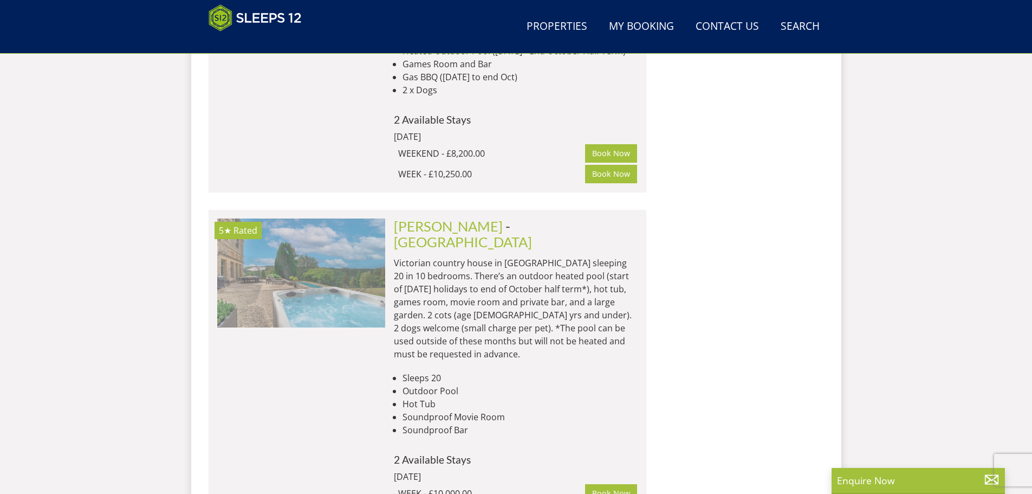
click at [380, 270] on img at bounding box center [301, 272] width 168 height 108
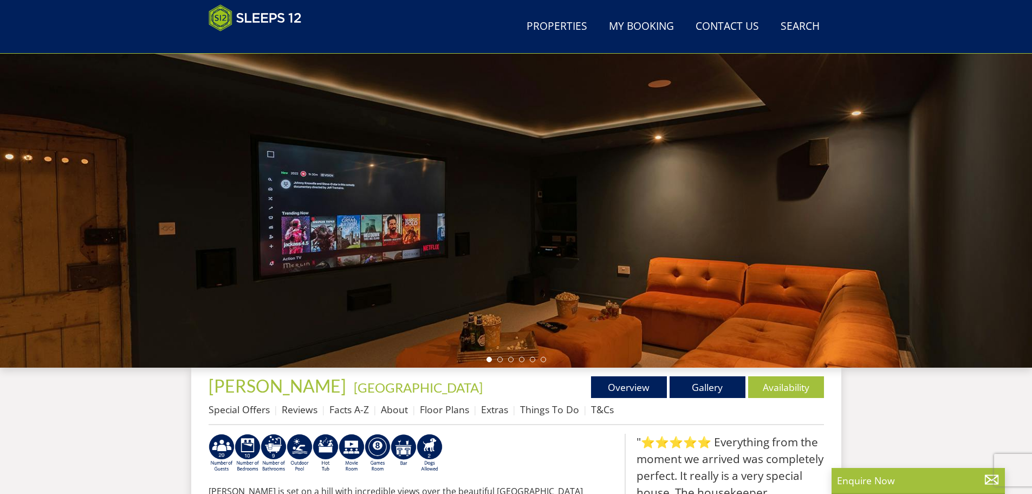
scroll to position [20, 0]
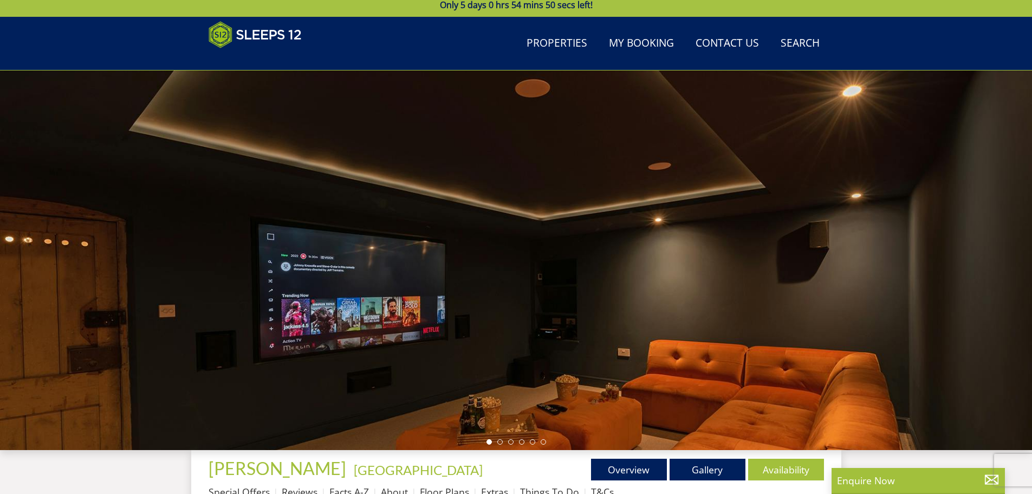
select select "20"
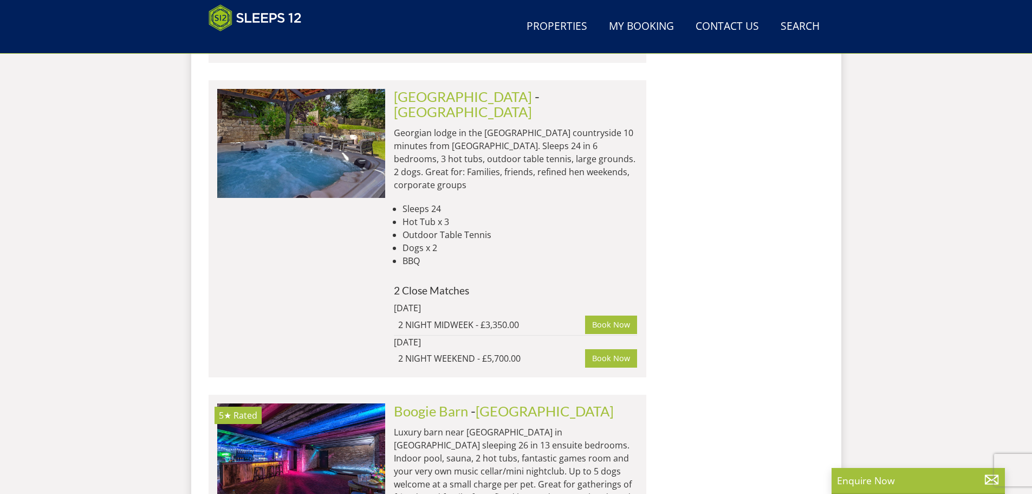
scroll to position [3642, 0]
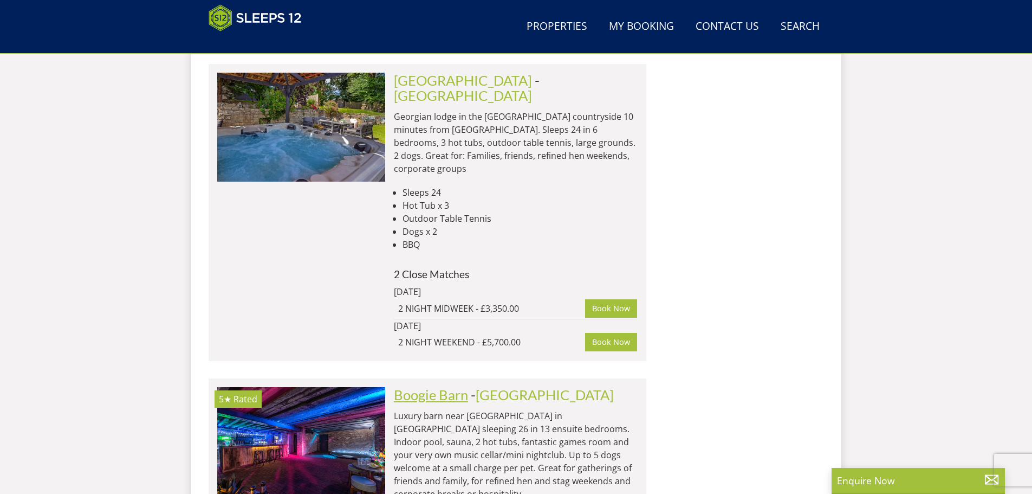
click at [438, 386] on link "Boogie Barn" at bounding box center [431, 394] width 74 height 16
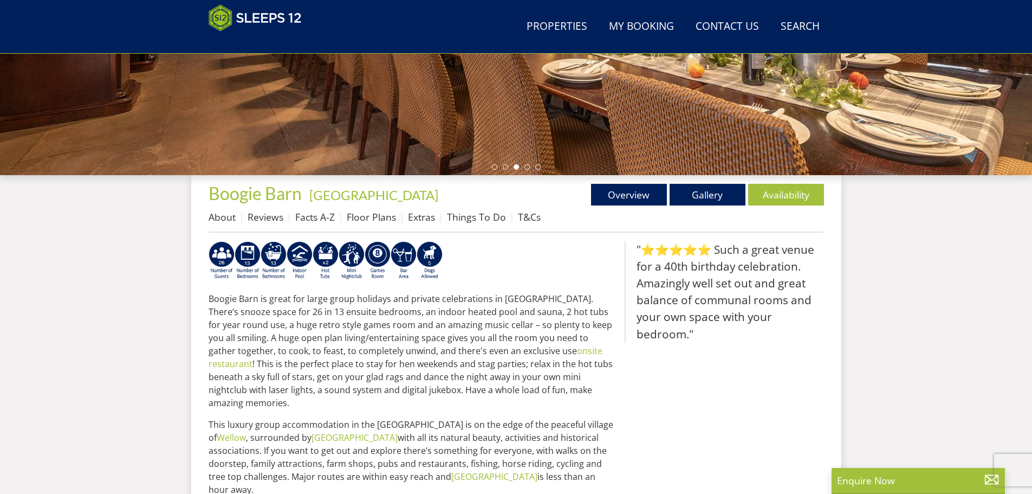
scroll to position [234, 0]
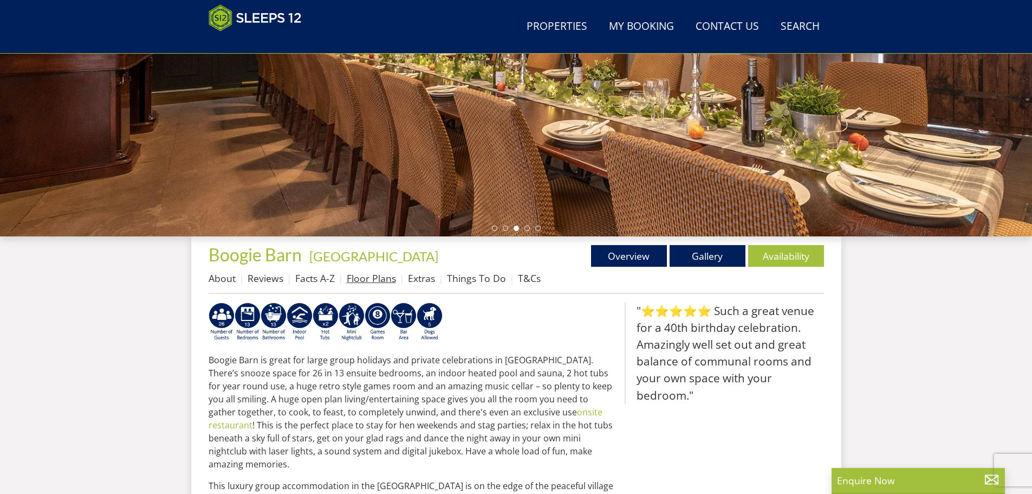
click at [359, 280] on link "Floor Plans" at bounding box center [371, 278] width 49 height 13
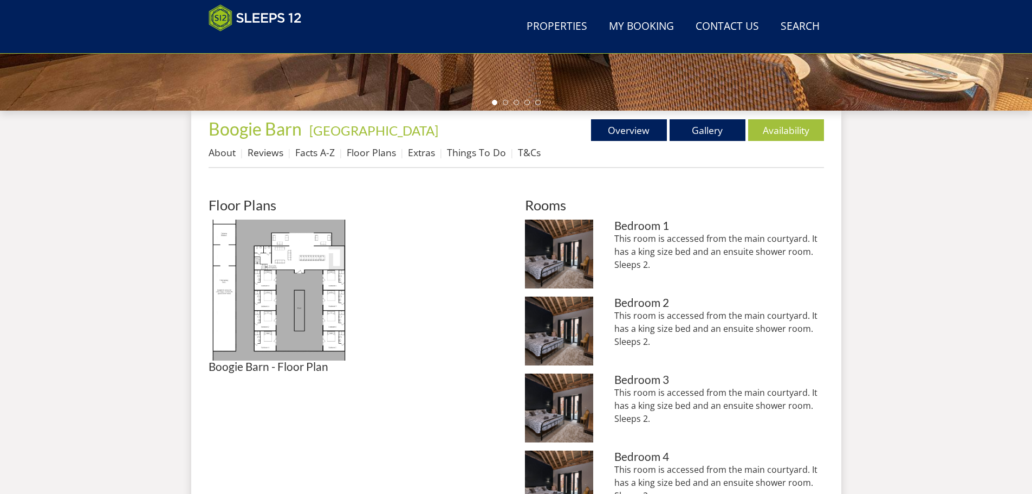
scroll to position [390, 0]
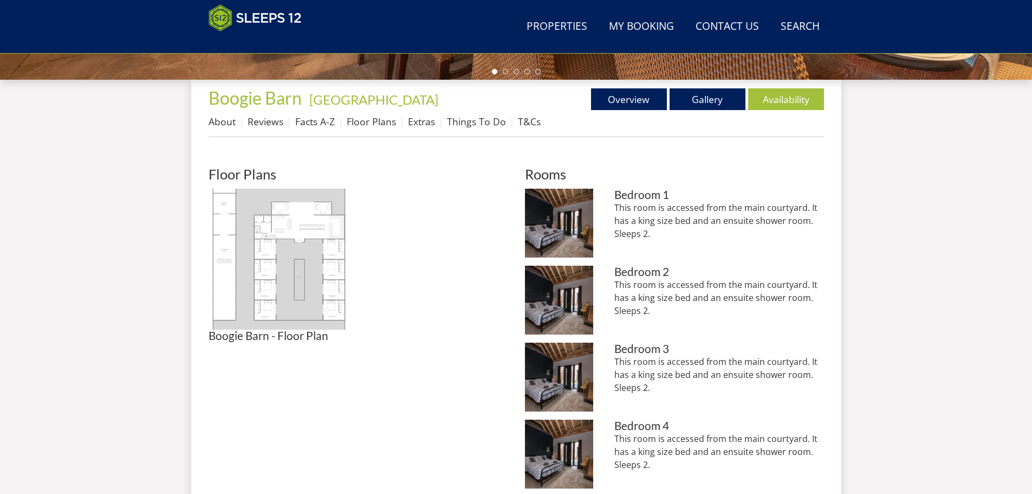
click at [303, 268] on img at bounding box center [279, 259] width 141 height 141
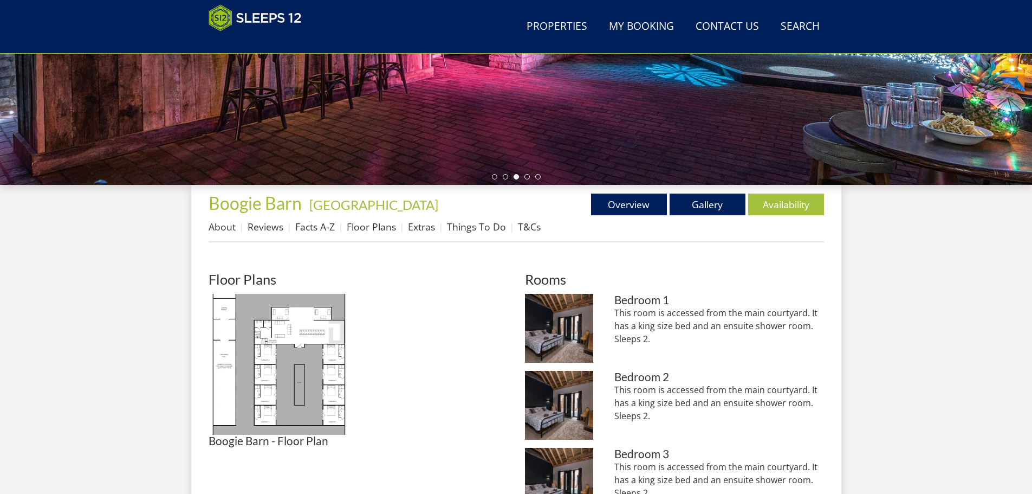
scroll to position [173, 0]
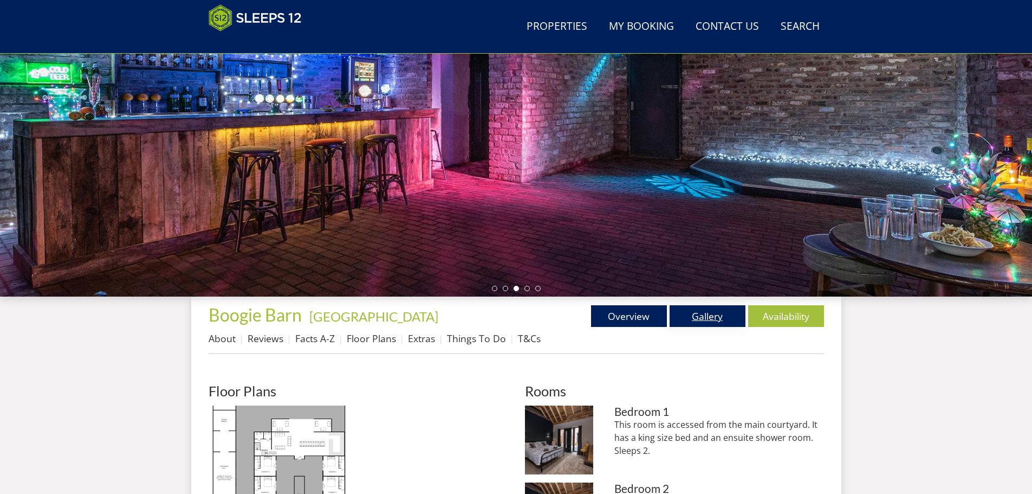
click at [698, 320] on link "Gallery" at bounding box center [708, 316] width 76 height 22
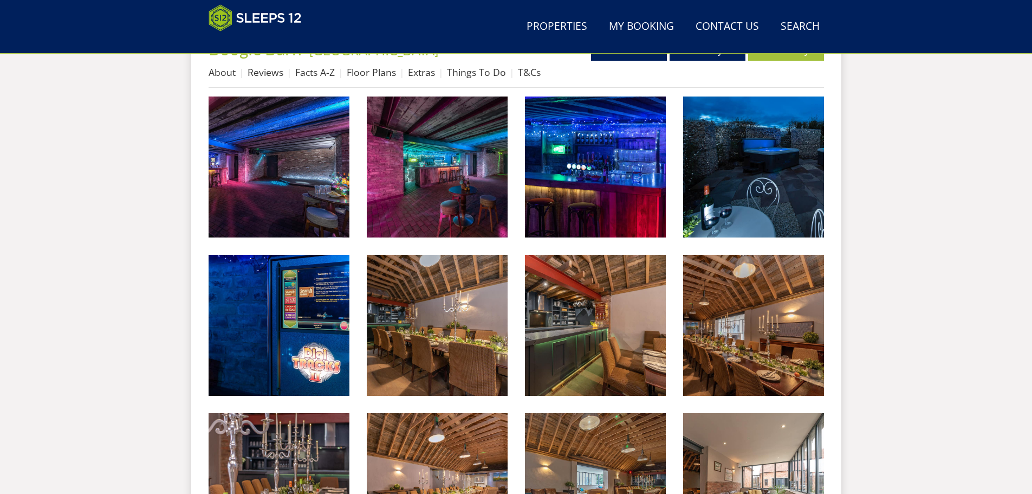
scroll to position [450, 0]
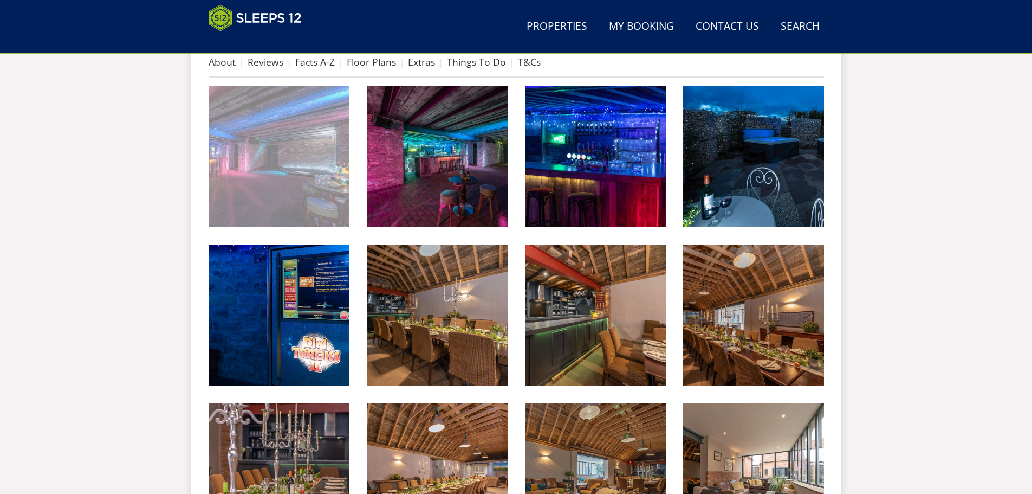
click at [300, 193] on img at bounding box center [279, 156] width 141 height 141
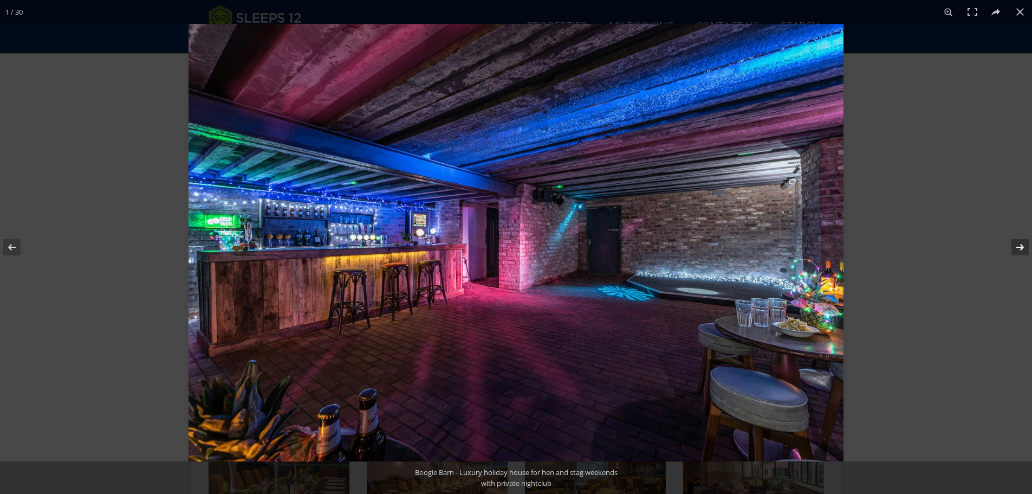
click at [1019, 244] on button at bounding box center [1014, 247] width 38 height 54
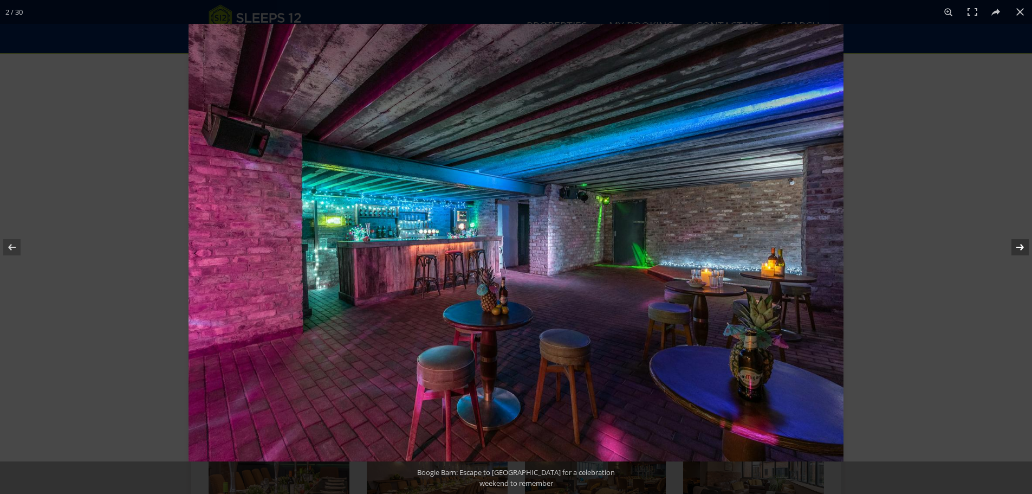
click at [1019, 244] on button at bounding box center [1014, 247] width 38 height 54
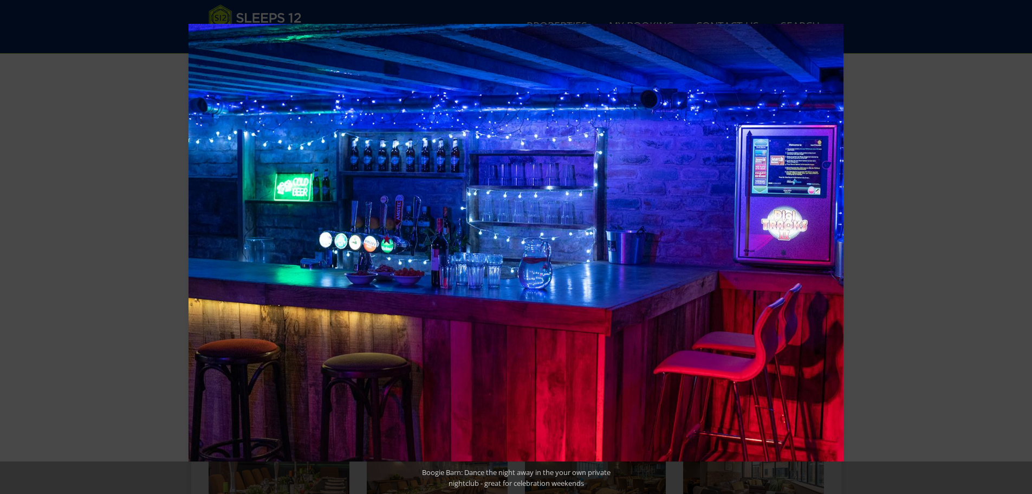
click at [1019, 244] on button at bounding box center [1014, 247] width 38 height 54
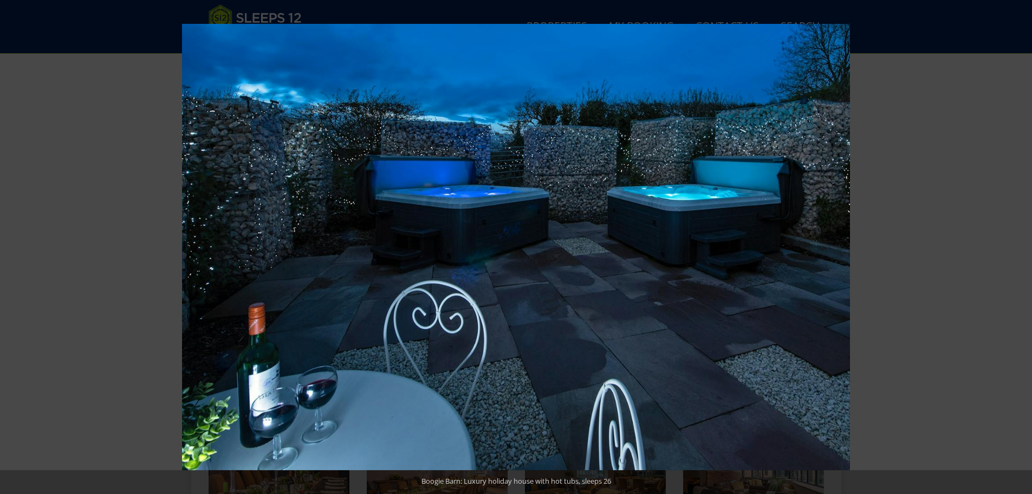
click at [1019, 244] on button at bounding box center [1014, 247] width 38 height 54
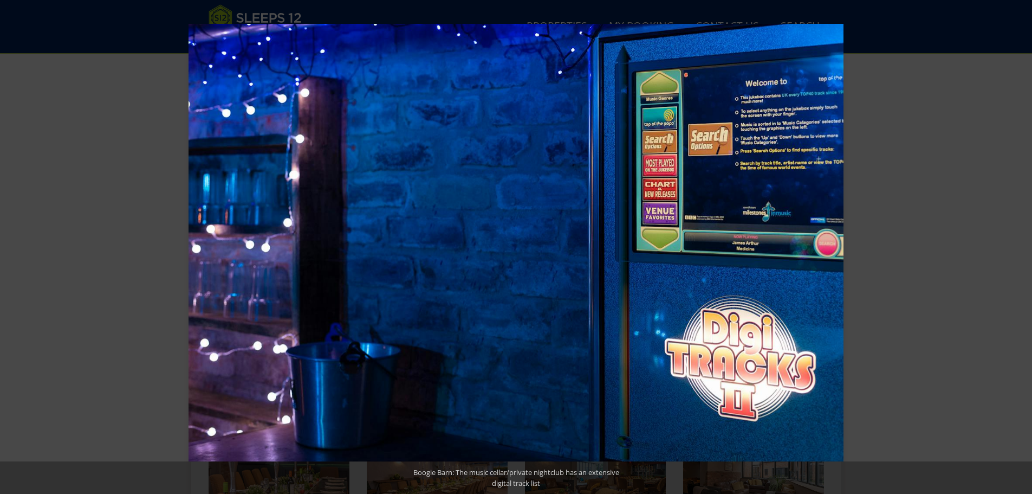
click at [1019, 244] on button at bounding box center [1014, 247] width 38 height 54
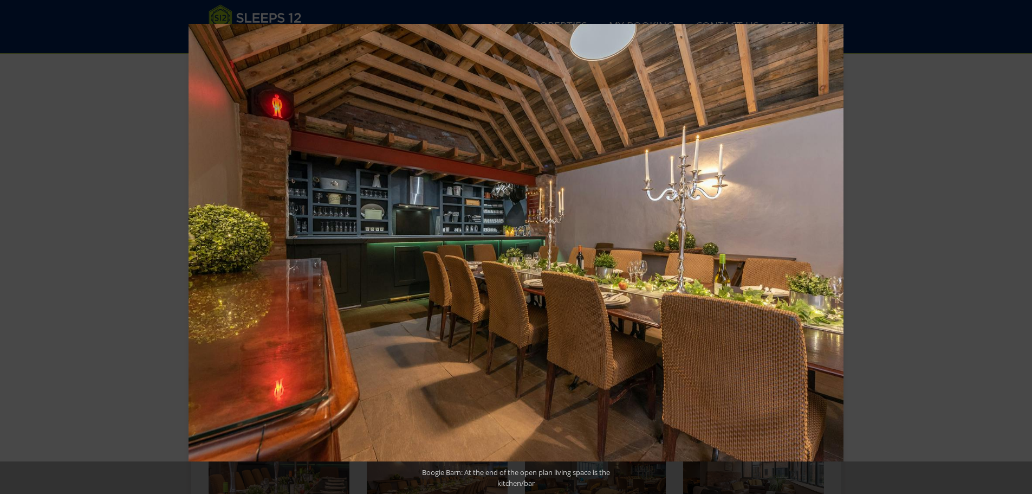
click at [1019, 244] on button at bounding box center [1014, 247] width 38 height 54
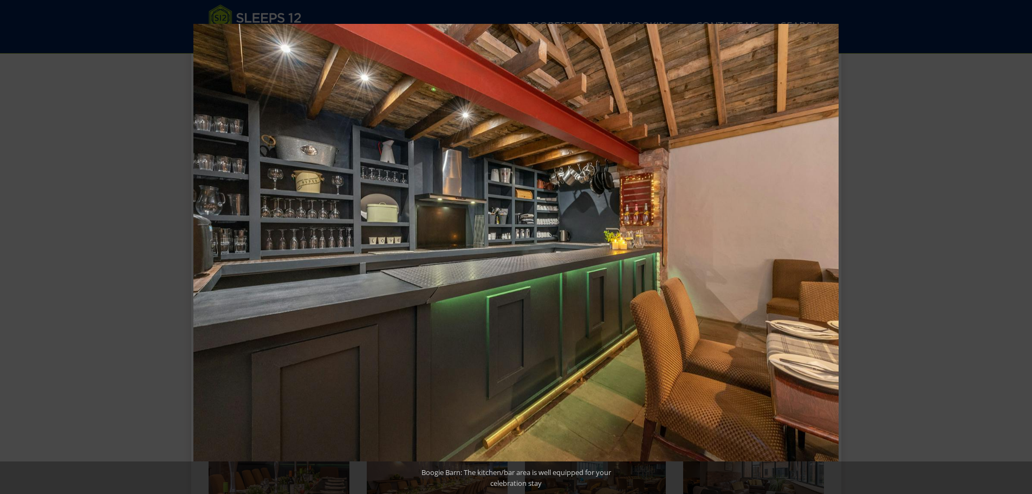
click at [1019, 244] on button at bounding box center [1014, 247] width 38 height 54
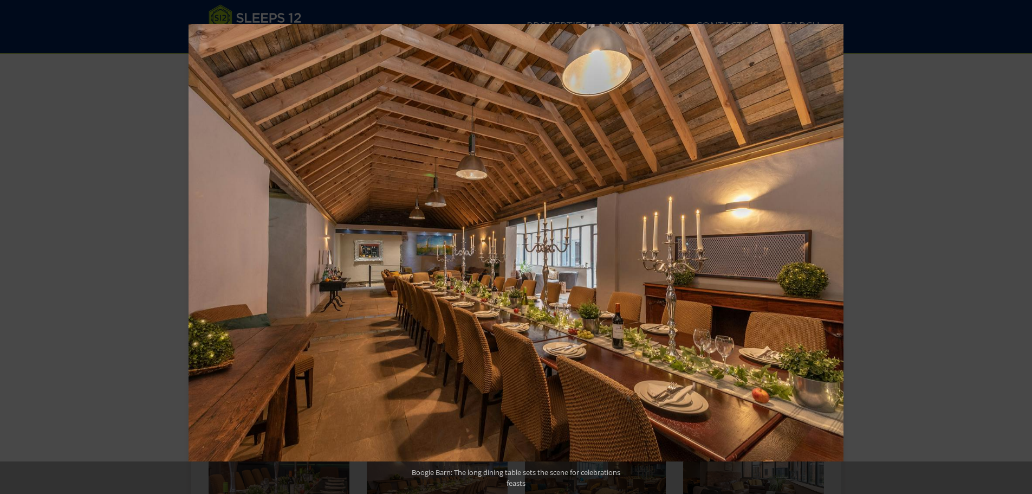
click at [1019, 244] on button at bounding box center [1014, 247] width 38 height 54
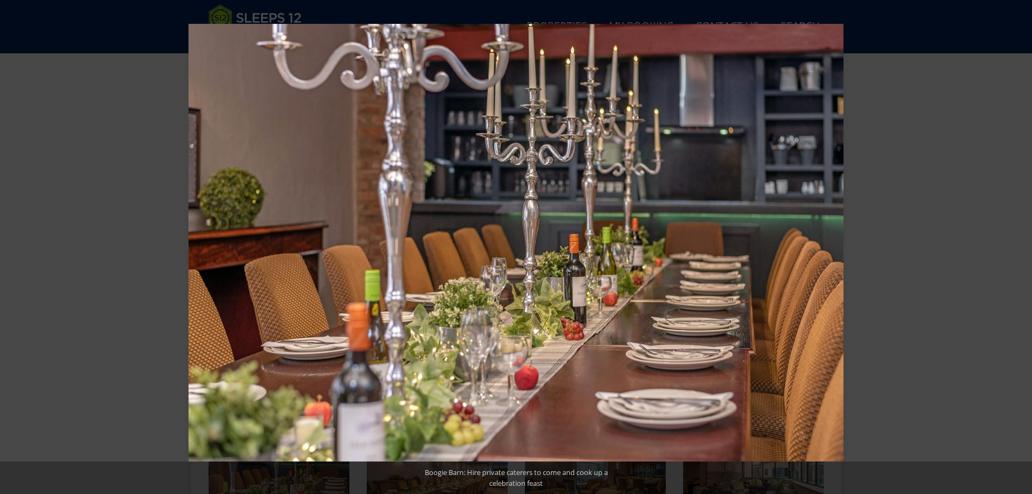
click at [1019, 244] on button at bounding box center [1014, 247] width 38 height 54
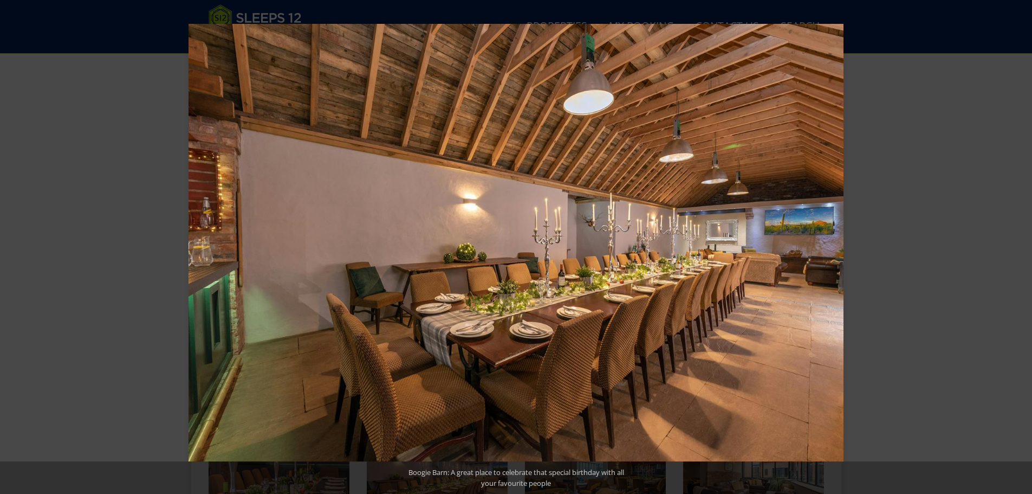
click at [1019, 244] on button at bounding box center [1014, 247] width 38 height 54
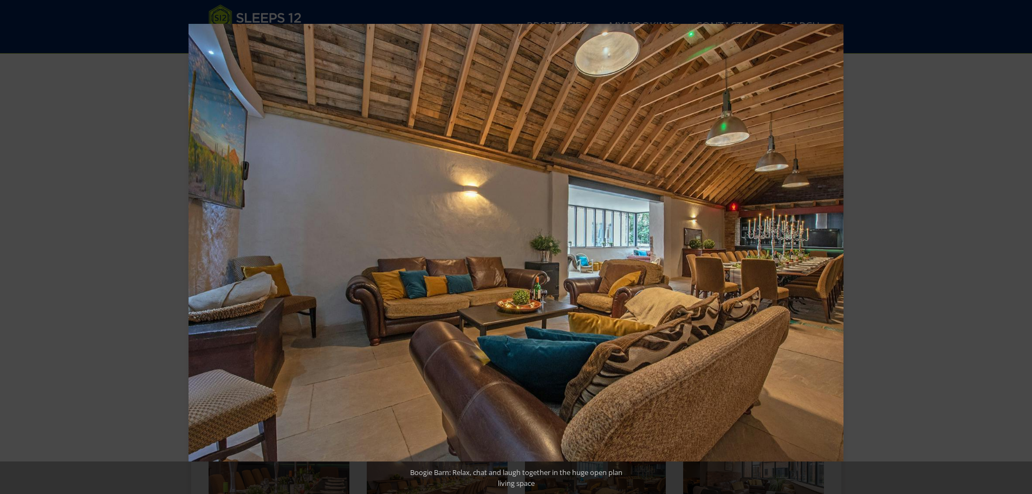
click at [1019, 244] on button at bounding box center [1014, 247] width 38 height 54
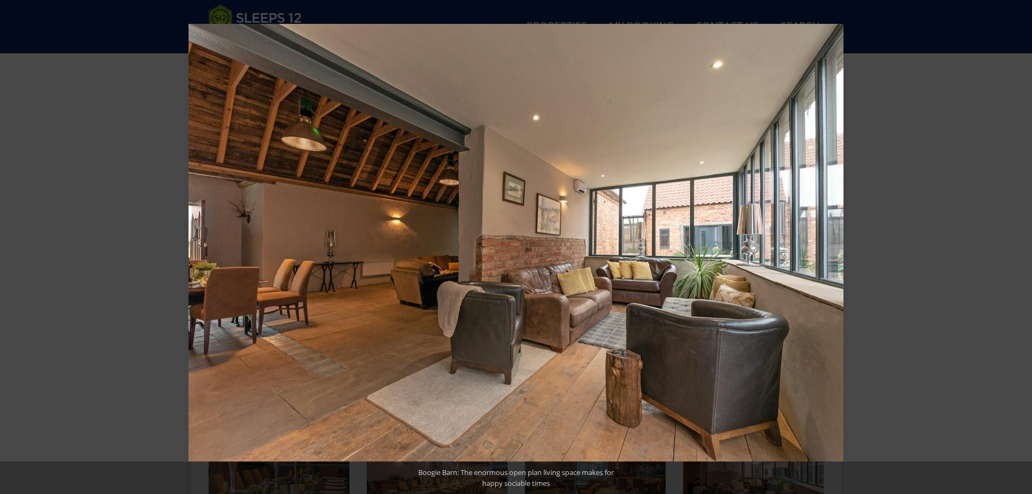
click at [1019, 244] on button at bounding box center [1014, 247] width 38 height 54
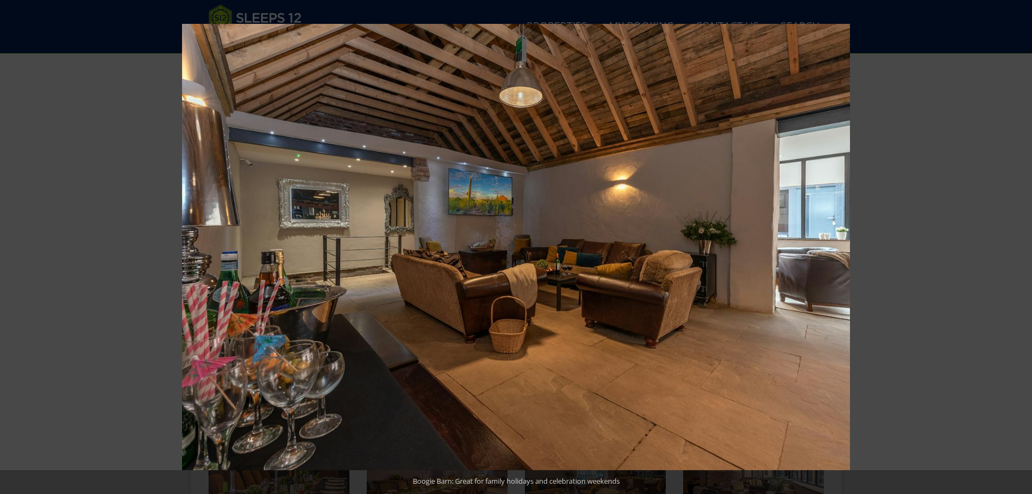
click at [1019, 244] on button at bounding box center [1014, 247] width 38 height 54
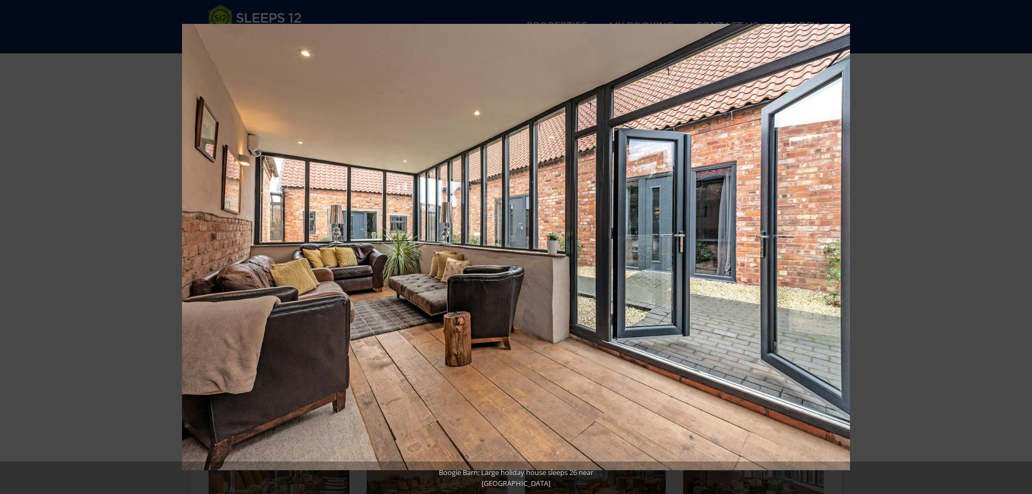
click at [1019, 244] on button at bounding box center [1014, 247] width 38 height 54
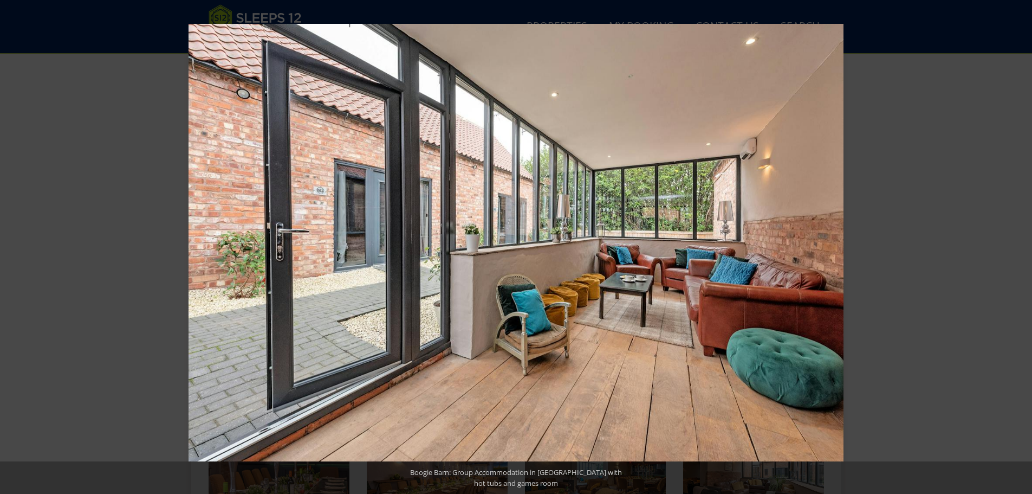
click at [1019, 244] on button at bounding box center [1014, 247] width 38 height 54
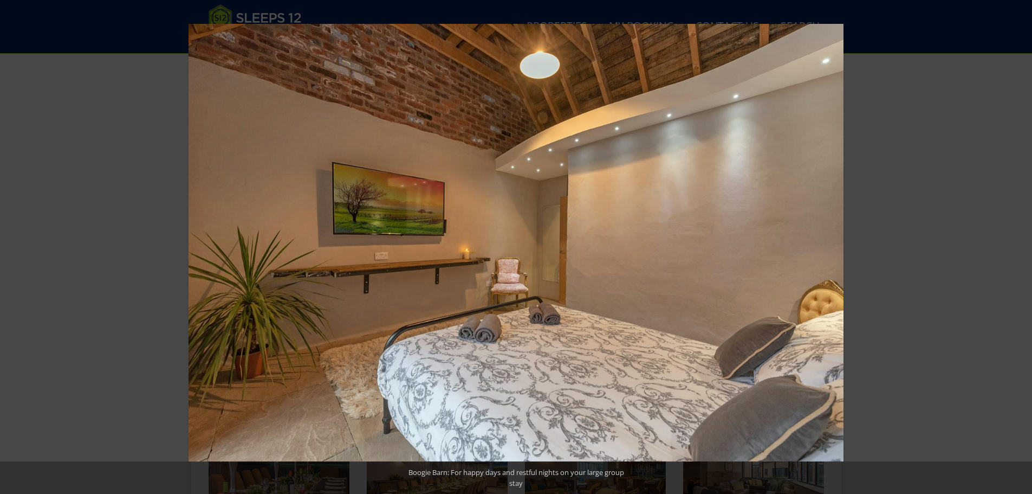
click at [1019, 244] on button at bounding box center [1014, 247] width 38 height 54
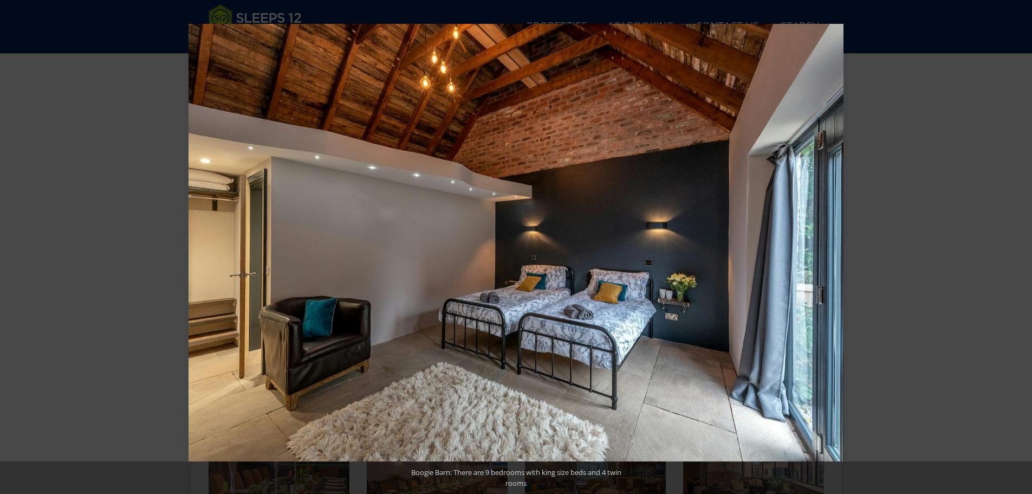
click at [1019, 244] on button at bounding box center [1014, 247] width 38 height 54
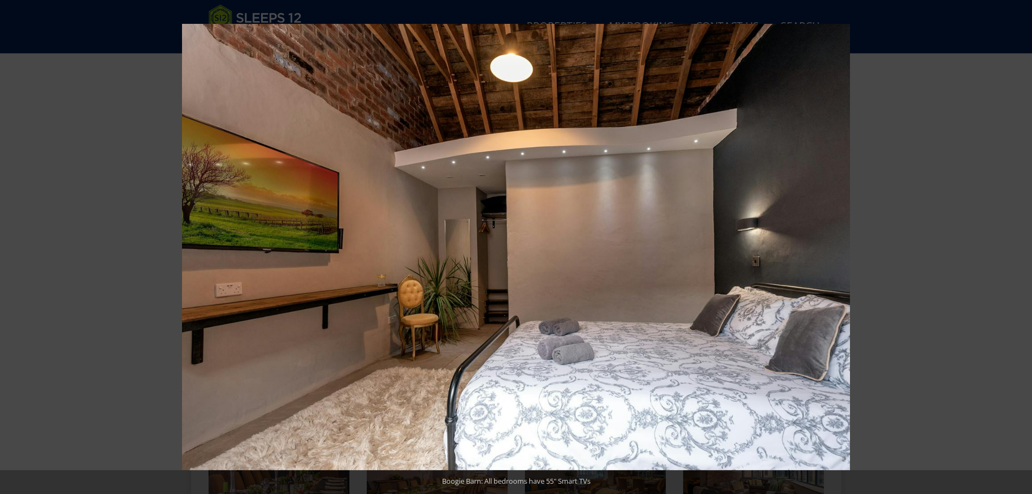
click at [1019, 244] on button at bounding box center [1014, 247] width 38 height 54
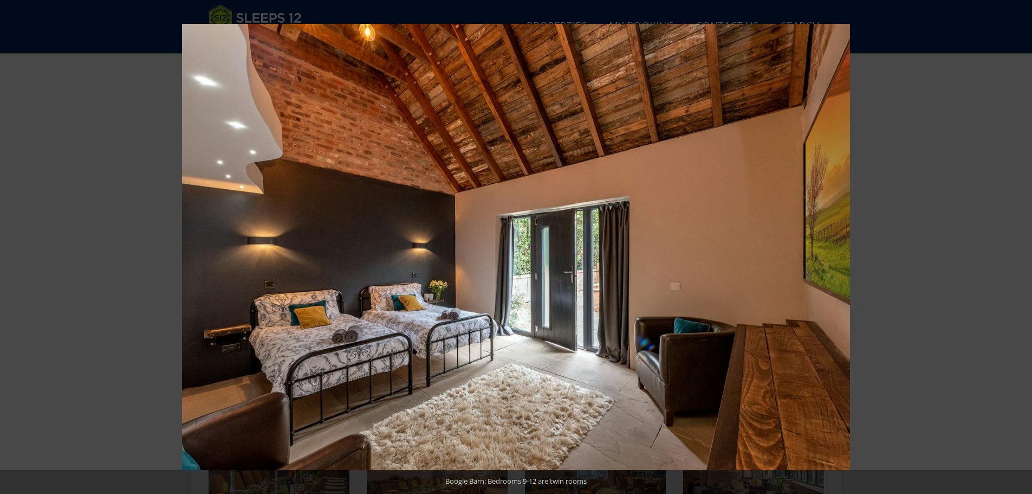
click at [1019, 244] on button at bounding box center [1014, 247] width 38 height 54
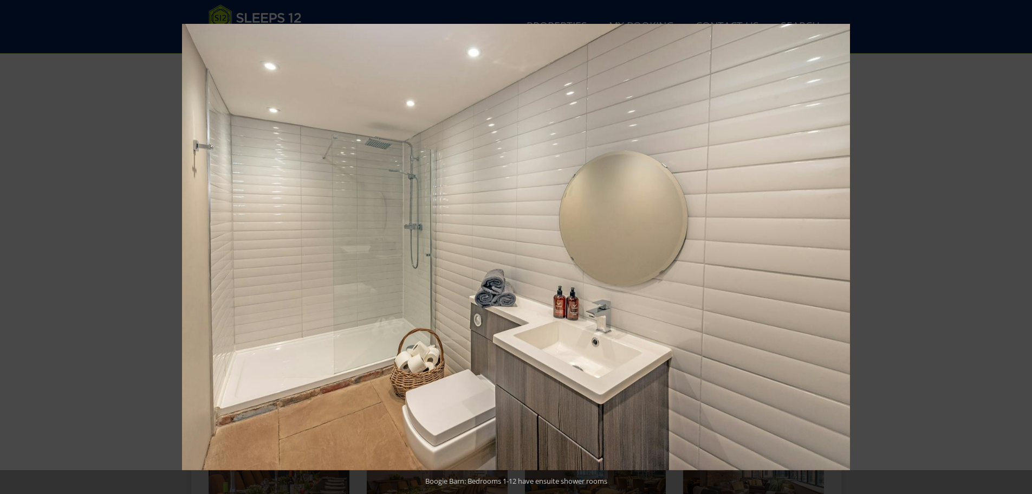
click at [1019, 244] on button at bounding box center [1014, 247] width 38 height 54
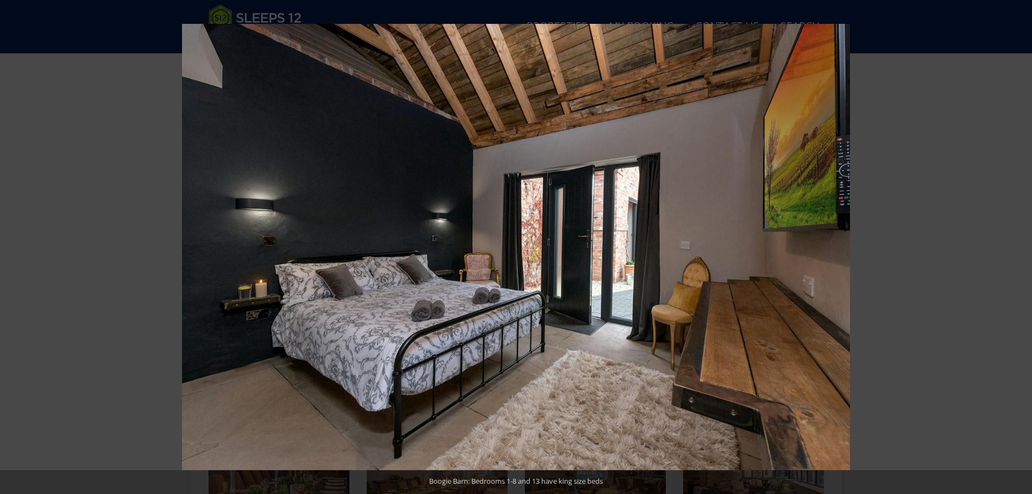
click at [1019, 244] on button at bounding box center [1014, 247] width 38 height 54
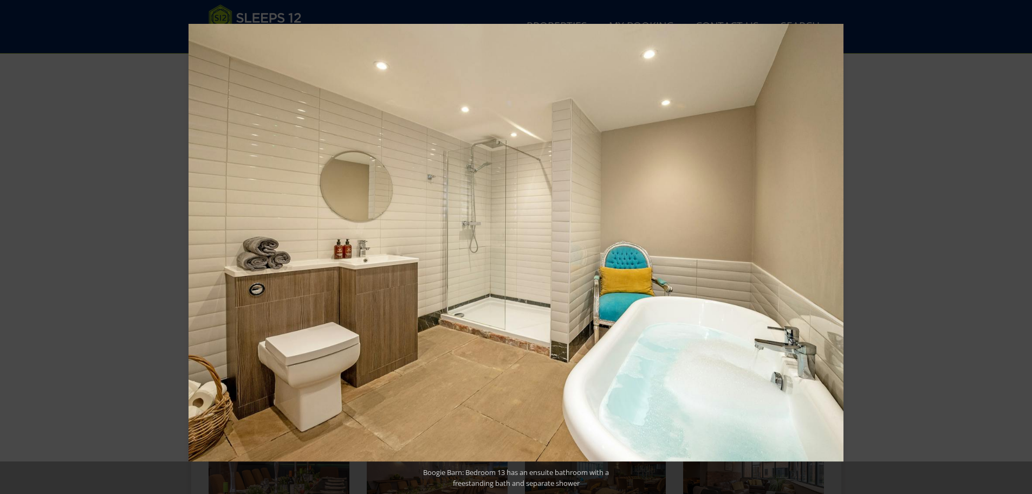
click at [1019, 244] on button at bounding box center [1014, 247] width 38 height 54
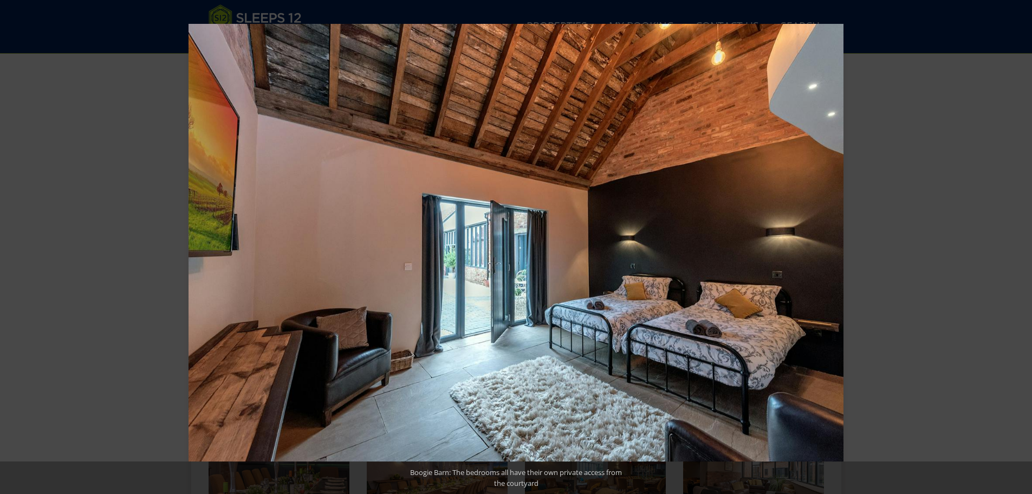
click at [1019, 244] on button at bounding box center [1014, 247] width 38 height 54
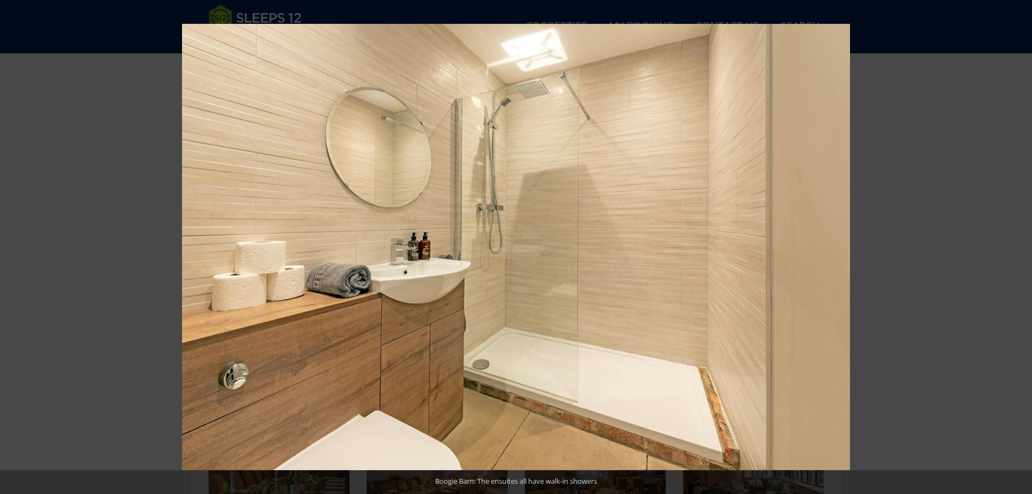
click at [1019, 244] on button at bounding box center [1014, 247] width 38 height 54
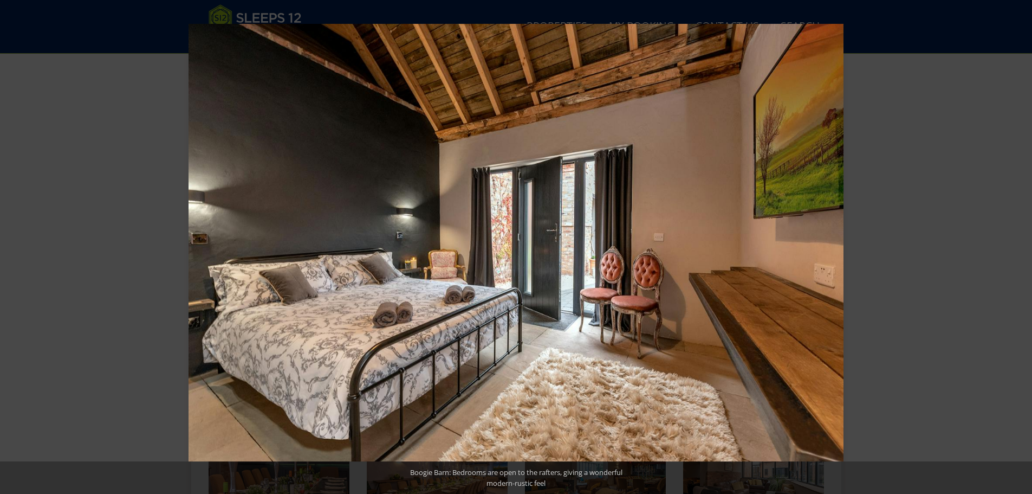
click at [1019, 244] on button at bounding box center [1014, 247] width 38 height 54
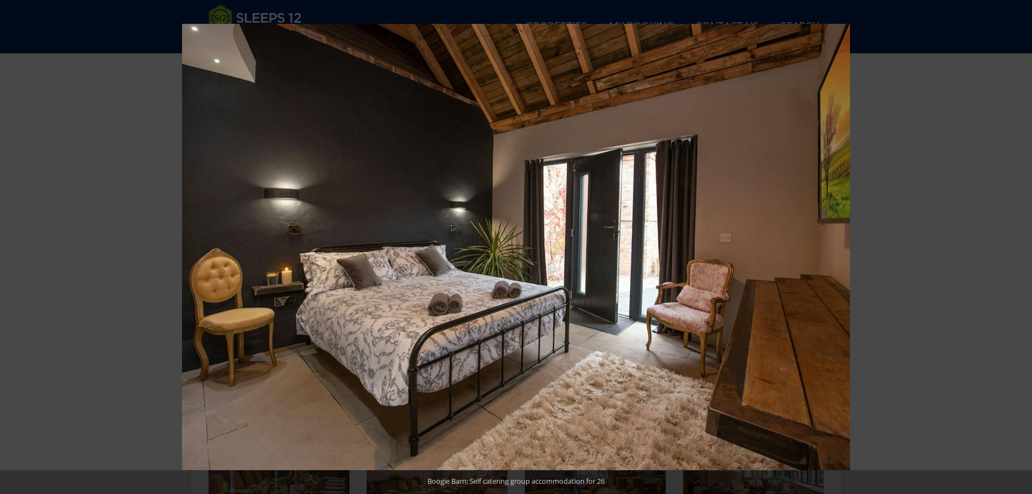
click at [1019, 244] on button at bounding box center [1014, 247] width 38 height 54
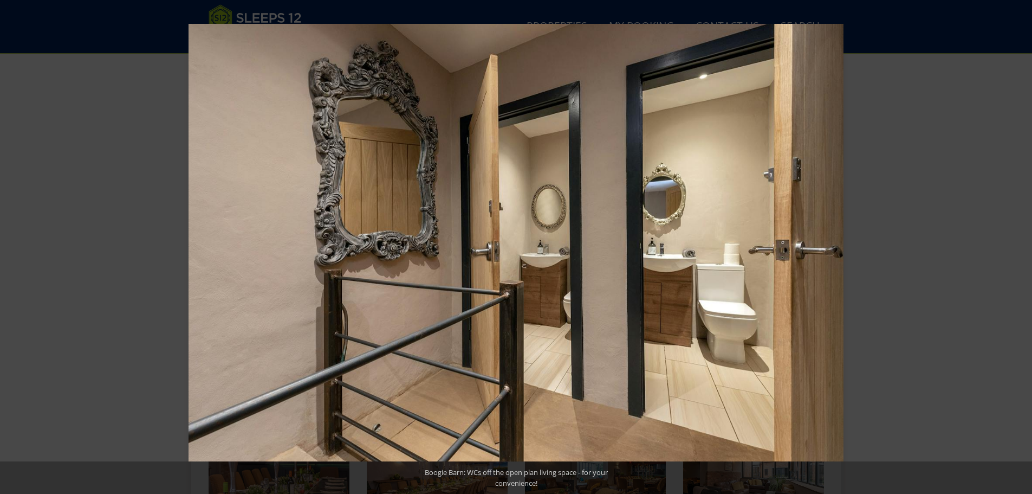
click at [1019, 244] on button at bounding box center [1014, 247] width 38 height 54
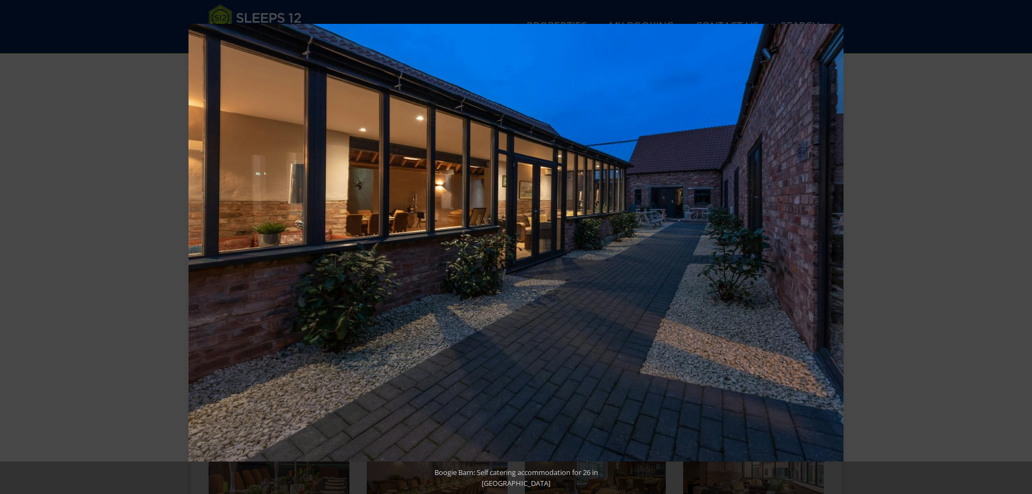
click at [1019, 244] on button at bounding box center [1014, 247] width 38 height 54
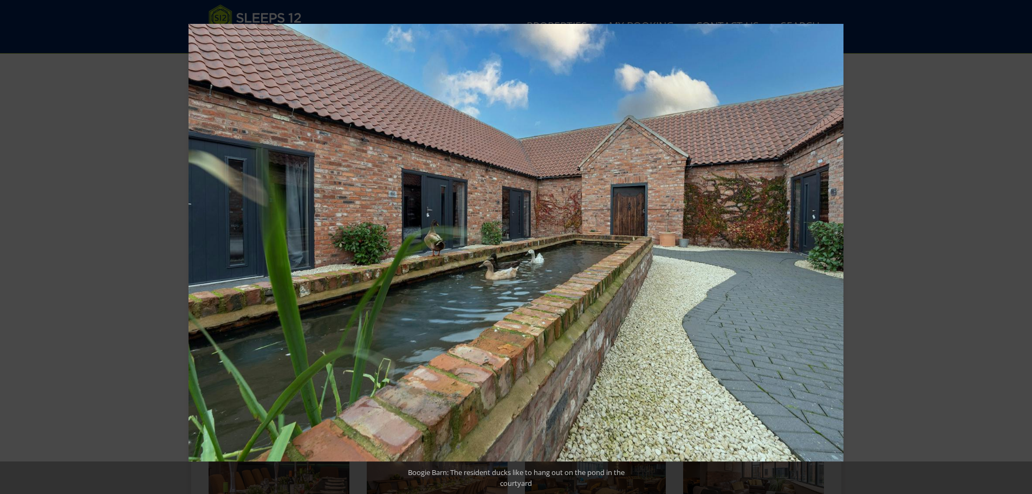
click at [1019, 244] on button at bounding box center [1014, 247] width 38 height 54
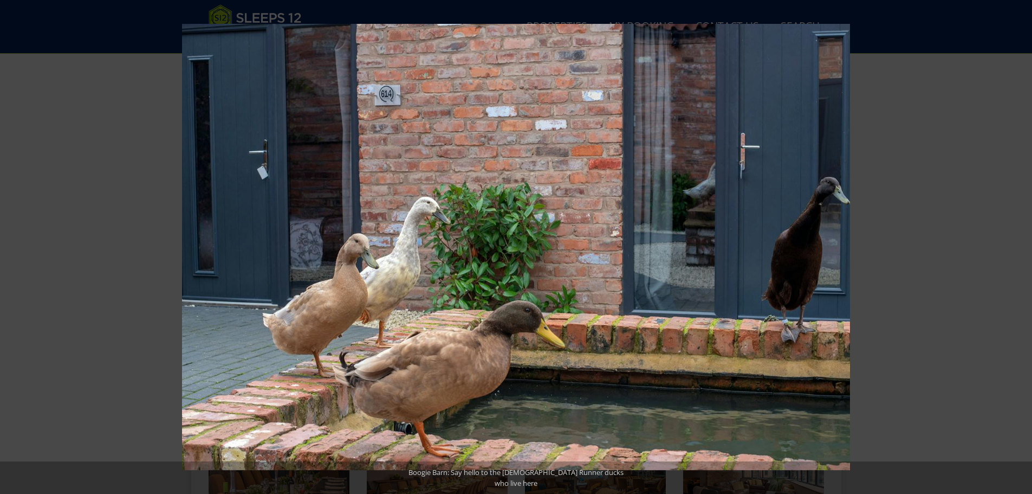
click at [1019, 244] on button at bounding box center [1014, 247] width 38 height 54
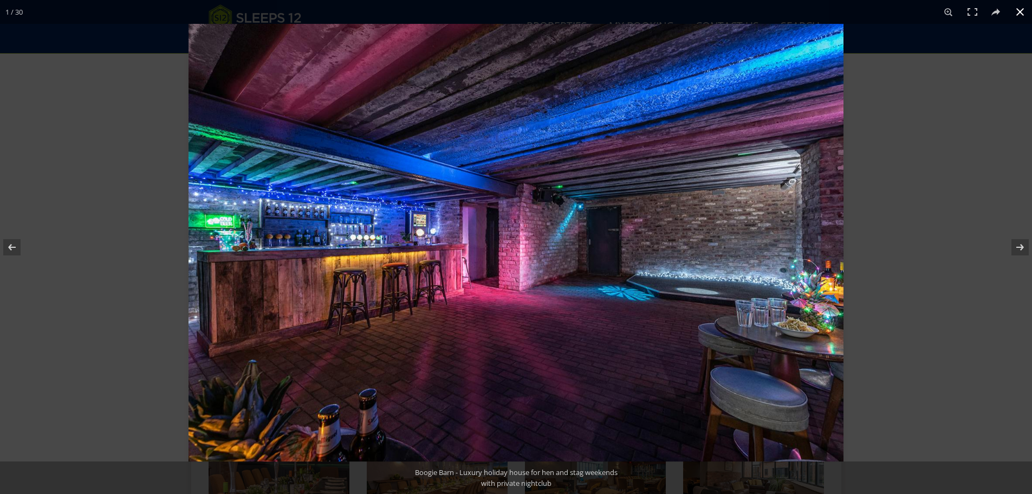
click at [1022, 15] on button at bounding box center [1021, 12] width 24 height 24
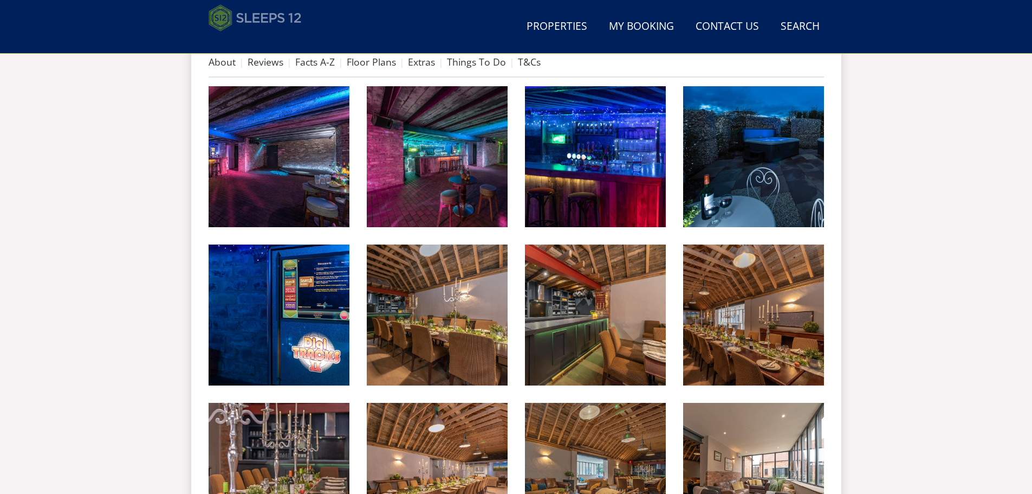
click at [263, 15] on img at bounding box center [255, 17] width 93 height 27
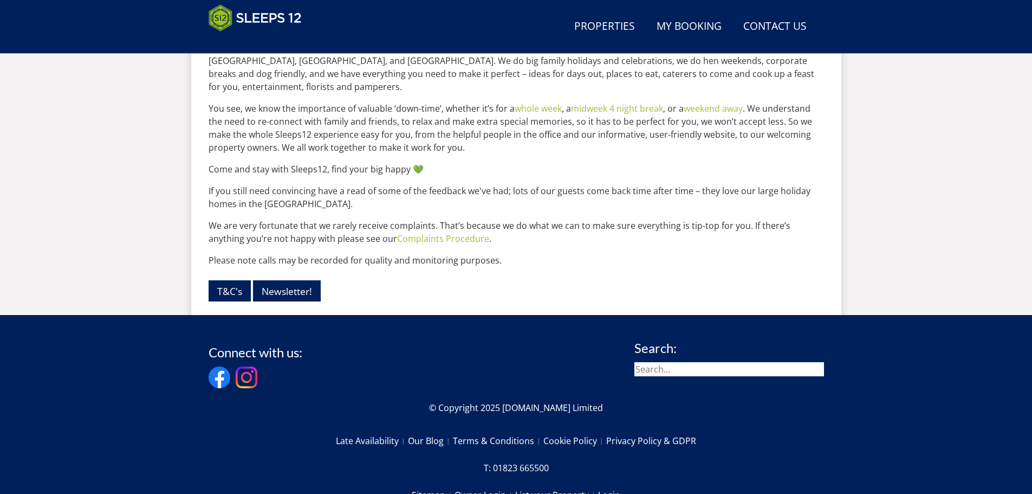
scroll to position [1202, 0]
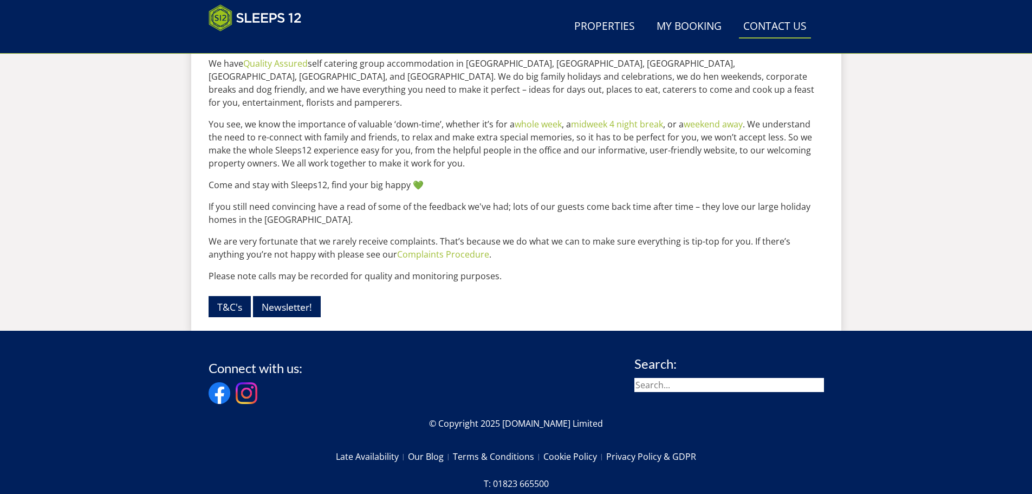
click at [771, 25] on link "Contact Us 01823 665500" at bounding box center [775, 27] width 72 height 24
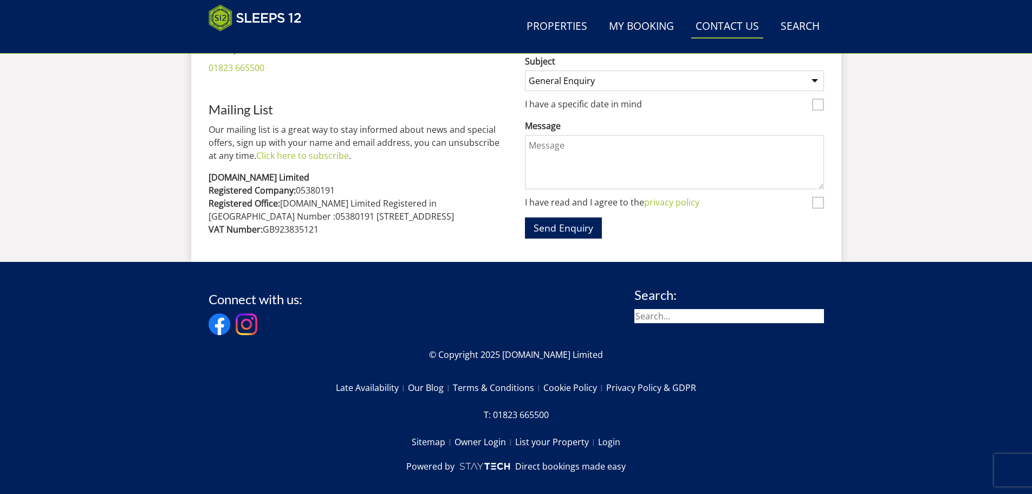
scroll to position [670, 0]
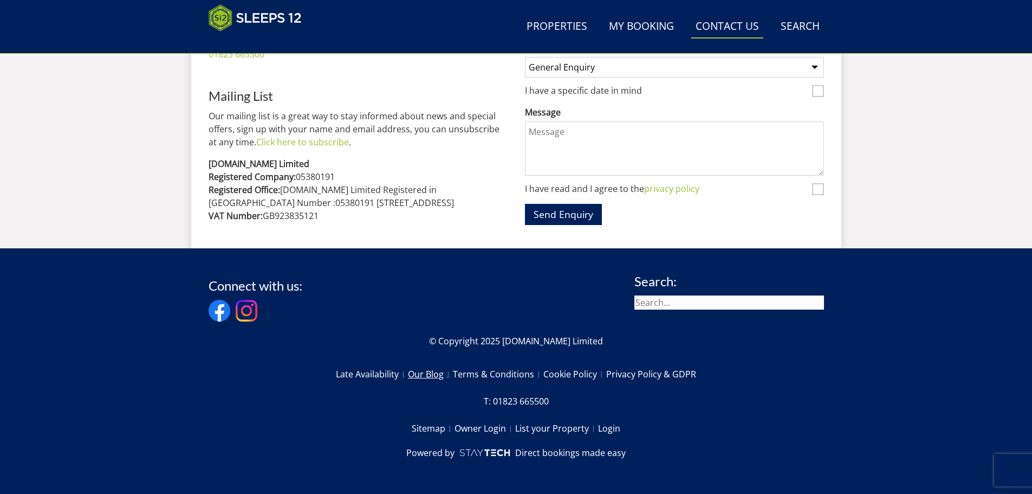
click at [423, 374] on link "Our Blog" at bounding box center [430, 374] width 45 height 18
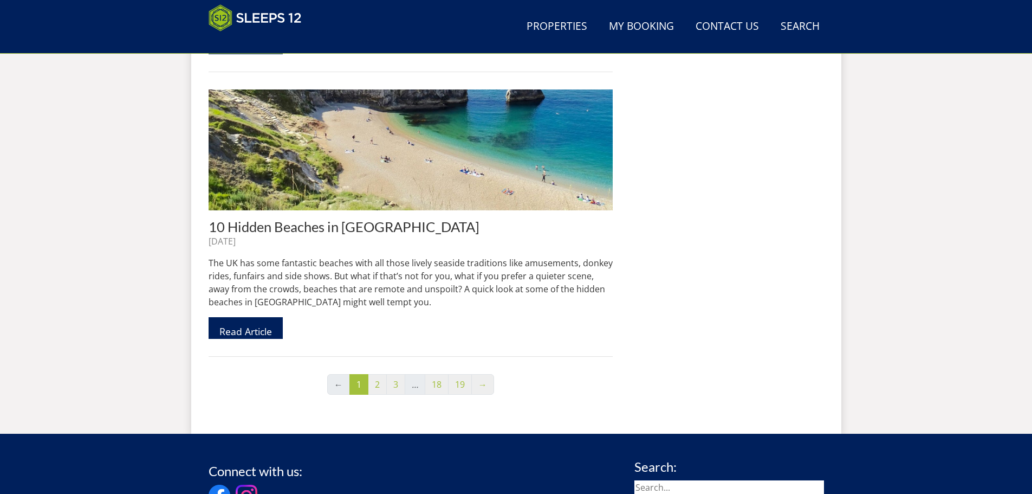
scroll to position [3102, 0]
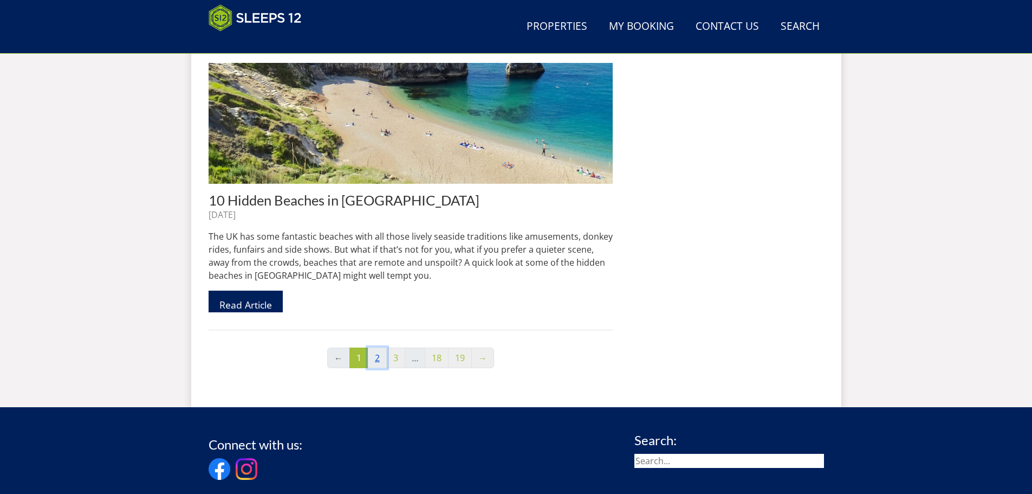
click at [375, 347] on link "2" at bounding box center [377, 357] width 19 height 21
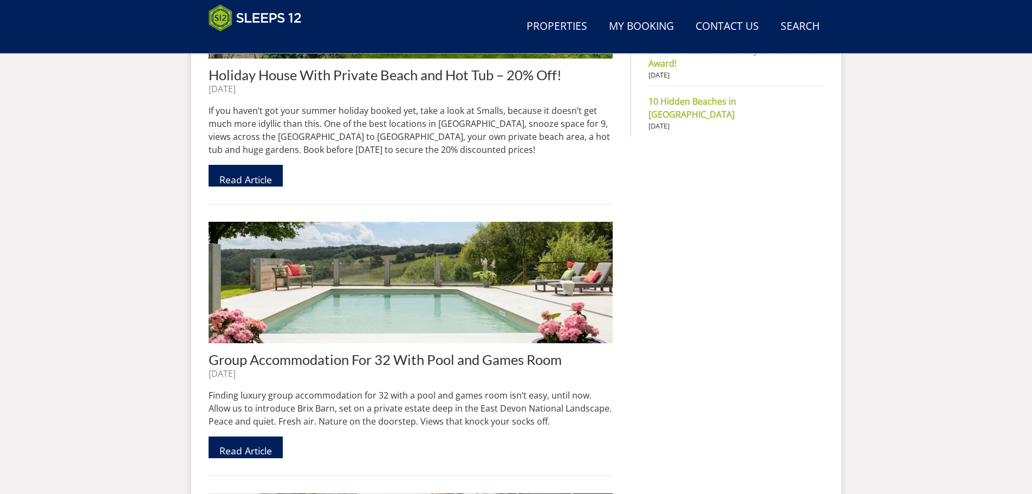
scroll to position [939, 0]
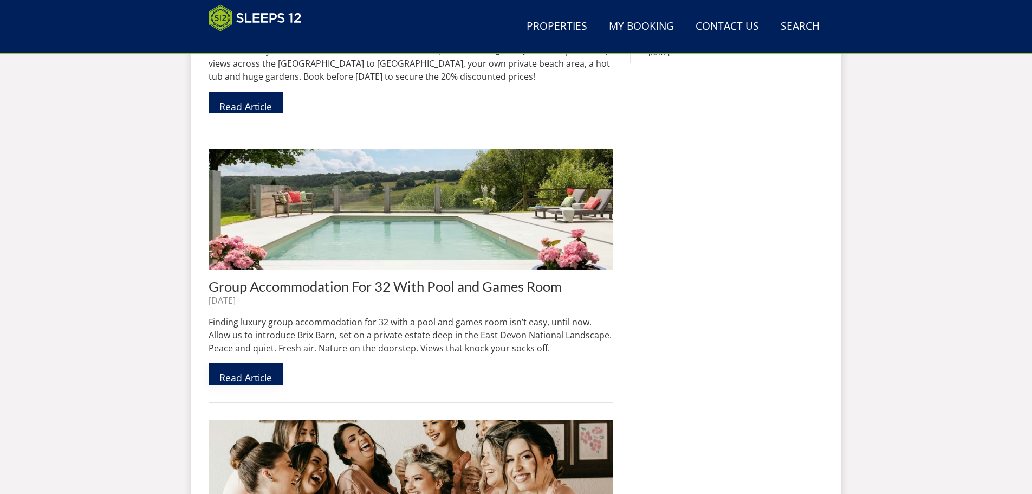
click at [253, 363] on link "Read Article" at bounding box center [246, 374] width 74 height 22
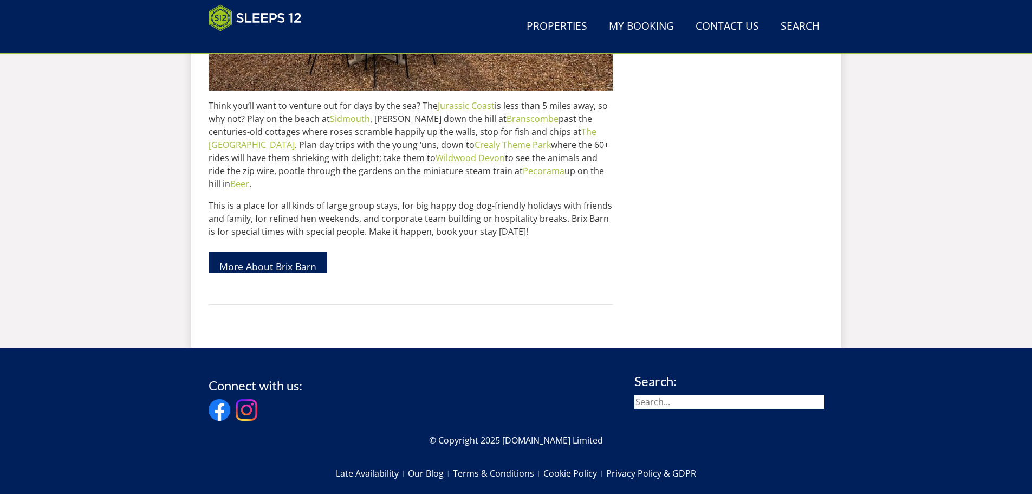
scroll to position [2726, 0]
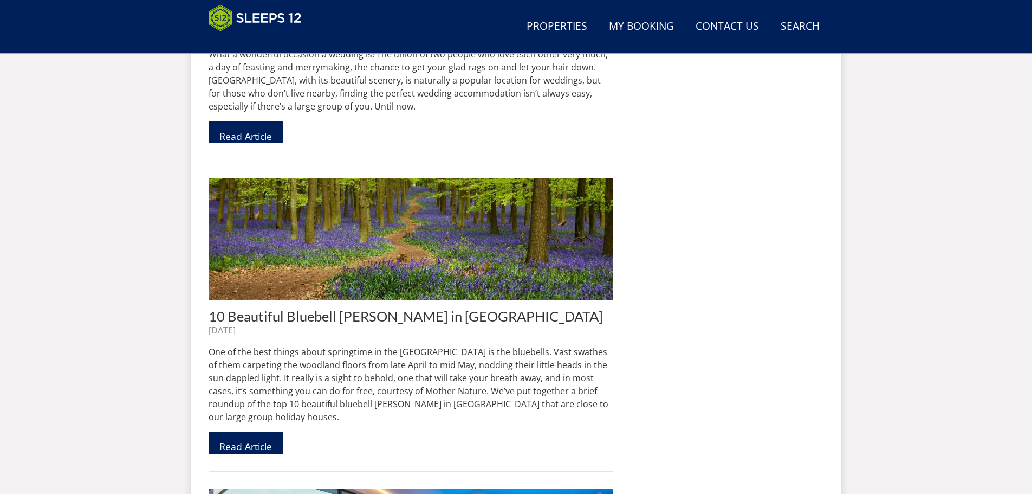
scroll to position [2511, 0]
